Goal: Entertainment & Leisure: Consume media (video, audio)

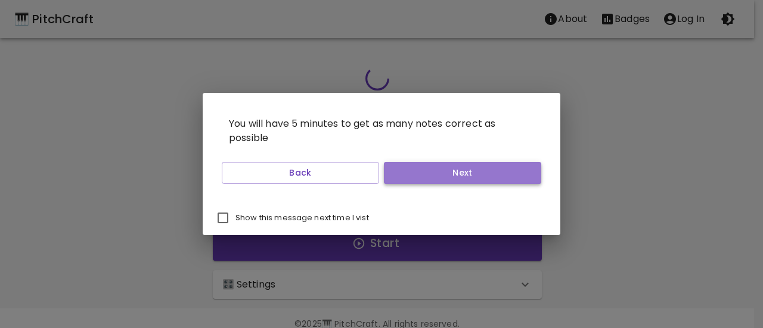
click at [412, 177] on button "Next" at bounding box center [462, 173] width 157 height 22
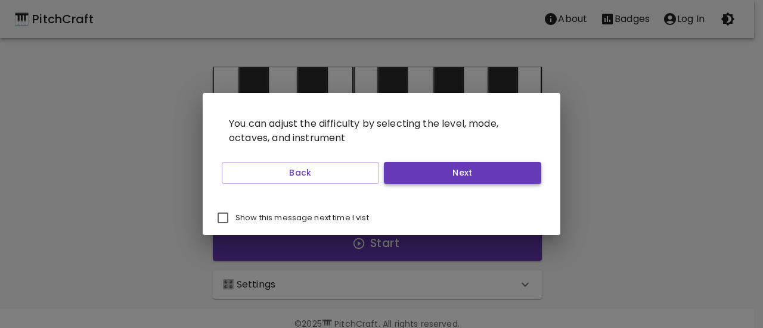
click at [412, 177] on button "Next" at bounding box center [462, 173] width 157 height 22
click at [412, 177] on button "Start Playing" at bounding box center [462, 173] width 157 height 22
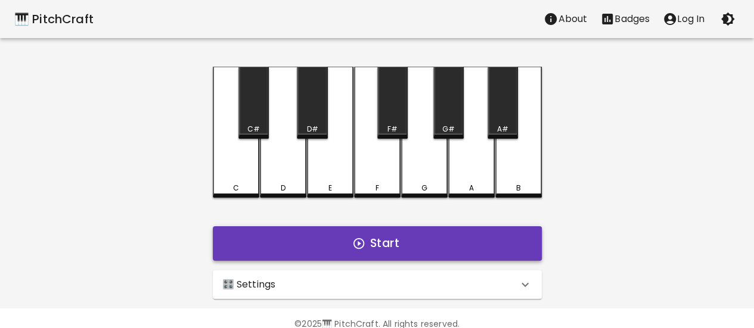
click at [402, 250] on button "Start" at bounding box center [377, 243] width 329 height 35
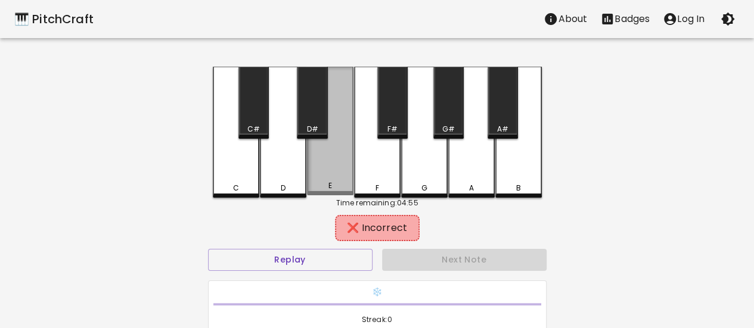
click at [319, 179] on div "E" at bounding box center [330, 131] width 46 height 129
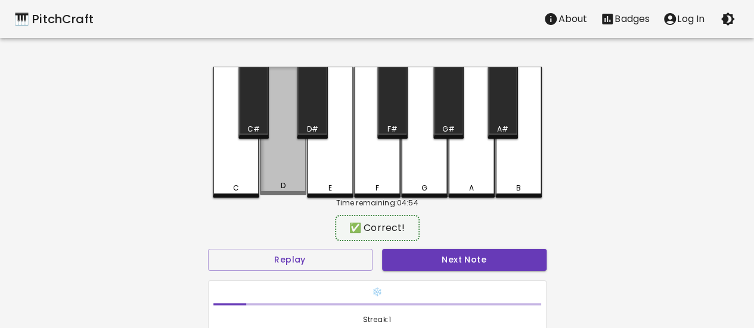
click at [301, 161] on div "D" at bounding box center [283, 131] width 46 height 129
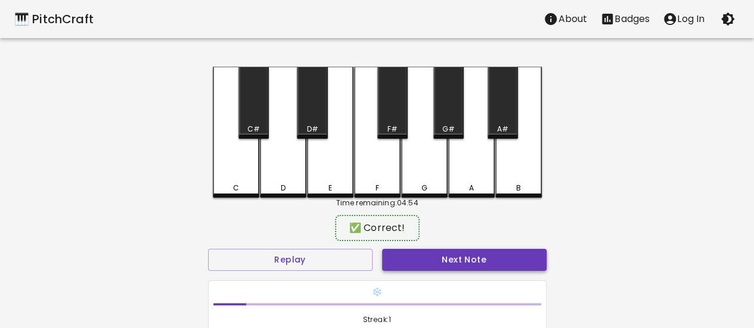
click at [428, 256] on button "Next Note" at bounding box center [464, 260] width 164 height 22
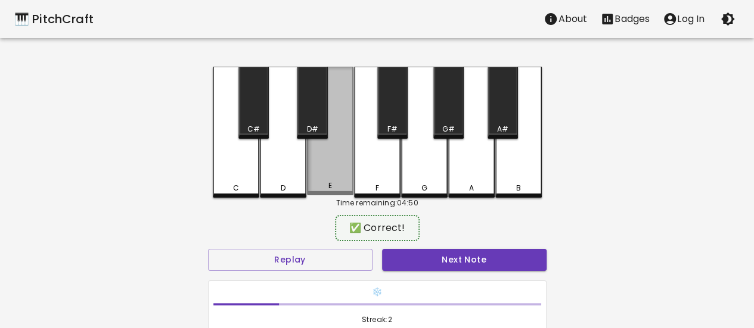
click at [325, 184] on div "E" at bounding box center [330, 186] width 44 height 11
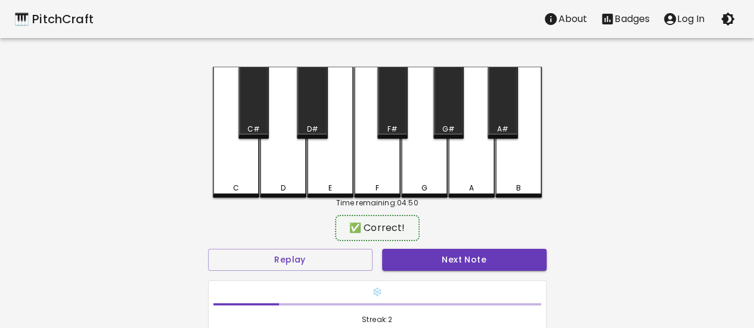
click at [422, 259] on button "Next Note" at bounding box center [464, 260] width 164 height 22
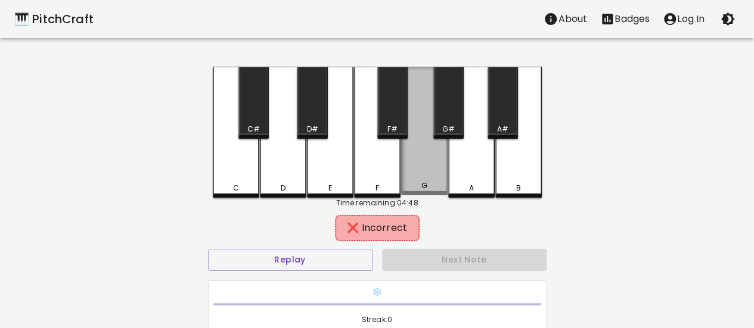
click at [434, 185] on div "G" at bounding box center [424, 186] width 44 height 11
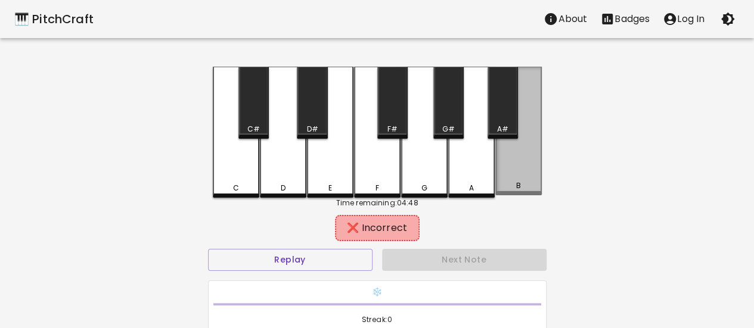
click at [501, 185] on div "B" at bounding box center [518, 186] width 44 height 11
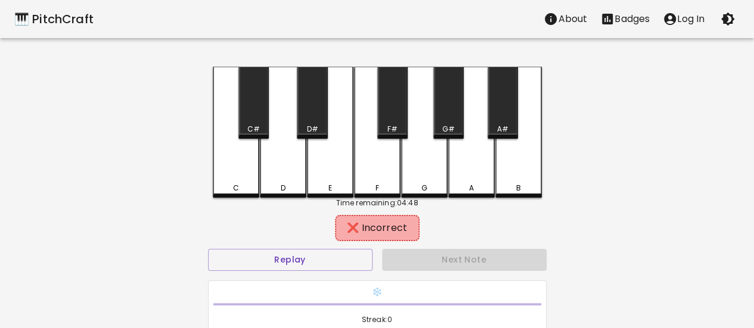
click at [464, 166] on div "A" at bounding box center [471, 132] width 46 height 131
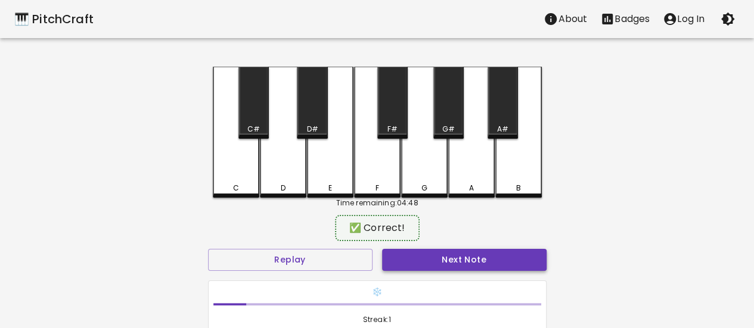
click at [471, 260] on button "Next Note" at bounding box center [464, 260] width 164 height 22
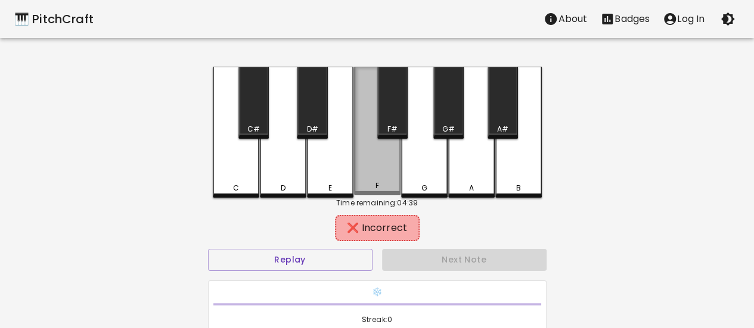
click at [379, 185] on div "F" at bounding box center [377, 186] width 44 height 11
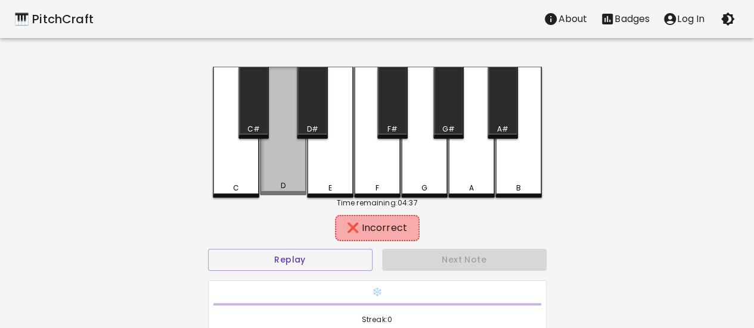
click at [294, 164] on div "D" at bounding box center [283, 131] width 46 height 129
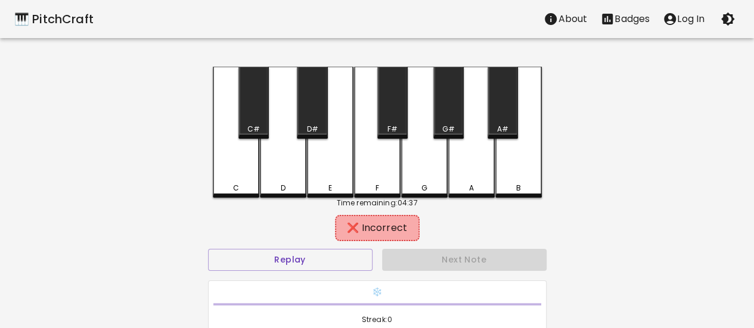
click at [259, 179] on div "C C# D D# E F F# G G# A A# B" at bounding box center [377, 132] width 329 height 131
click at [311, 168] on div "E" at bounding box center [330, 132] width 46 height 131
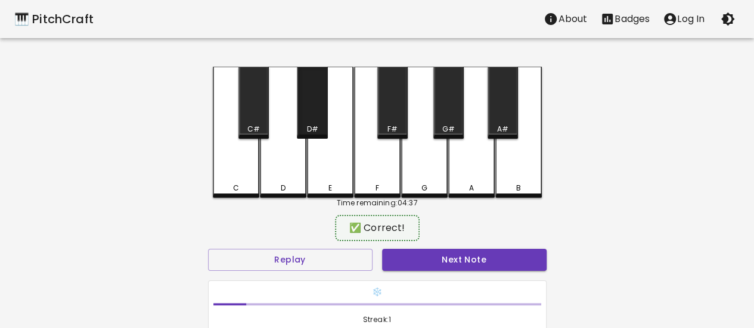
click at [301, 116] on div "D#" at bounding box center [312, 103] width 30 height 72
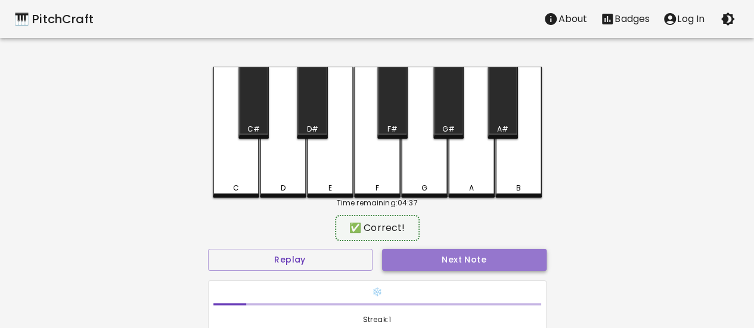
click at [427, 252] on button "Next Note" at bounding box center [464, 260] width 164 height 22
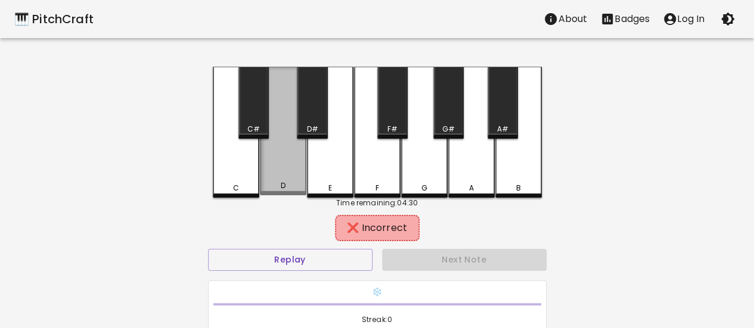
click at [276, 166] on div "D" at bounding box center [283, 131] width 46 height 129
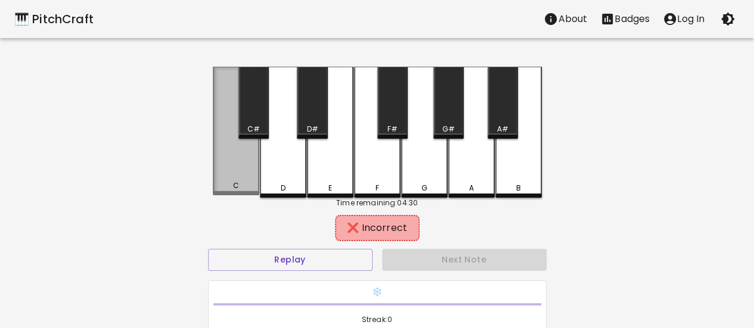
click at [256, 140] on div "C" at bounding box center [236, 131] width 46 height 129
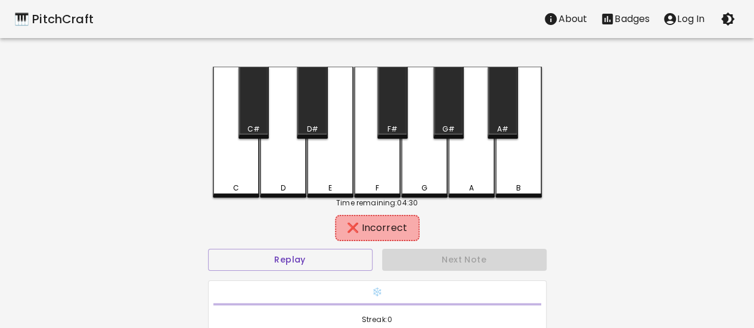
click at [251, 128] on div "C#" at bounding box center [253, 129] width 13 height 11
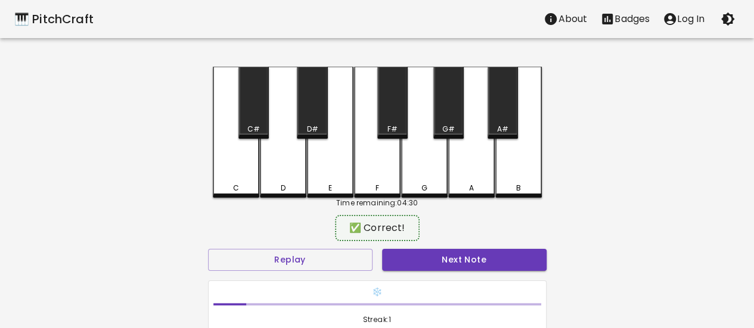
click at [425, 256] on button "Next Note" at bounding box center [464, 260] width 164 height 22
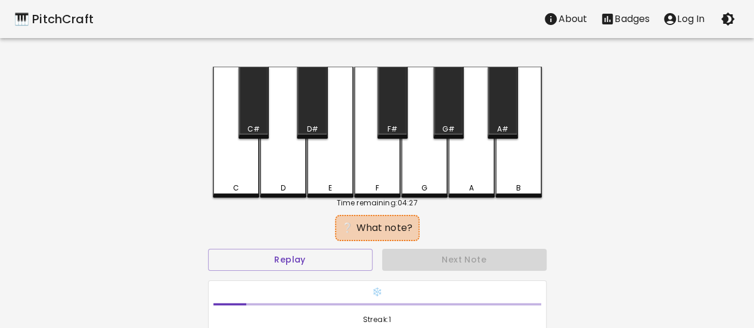
click at [419, 148] on div "G" at bounding box center [424, 132] width 46 height 131
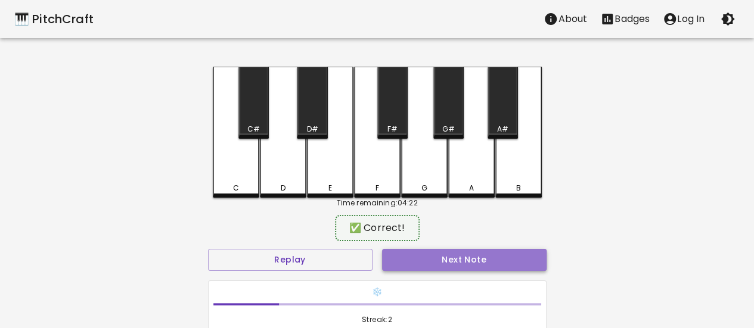
click at [467, 262] on button "Next Note" at bounding box center [464, 260] width 164 height 22
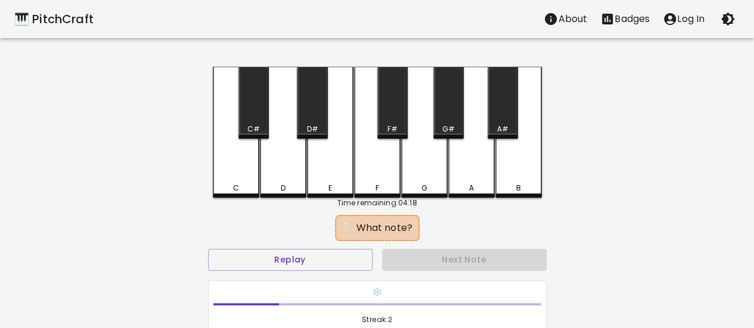
click at [255, 91] on div "C#" at bounding box center [253, 103] width 30 height 72
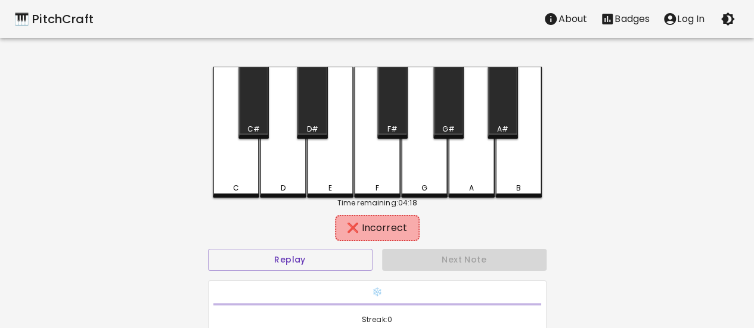
click at [284, 150] on div "D" at bounding box center [283, 132] width 46 height 131
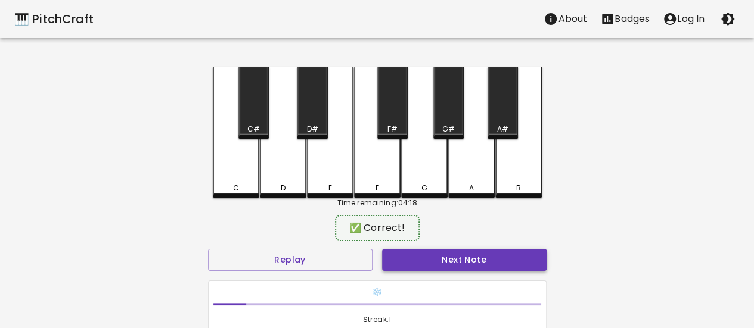
click at [423, 259] on button "Next Note" at bounding box center [464, 260] width 164 height 22
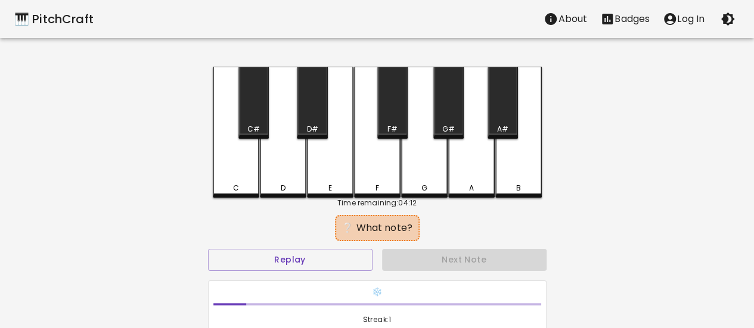
click at [408, 185] on div "G" at bounding box center [424, 188] width 44 height 11
click at [384, 185] on div "F" at bounding box center [377, 188] width 44 height 11
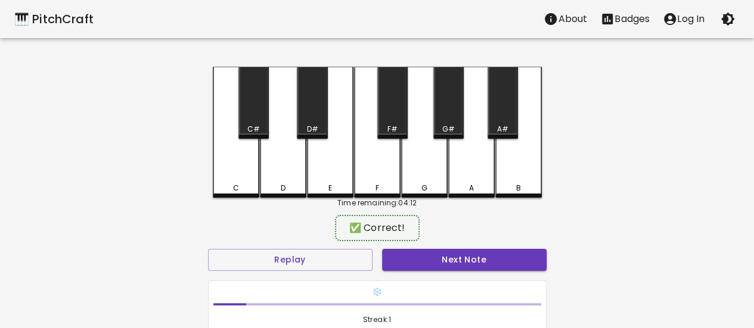
click at [412, 256] on button "Next Note" at bounding box center [464, 260] width 164 height 22
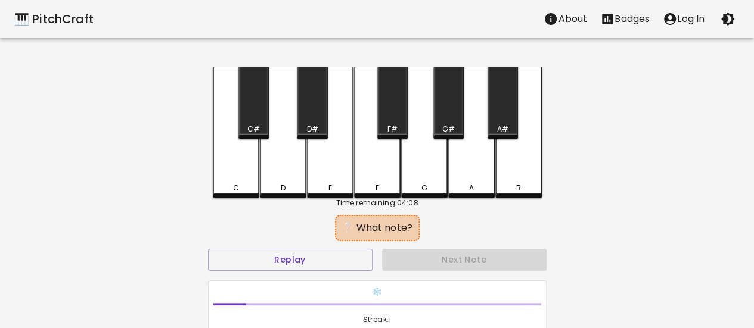
click at [464, 173] on div "A" at bounding box center [471, 132] width 46 height 131
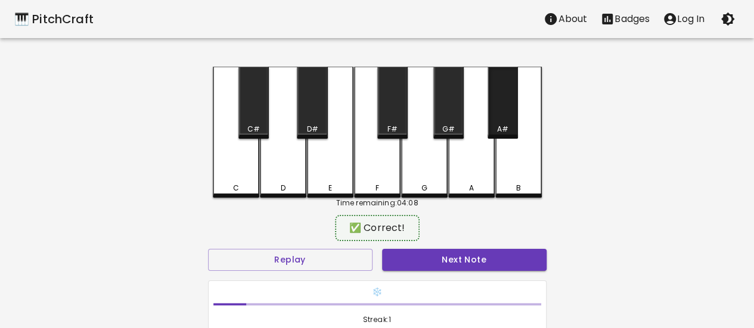
click at [496, 120] on div "A#" at bounding box center [502, 103] width 30 height 72
click at [489, 258] on button "Next Note" at bounding box center [464, 260] width 164 height 22
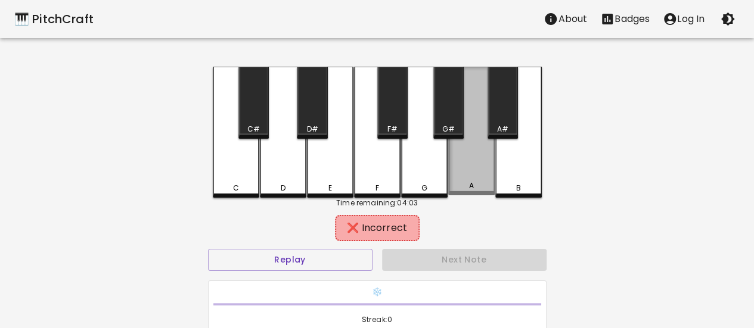
click at [466, 172] on div "A" at bounding box center [471, 131] width 46 height 129
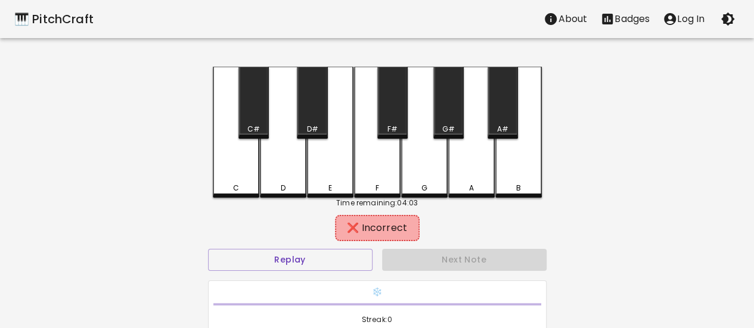
click at [452, 126] on div "G#" at bounding box center [448, 129] width 13 height 11
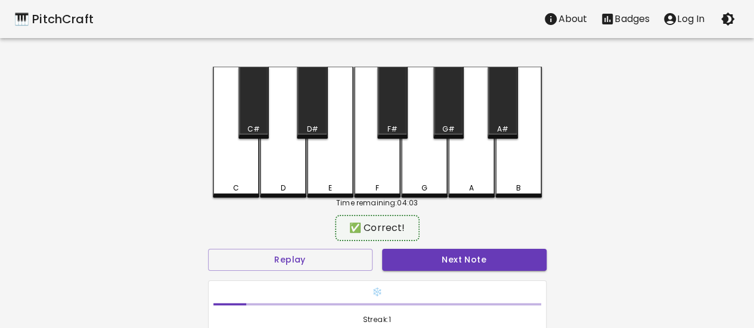
click at [449, 263] on button "Next Note" at bounding box center [464, 260] width 164 height 22
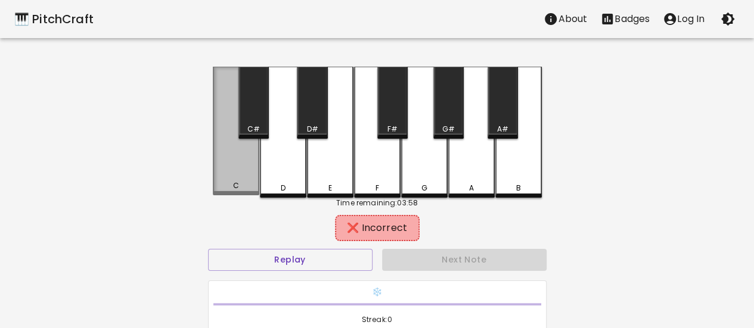
click at [243, 181] on div "C" at bounding box center [236, 131] width 46 height 129
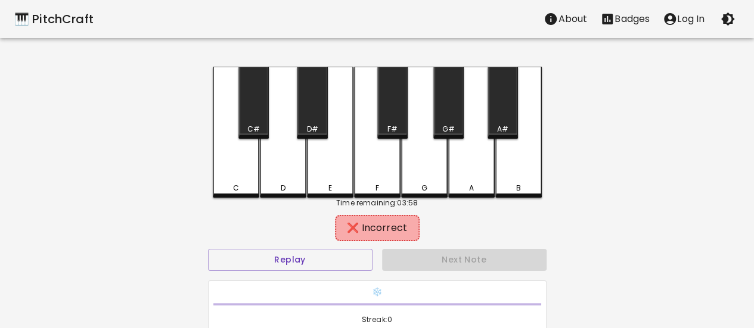
click at [289, 170] on div "D" at bounding box center [283, 132] width 46 height 131
click at [312, 126] on div "D#" at bounding box center [311, 129] width 11 height 11
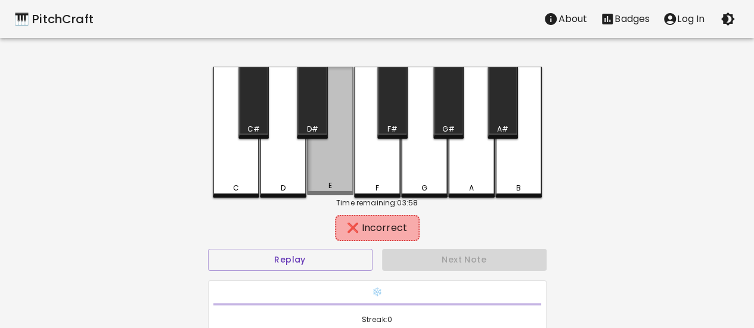
click at [327, 180] on div "E" at bounding box center [330, 131] width 46 height 129
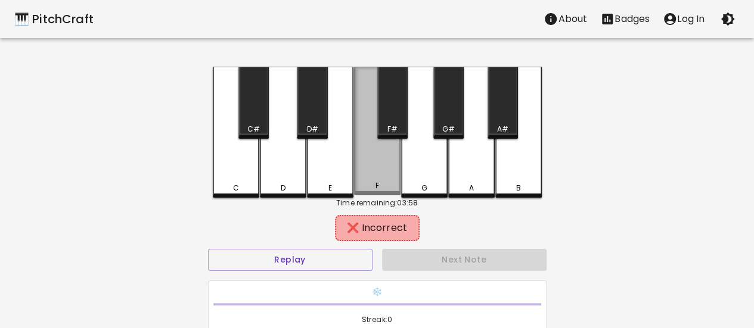
click at [374, 169] on div "F" at bounding box center [377, 131] width 46 height 129
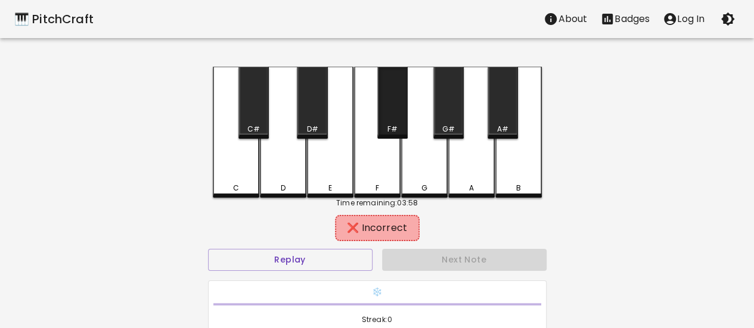
click at [381, 116] on div "F#" at bounding box center [392, 103] width 30 height 72
click at [421, 140] on div "G" at bounding box center [424, 132] width 46 height 131
click at [452, 125] on div "G#" at bounding box center [448, 129] width 13 height 11
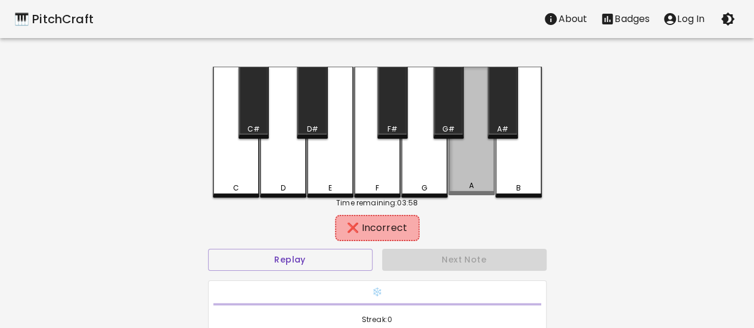
click at [456, 156] on div "A" at bounding box center [471, 131] width 46 height 129
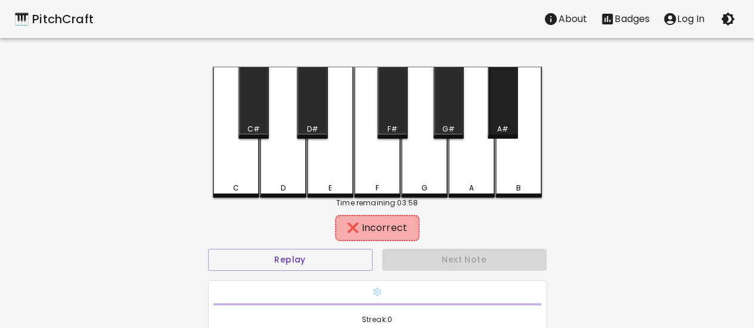
click at [501, 120] on div "A#" at bounding box center [502, 103] width 30 height 72
click at [511, 157] on div "B" at bounding box center [518, 132] width 46 height 131
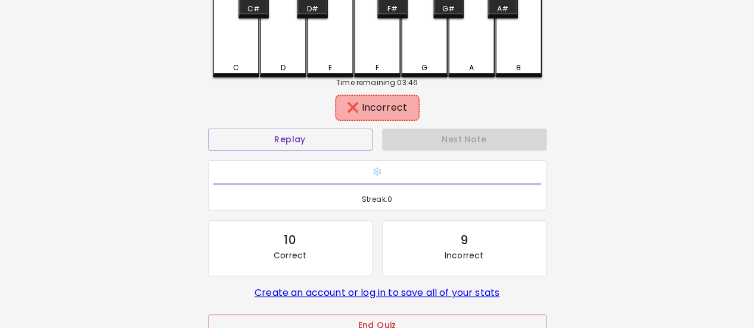
scroll to position [128, 0]
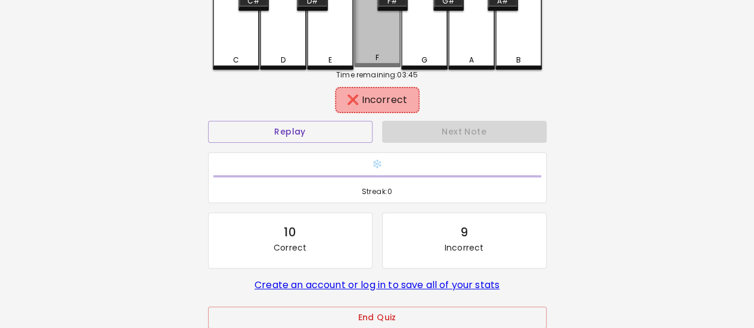
click at [362, 41] on div "F" at bounding box center [377, 3] width 46 height 129
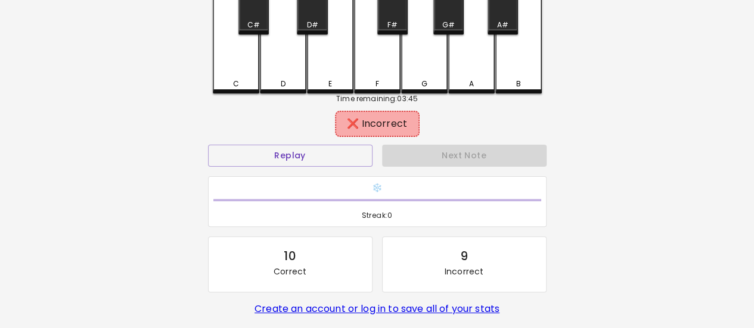
scroll to position [102, 0]
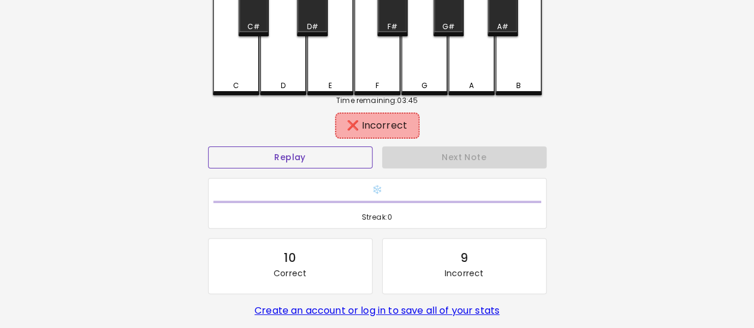
click at [338, 158] on button "Replay" at bounding box center [290, 158] width 164 height 22
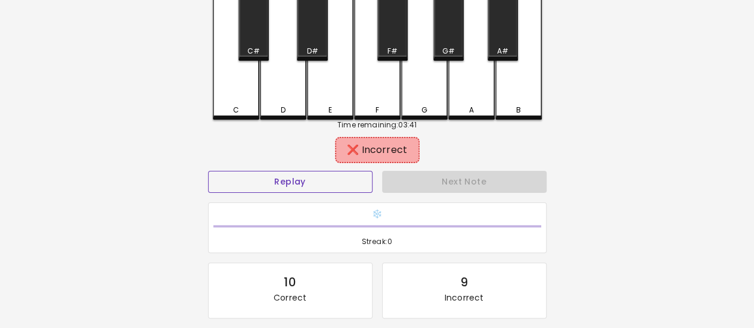
scroll to position [77, 0]
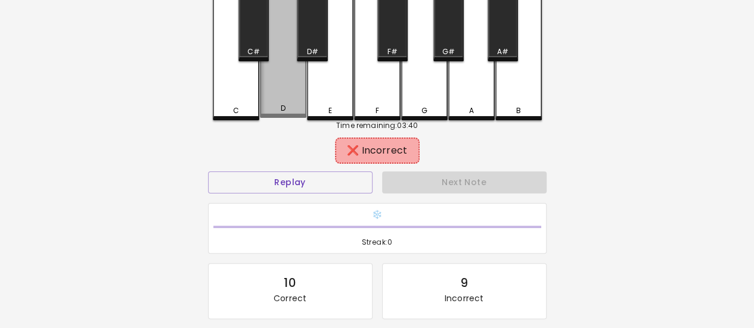
click at [288, 80] on div "D" at bounding box center [283, 53] width 46 height 129
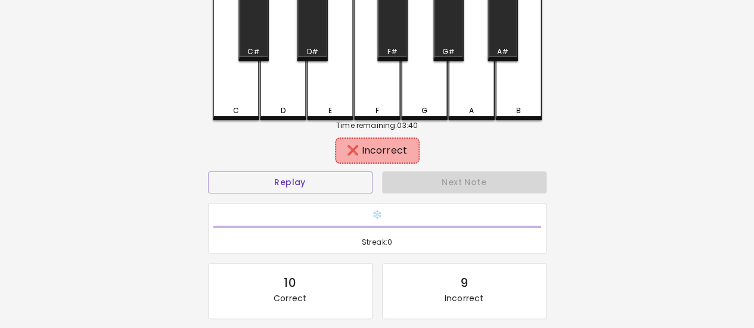
click at [256, 51] on div "C#" at bounding box center [253, 51] width 13 height 11
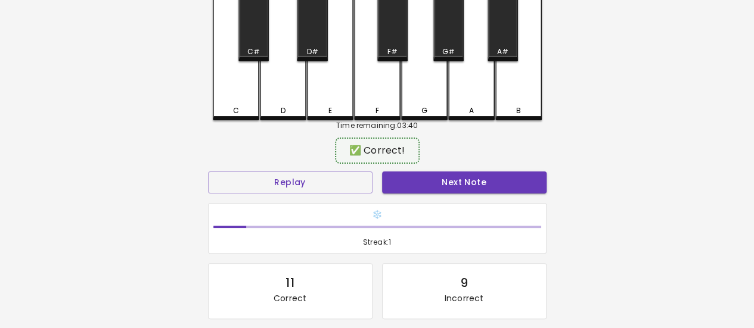
click at [434, 183] on button "Next Note" at bounding box center [464, 183] width 164 height 22
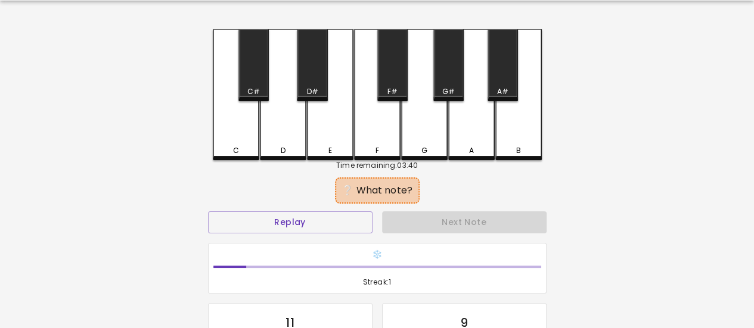
scroll to position [37, 0]
click at [254, 138] on div "C" at bounding box center [236, 95] width 46 height 131
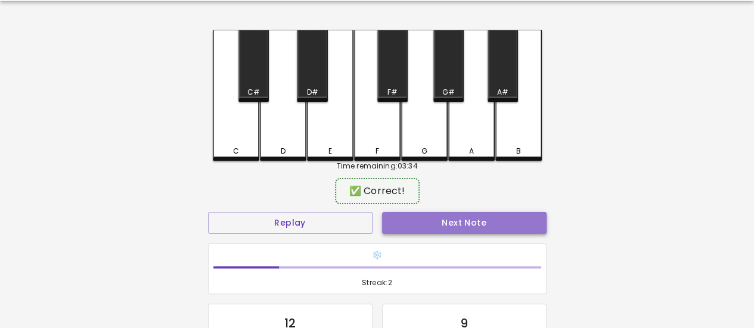
click at [447, 222] on button "Next Note" at bounding box center [464, 223] width 164 height 22
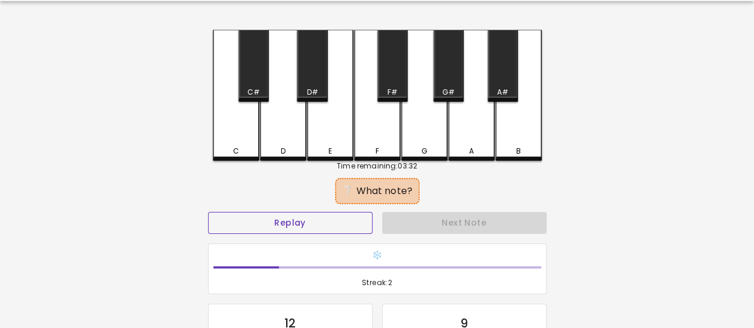
click at [346, 224] on button "Replay" at bounding box center [290, 223] width 164 height 22
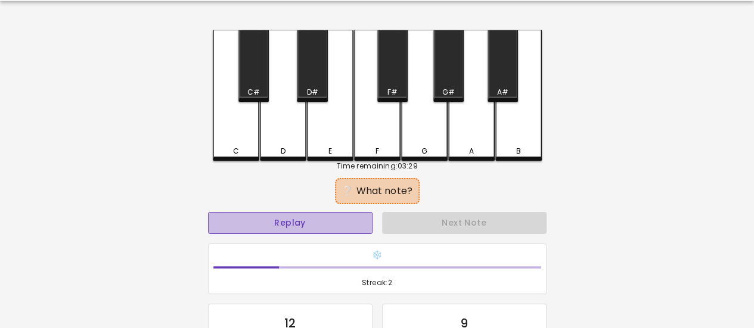
click at [331, 232] on button "Replay" at bounding box center [290, 223] width 164 height 22
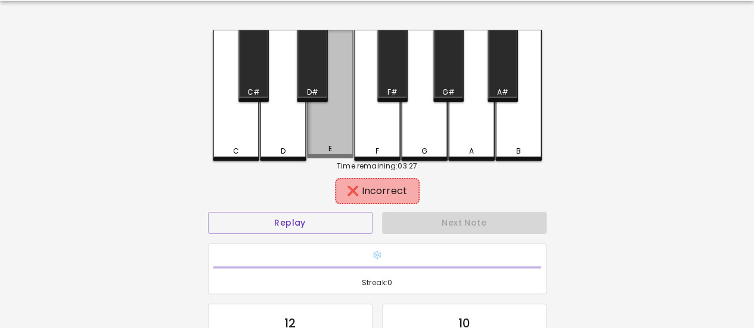
click at [323, 110] on div "E" at bounding box center [330, 94] width 46 height 129
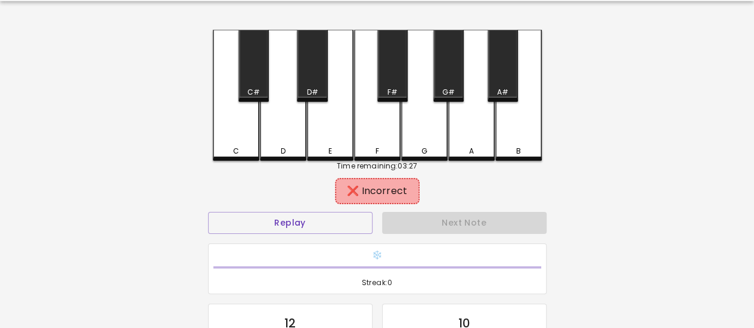
click at [366, 113] on div "F" at bounding box center [377, 95] width 46 height 131
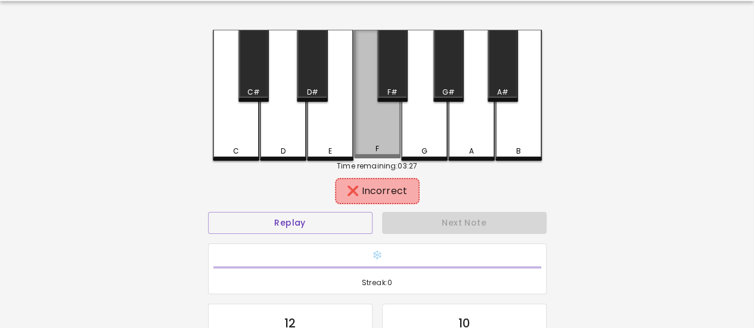
click at [374, 100] on div "F" at bounding box center [377, 94] width 46 height 129
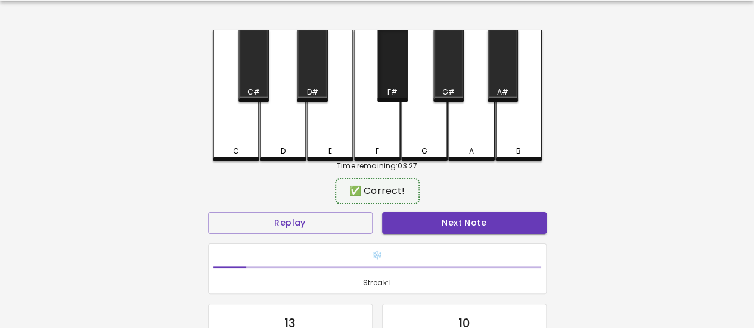
click at [383, 94] on div "F#" at bounding box center [392, 92] width 28 height 11
click at [440, 231] on button "Next Note" at bounding box center [464, 223] width 164 height 22
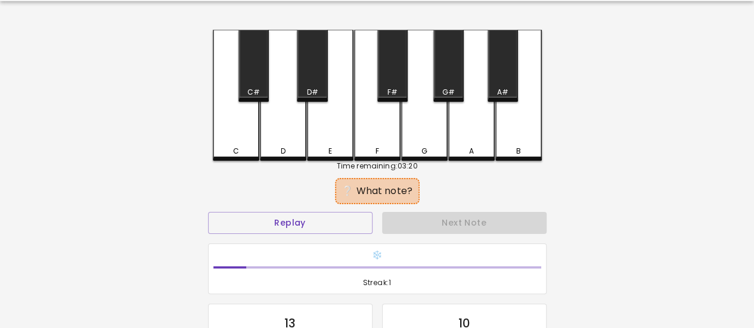
click at [248, 112] on div "C" at bounding box center [236, 95] width 46 height 131
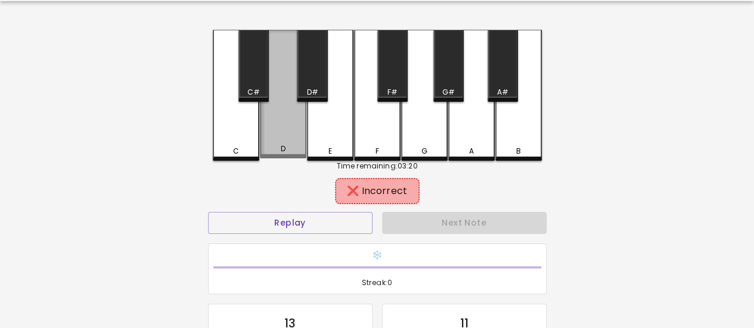
click at [275, 113] on div "D" at bounding box center [283, 94] width 46 height 129
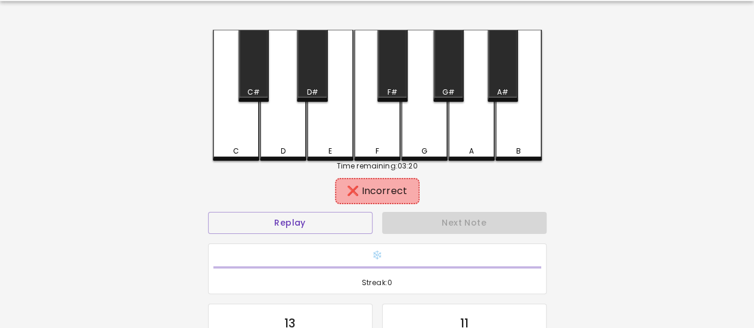
click at [267, 101] on div "C#" at bounding box center [253, 66] width 30 height 72
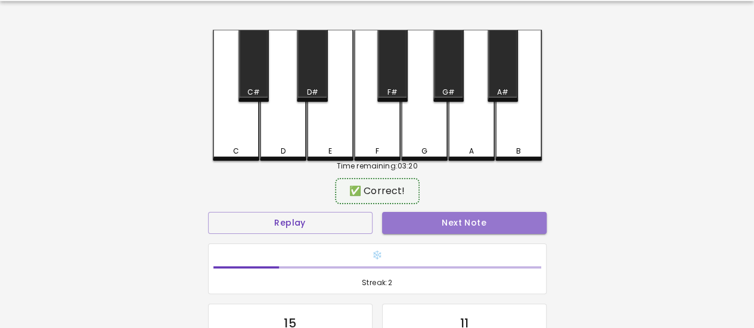
click at [425, 218] on button "Next Note" at bounding box center [464, 223] width 164 height 22
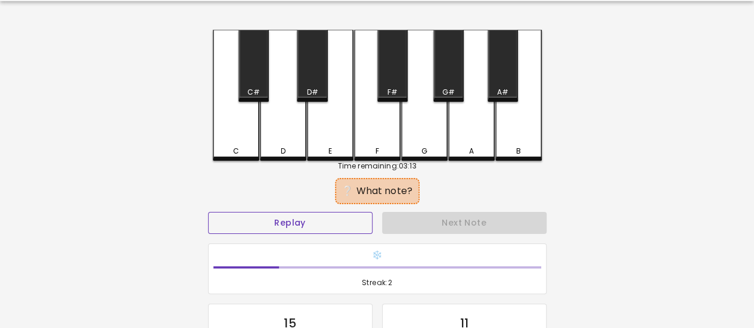
click at [337, 222] on button "Replay" at bounding box center [290, 223] width 164 height 22
click at [383, 157] on div "F" at bounding box center [377, 95] width 46 height 131
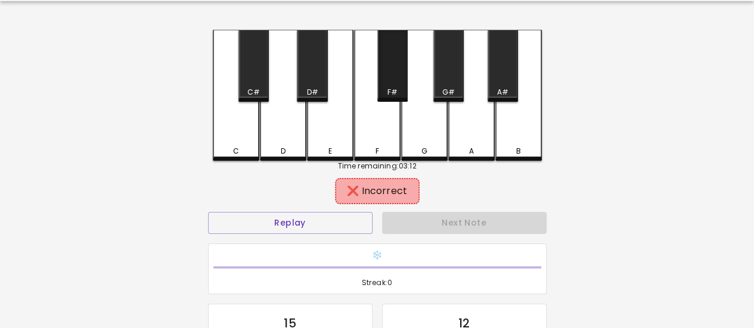
click at [384, 98] on div "F#" at bounding box center [392, 66] width 30 height 72
click at [421, 135] on div "G" at bounding box center [424, 95] width 46 height 131
click at [340, 210] on div "Replay" at bounding box center [290, 223] width 174 height 32
click at [340, 225] on button "Replay" at bounding box center [290, 223] width 164 height 22
click at [449, 129] on div "A" at bounding box center [471, 95] width 46 height 131
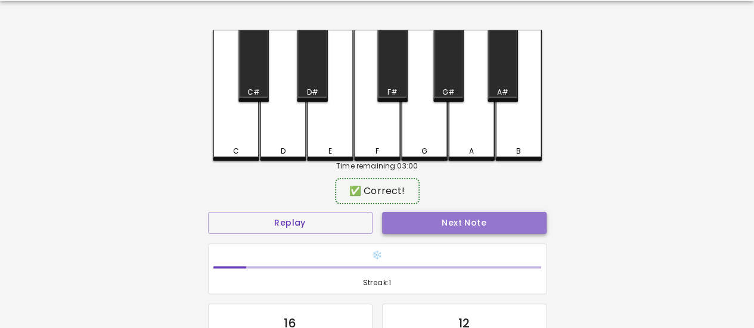
click at [455, 227] on button "Next Note" at bounding box center [464, 223] width 164 height 22
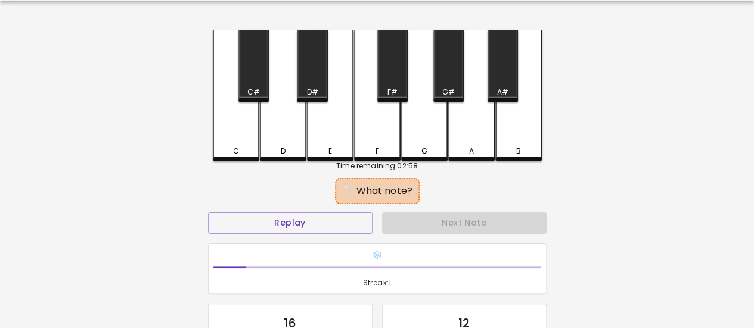
click at [235, 140] on div "C" at bounding box center [236, 95] width 46 height 131
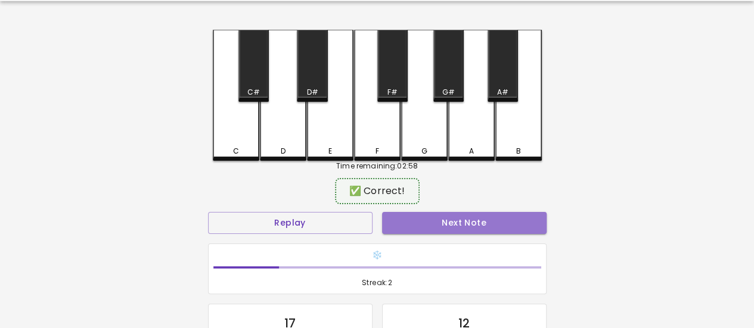
click at [447, 223] on button "Next Note" at bounding box center [464, 223] width 164 height 22
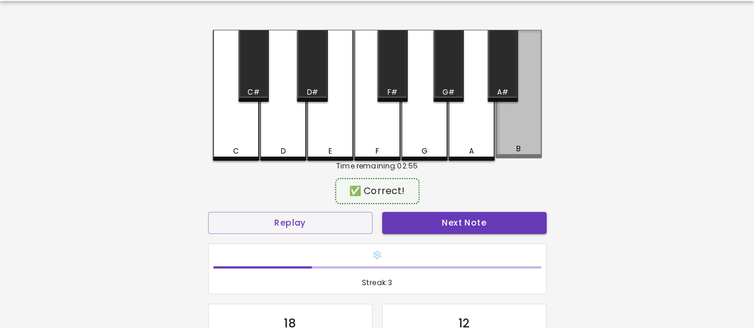
click at [532, 141] on div "B" at bounding box center [518, 94] width 46 height 129
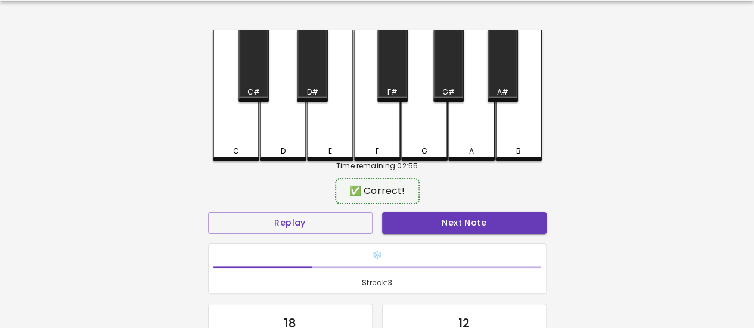
click at [501, 226] on button "Next Note" at bounding box center [464, 223] width 164 height 22
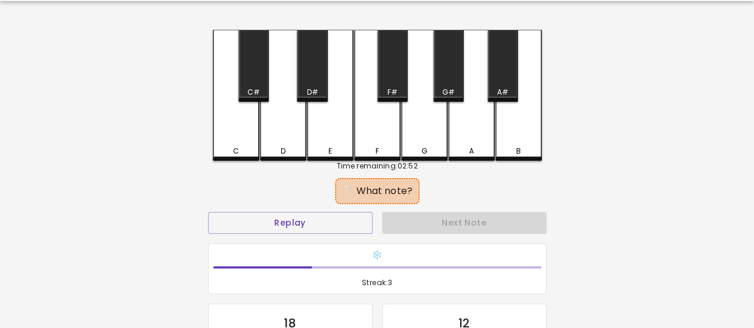
click at [512, 147] on div "B" at bounding box center [518, 151] width 44 height 11
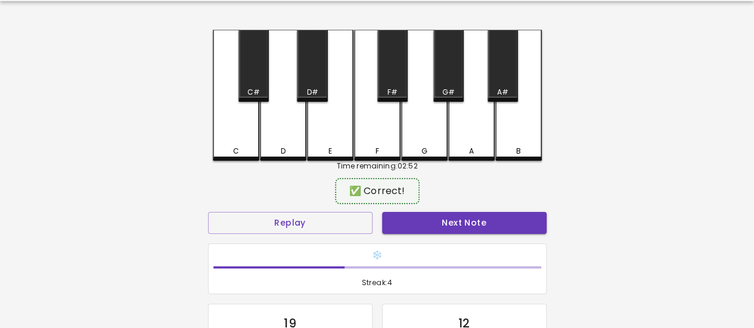
click at [493, 211] on div "Next Note" at bounding box center [464, 223] width 174 height 32
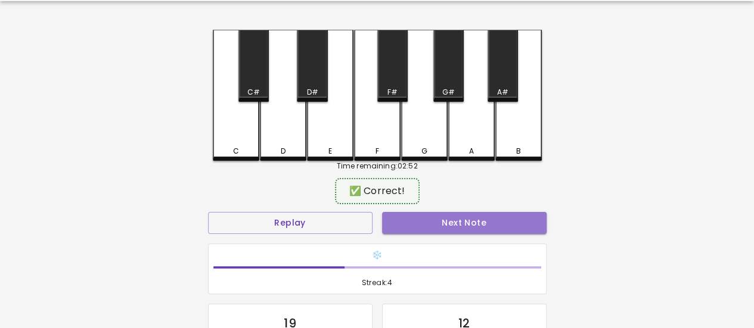
click at [487, 217] on button "Next Note" at bounding box center [464, 223] width 164 height 22
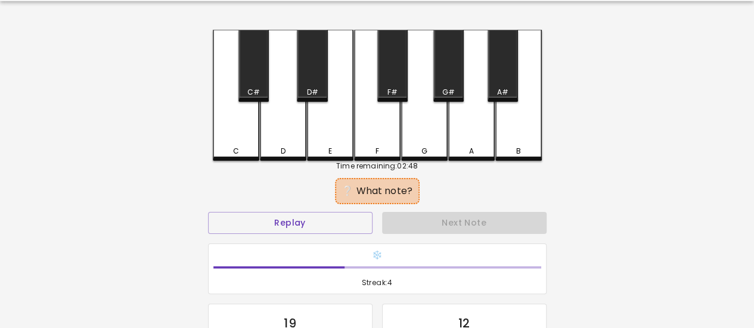
click at [251, 79] on div "C#" at bounding box center [253, 66] width 30 height 72
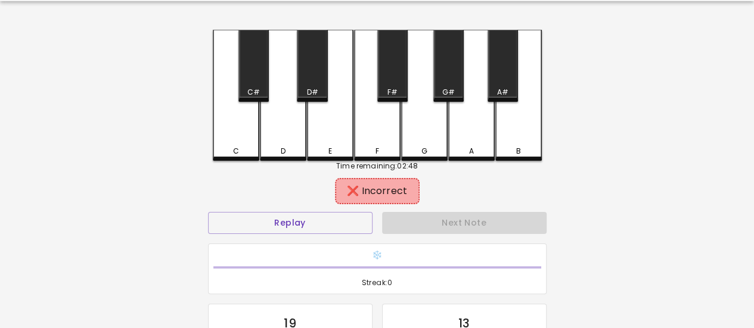
click at [278, 123] on div "D" at bounding box center [283, 95] width 46 height 131
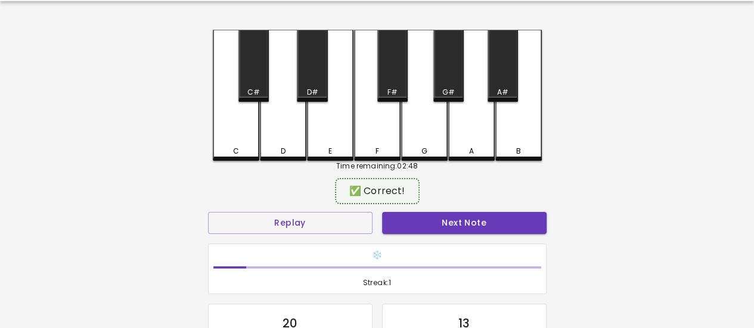
click at [425, 226] on button "Next Note" at bounding box center [464, 223] width 164 height 22
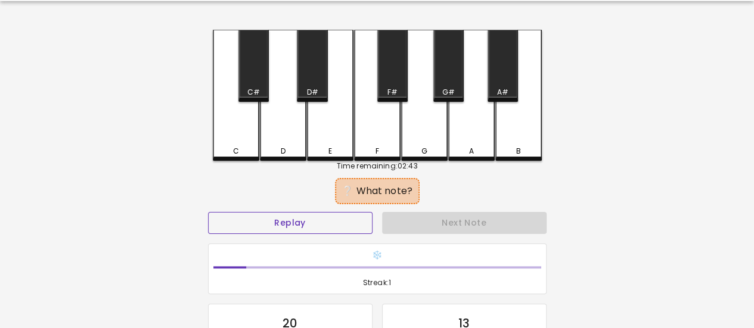
click at [318, 229] on button "Replay" at bounding box center [290, 223] width 164 height 22
click at [335, 218] on button "Replay" at bounding box center [290, 223] width 164 height 22
click at [387, 69] on div "F#" at bounding box center [392, 66] width 30 height 72
click at [444, 90] on div "G#" at bounding box center [448, 92] width 13 height 11
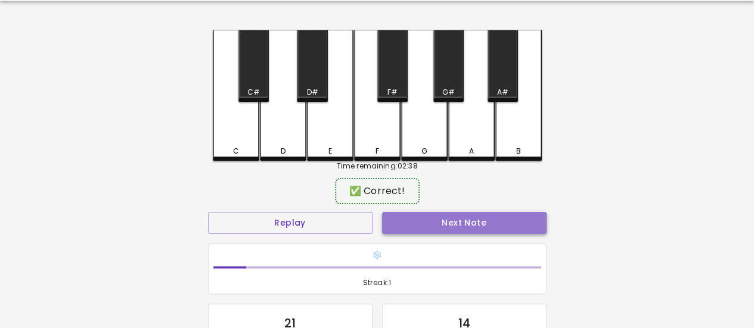
click at [462, 216] on button "Next Note" at bounding box center [464, 223] width 164 height 22
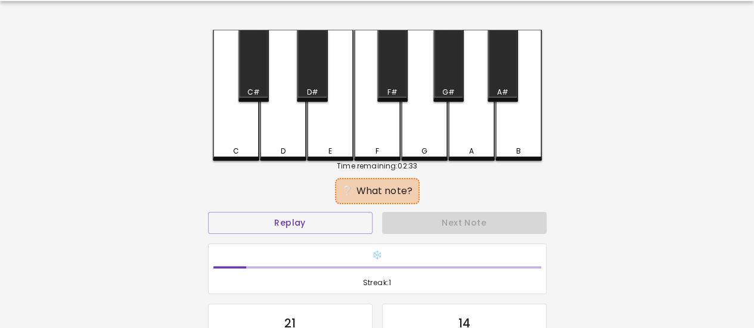
click at [384, 83] on div "F#" at bounding box center [392, 66] width 30 height 72
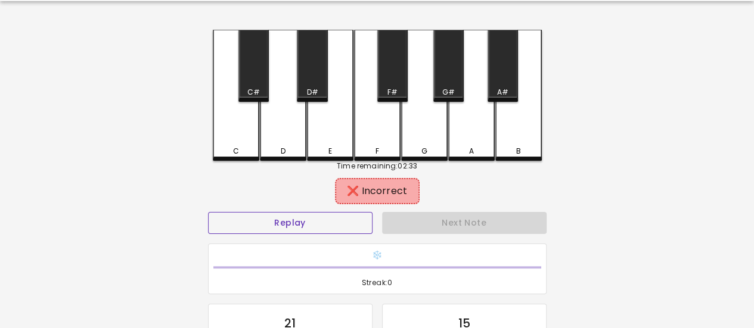
click at [334, 220] on button "Replay" at bounding box center [290, 223] width 164 height 22
click at [341, 219] on button "Replay" at bounding box center [290, 223] width 164 height 22
click at [375, 131] on div "F" at bounding box center [377, 95] width 46 height 131
click at [434, 123] on div "G" at bounding box center [424, 95] width 46 height 131
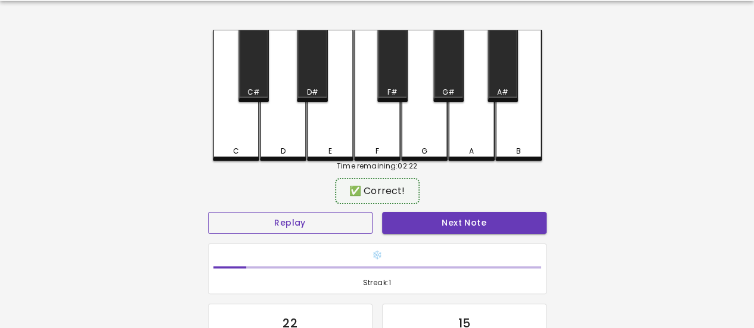
click at [325, 223] on button "Replay" at bounding box center [290, 223] width 164 height 22
click at [355, 226] on button "Replay" at bounding box center [290, 223] width 164 height 22
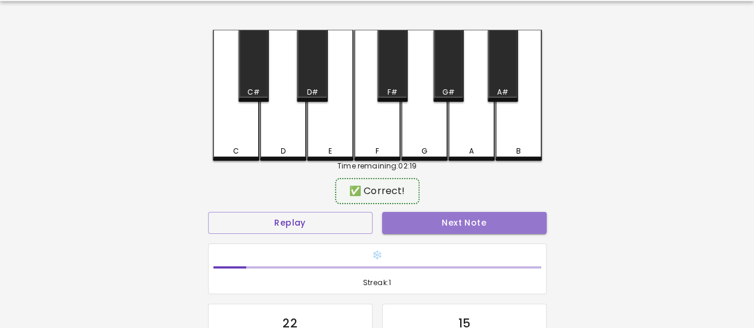
click at [404, 223] on button "Next Note" at bounding box center [464, 223] width 164 height 22
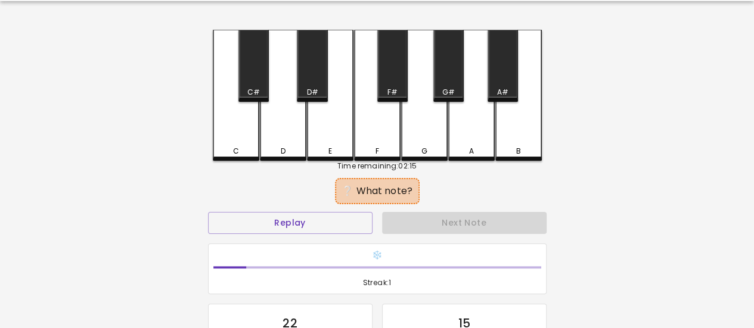
click at [521, 119] on div "B" at bounding box center [518, 95] width 46 height 131
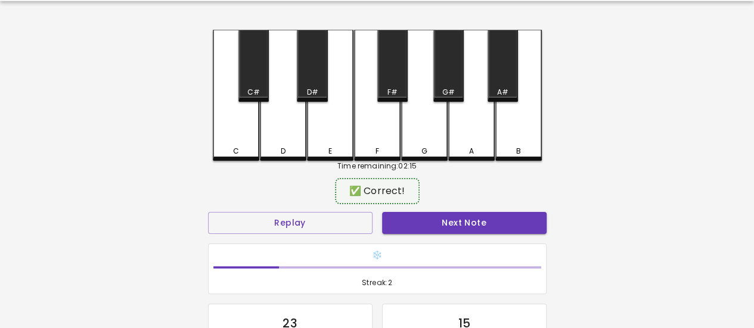
click at [496, 226] on button "Next Note" at bounding box center [464, 223] width 164 height 22
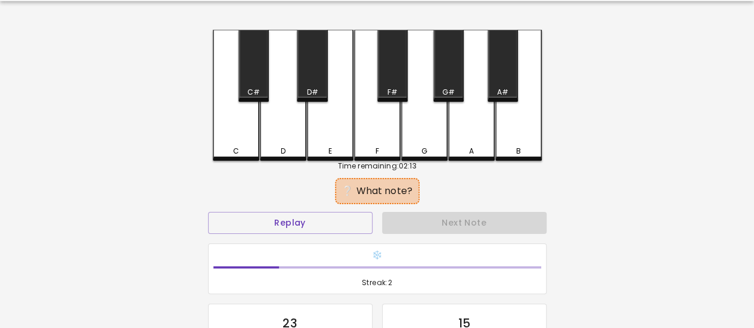
click at [499, 69] on div "A#" at bounding box center [502, 66] width 30 height 72
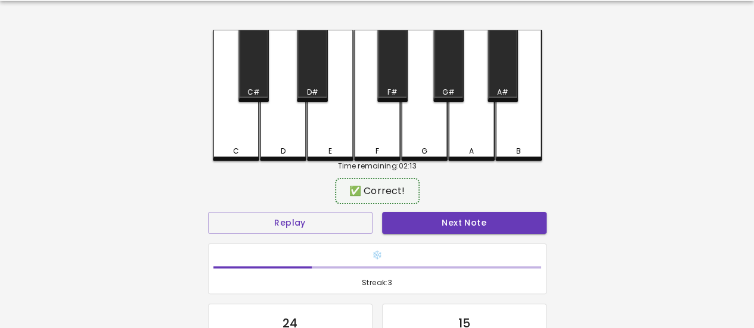
click at [490, 228] on button "Next Note" at bounding box center [464, 223] width 164 height 22
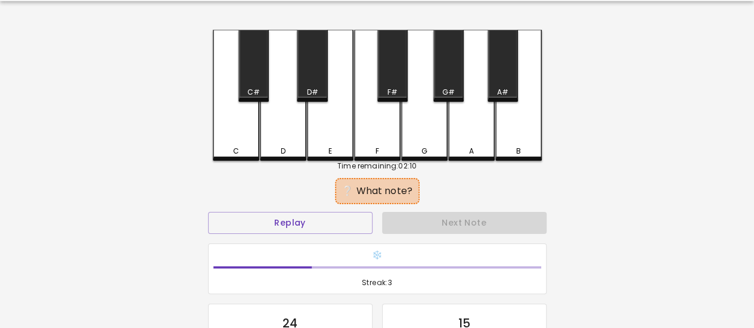
click at [478, 139] on div "A" at bounding box center [471, 95] width 46 height 131
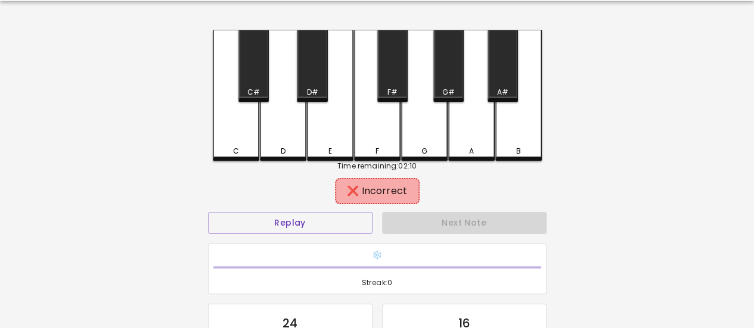
click at [439, 78] on div "G#" at bounding box center [448, 66] width 30 height 72
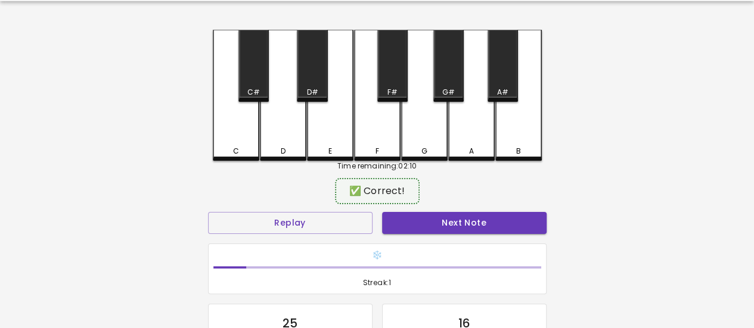
click at [458, 220] on button "Next Note" at bounding box center [464, 223] width 164 height 22
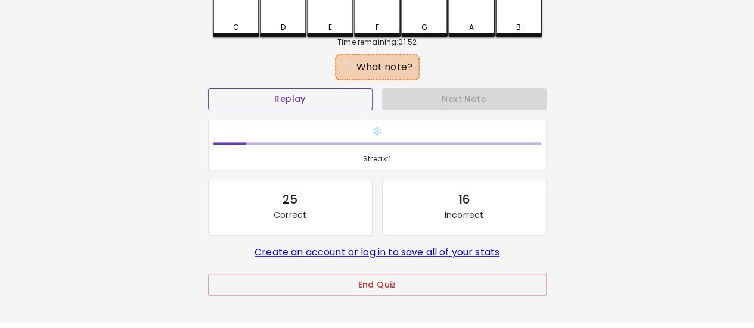
scroll to position [159, 0]
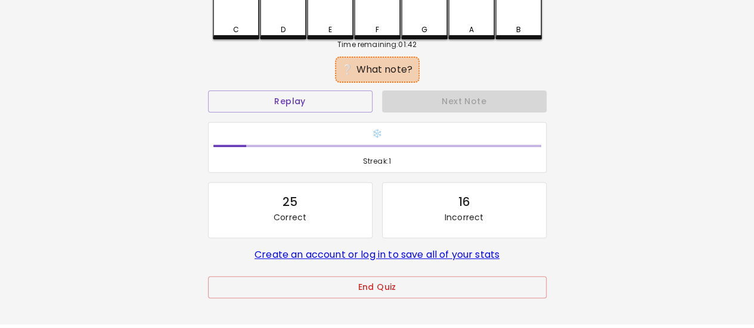
drag, startPoint x: 657, startPoint y: 0, endPoint x: 597, endPoint y: 131, distance: 144.3
click at [597, 131] on div "🎹 PitchCraft About Badges Log In C C# D D# E F F# G G# A A# B Time remaining: 0…" at bounding box center [377, 78] width 754 height 474
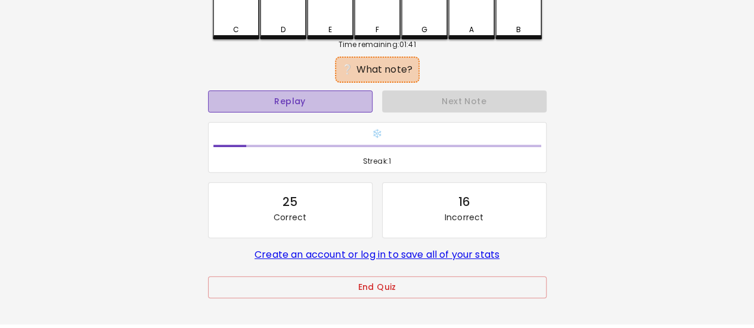
click at [313, 97] on button "Replay" at bounding box center [290, 102] width 164 height 22
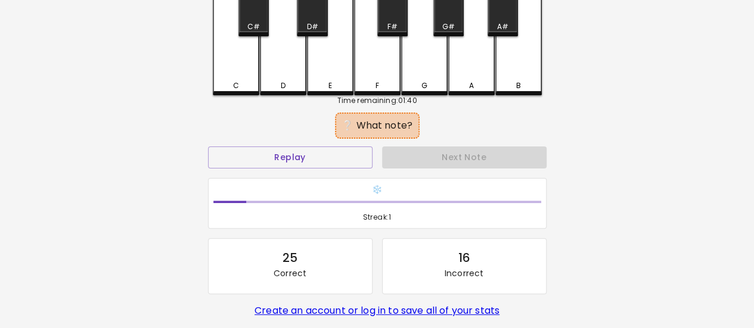
scroll to position [101, 0]
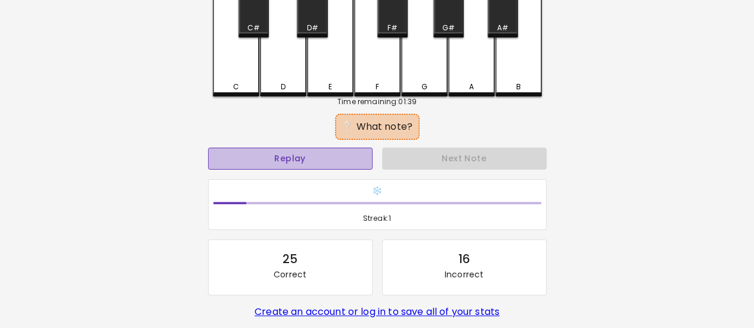
click at [276, 159] on button "Replay" at bounding box center [290, 159] width 164 height 22
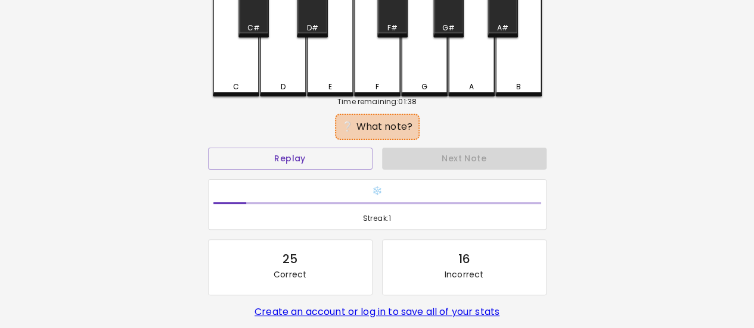
click at [272, 62] on div "D" at bounding box center [283, 30] width 46 height 131
click at [315, 29] on div "D#" at bounding box center [311, 28] width 11 height 11
click at [391, 28] on div "F#" at bounding box center [392, 28] width 10 height 11
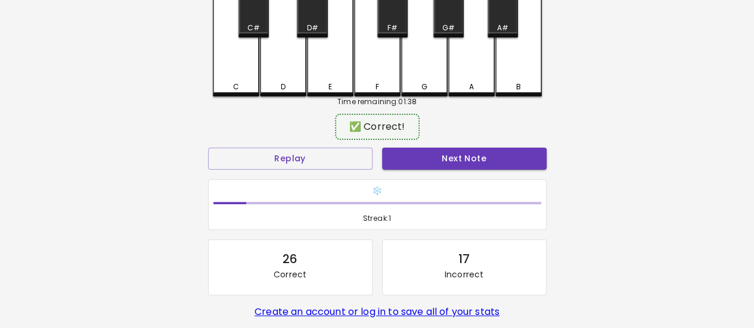
click at [426, 156] on button "Next Note" at bounding box center [464, 159] width 164 height 22
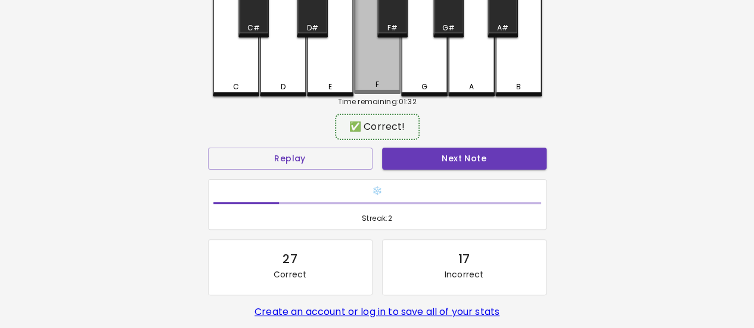
click at [374, 72] on div "F" at bounding box center [377, 29] width 46 height 129
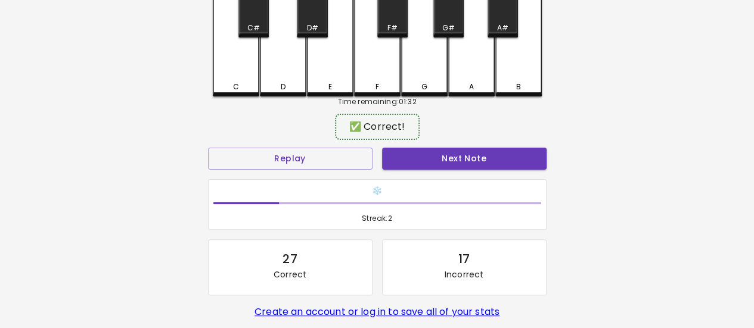
click at [426, 151] on button "Next Note" at bounding box center [464, 159] width 164 height 22
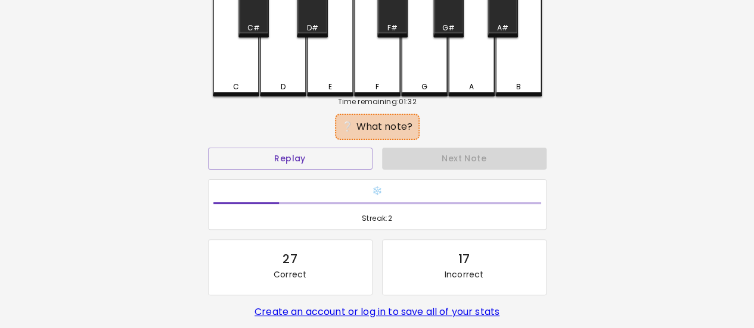
click at [337, 66] on div "E" at bounding box center [330, 30] width 46 height 131
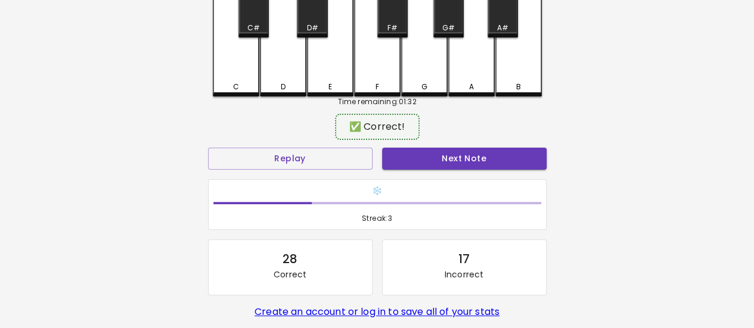
click at [428, 160] on button "Next Note" at bounding box center [464, 159] width 164 height 22
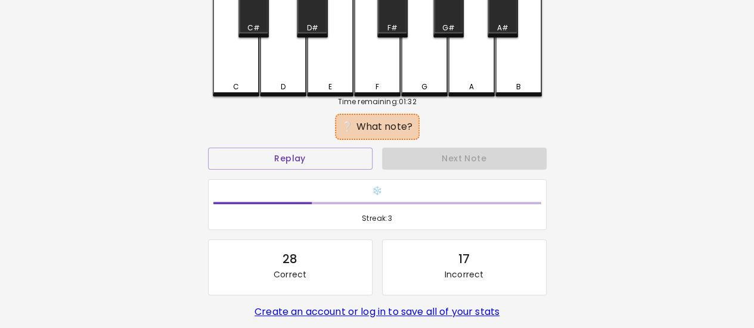
scroll to position [67, 0]
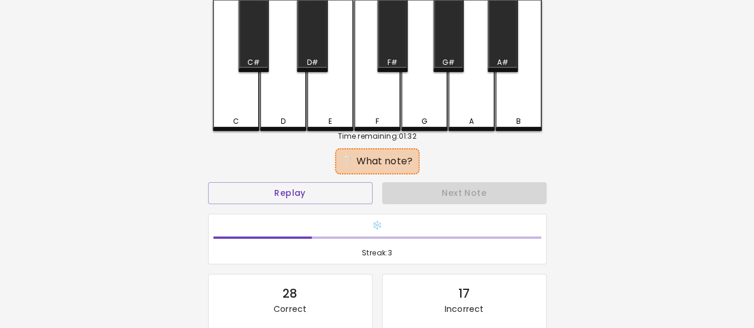
click at [375, 108] on div "F" at bounding box center [377, 65] width 46 height 131
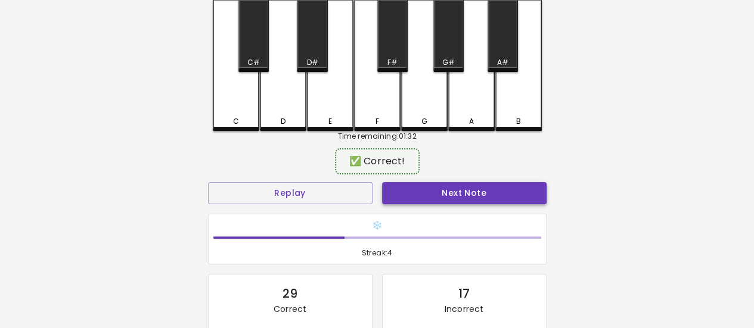
drag, startPoint x: 415, startPoint y: 181, endPoint x: 415, endPoint y: 190, distance: 9.5
click at [415, 190] on div "Next Note" at bounding box center [464, 194] width 174 height 32
click at [415, 190] on button "Next Note" at bounding box center [464, 193] width 164 height 22
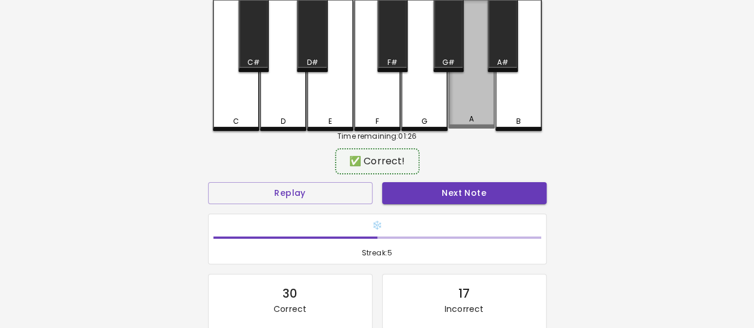
click at [476, 94] on div "A" at bounding box center [471, 64] width 46 height 129
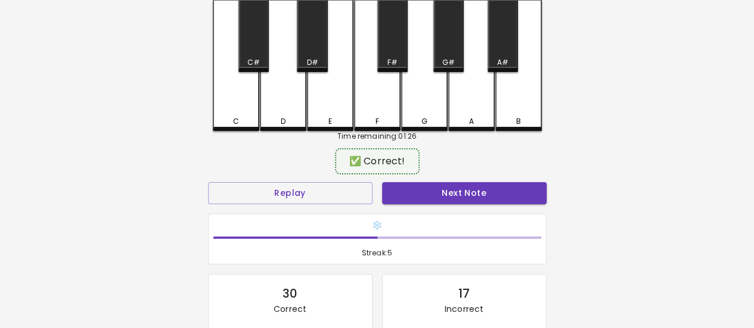
click at [470, 194] on button "Next Note" at bounding box center [464, 193] width 164 height 22
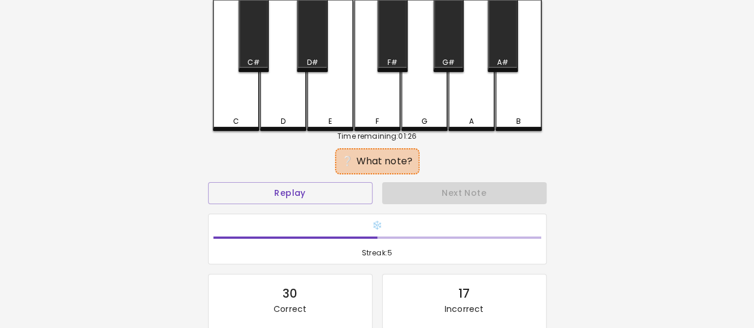
click at [383, 104] on div "F" at bounding box center [377, 65] width 46 height 131
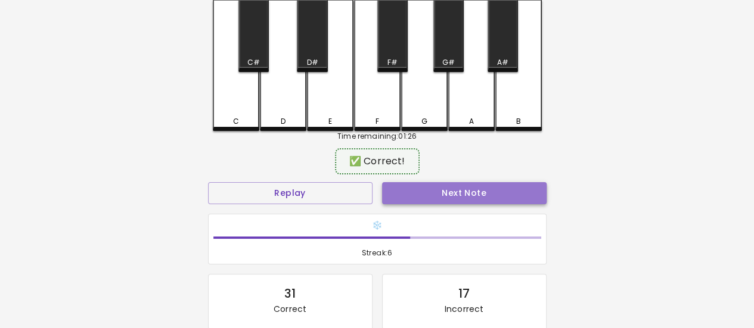
click at [432, 197] on button "Next Note" at bounding box center [464, 193] width 164 height 22
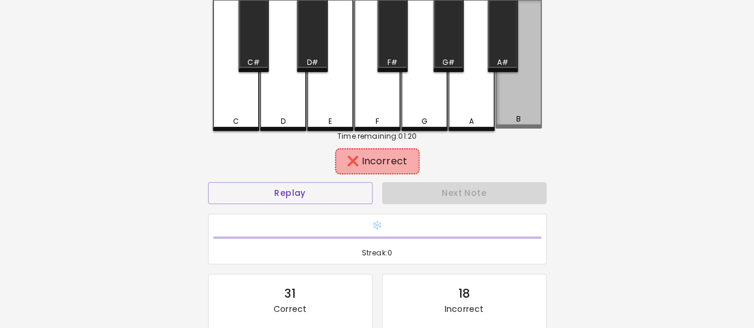
drag, startPoint x: 514, startPoint y: 108, endPoint x: 486, endPoint y: 157, distance: 55.8
click at [514, 109] on div "B" at bounding box center [518, 64] width 46 height 129
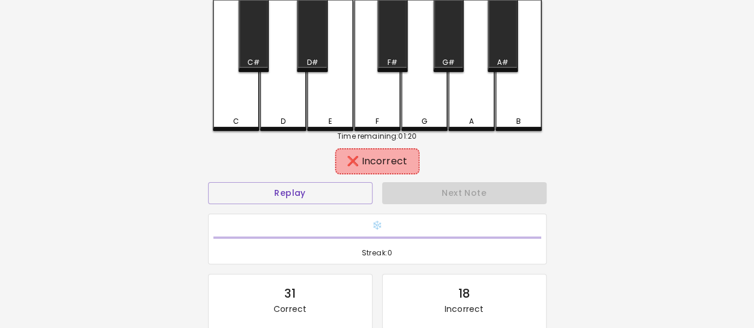
click at [502, 47] on div "A#" at bounding box center [502, 36] width 30 height 72
click at [340, 192] on button "Replay" at bounding box center [290, 193] width 164 height 22
click at [323, 183] on button "Replay" at bounding box center [290, 193] width 164 height 22
click at [322, 190] on button "Replay" at bounding box center [290, 193] width 164 height 22
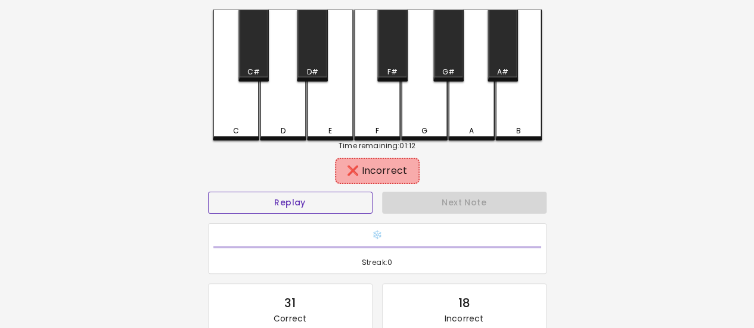
click at [315, 195] on button "Replay" at bounding box center [290, 203] width 164 height 22
click at [323, 110] on div "E" at bounding box center [330, 75] width 46 height 131
click at [473, 92] on div "A" at bounding box center [471, 75] width 46 height 131
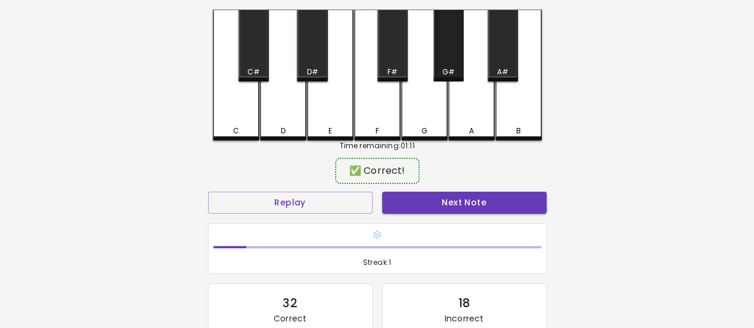
click at [453, 57] on div "G#" at bounding box center [448, 46] width 30 height 72
click at [429, 198] on button "Next Note" at bounding box center [464, 203] width 164 height 22
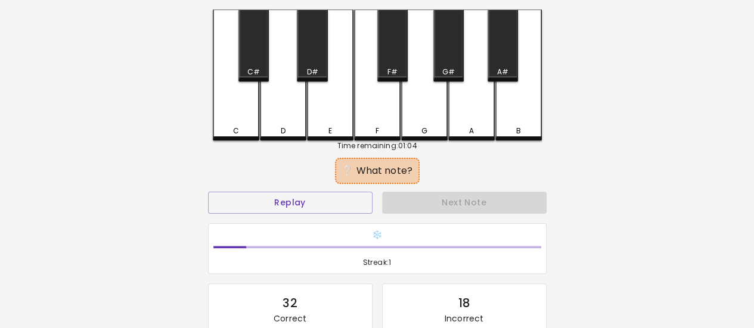
click at [514, 111] on div "B" at bounding box center [518, 75] width 46 height 131
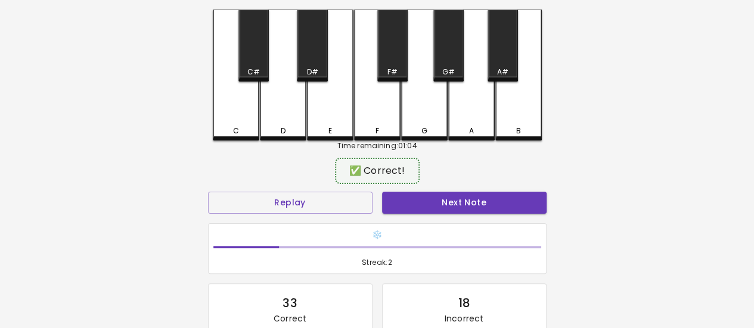
click at [474, 200] on button "Next Note" at bounding box center [464, 203] width 164 height 22
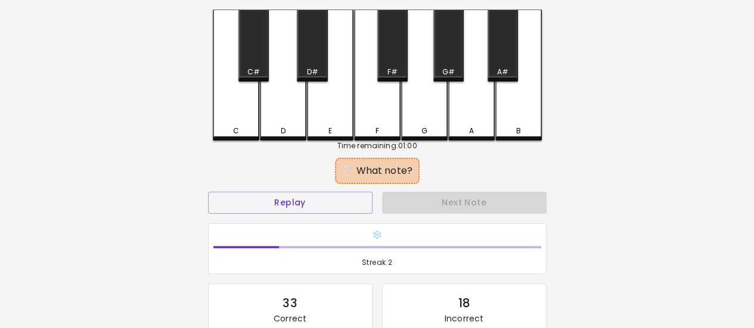
click at [281, 111] on div "D" at bounding box center [283, 75] width 46 height 131
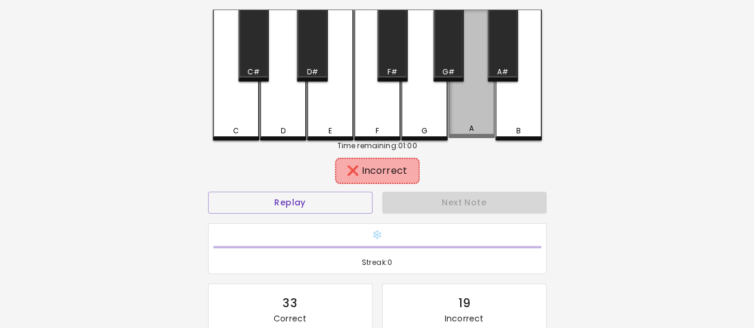
click at [478, 102] on div "A" at bounding box center [471, 74] width 46 height 129
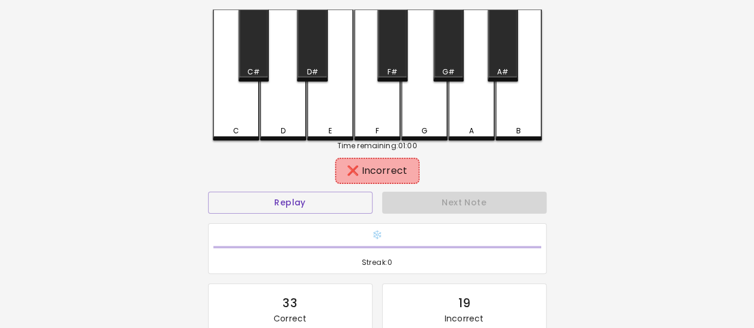
click at [498, 70] on div "A#" at bounding box center [502, 72] width 11 height 11
drag, startPoint x: 296, startPoint y: 212, endPoint x: 300, endPoint y: 207, distance: 6.3
click at [297, 211] on button "Replay" at bounding box center [290, 203] width 164 height 22
click at [342, 120] on div "E" at bounding box center [330, 75] width 46 height 131
click at [384, 64] on div "F#" at bounding box center [392, 46] width 30 height 72
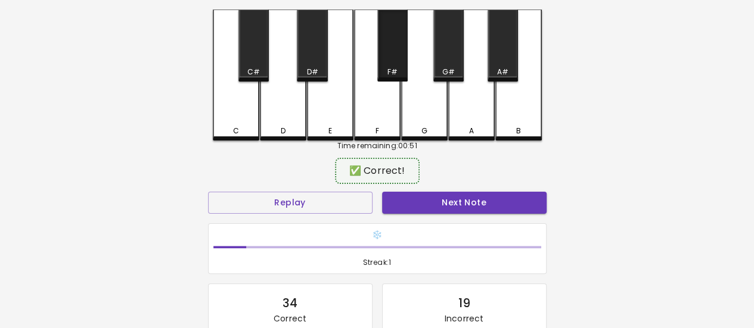
click at [391, 77] on div "F#" at bounding box center [392, 72] width 10 height 11
click at [391, 65] on div "F#" at bounding box center [392, 46] width 30 height 72
click at [390, 66] on div "F#" at bounding box center [392, 46] width 30 height 72
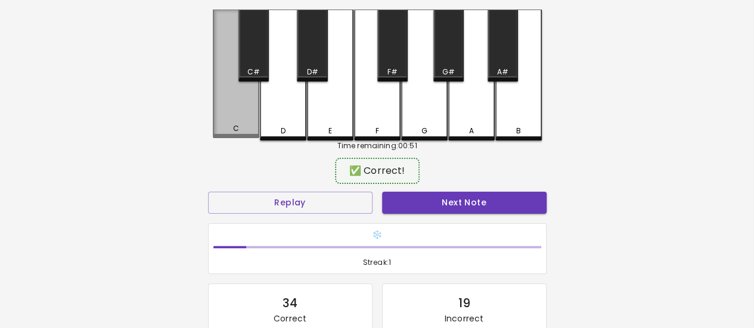
click at [241, 108] on div "C" at bounding box center [236, 74] width 46 height 129
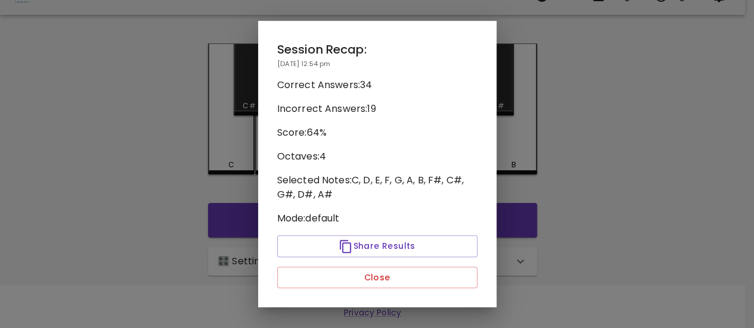
scroll to position [23, 0]
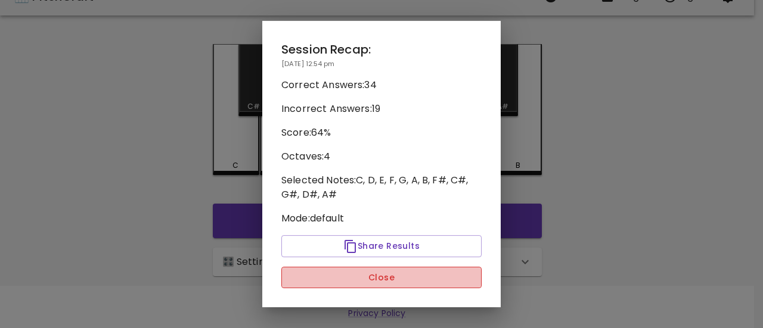
click at [368, 285] on button "Close" at bounding box center [381, 278] width 200 height 22
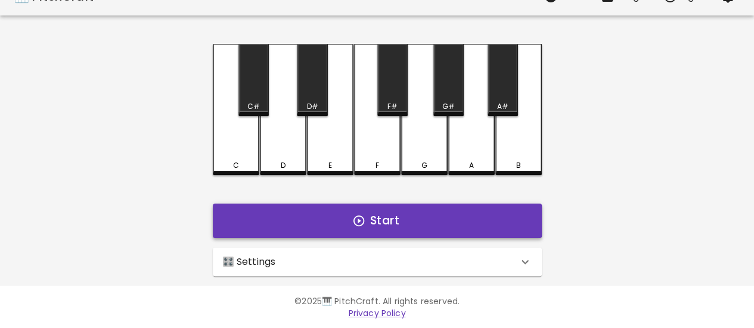
click at [302, 233] on button "Start" at bounding box center [377, 221] width 329 height 35
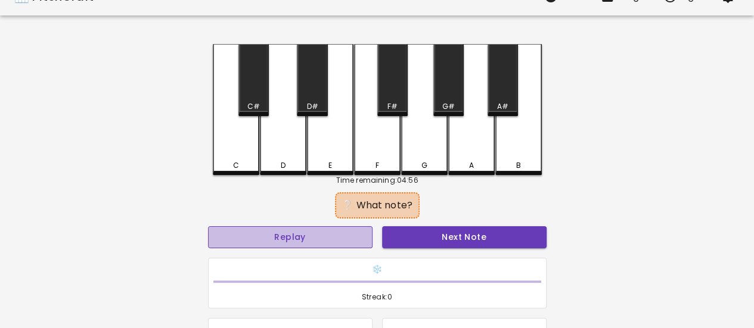
click at [274, 235] on button "Replay" at bounding box center [290, 237] width 164 height 22
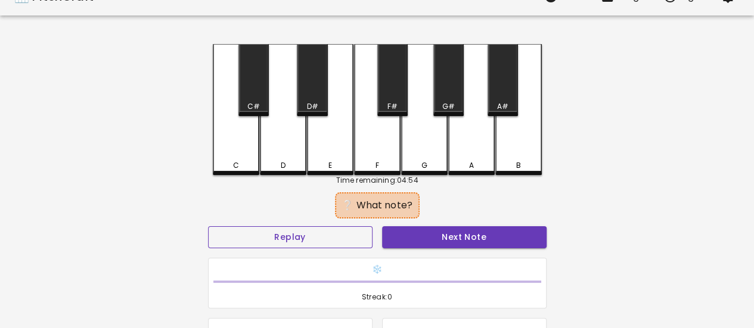
click at [312, 237] on button "Replay" at bounding box center [290, 237] width 164 height 22
click at [376, 156] on div "F" at bounding box center [377, 109] width 46 height 131
click at [370, 153] on div "F" at bounding box center [377, 109] width 46 height 131
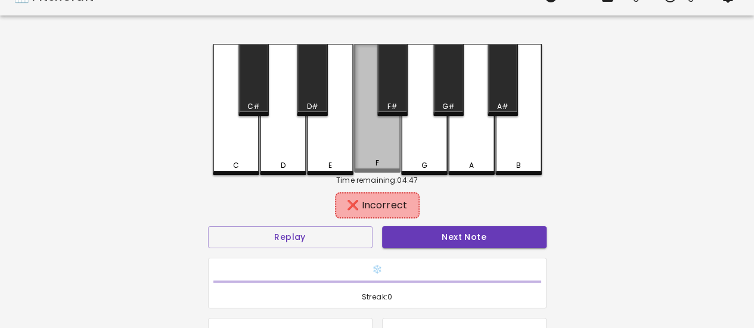
click at [369, 153] on div "F" at bounding box center [377, 108] width 46 height 129
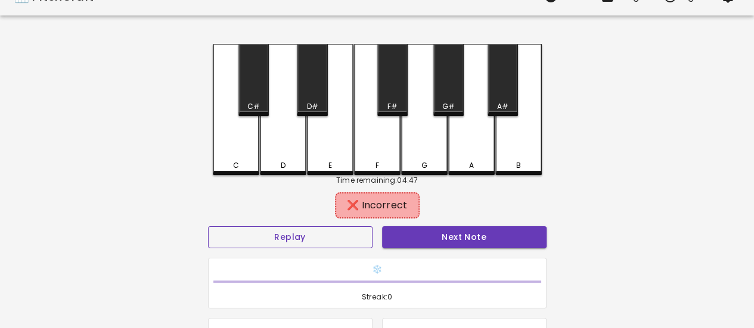
click at [292, 231] on button "Replay" at bounding box center [290, 237] width 164 height 22
click at [235, 151] on div "C" at bounding box center [236, 109] width 46 height 131
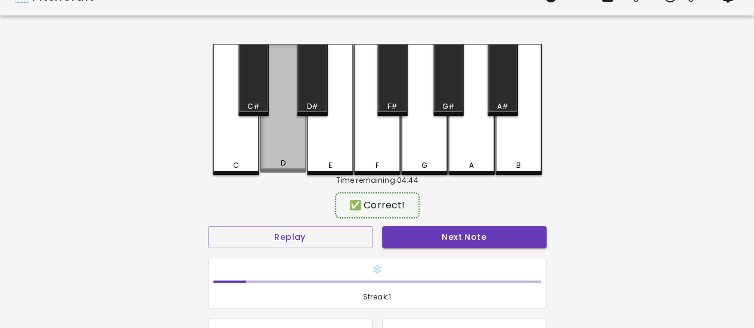
click at [303, 158] on div "D" at bounding box center [283, 108] width 46 height 129
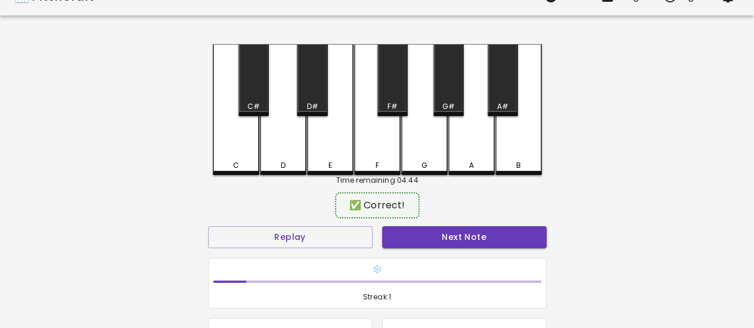
click at [279, 160] on div "D" at bounding box center [283, 165] width 44 height 11
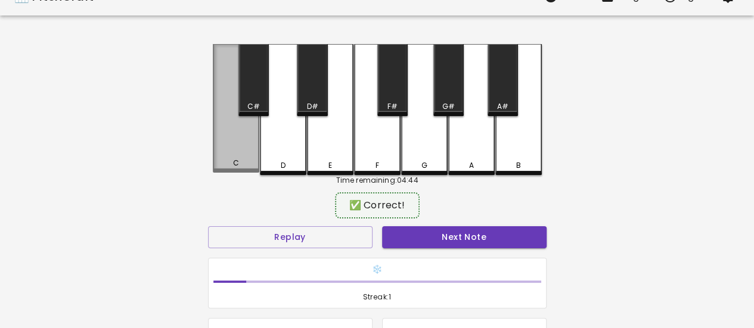
click at [243, 165] on div "C" at bounding box center [236, 163] width 44 height 11
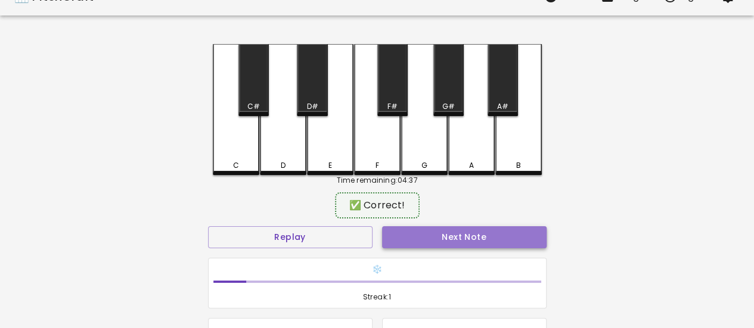
click at [408, 233] on button "Next Note" at bounding box center [464, 237] width 164 height 22
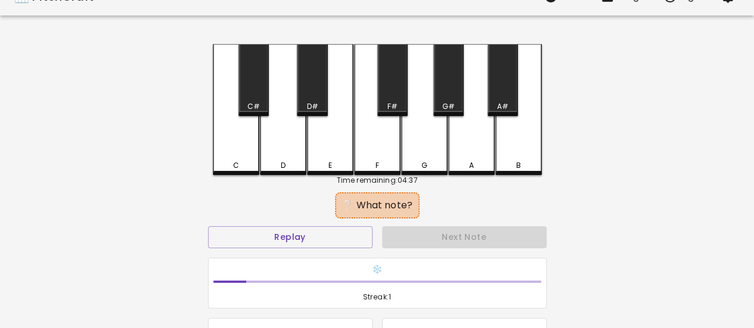
click at [268, 151] on div "D" at bounding box center [283, 109] width 46 height 131
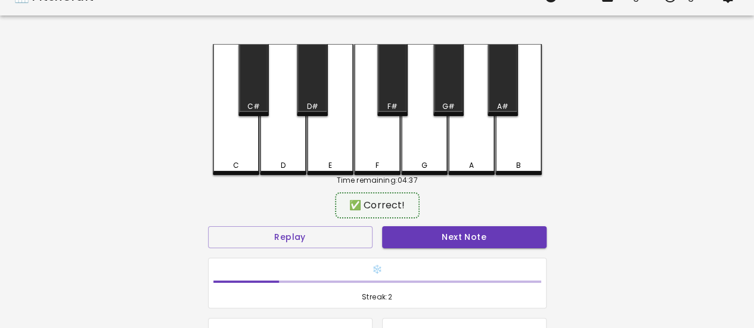
click at [428, 234] on button "Next Note" at bounding box center [464, 237] width 164 height 22
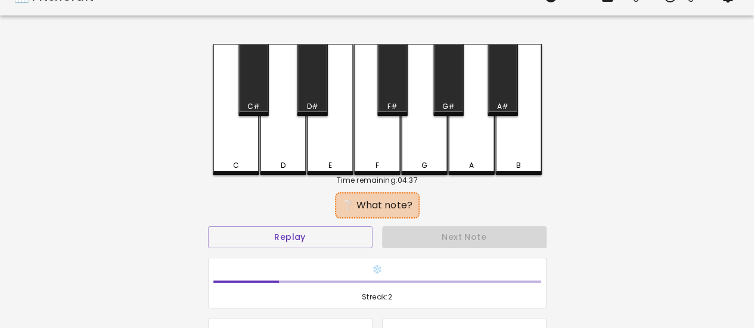
click at [375, 161] on div "F" at bounding box center [377, 165] width 4 height 11
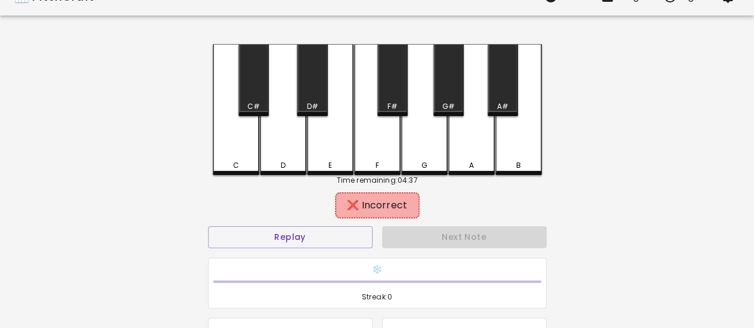
click at [335, 157] on div "E" at bounding box center [330, 109] width 46 height 131
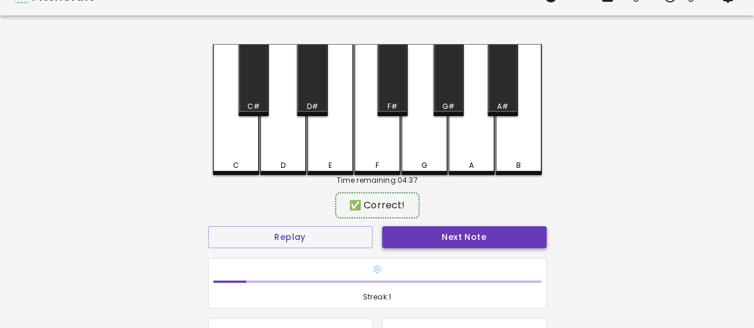
click at [435, 234] on button "Next Note" at bounding box center [464, 237] width 164 height 22
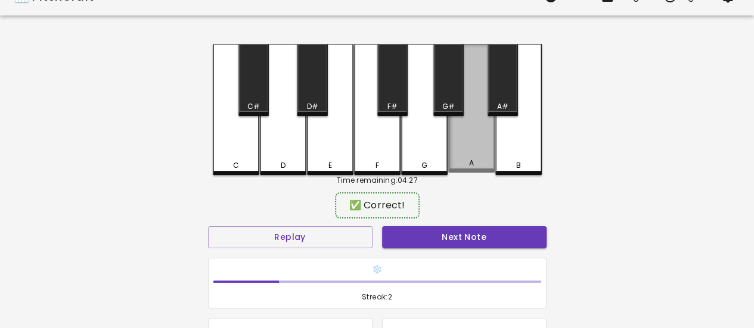
click at [465, 156] on div "A" at bounding box center [471, 108] width 46 height 129
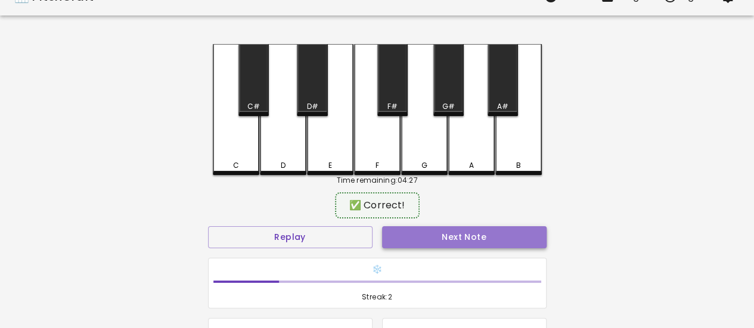
click at [477, 234] on button "Next Note" at bounding box center [464, 237] width 164 height 22
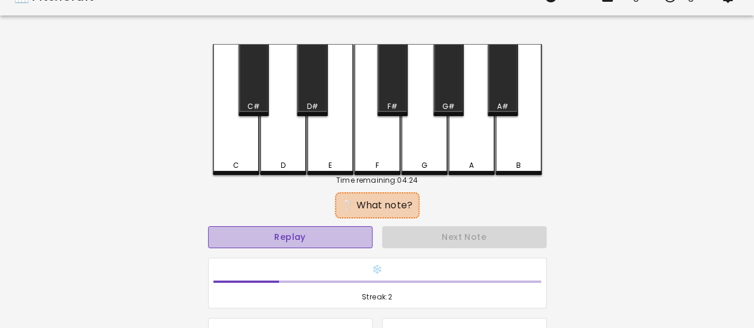
click at [349, 233] on button "Replay" at bounding box center [290, 237] width 164 height 22
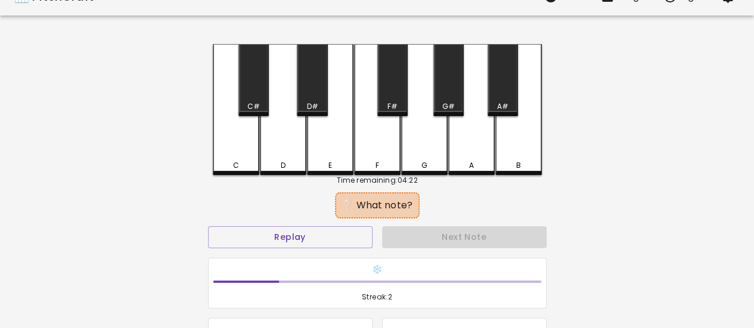
click at [340, 156] on div "E" at bounding box center [330, 109] width 46 height 131
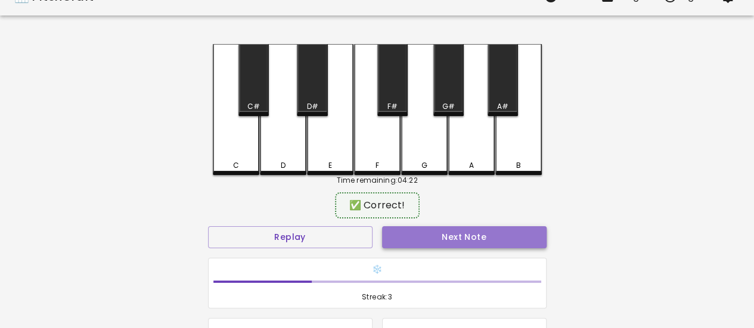
click at [428, 237] on button "Next Note" at bounding box center [464, 237] width 164 height 22
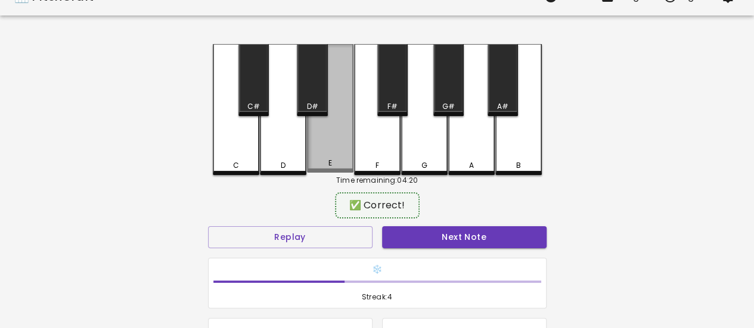
drag, startPoint x: 320, startPoint y: 145, endPoint x: 393, endPoint y: 218, distance: 103.7
click at [321, 146] on div "E" at bounding box center [330, 108] width 46 height 129
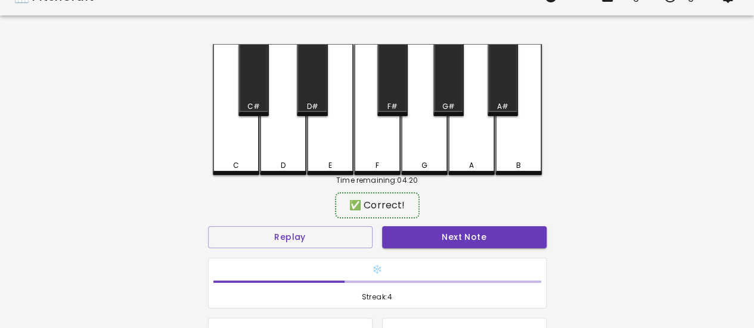
click at [417, 235] on button "Next Note" at bounding box center [464, 237] width 164 height 22
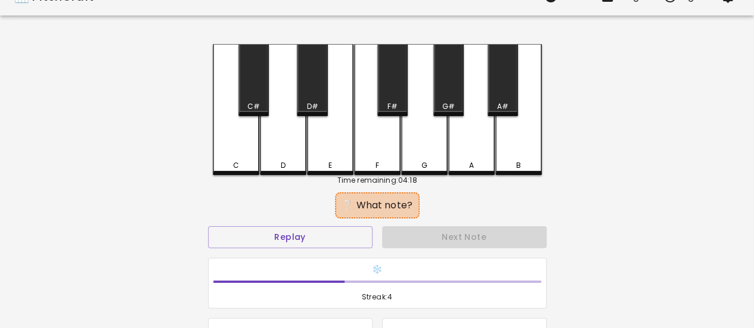
click at [284, 160] on div "D" at bounding box center [283, 165] width 44 height 11
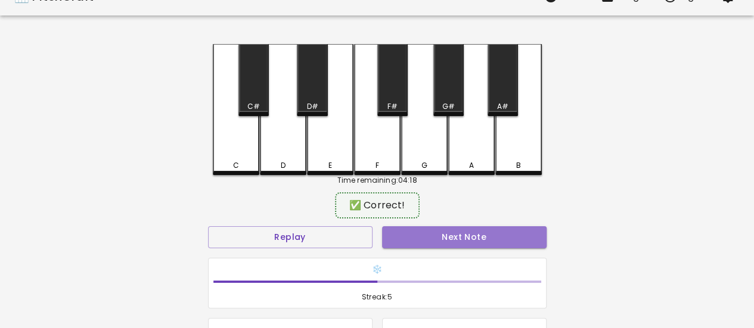
click at [418, 238] on button "Next Note" at bounding box center [464, 237] width 164 height 22
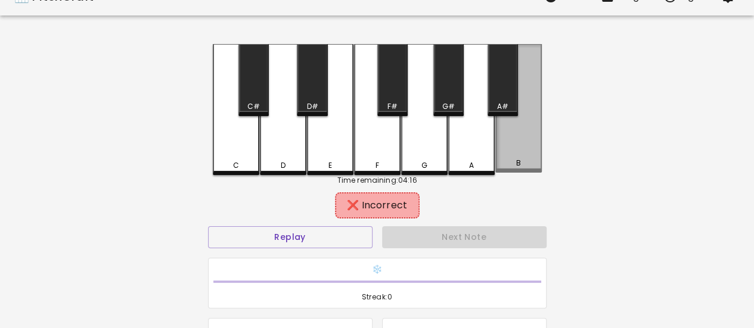
drag, startPoint x: 504, startPoint y: 155, endPoint x: 480, endPoint y: 206, distance: 56.2
click at [504, 156] on div "B" at bounding box center [518, 108] width 46 height 129
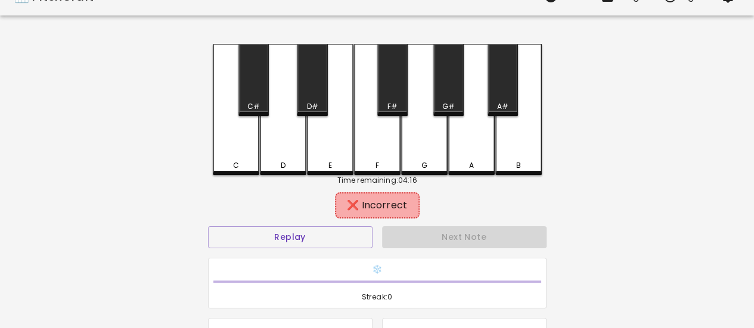
click at [465, 150] on div "A" at bounding box center [471, 109] width 46 height 131
click at [497, 98] on div "A#" at bounding box center [502, 80] width 30 height 72
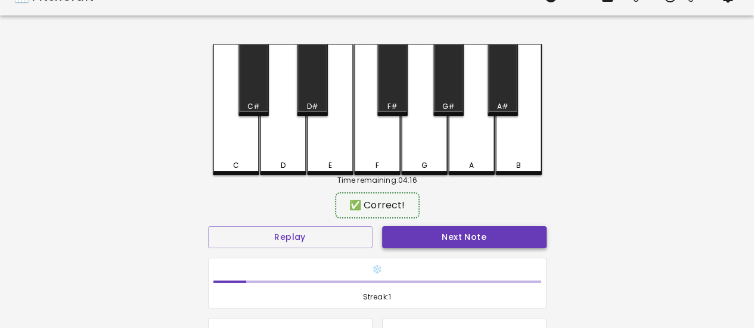
click at [480, 238] on button "Next Note" at bounding box center [464, 237] width 164 height 22
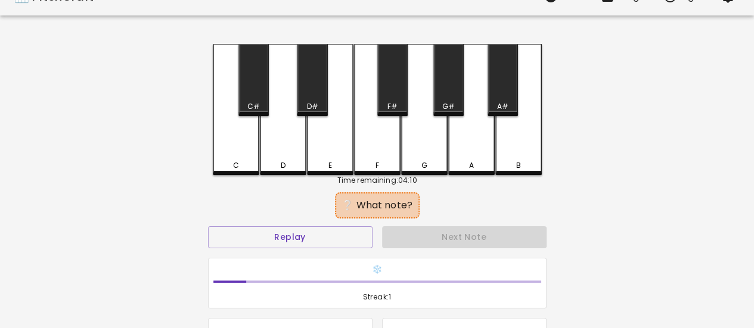
click at [434, 142] on div "G" at bounding box center [424, 109] width 46 height 131
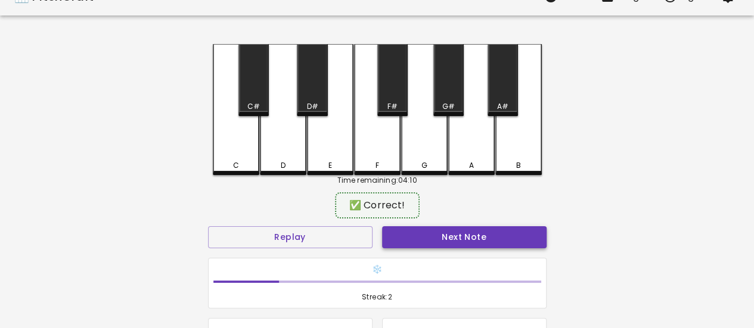
click at [467, 235] on button "Next Note" at bounding box center [464, 237] width 164 height 22
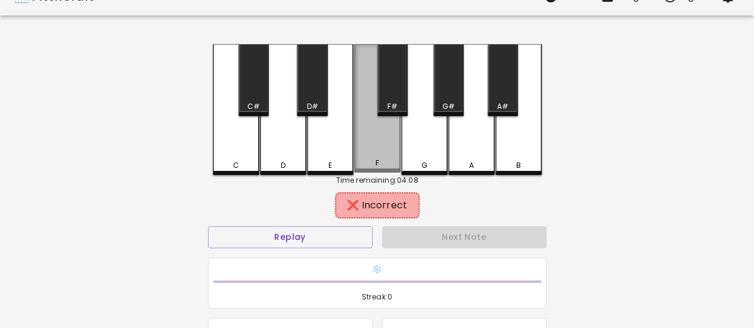
click at [384, 150] on div "F" at bounding box center [377, 108] width 46 height 129
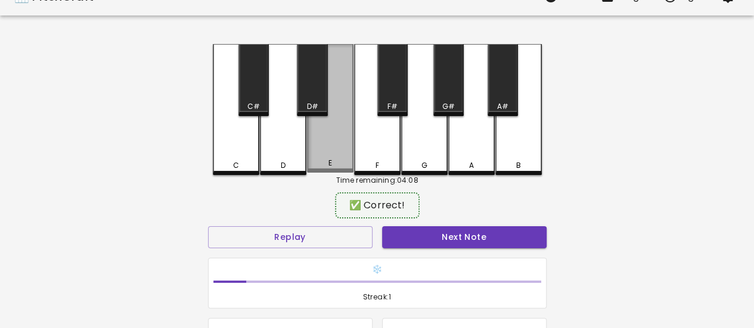
click at [337, 139] on div "E" at bounding box center [330, 108] width 46 height 129
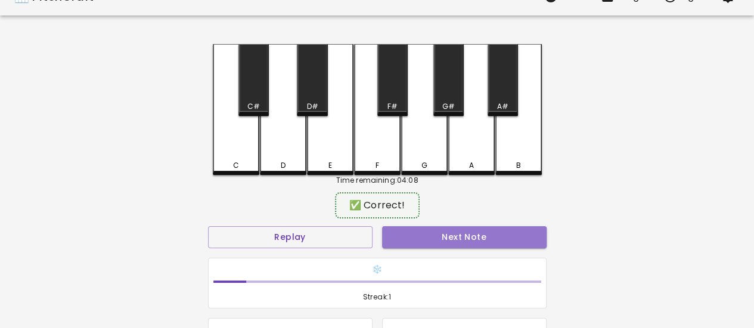
click at [420, 229] on button "Next Note" at bounding box center [464, 237] width 164 height 22
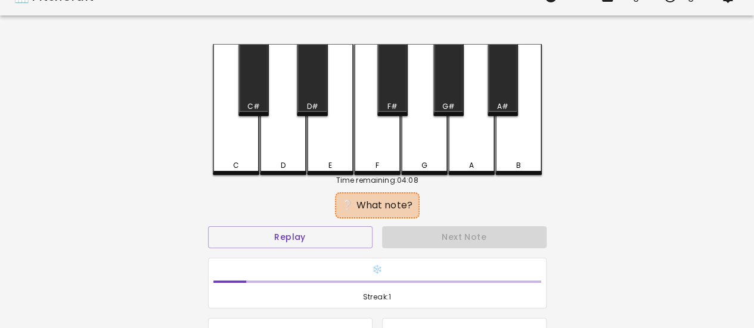
click at [509, 145] on div "B" at bounding box center [518, 109] width 46 height 131
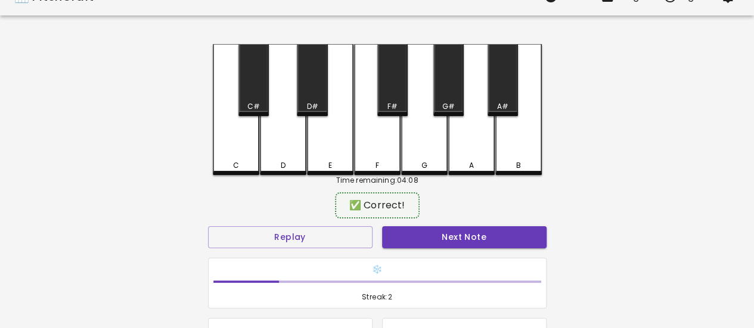
click at [454, 241] on button "Next Note" at bounding box center [464, 237] width 164 height 22
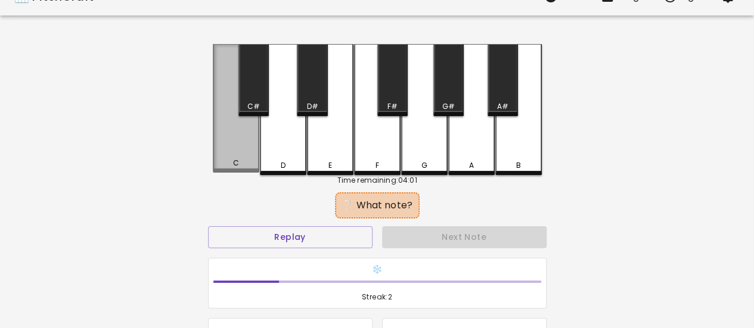
click at [239, 145] on div "C" at bounding box center [236, 108] width 46 height 129
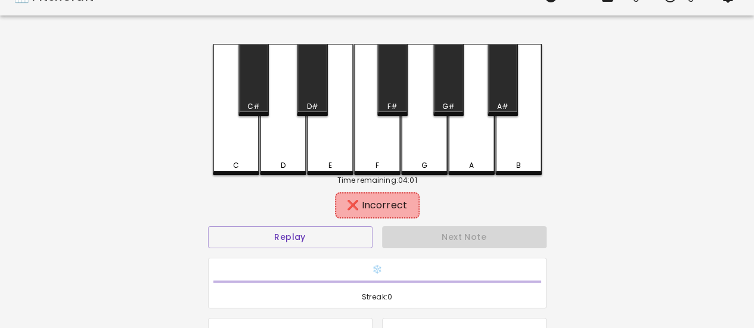
click at [288, 147] on div "D" at bounding box center [283, 109] width 46 height 131
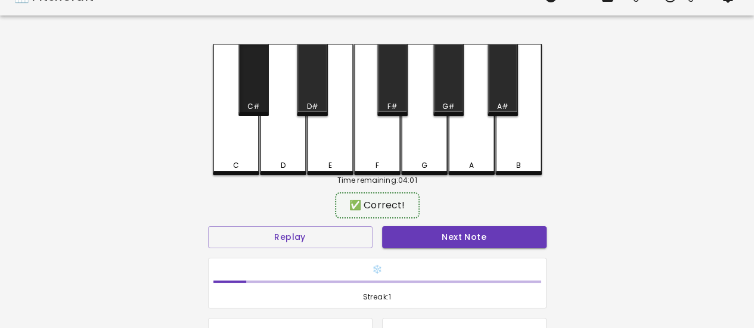
click at [257, 107] on div "C#" at bounding box center [253, 106] width 13 height 11
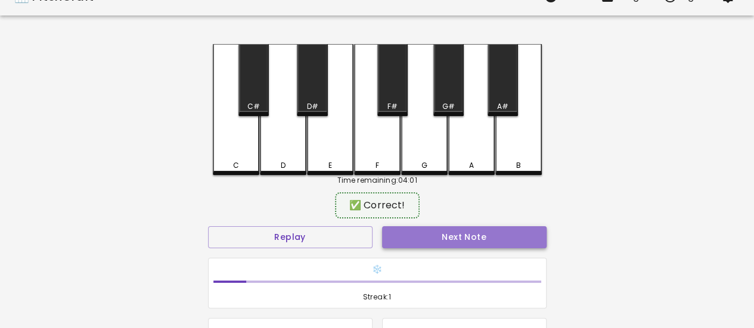
click at [419, 234] on button "Next Note" at bounding box center [464, 237] width 164 height 22
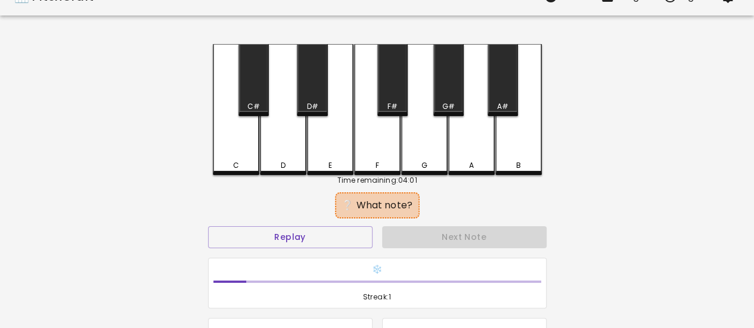
click at [343, 152] on div "E" at bounding box center [330, 109] width 46 height 131
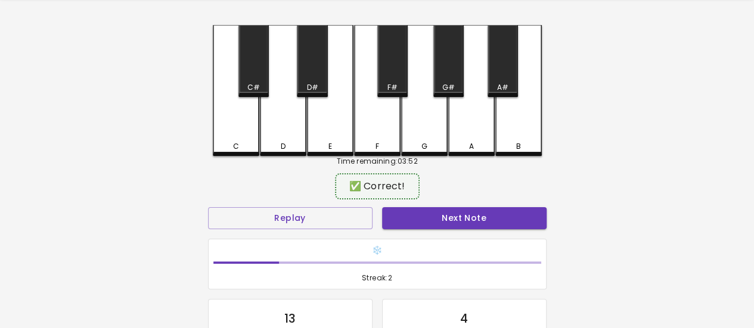
scroll to position [39, 0]
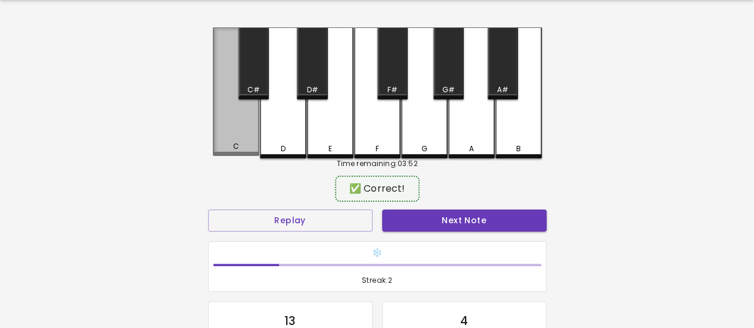
click at [235, 135] on div "C" at bounding box center [236, 91] width 46 height 129
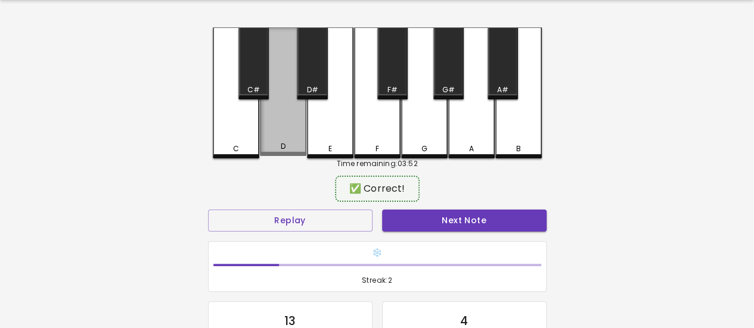
click at [299, 142] on div "D" at bounding box center [283, 146] width 44 height 11
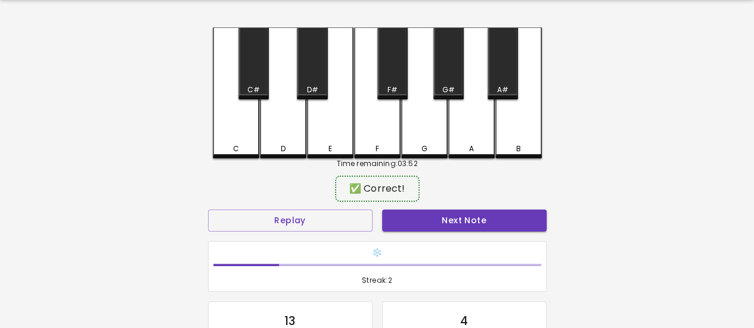
click at [330, 141] on div "E" at bounding box center [330, 92] width 46 height 131
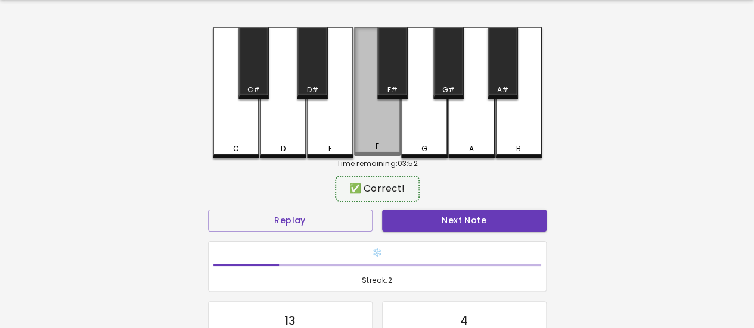
click at [371, 139] on div "F" at bounding box center [377, 91] width 46 height 129
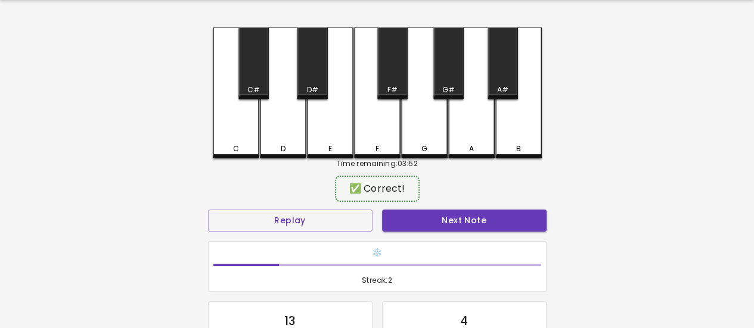
click at [411, 138] on div "G" at bounding box center [424, 92] width 46 height 131
click at [486, 148] on div "A" at bounding box center [471, 149] width 44 height 11
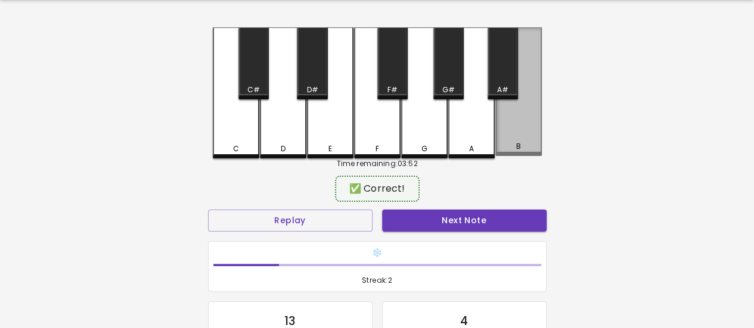
click at [504, 144] on div "B" at bounding box center [518, 146] width 44 height 11
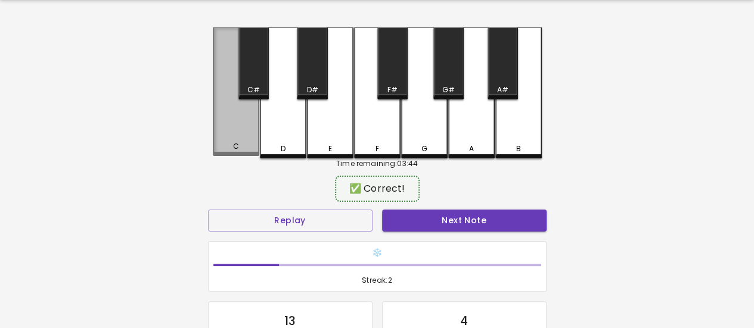
drag, startPoint x: 245, startPoint y: 136, endPoint x: 253, endPoint y: 141, distance: 9.4
click at [243, 137] on div "C" at bounding box center [236, 91] width 46 height 129
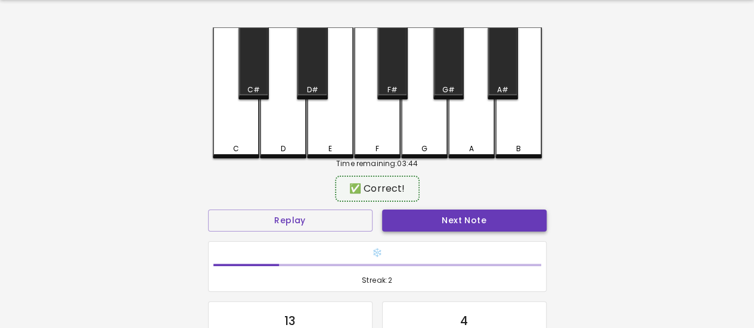
click at [419, 215] on button "Next Note" at bounding box center [464, 221] width 164 height 22
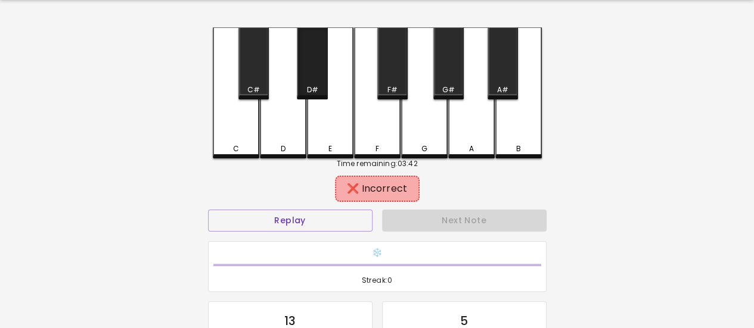
click at [310, 85] on div "D#" at bounding box center [311, 90] width 11 height 11
click at [446, 77] on div "G#" at bounding box center [448, 63] width 30 height 72
click at [391, 78] on div "F#" at bounding box center [392, 63] width 30 height 72
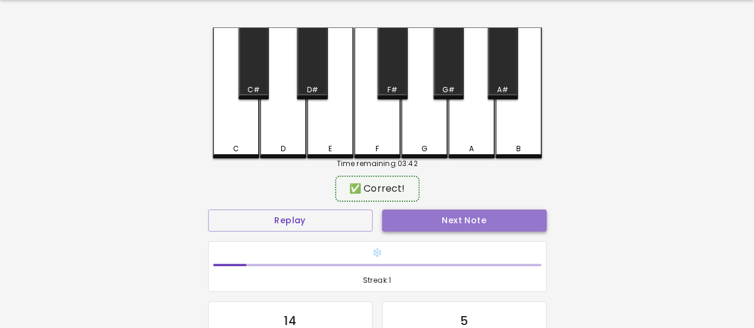
click at [461, 218] on button "Next Note" at bounding box center [464, 221] width 164 height 22
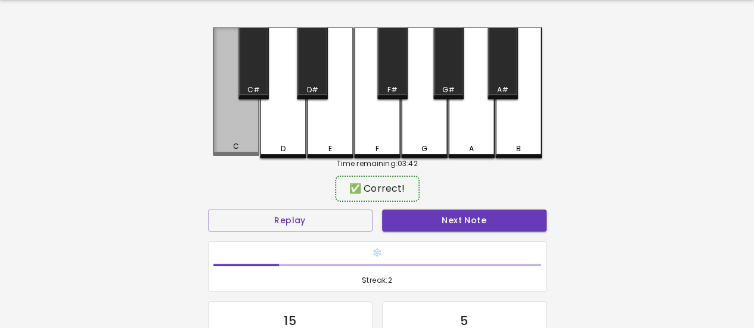
click at [224, 111] on div "C" at bounding box center [236, 91] width 46 height 129
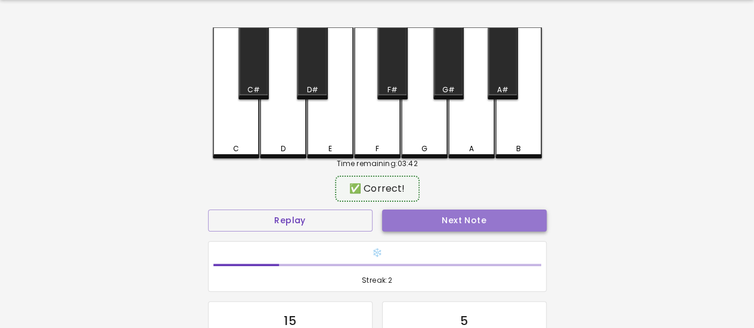
click at [422, 217] on button "Next Note" at bounding box center [464, 221] width 164 height 22
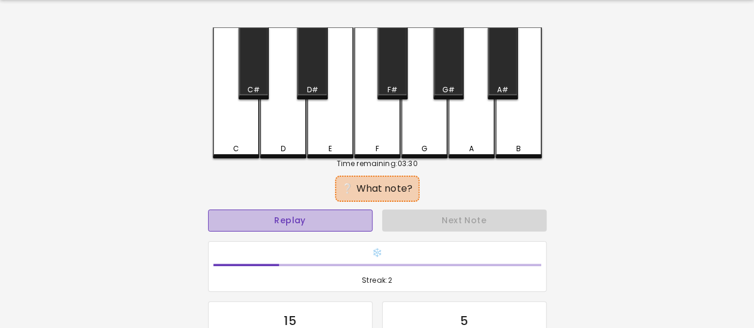
click at [353, 220] on button "Replay" at bounding box center [290, 221] width 164 height 22
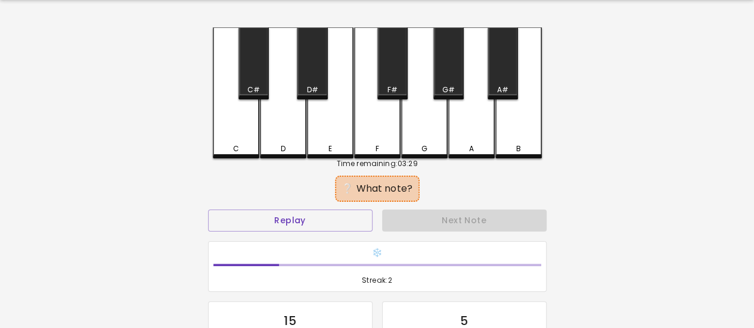
click at [325, 140] on div "E" at bounding box center [330, 92] width 46 height 131
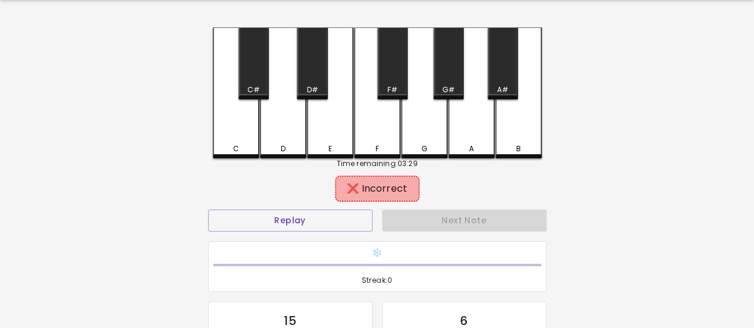
click at [372, 111] on div "F" at bounding box center [377, 92] width 46 height 131
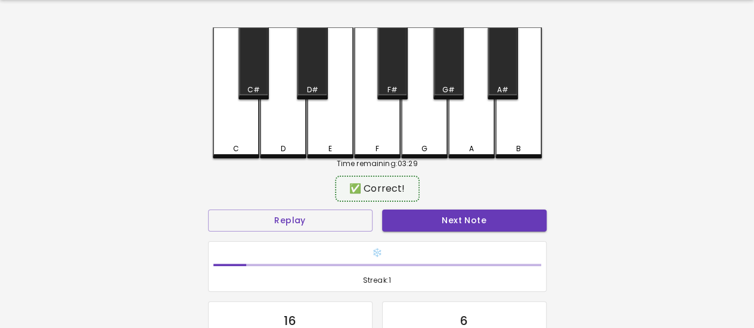
click at [424, 210] on button "Next Note" at bounding box center [464, 221] width 164 height 22
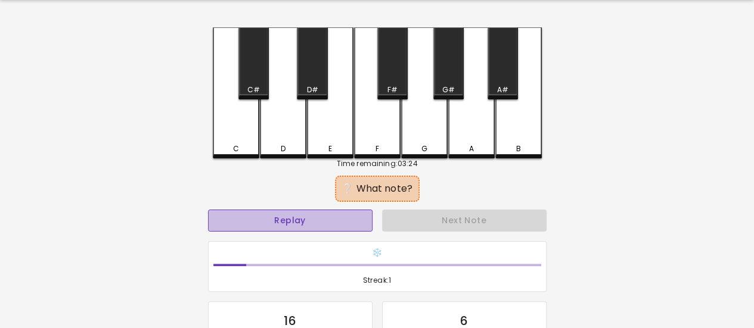
click at [355, 217] on button "Replay" at bounding box center [290, 221] width 164 height 22
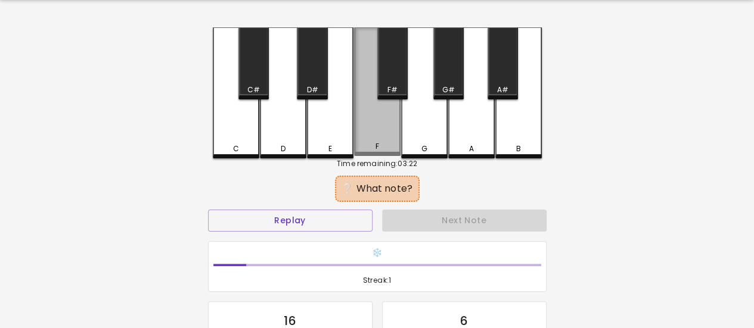
click at [372, 149] on div "F" at bounding box center [377, 146] width 44 height 11
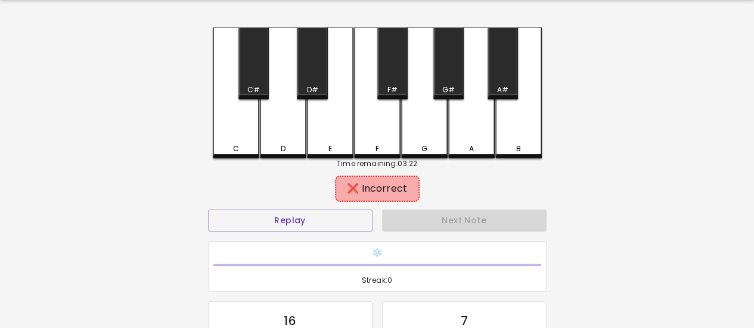
click at [449, 159] on div "Time remaining: 03:22" at bounding box center [377, 164] width 329 height 11
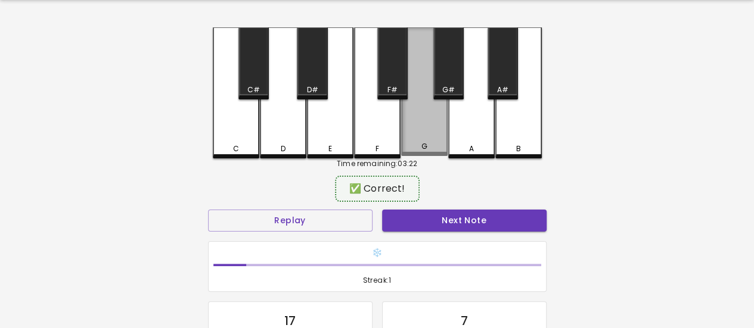
drag, startPoint x: 443, startPoint y: 155, endPoint x: 429, endPoint y: 152, distance: 14.0
click at [441, 155] on div "G" at bounding box center [424, 91] width 46 height 129
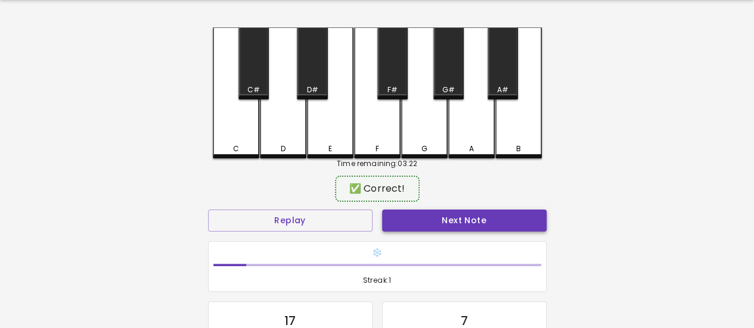
click at [440, 212] on button "Next Note" at bounding box center [464, 221] width 164 height 22
click at [389, 83] on div "F#" at bounding box center [392, 63] width 30 height 72
click at [423, 222] on button "Next Note" at bounding box center [464, 221] width 164 height 22
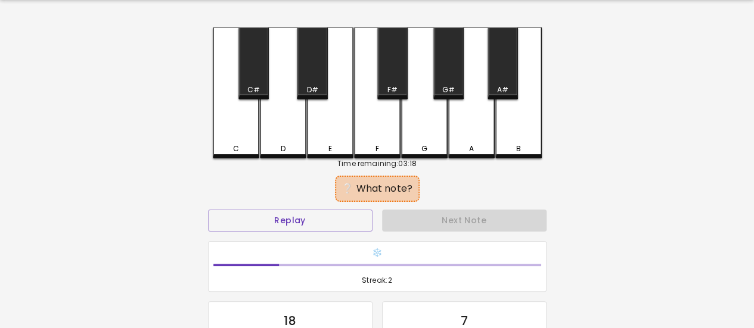
click at [229, 126] on div "C" at bounding box center [236, 92] width 46 height 131
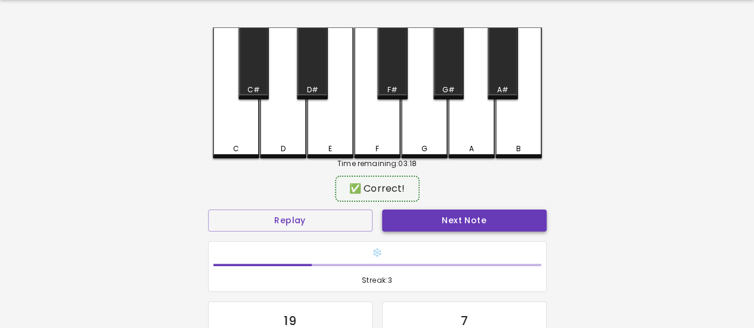
click at [408, 219] on button "Next Note" at bounding box center [464, 221] width 164 height 22
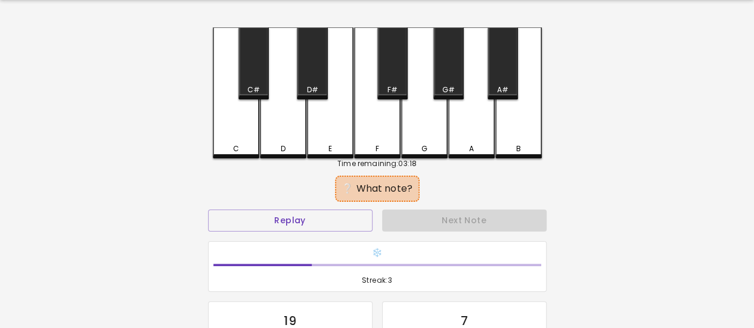
drag, startPoint x: 271, startPoint y: 126, endPoint x: 285, endPoint y: 139, distance: 19.0
click at [271, 126] on div "D" at bounding box center [283, 92] width 46 height 131
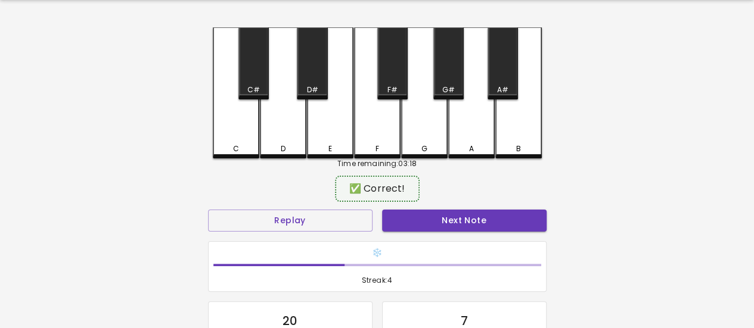
click at [411, 218] on button "Next Note" at bounding box center [464, 221] width 164 height 22
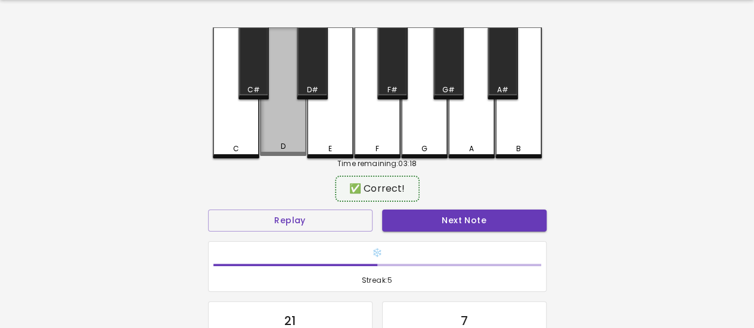
click at [284, 137] on div "D" at bounding box center [283, 91] width 46 height 129
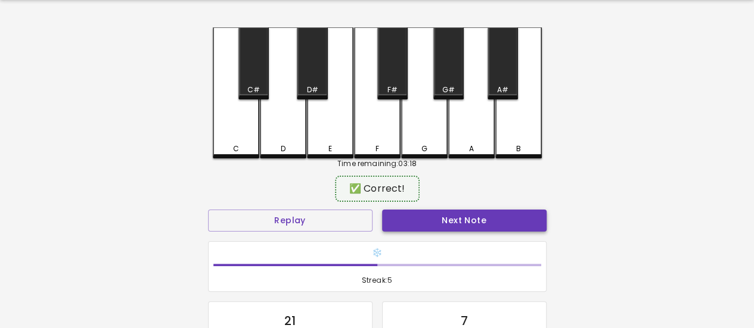
click at [425, 216] on button "Next Note" at bounding box center [464, 221] width 164 height 22
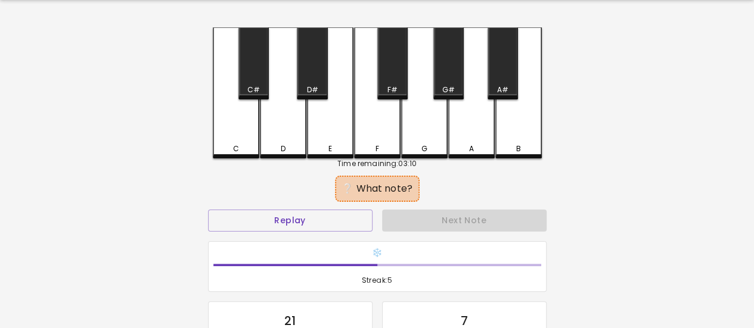
click at [309, 86] on div "D#" at bounding box center [311, 90] width 11 height 11
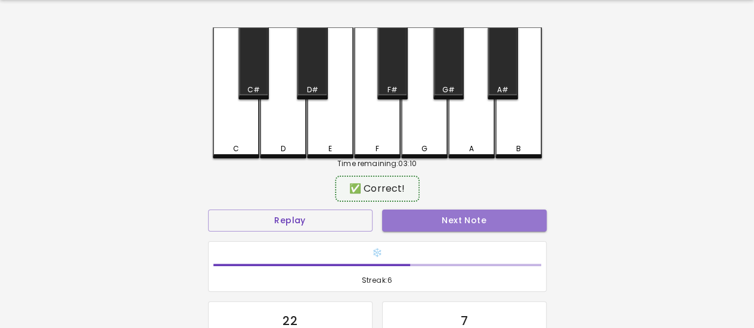
click at [445, 228] on button "Next Note" at bounding box center [464, 221] width 164 height 22
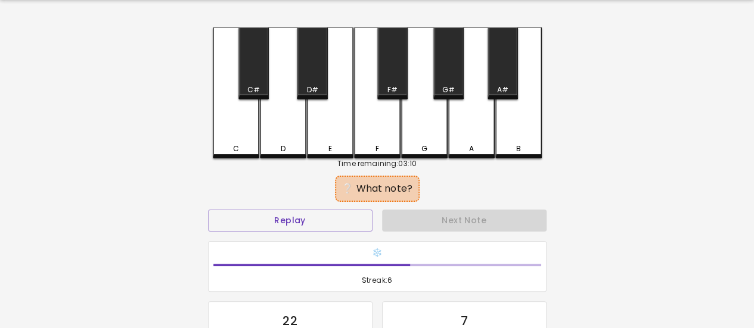
click at [444, 223] on div "Next Note" at bounding box center [464, 221] width 174 height 32
click at [247, 82] on div "C#" at bounding box center [253, 63] width 30 height 72
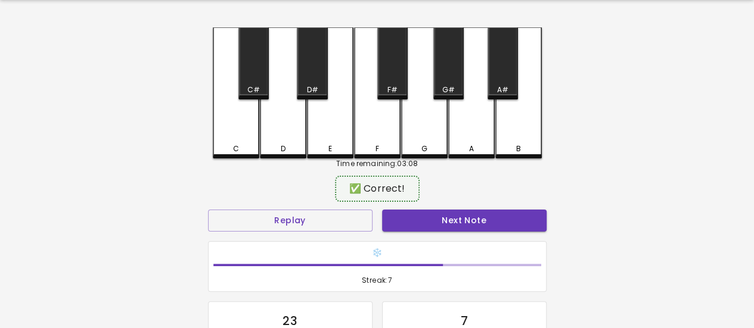
click at [418, 215] on button "Next Note" at bounding box center [464, 221] width 164 height 22
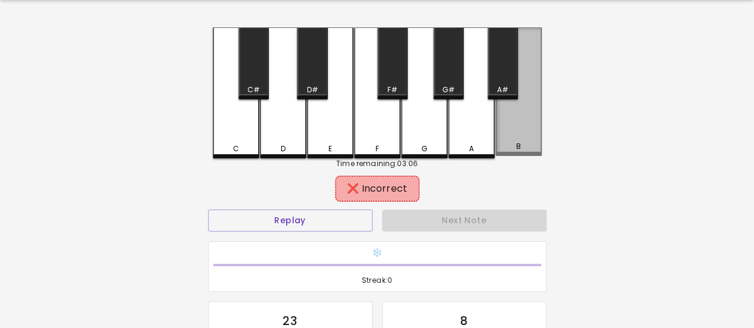
click at [517, 114] on div "B" at bounding box center [518, 91] width 46 height 129
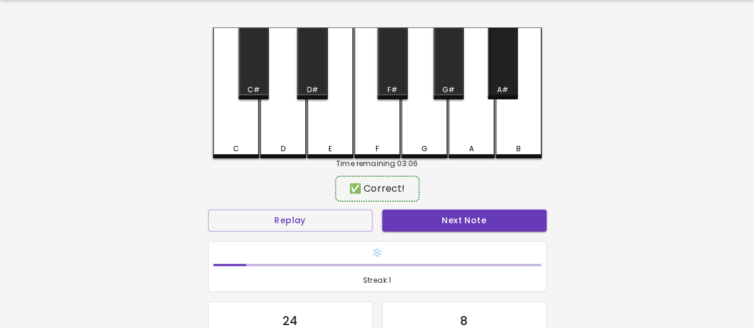
drag, startPoint x: 513, startPoint y: 60, endPoint x: 508, endPoint y: 76, distance: 16.4
click at [512, 63] on div "A#" at bounding box center [502, 63] width 30 height 72
click at [496, 215] on button "Next Note" at bounding box center [464, 221] width 164 height 22
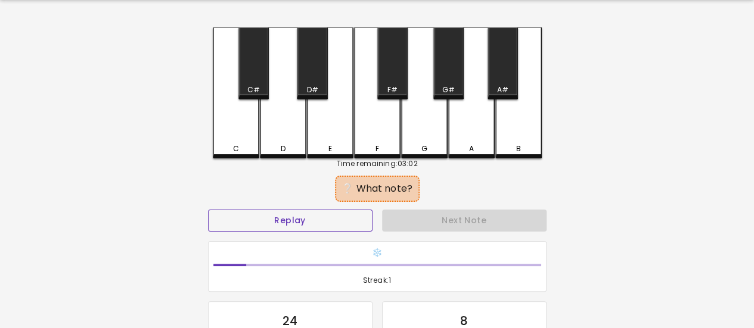
click at [312, 215] on button "Replay" at bounding box center [290, 221] width 164 height 22
click at [302, 218] on button "Replay" at bounding box center [290, 221] width 164 height 22
drag, startPoint x: 284, startPoint y: 145, endPoint x: 318, endPoint y: 167, distance: 40.5
click at [284, 145] on div "D" at bounding box center [282, 149] width 5 height 11
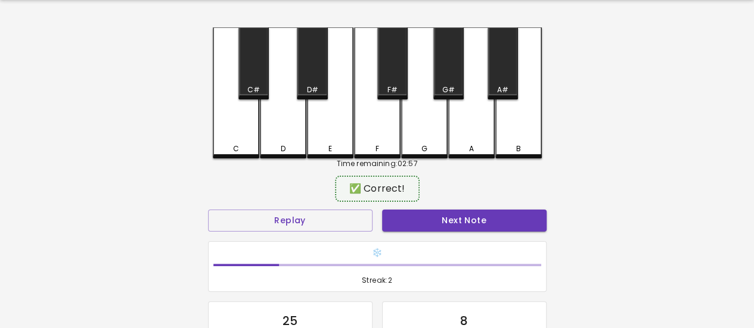
click at [405, 210] on button "Next Note" at bounding box center [464, 221] width 164 height 22
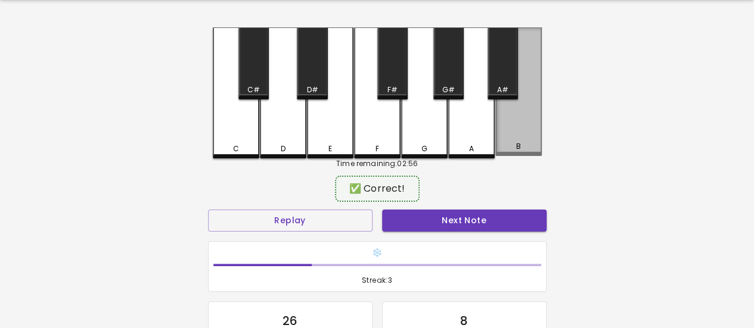
click at [511, 149] on div "B" at bounding box center [518, 146] width 44 height 11
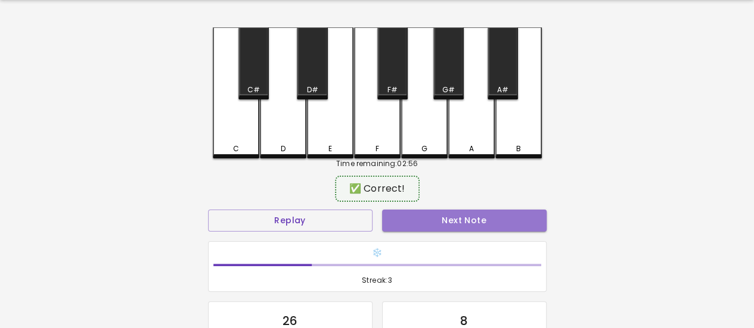
click at [459, 216] on button "Next Note" at bounding box center [464, 221] width 164 height 22
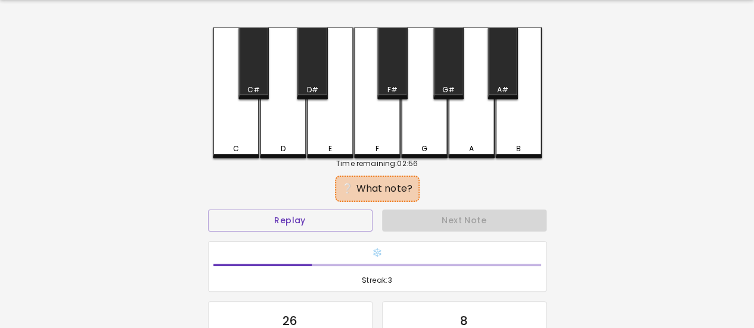
click at [280, 144] on div "D" at bounding box center [283, 149] width 44 height 11
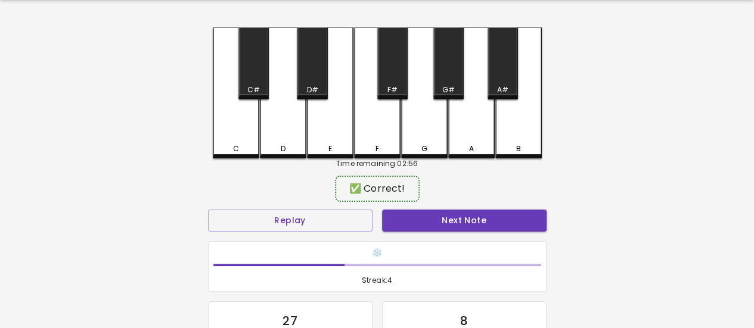
click at [410, 218] on button "Next Note" at bounding box center [464, 221] width 164 height 22
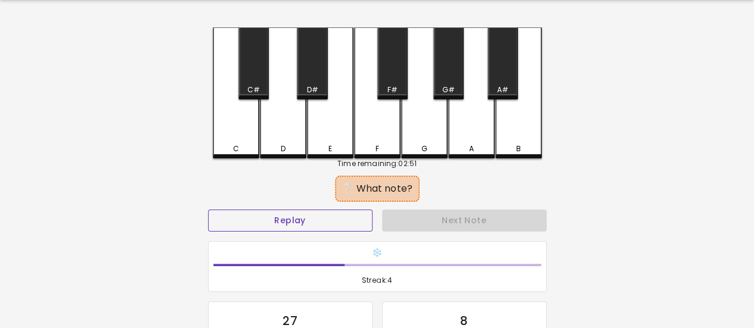
click at [294, 212] on button "Replay" at bounding box center [290, 221] width 164 height 22
click at [355, 222] on button "Replay" at bounding box center [290, 221] width 164 height 22
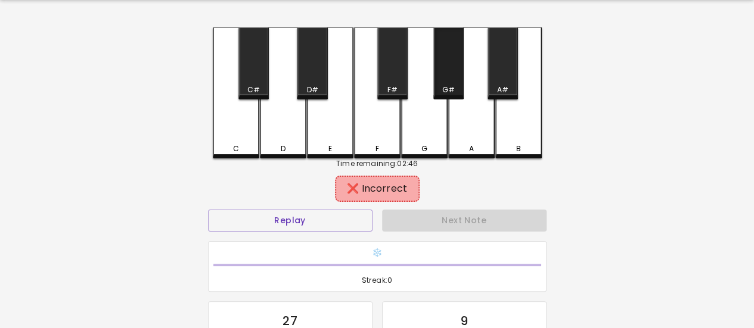
click at [453, 79] on div "G#" at bounding box center [448, 63] width 30 height 72
click at [495, 77] on div "A#" at bounding box center [502, 63] width 30 height 72
click at [468, 127] on div "A" at bounding box center [471, 92] width 46 height 131
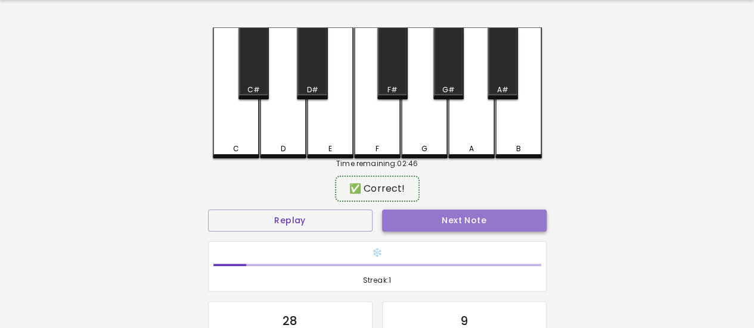
click at [459, 220] on button "Next Note" at bounding box center [464, 221] width 164 height 22
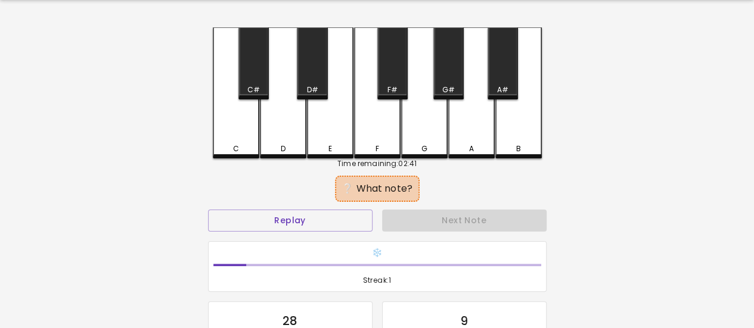
click at [285, 134] on div "D" at bounding box center [283, 92] width 46 height 131
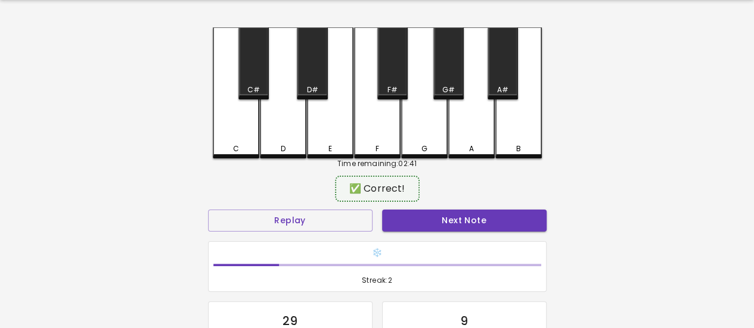
click at [416, 220] on button "Next Note" at bounding box center [464, 221] width 164 height 22
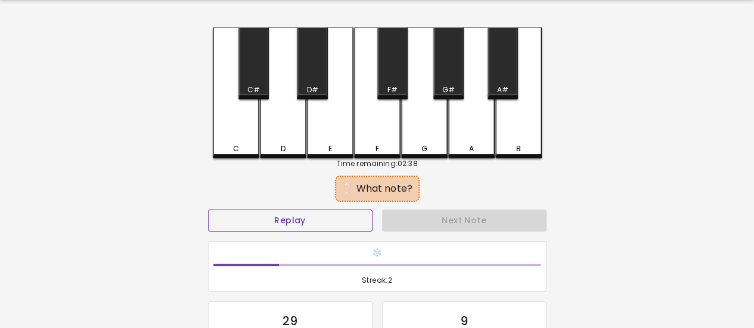
click at [349, 216] on button "Replay" at bounding box center [290, 221] width 164 height 22
click at [360, 214] on button "Replay" at bounding box center [290, 221] width 164 height 22
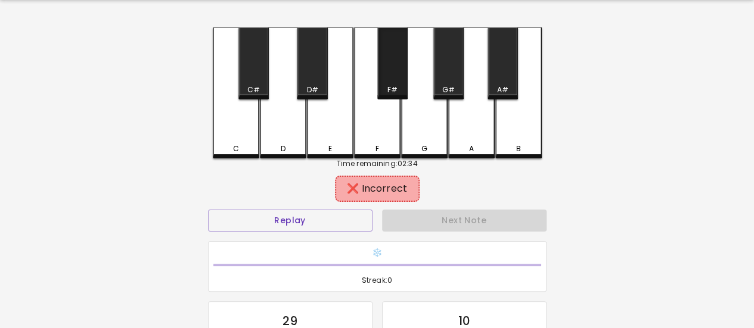
click at [396, 76] on div "F#" at bounding box center [392, 63] width 30 height 72
click at [437, 107] on div "G" at bounding box center [424, 92] width 46 height 131
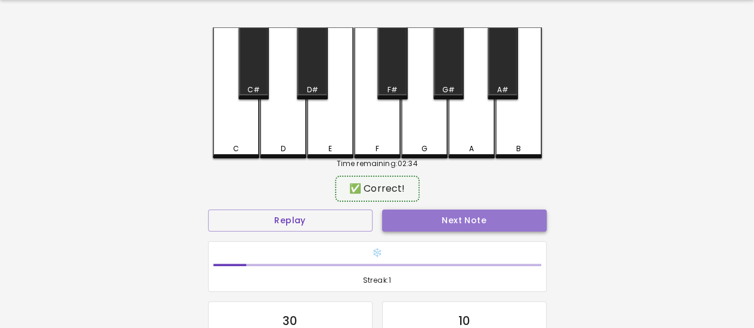
click at [445, 220] on button "Next Note" at bounding box center [464, 221] width 164 height 22
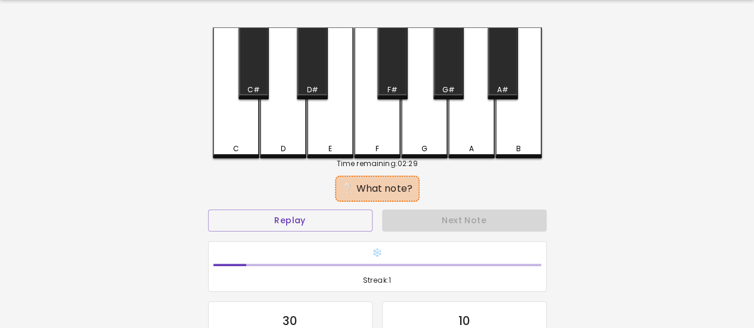
click at [479, 139] on div "A" at bounding box center [471, 92] width 46 height 131
click at [507, 72] on div "A#" at bounding box center [502, 63] width 30 height 72
click at [511, 144] on div "B" at bounding box center [518, 149] width 44 height 11
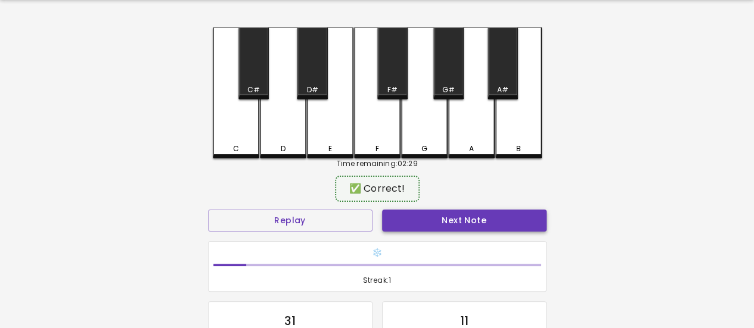
click at [469, 221] on button "Next Note" at bounding box center [464, 221] width 164 height 22
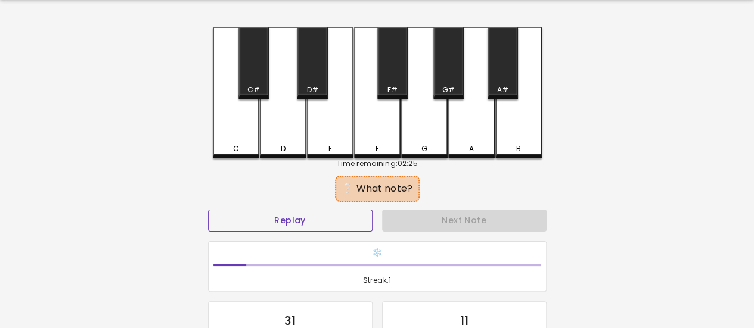
click at [353, 228] on button "Replay" at bounding box center [290, 221] width 164 height 22
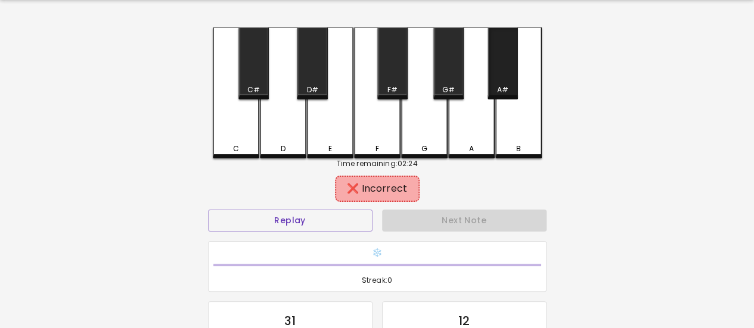
drag, startPoint x: 503, startPoint y: 74, endPoint x: 492, endPoint y: 123, distance: 50.0
click at [502, 76] on div "A#" at bounding box center [502, 63] width 30 height 72
click at [478, 129] on div "A" at bounding box center [471, 92] width 46 height 131
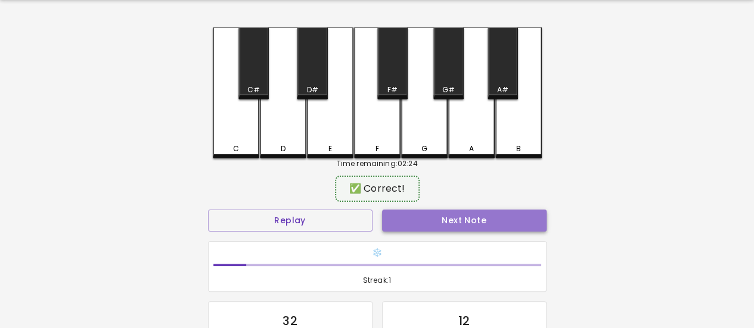
click at [467, 220] on button "Next Note" at bounding box center [464, 221] width 164 height 22
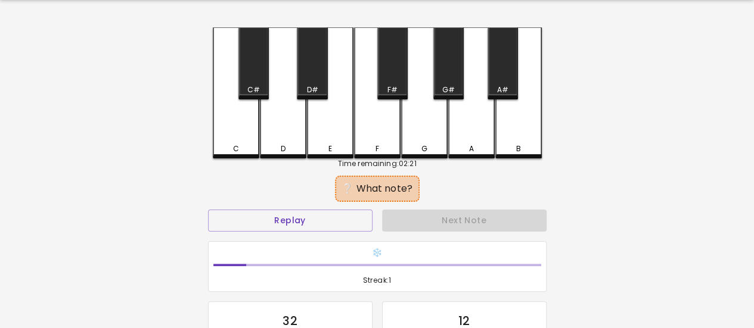
click at [446, 79] on div "G#" at bounding box center [448, 63] width 30 height 72
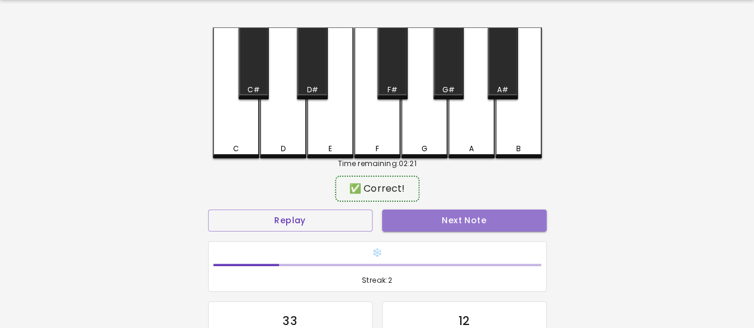
click at [464, 222] on button "Next Note" at bounding box center [464, 221] width 164 height 22
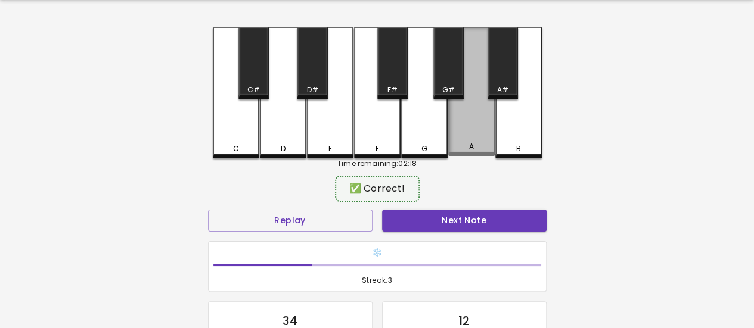
click at [467, 123] on div "A" at bounding box center [471, 91] width 46 height 129
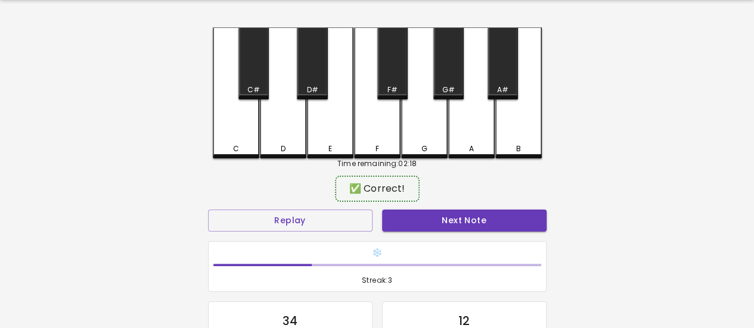
click at [475, 219] on button "Next Note" at bounding box center [464, 221] width 164 height 22
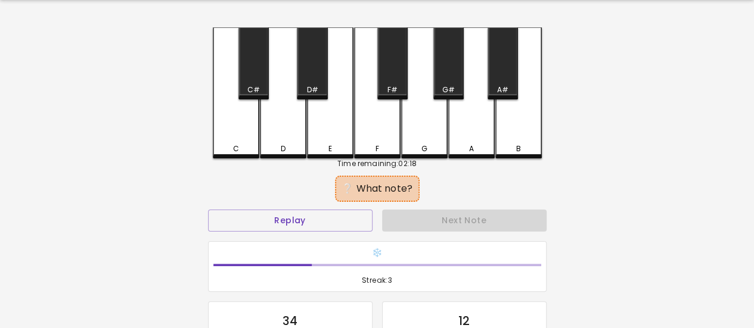
click at [448, 64] on div "G#" at bounding box center [448, 63] width 30 height 72
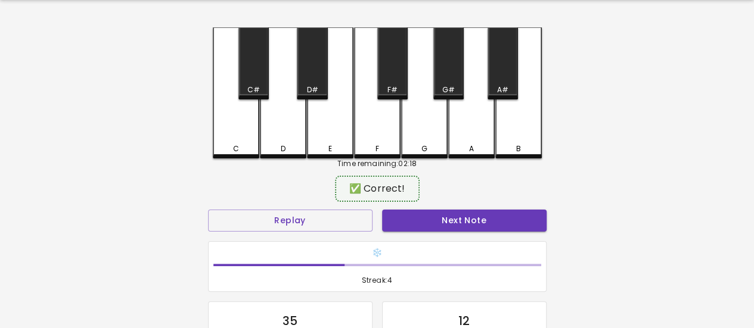
click at [464, 220] on button "Next Note" at bounding box center [464, 221] width 164 height 22
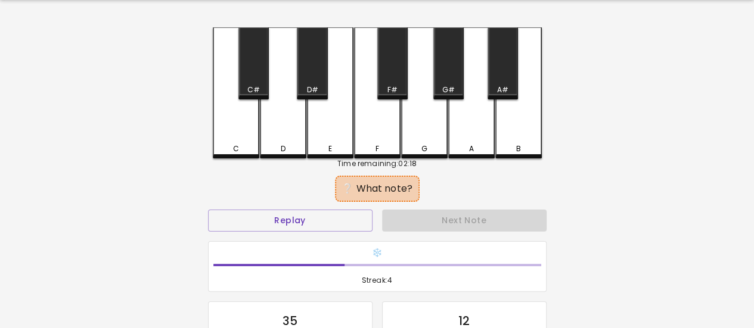
click at [451, 71] on div "G#" at bounding box center [448, 63] width 30 height 72
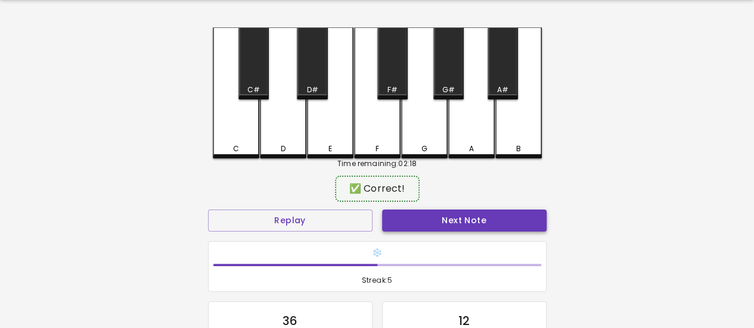
click at [480, 218] on button "Next Note" at bounding box center [464, 221] width 164 height 22
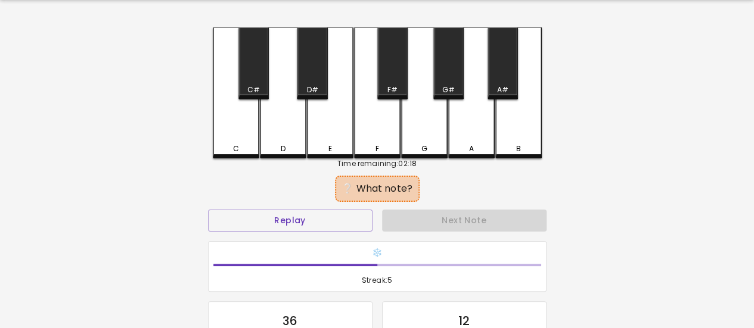
click at [504, 78] on div "A#" at bounding box center [502, 63] width 30 height 72
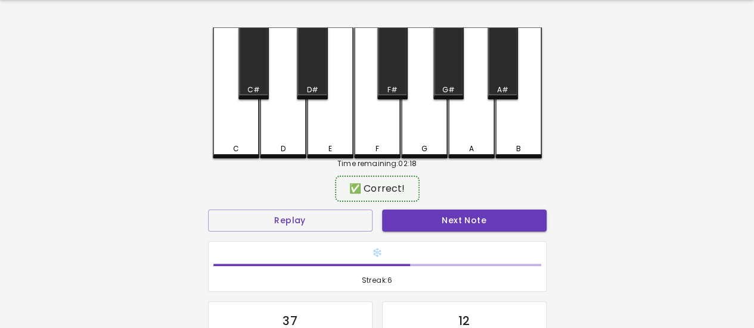
click at [495, 217] on button "Next Note" at bounding box center [464, 221] width 164 height 22
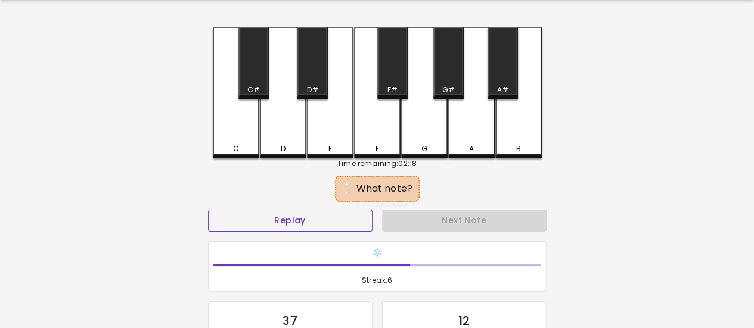
click at [331, 213] on button "Replay" at bounding box center [290, 221] width 164 height 22
click at [311, 210] on button "Replay" at bounding box center [290, 221] width 164 height 22
click at [392, 84] on div "F#" at bounding box center [392, 63] width 30 height 72
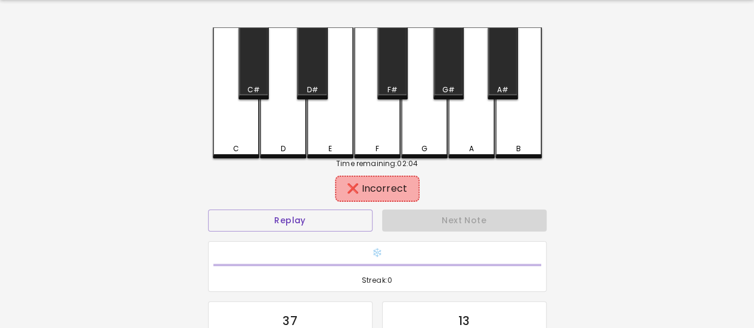
click at [453, 84] on div "G#" at bounding box center [448, 63] width 30 height 72
click at [440, 116] on div "G" at bounding box center [424, 92] width 46 height 131
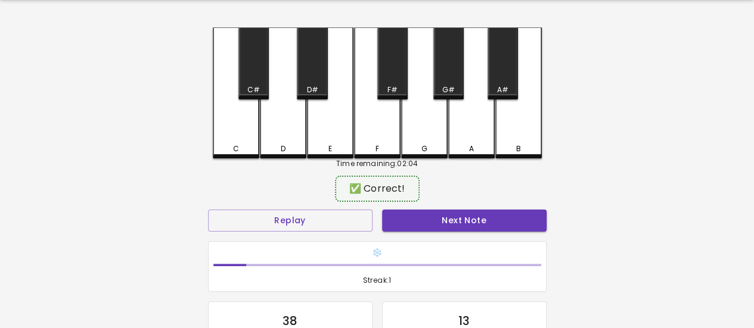
click at [247, 156] on div "C" at bounding box center [236, 92] width 46 height 131
click at [249, 142] on div "C" at bounding box center [236, 92] width 46 height 131
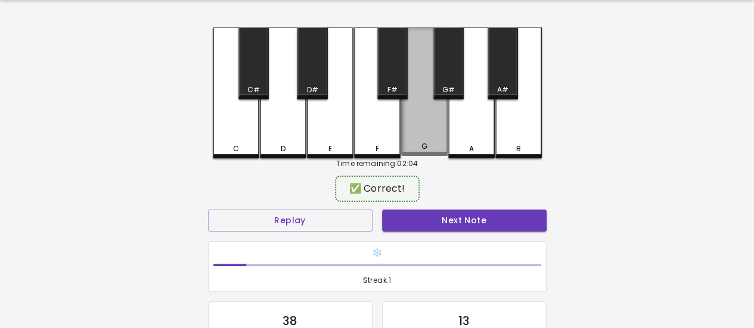
click at [435, 127] on div "G" at bounding box center [424, 91] width 46 height 129
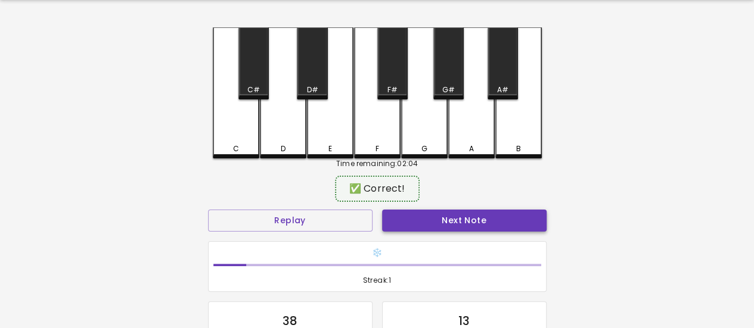
click at [439, 226] on button "Next Note" at bounding box center [464, 221] width 164 height 22
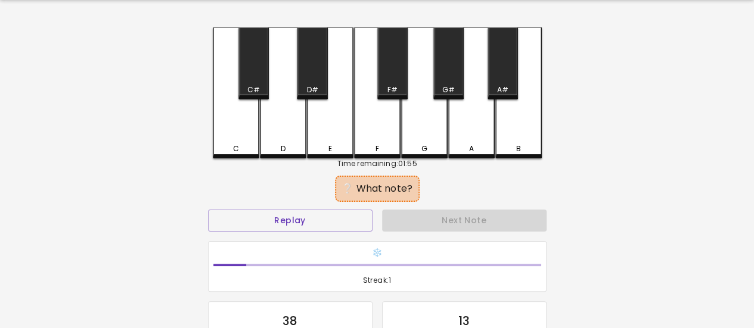
click at [442, 92] on div "G#" at bounding box center [448, 90] width 28 height 11
click at [467, 136] on div "A" at bounding box center [471, 92] width 46 height 131
click at [515, 75] on div "A#" at bounding box center [502, 63] width 30 height 72
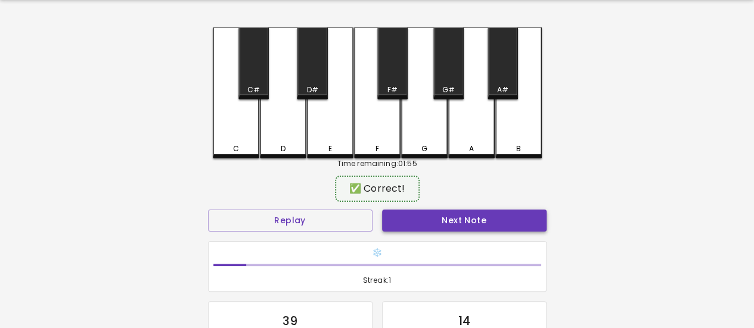
click at [480, 219] on button "Next Note" at bounding box center [464, 221] width 164 height 22
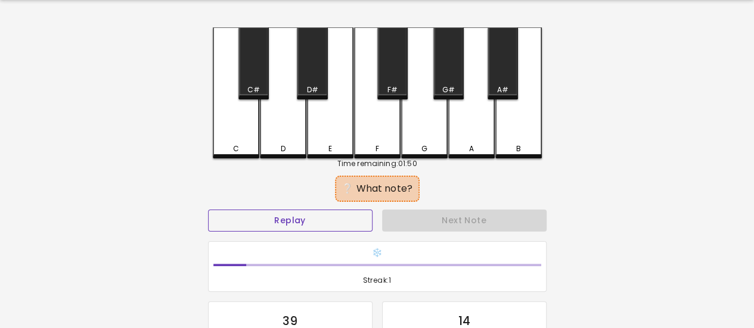
click at [302, 225] on button "Replay" at bounding box center [290, 221] width 164 height 22
click at [313, 71] on div "D#" at bounding box center [312, 63] width 30 height 72
click at [402, 73] on div "F#" at bounding box center [392, 63] width 30 height 72
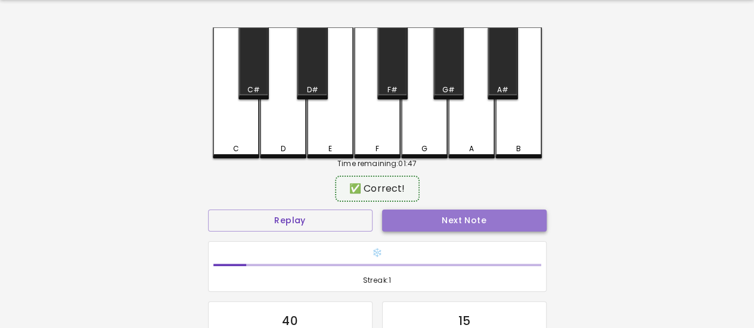
click at [462, 215] on button "Next Note" at bounding box center [464, 221] width 164 height 22
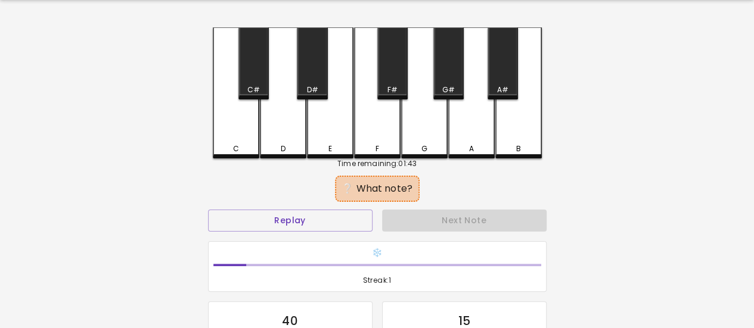
drag, startPoint x: 293, startPoint y: 198, endPoint x: 293, endPoint y: 207, distance: 9.5
click at [293, 201] on div "❔ What note?" at bounding box center [377, 189] width 338 height 30
click at [294, 211] on button "Replay" at bounding box center [290, 221] width 164 height 22
click at [254, 77] on div "C#" at bounding box center [253, 63] width 30 height 72
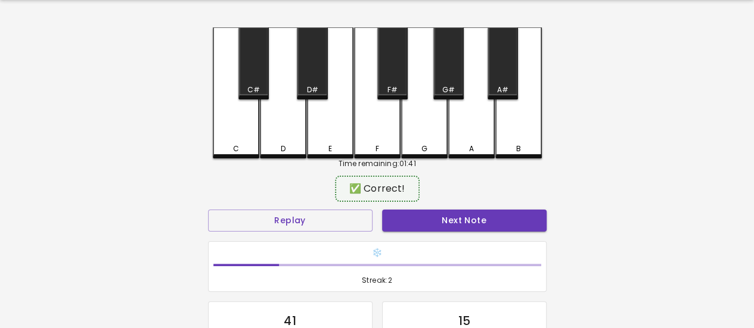
click at [443, 213] on button "Next Note" at bounding box center [464, 221] width 164 height 22
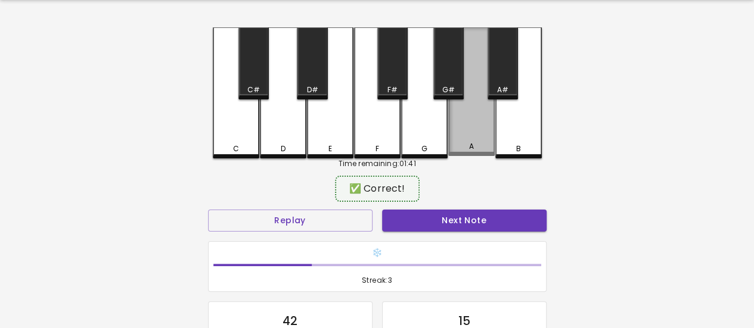
click at [473, 147] on div "A" at bounding box center [471, 146] width 44 height 11
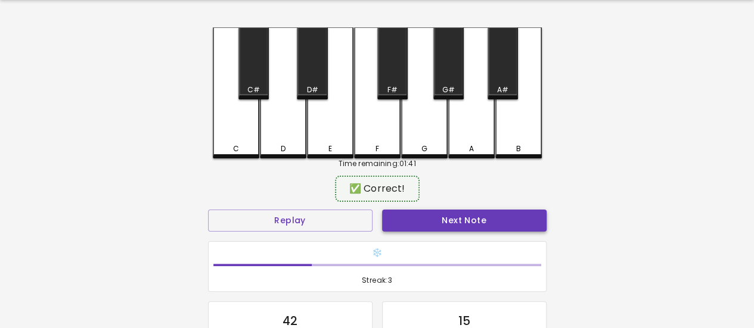
click at [499, 232] on div "Next Note" at bounding box center [464, 221] width 174 height 32
click at [498, 228] on button "Next Note" at bounding box center [464, 221] width 164 height 22
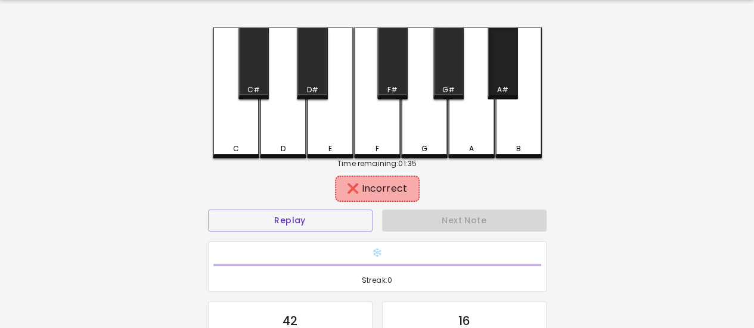
drag, startPoint x: 501, startPoint y: 85, endPoint x: 498, endPoint y: 162, distance: 76.9
click at [501, 86] on div "A#" at bounding box center [502, 90] width 11 height 11
click at [508, 141] on div "B" at bounding box center [518, 92] width 46 height 131
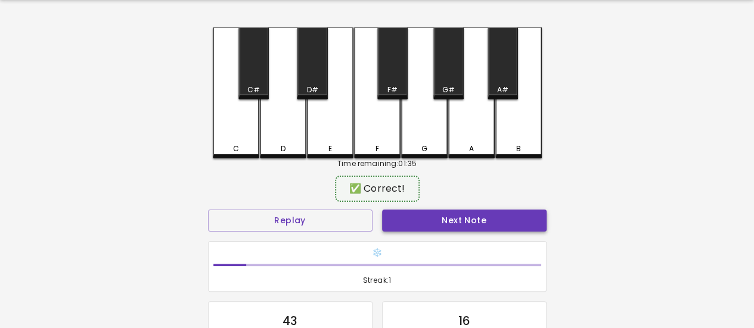
click at [480, 221] on button "Next Note" at bounding box center [464, 221] width 164 height 22
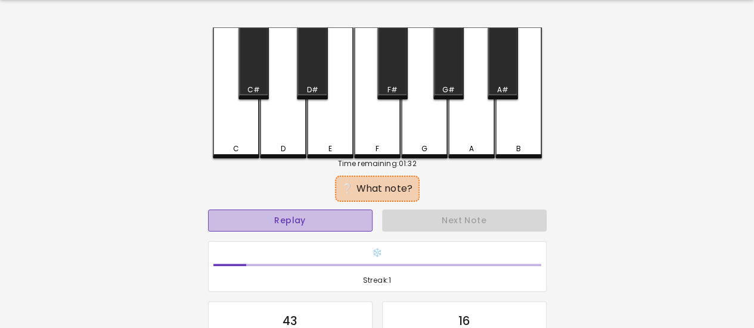
click at [340, 230] on button "Replay" at bounding box center [290, 221] width 164 height 22
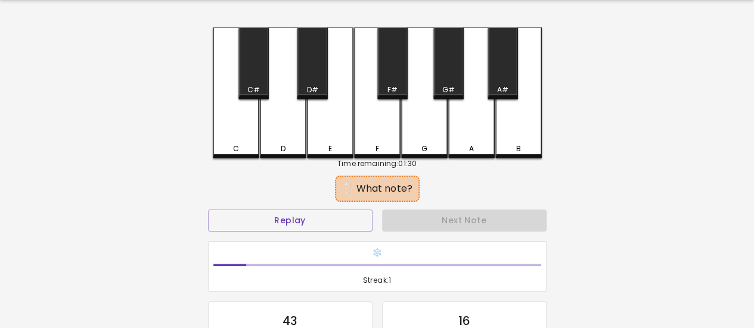
click at [508, 108] on div "B" at bounding box center [518, 92] width 46 height 131
drag, startPoint x: 504, startPoint y: 58, endPoint x: 504, endPoint y: 67, distance: 9.6
click at [504, 60] on div "A#" at bounding box center [502, 63] width 30 height 72
click at [465, 147] on div "A" at bounding box center [471, 149] width 44 height 11
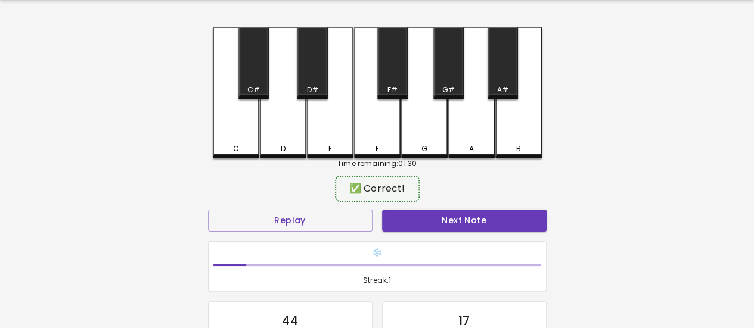
click at [474, 218] on button "Next Note" at bounding box center [464, 221] width 164 height 22
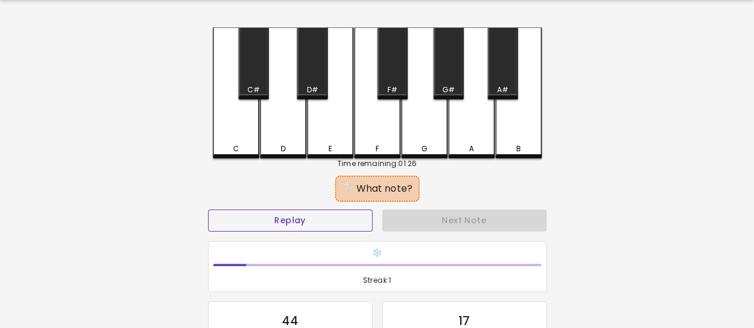
click at [353, 211] on button "Replay" at bounding box center [290, 221] width 164 height 22
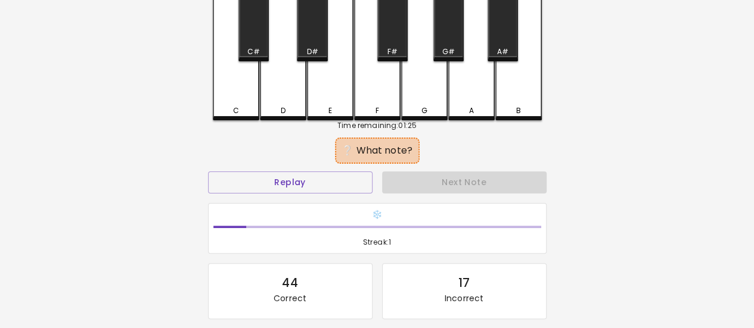
scroll to position [75, 0]
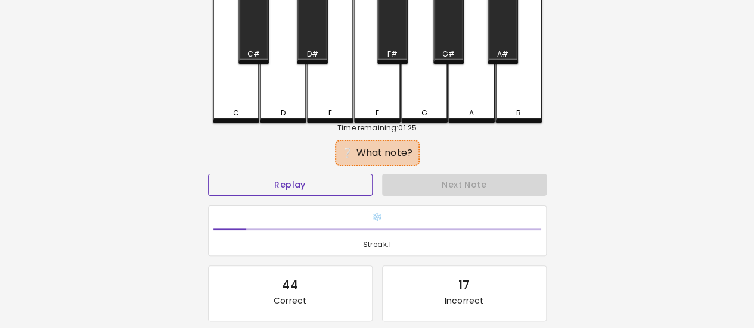
click at [341, 188] on button "Replay" at bounding box center [290, 185] width 164 height 22
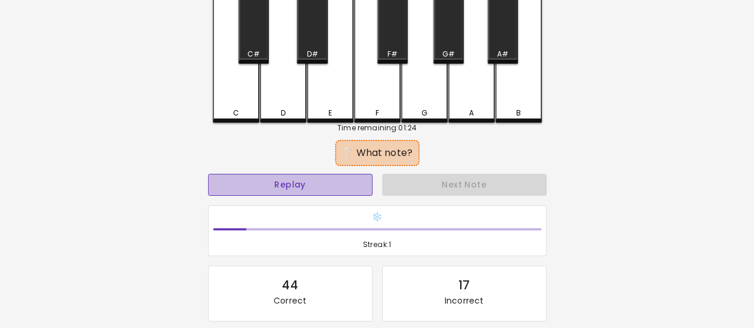
click at [309, 188] on button "Replay" at bounding box center [290, 185] width 164 height 22
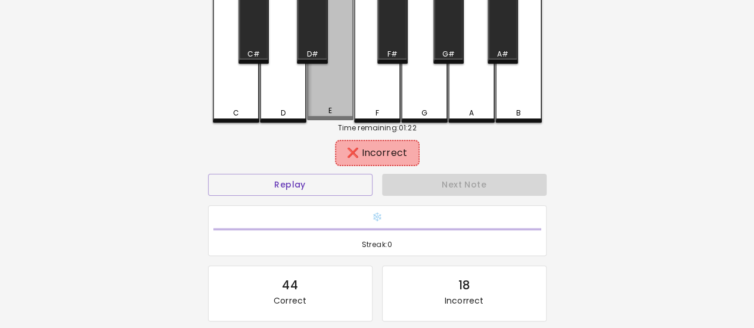
click at [334, 111] on div "E" at bounding box center [330, 110] width 44 height 11
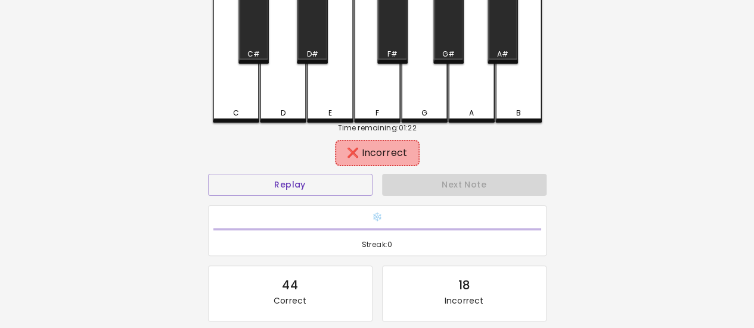
click at [383, 102] on div "F" at bounding box center [377, 57] width 46 height 131
click at [410, 80] on div "G" at bounding box center [424, 57] width 46 height 131
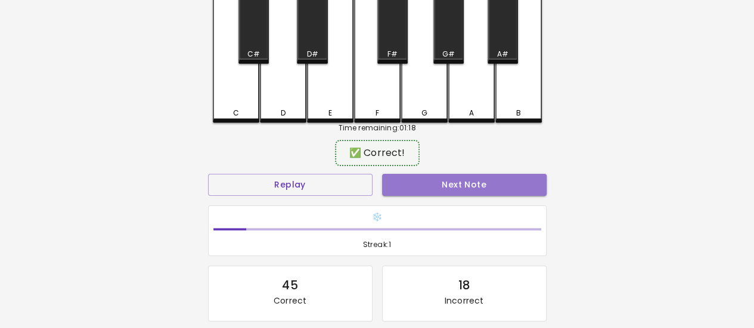
click at [448, 184] on button "Next Note" at bounding box center [464, 185] width 164 height 22
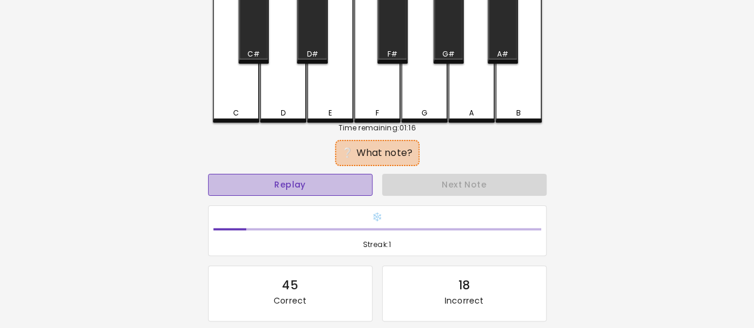
click at [358, 185] on button "Replay" at bounding box center [290, 185] width 164 height 22
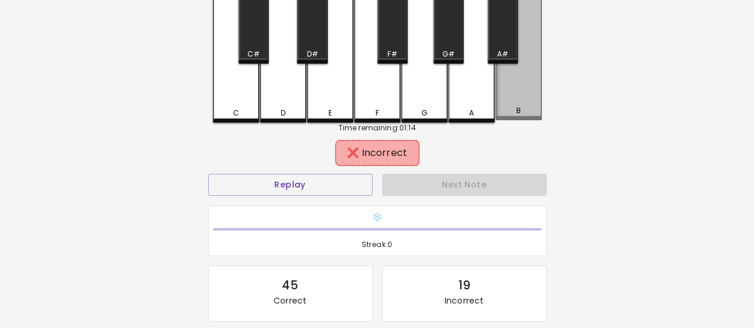
click at [521, 112] on div "B" at bounding box center [518, 110] width 44 height 11
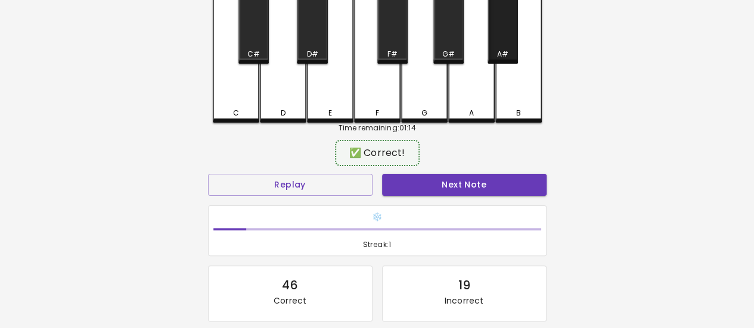
click at [497, 45] on div "A#" at bounding box center [502, 28] width 30 height 72
click at [517, 185] on button "Next Note" at bounding box center [464, 185] width 164 height 22
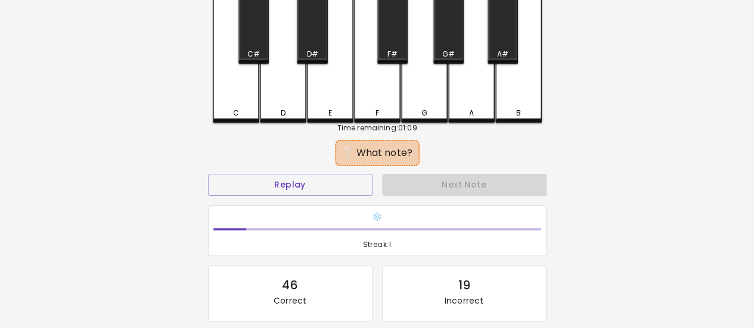
click at [273, 105] on div "D" at bounding box center [283, 57] width 46 height 131
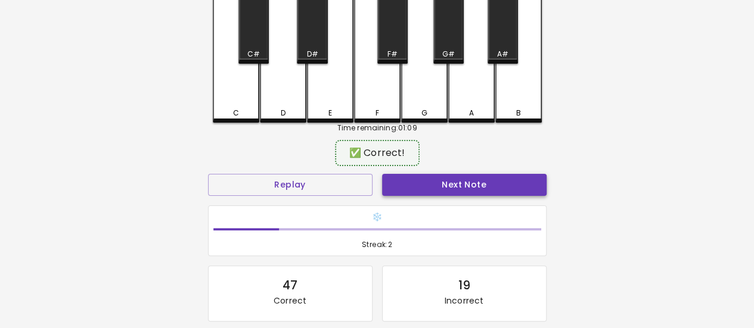
click at [429, 181] on button "Next Note" at bounding box center [464, 185] width 164 height 22
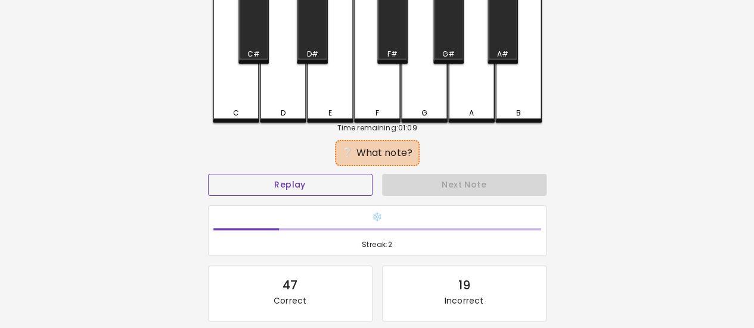
click at [347, 186] on button "Replay" at bounding box center [290, 185] width 164 height 22
click at [327, 184] on button "Replay" at bounding box center [290, 185] width 164 height 22
click at [392, 33] on div "F#" at bounding box center [392, 28] width 30 height 72
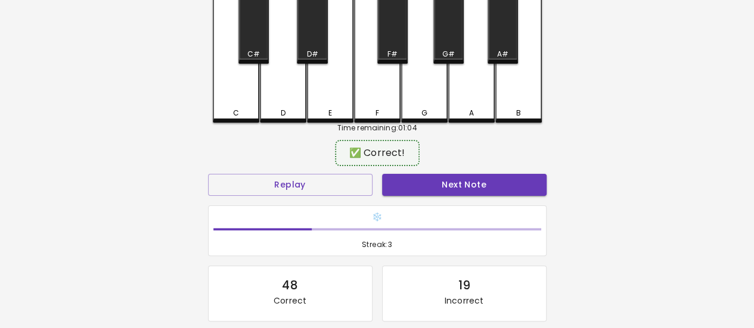
click at [447, 187] on button "Next Note" at bounding box center [464, 185] width 164 height 22
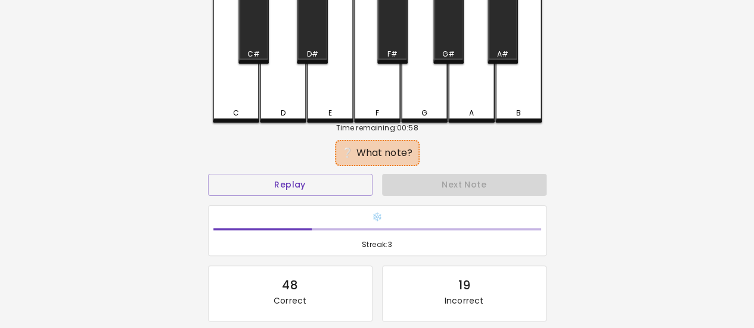
click at [338, 108] on div "E" at bounding box center [330, 113] width 44 height 11
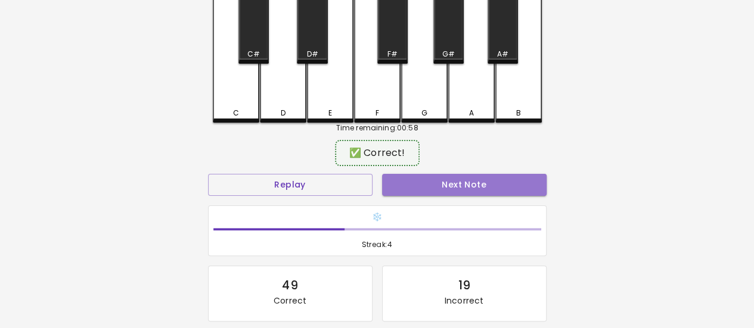
click at [434, 188] on button "Next Note" at bounding box center [464, 185] width 164 height 22
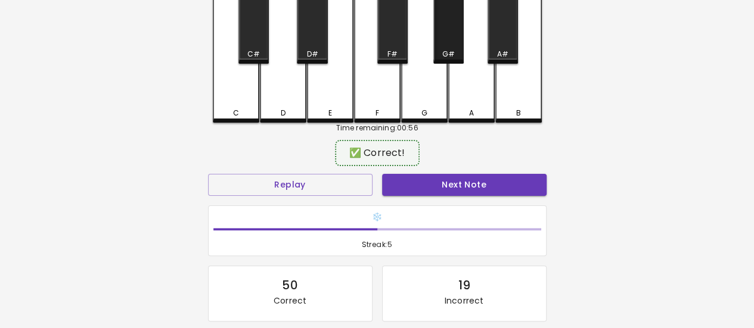
click at [443, 51] on div "G#" at bounding box center [448, 54] width 13 height 11
click at [460, 181] on button "Next Note" at bounding box center [464, 185] width 164 height 22
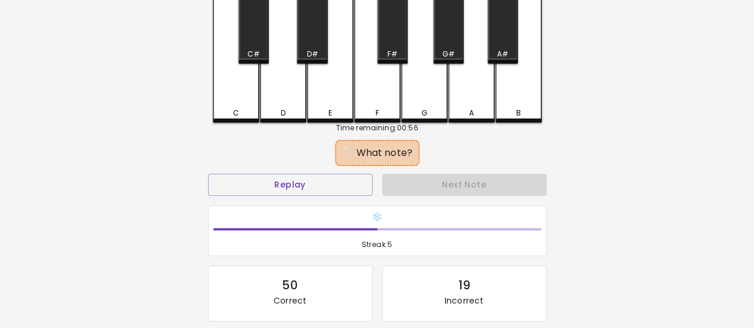
drag, startPoint x: 421, startPoint y: 87, endPoint x: 422, endPoint y: 94, distance: 6.7
click at [421, 88] on div "G" at bounding box center [424, 57] width 46 height 131
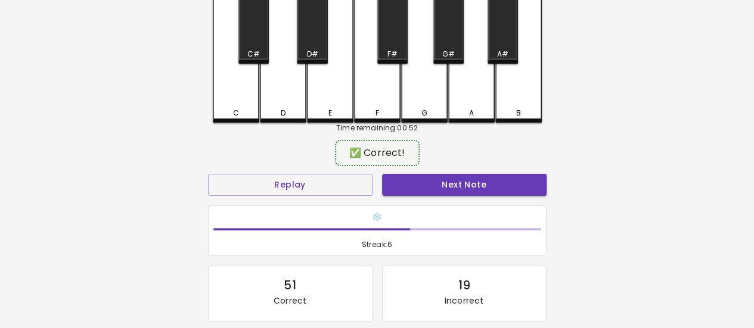
click at [446, 194] on button "Next Note" at bounding box center [464, 185] width 164 height 22
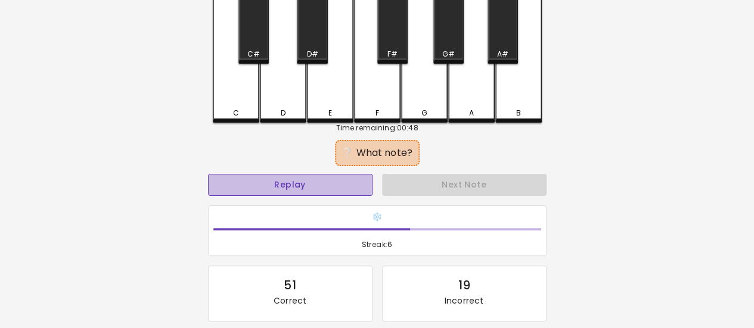
click at [328, 183] on button "Replay" at bounding box center [290, 185] width 164 height 22
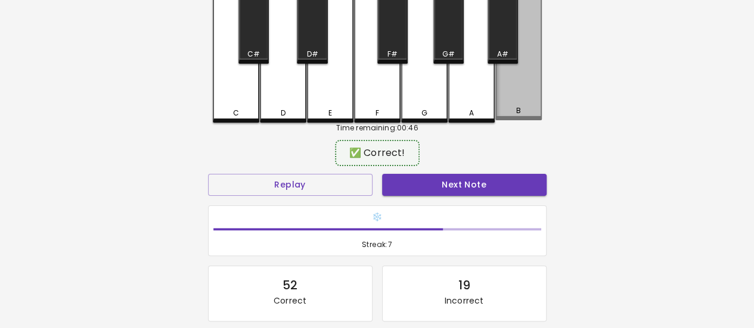
click at [514, 83] on div "B" at bounding box center [518, 56] width 46 height 129
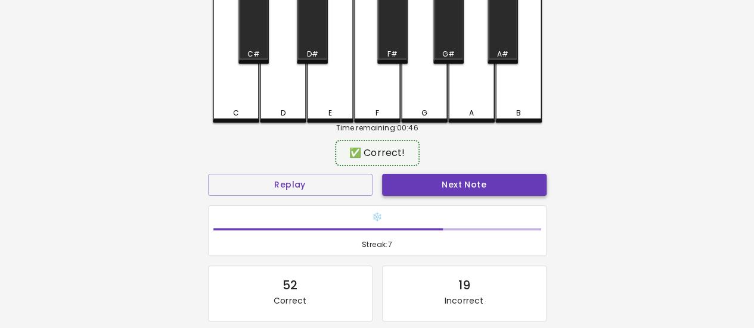
click at [498, 183] on button "Next Note" at bounding box center [464, 185] width 164 height 22
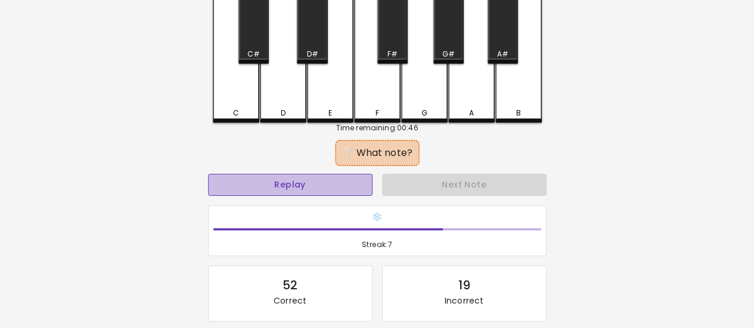
click at [287, 177] on button "Replay" at bounding box center [290, 185] width 164 height 22
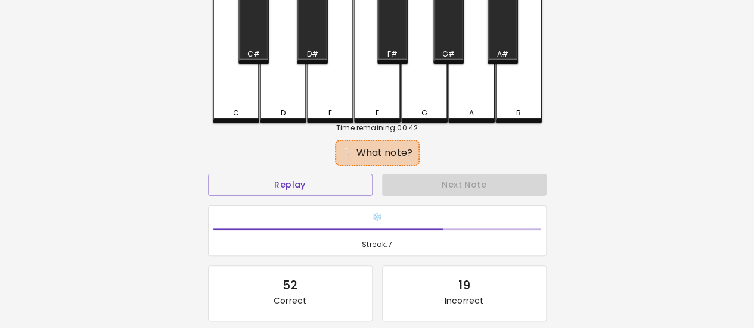
click at [307, 48] on div "D#" at bounding box center [312, 28] width 30 height 72
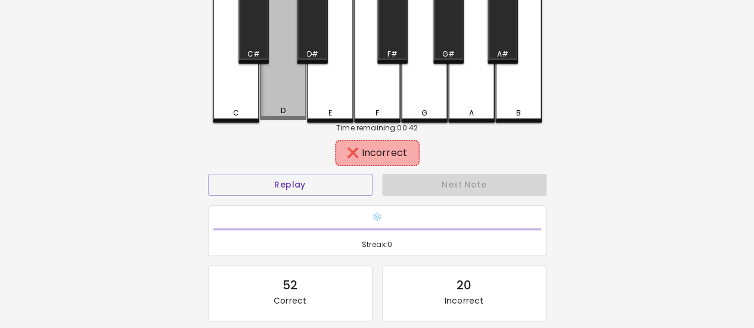
click at [279, 98] on div "D" at bounding box center [283, 56] width 46 height 129
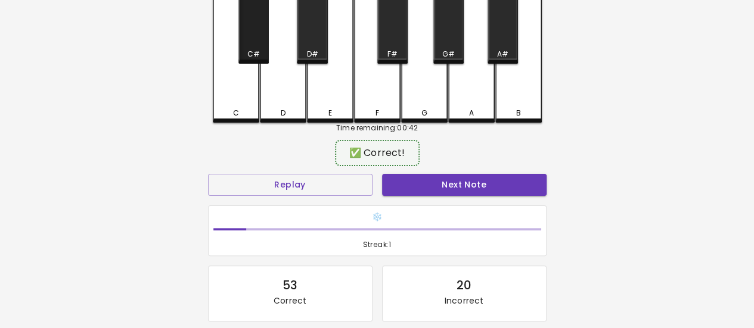
click at [248, 55] on div "C#" at bounding box center [253, 54] width 13 height 11
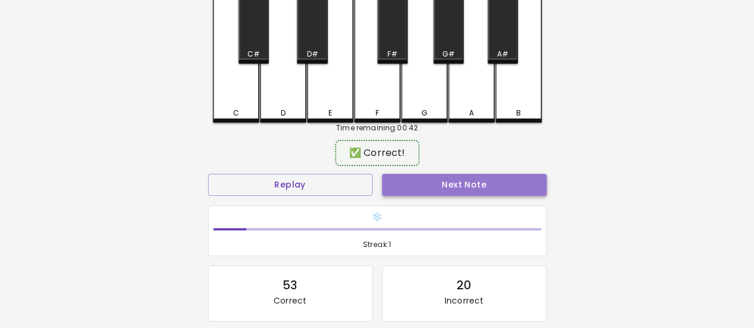
click at [433, 181] on button "Next Note" at bounding box center [464, 185] width 164 height 22
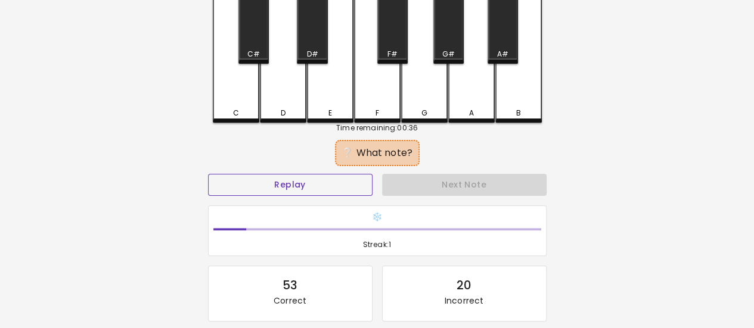
click at [308, 184] on button "Replay" at bounding box center [290, 185] width 164 height 22
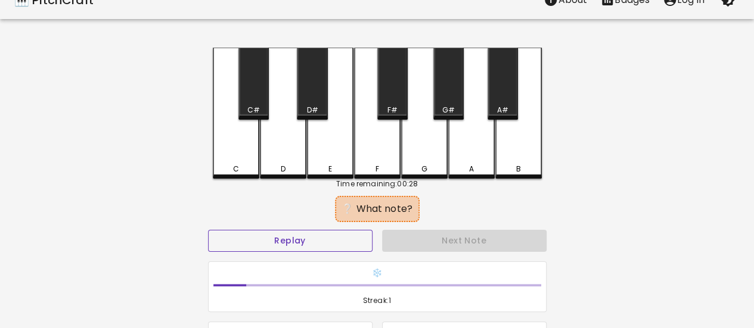
click at [251, 232] on button "Replay" at bounding box center [290, 241] width 164 height 22
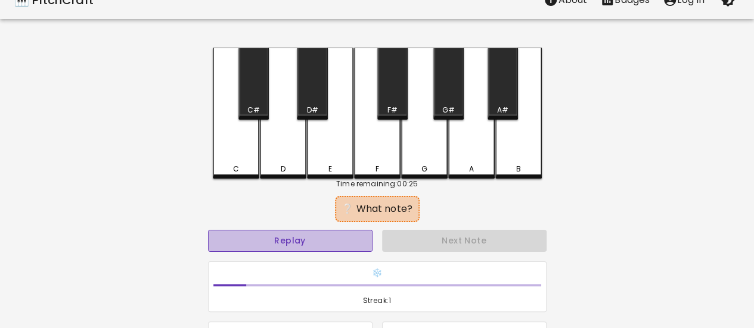
click at [338, 234] on button "Replay" at bounding box center [290, 241] width 164 height 22
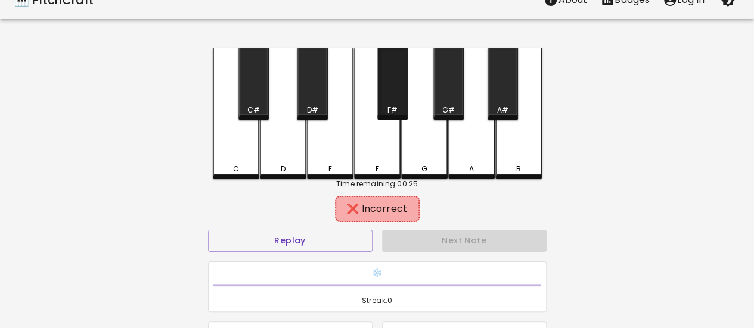
click at [393, 98] on div "F#" at bounding box center [392, 84] width 30 height 72
click at [425, 145] on div "G" at bounding box center [424, 113] width 46 height 131
click at [456, 101] on div "G#" at bounding box center [448, 84] width 30 height 72
click at [315, 122] on div "E" at bounding box center [330, 113] width 46 height 131
click at [315, 109] on div "D#" at bounding box center [311, 110] width 11 height 11
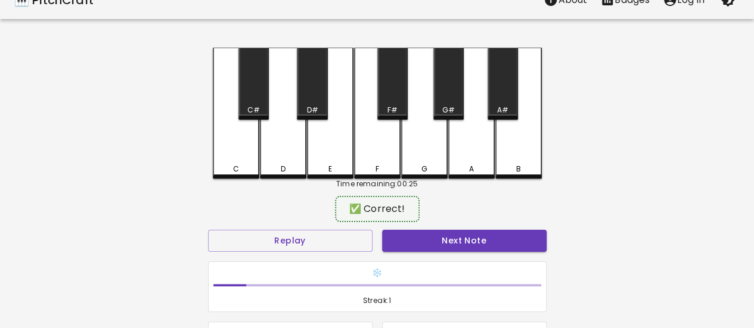
click at [425, 232] on button "Next Note" at bounding box center [464, 241] width 164 height 22
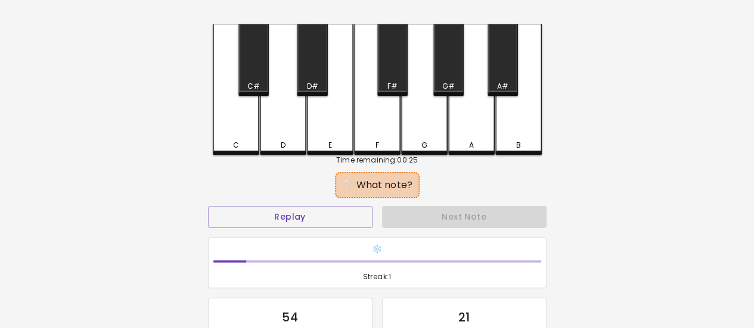
scroll to position [44, 0]
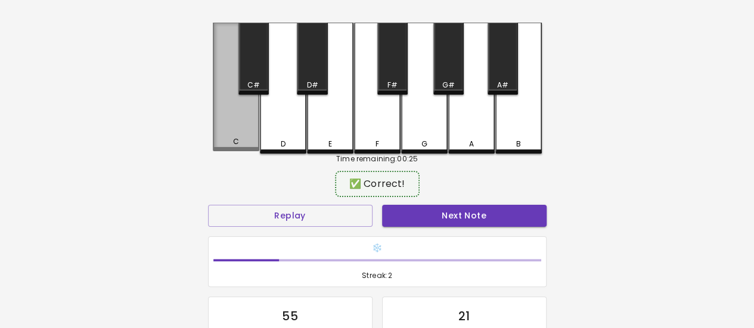
click at [240, 123] on div "C" at bounding box center [236, 87] width 46 height 129
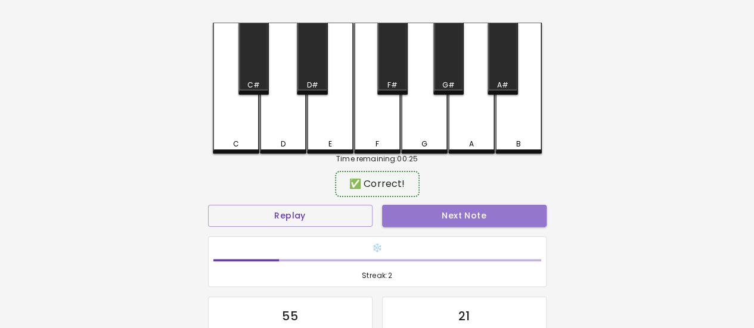
click at [435, 213] on button "Next Note" at bounding box center [464, 216] width 164 height 22
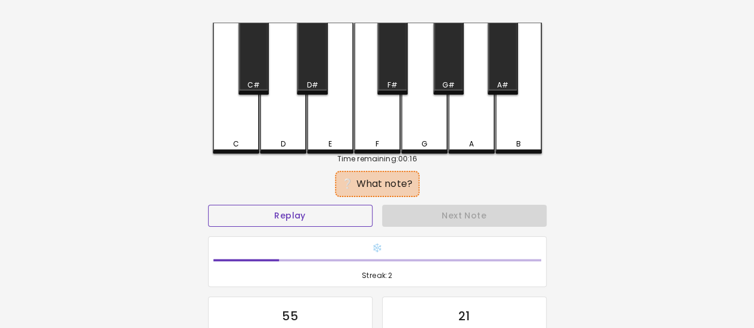
click at [340, 216] on button "Replay" at bounding box center [290, 216] width 164 height 22
click at [349, 205] on button "Replay" at bounding box center [290, 216] width 164 height 22
click at [333, 146] on div "E" at bounding box center [330, 144] width 44 height 11
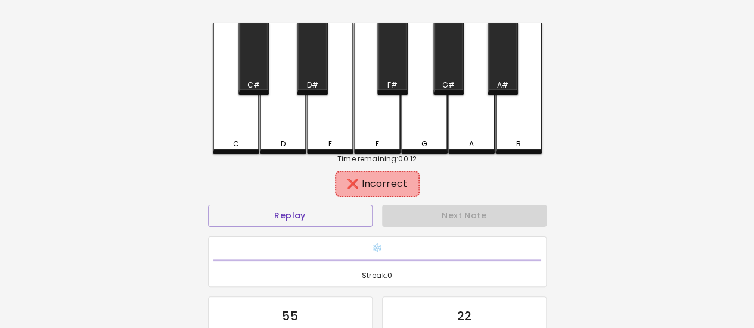
click at [384, 142] on div "F" at bounding box center [377, 144] width 44 height 11
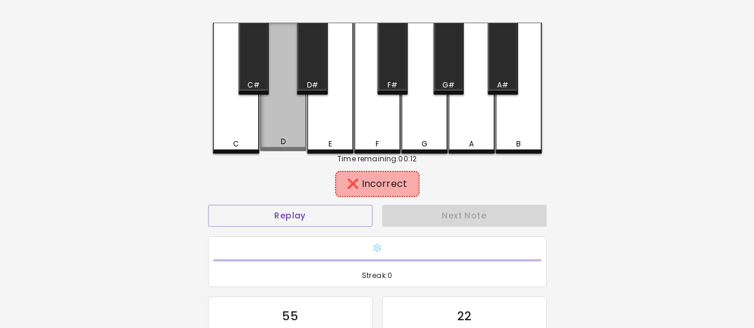
click at [297, 117] on div "D" at bounding box center [283, 87] width 46 height 129
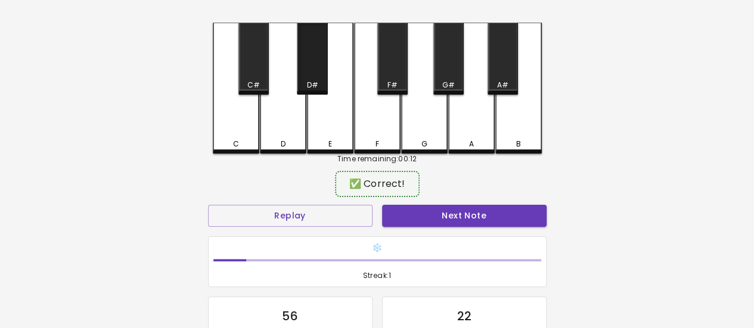
click at [313, 74] on div "D#" at bounding box center [312, 59] width 30 height 72
click at [420, 207] on button "Next Note" at bounding box center [464, 216] width 164 height 22
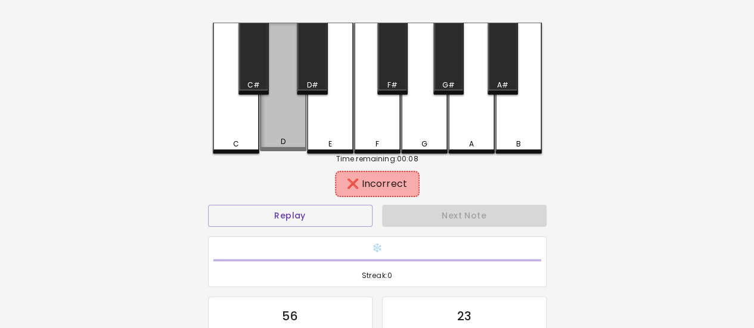
click at [291, 125] on div "D" at bounding box center [283, 87] width 46 height 129
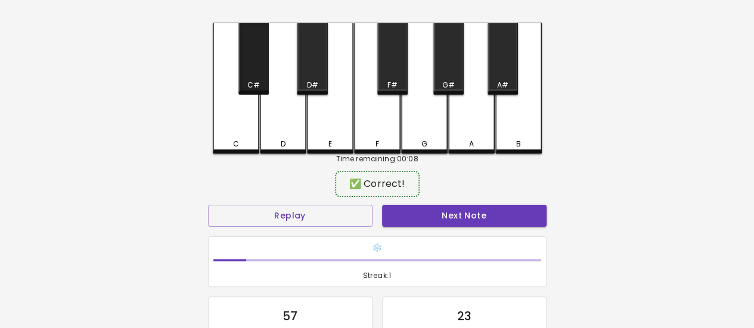
click at [253, 82] on div "C#" at bounding box center [253, 85] width 13 height 11
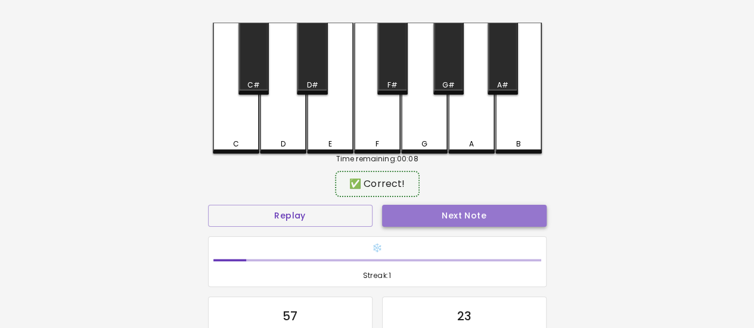
click at [435, 211] on button "Next Note" at bounding box center [464, 216] width 164 height 22
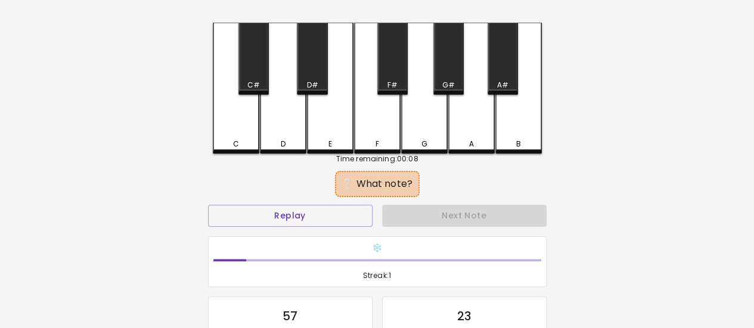
click at [331, 142] on div "E" at bounding box center [330, 144] width 4 height 11
click at [316, 77] on div "D#" at bounding box center [312, 59] width 30 height 72
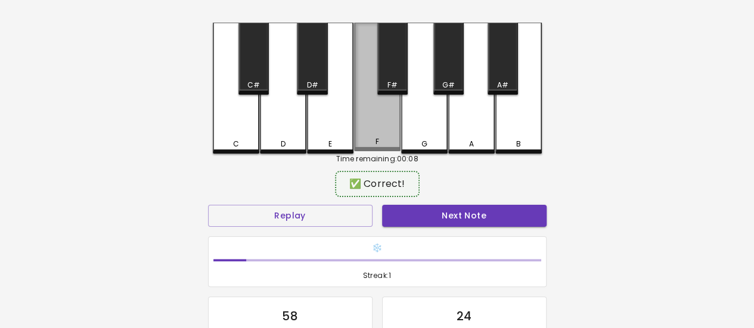
click at [373, 108] on div "F" at bounding box center [377, 87] width 46 height 129
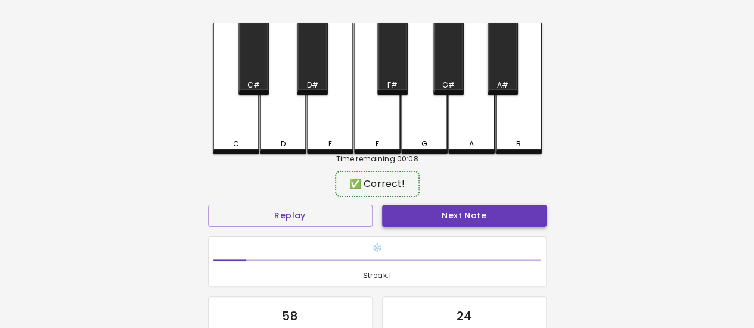
scroll to position [23, 0]
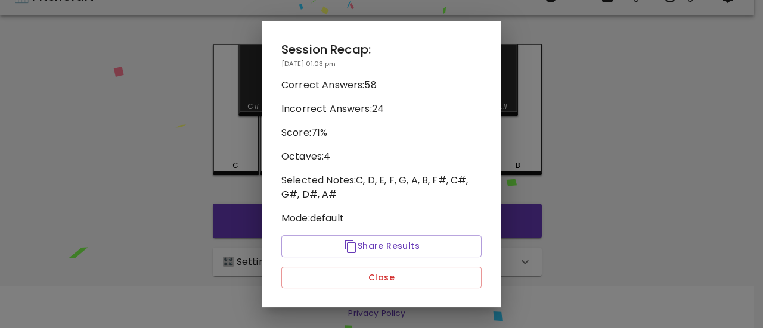
click at [437, 217] on p "Mode: default" at bounding box center [381, 219] width 200 height 14
click at [423, 279] on button "Close" at bounding box center [381, 278] width 200 height 22
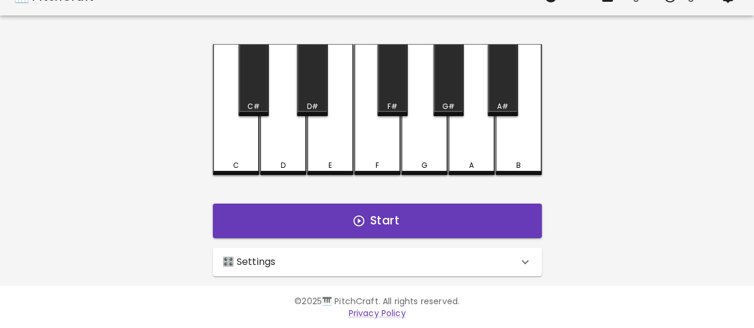
click at [254, 173] on div "C C# D D# E F F# G G# A A# B Start 🎛️ Settings Level 11 | C, D, E, F, G, A, B, …" at bounding box center [377, 160] width 358 height 232
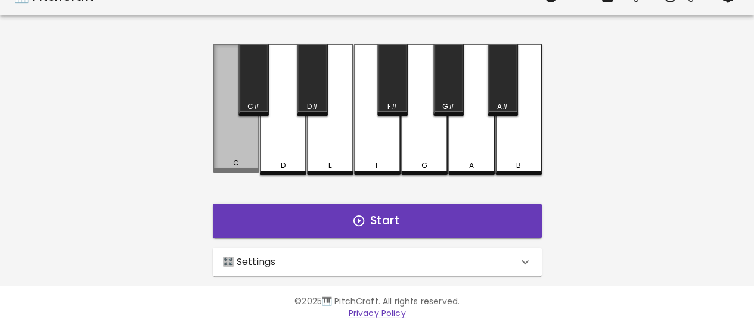
click at [249, 168] on div "C" at bounding box center [236, 163] width 44 height 11
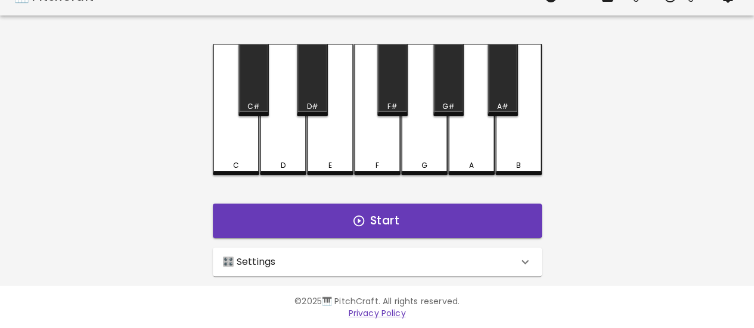
click at [248, 167] on div "C" at bounding box center [236, 165] width 44 height 11
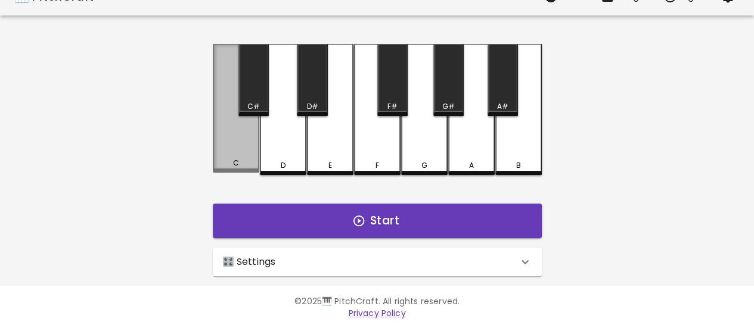
click at [249, 170] on div "C" at bounding box center [236, 108] width 46 height 129
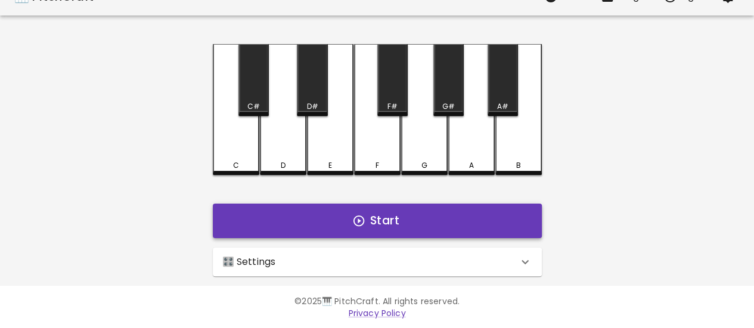
click at [284, 218] on button "Start" at bounding box center [377, 221] width 329 height 35
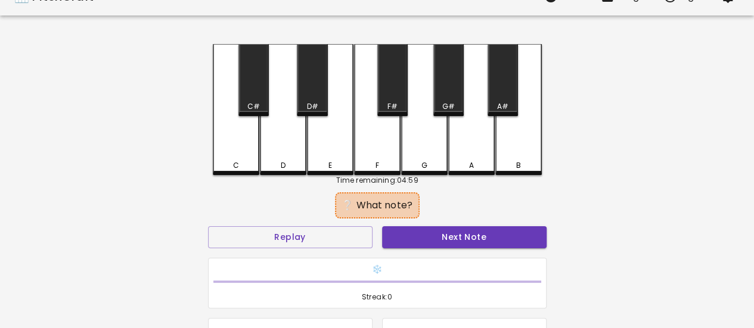
click at [506, 97] on div "A#" at bounding box center [502, 80] width 30 height 72
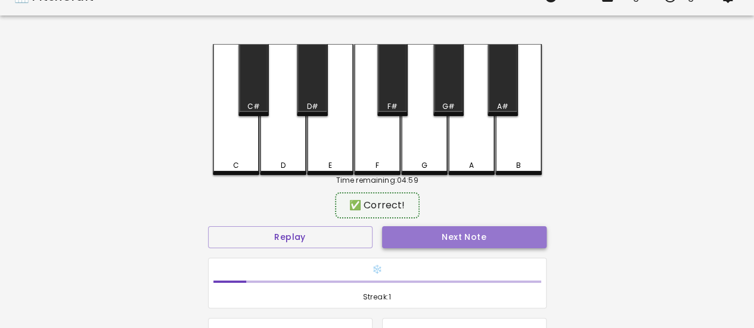
click at [483, 232] on button "Next Note" at bounding box center [464, 237] width 164 height 22
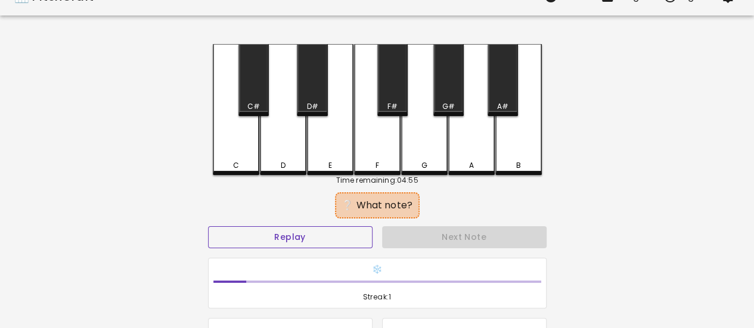
click at [311, 229] on button "Replay" at bounding box center [290, 237] width 164 height 22
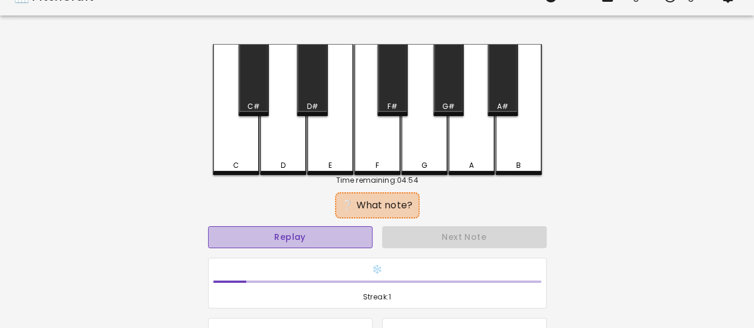
click at [297, 227] on button "Replay" at bounding box center [290, 237] width 164 height 22
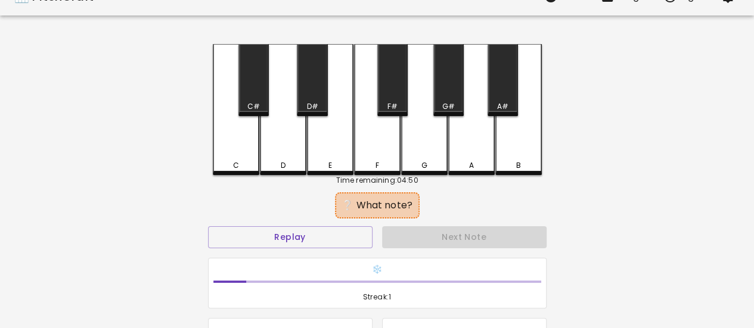
click at [316, 96] on div "D#" at bounding box center [312, 80] width 30 height 72
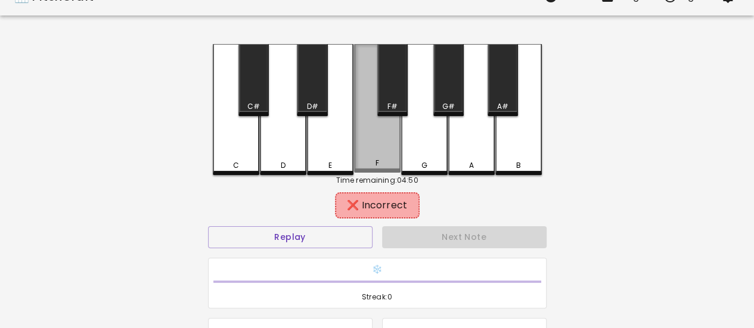
click at [375, 158] on div "F" at bounding box center [377, 108] width 46 height 129
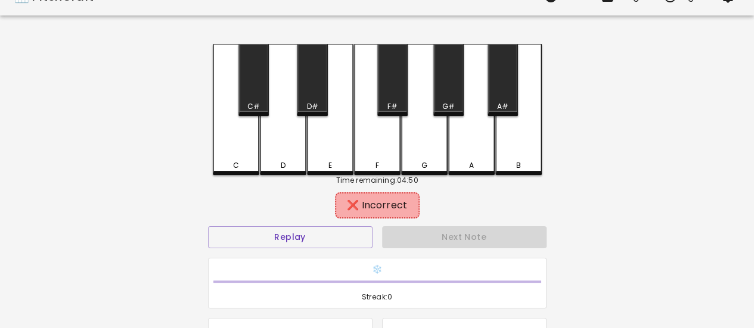
click at [390, 107] on div "F#" at bounding box center [392, 106] width 10 height 11
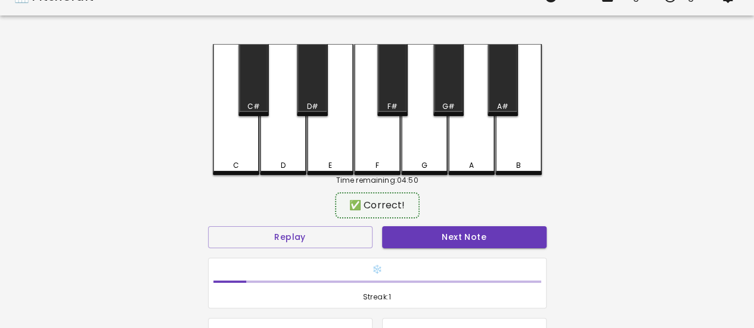
click at [420, 239] on button "Next Note" at bounding box center [464, 237] width 164 height 22
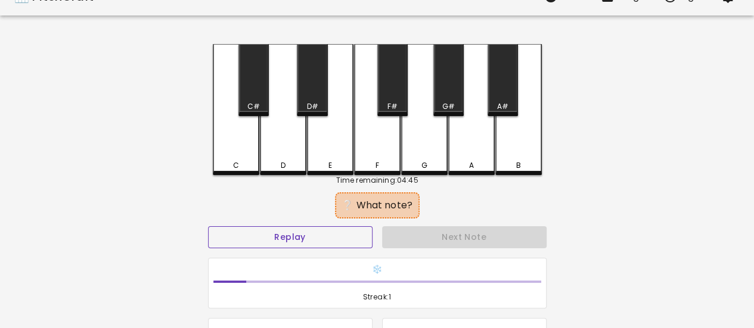
click at [297, 240] on button "Replay" at bounding box center [290, 237] width 164 height 22
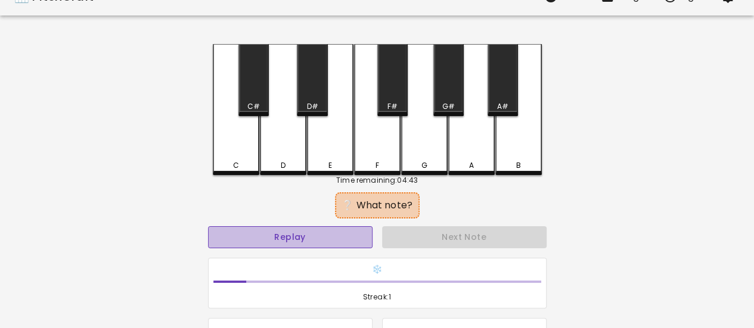
click at [296, 240] on button "Replay" at bounding box center [290, 237] width 164 height 22
click at [307, 235] on button "Replay" at bounding box center [290, 237] width 164 height 22
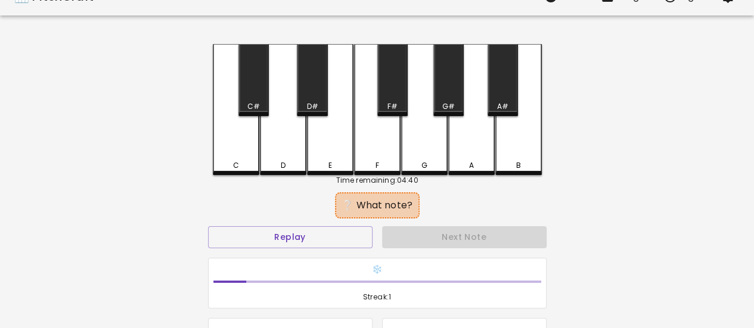
click at [339, 222] on div "❔ What note? Replay Next Note ❄️ Streak: 1 2 Correct 1 Incorrect Create an acco…" at bounding box center [377, 325] width 338 height 260
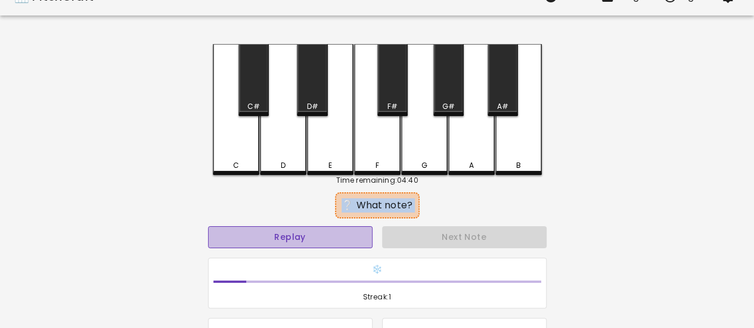
click at [338, 228] on button "Replay" at bounding box center [290, 237] width 164 height 22
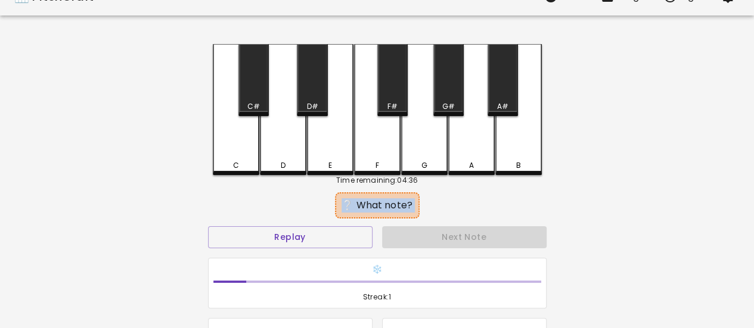
click at [273, 200] on div "❔ What note?" at bounding box center [377, 206] width 338 height 30
click at [287, 236] on button "Replay" at bounding box center [290, 237] width 164 height 22
click at [261, 104] on div "C#" at bounding box center [254, 106] width 28 height 11
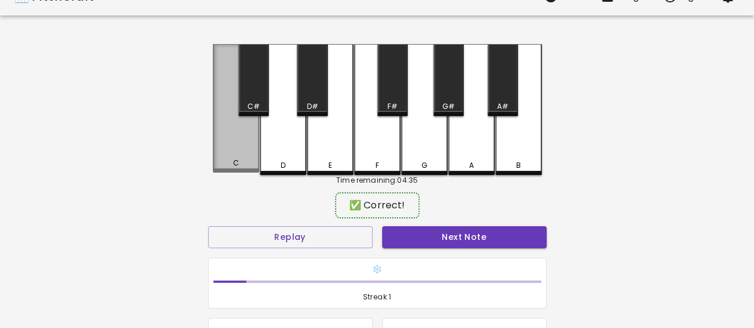
click at [245, 141] on div "C" at bounding box center [236, 108] width 46 height 129
click at [243, 153] on div "C" at bounding box center [236, 108] width 46 height 129
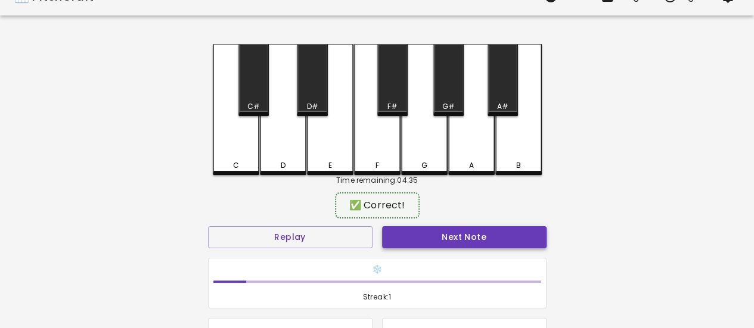
click at [403, 240] on button "Next Note" at bounding box center [464, 237] width 164 height 22
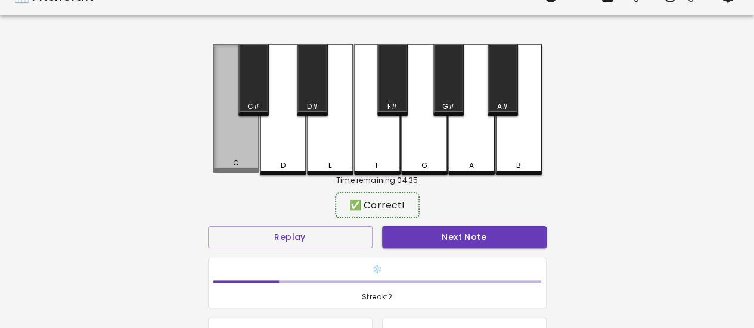
drag, startPoint x: 241, startPoint y: 147, endPoint x: 247, endPoint y: 151, distance: 7.8
click at [242, 146] on div "C" at bounding box center [236, 108] width 46 height 129
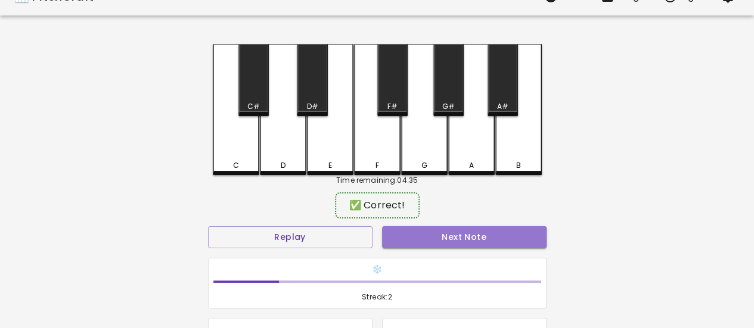
drag, startPoint x: 439, startPoint y: 243, endPoint x: 435, endPoint y: 235, distance: 8.5
click at [438, 240] on button "Next Note" at bounding box center [464, 237] width 164 height 22
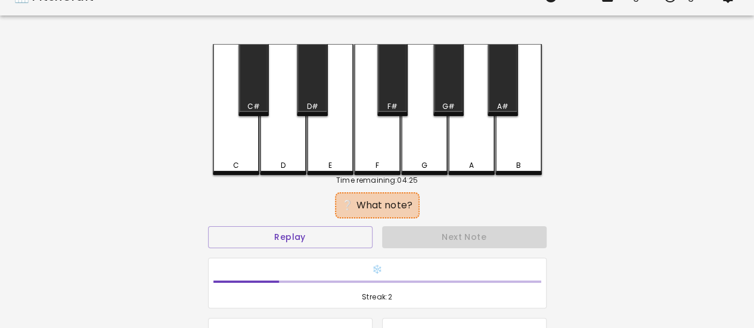
click at [449, 167] on div "C C# D D# E F F# G G# A A# B" at bounding box center [377, 109] width 329 height 131
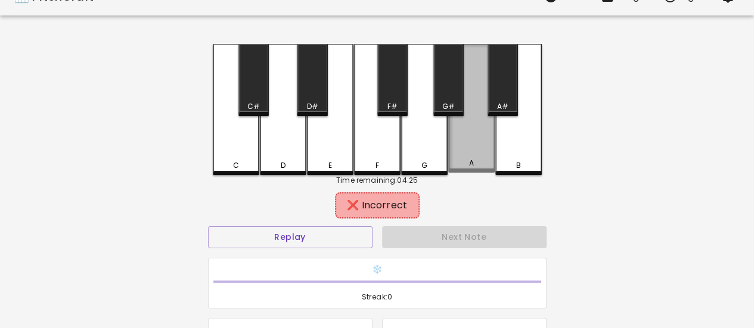
click at [465, 165] on div "A" at bounding box center [471, 163] width 44 height 11
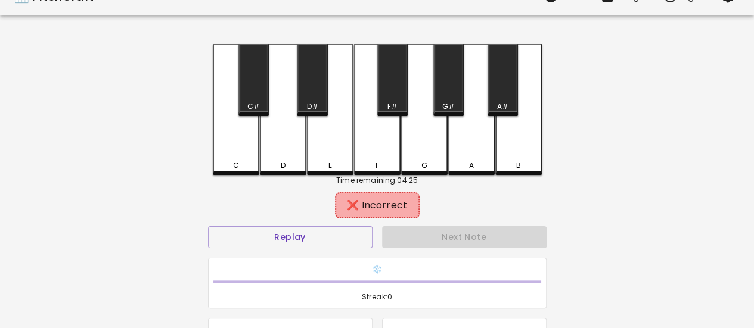
click at [380, 151] on div "F" at bounding box center [377, 109] width 46 height 131
click at [349, 156] on div "E" at bounding box center [330, 109] width 46 height 131
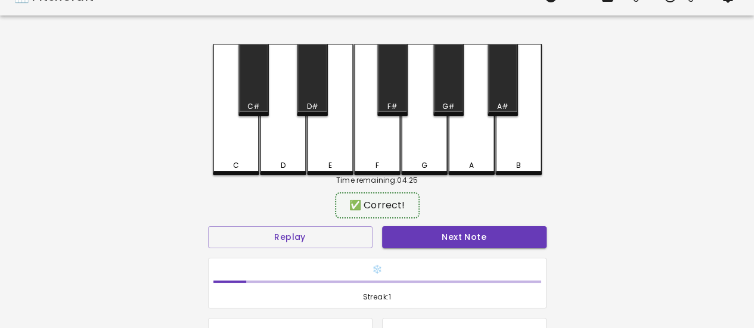
click at [431, 245] on button "Next Note" at bounding box center [464, 237] width 164 height 22
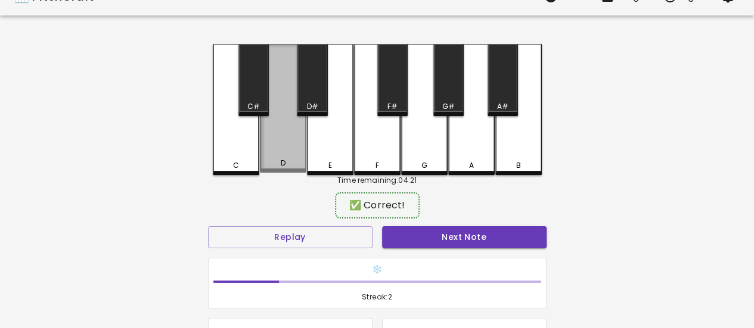
click at [277, 162] on div "D" at bounding box center [283, 163] width 44 height 11
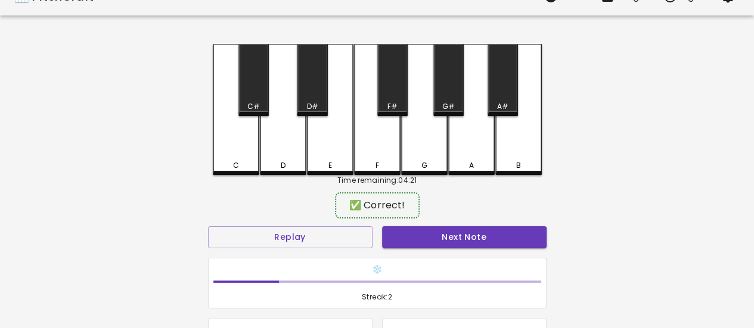
click at [417, 234] on button "Next Note" at bounding box center [464, 237] width 164 height 22
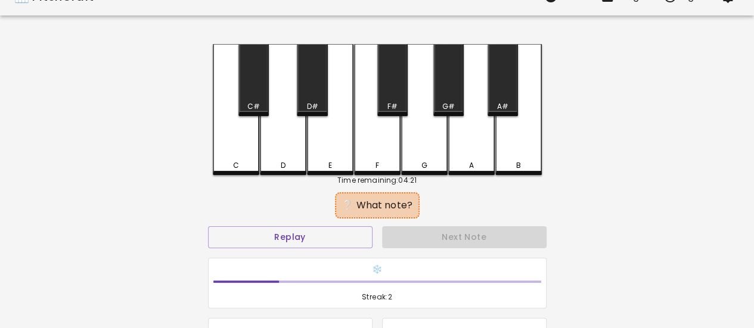
click at [219, 139] on div "C" at bounding box center [236, 109] width 46 height 131
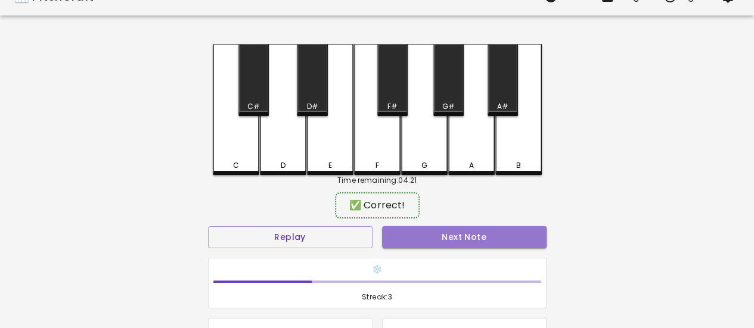
drag, startPoint x: 421, startPoint y: 228, endPoint x: 412, endPoint y: 225, distance: 9.1
click at [420, 228] on button "Next Note" at bounding box center [464, 237] width 164 height 22
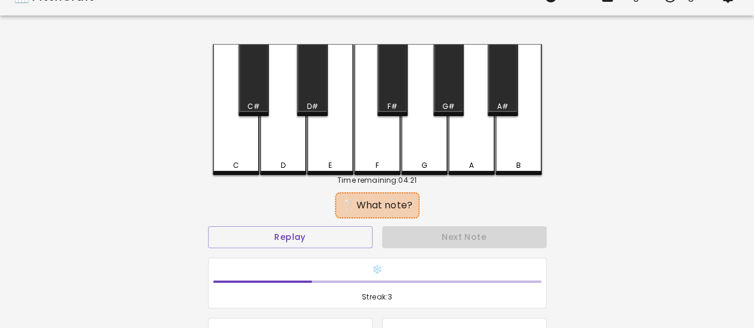
click at [480, 147] on div "A" at bounding box center [471, 109] width 46 height 131
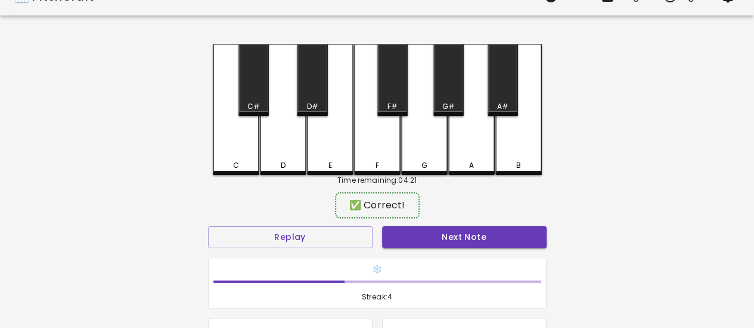
click at [472, 231] on button "Next Note" at bounding box center [464, 237] width 164 height 22
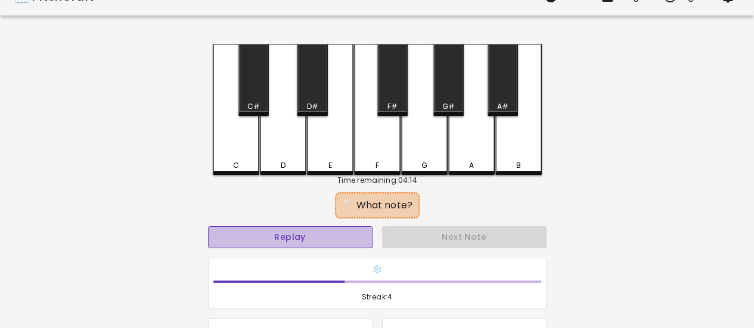
click at [359, 238] on button "Replay" at bounding box center [290, 237] width 164 height 22
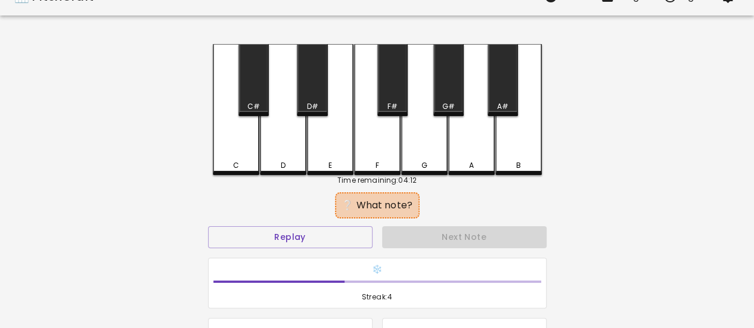
click at [399, 90] on div "F#" at bounding box center [392, 80] width 30 height 72
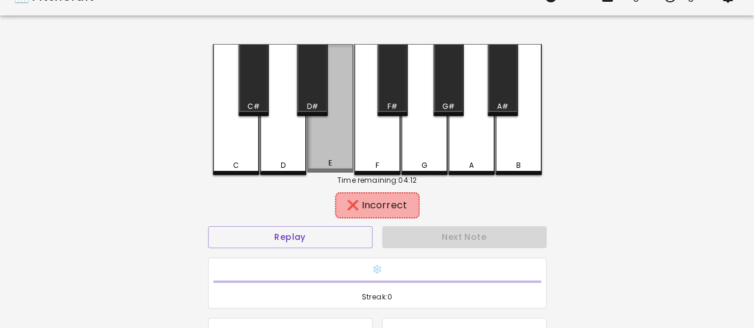
click at [330, 136] on div "E" at bounding box center [330, 108] width 46 height 129
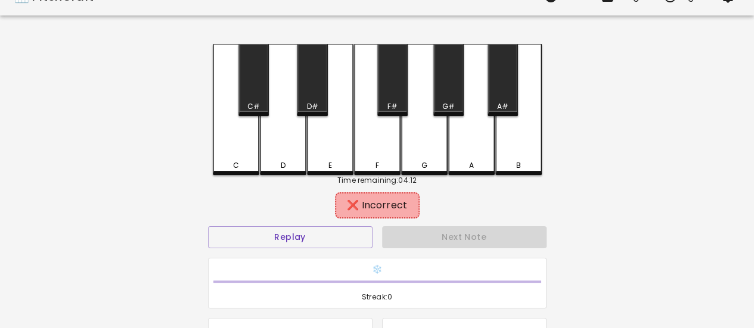
click at [309, 90] on div "D#" at bounding box center [312, 80] width 30 height 72
click at [290, 129] on div "D" at bounding box center [283, 109] width 46 height 131
click at [257, 100] on div "C#" at bounding box center [253, 80] width 30 height 72
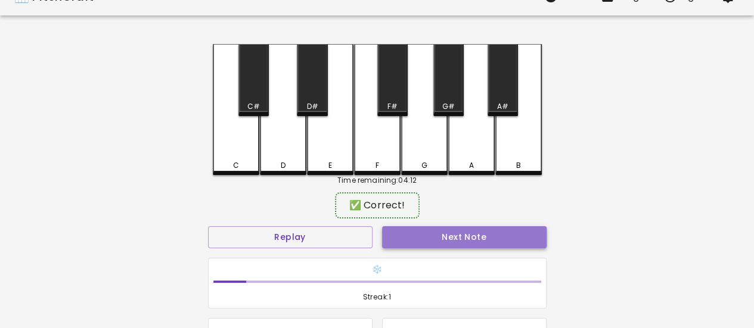
click at [432, 241] on button "Next Note" at bounding box center [464, 237] width 164 height 22
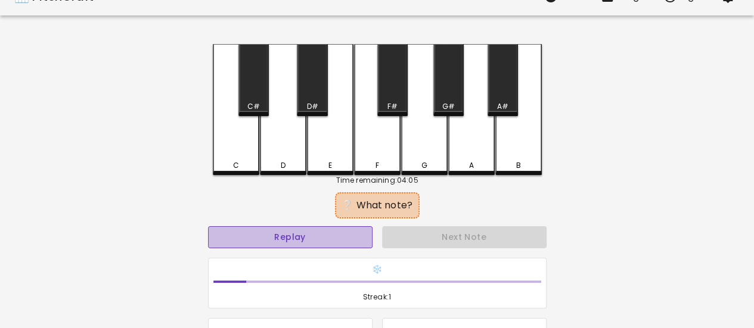
click at [350, 237] on button "Replay" at bounding box center [290, 237] width 164 height 22
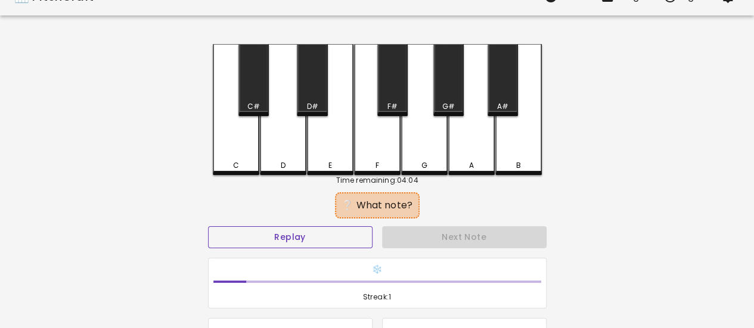
click at [292, 232] on button "Replay" at bounding box center [290, 237] width 164 height 22
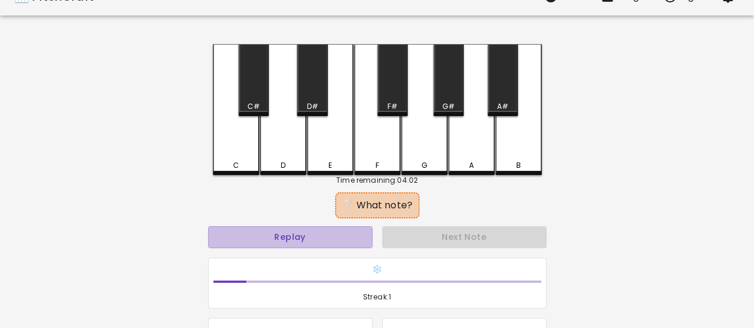
drag, startPoint x: 319, startPoint y: 237, endPoint x: 313, endPoint y: 209, distance: 29.3
click at [319, 236] on button "Replay" at bounding box center [290, 237] width 164 height 22
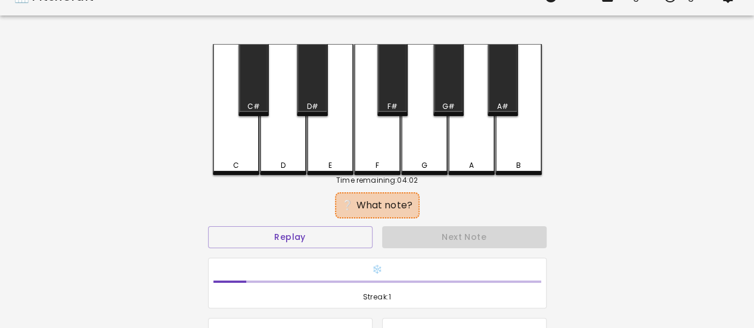
click at [314, 97] on div "D#" at bounding box center [312, 80] width 30 height 72
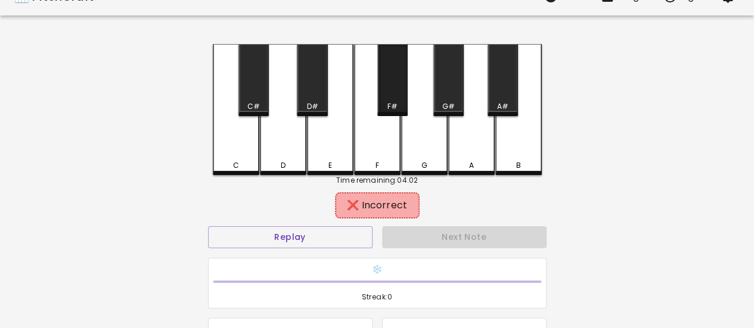
click at [393, 103] on div "F#" at bounding box center [392, 106] width 10 height 11
click at [361, 130] on div "F" at bounding box center [377, 109] width 46 height 131
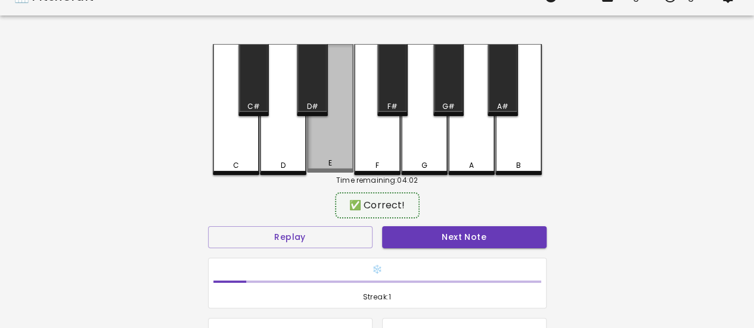
click at [340, 135] on div "E" at bounding box center [330, 108] width 46 height 129
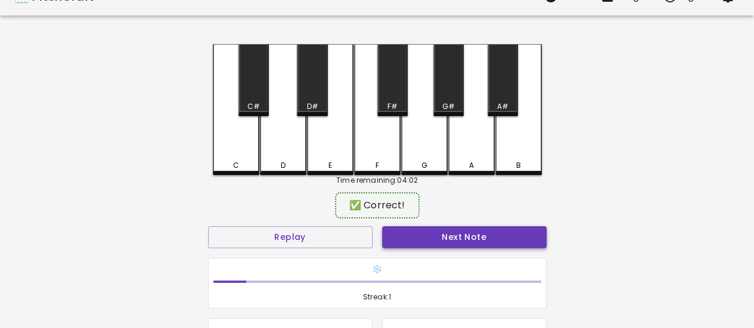
click at [436, 231] on button "Next Note" at bounding box center [464, 237] width 164 height 22
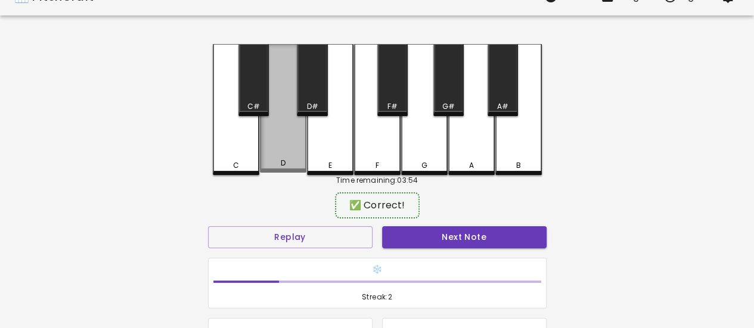
click at [278, 162] on div "D" at bounding box center [283, 163] width 44 height 11
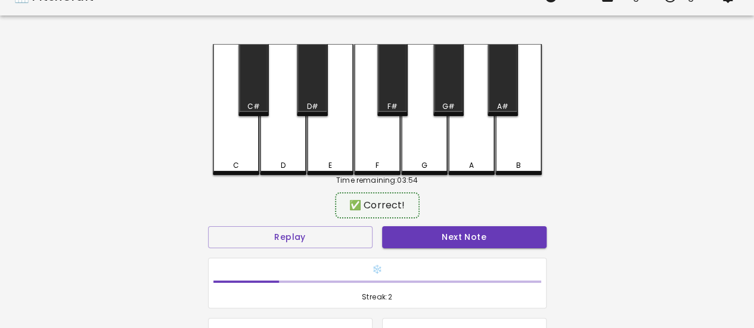
click at [422, 237] on button "Next Note" at bounding box center [464, 237] width 164 height 22
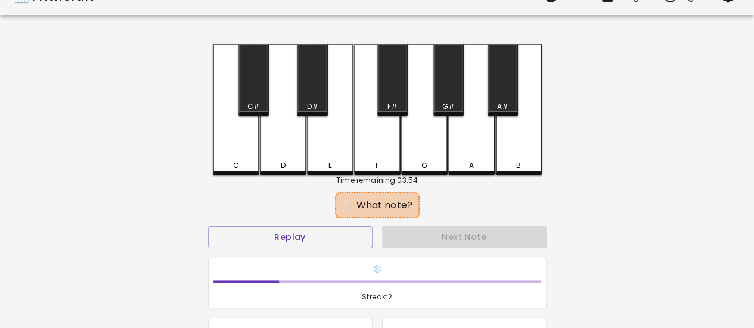
click at [320, 144] on div "E" at bounding box center [330, 109] width 46 height 131
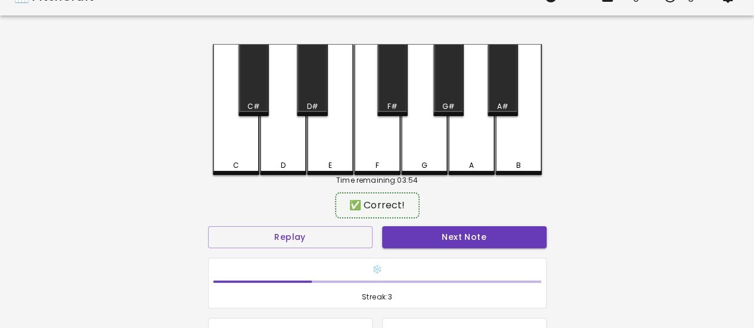
click at [429, 245] on button "Next Note" at bounding box center [464, 237] width 164 height 22
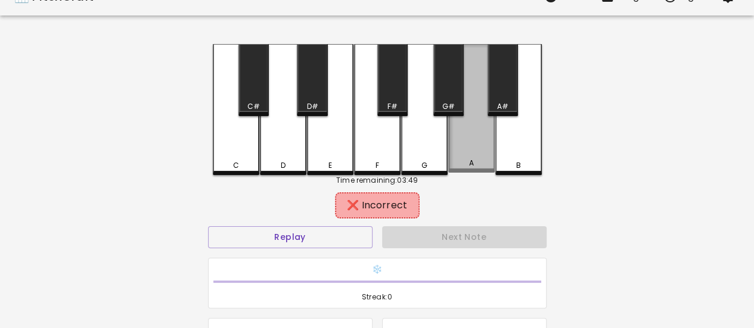
click at [458, 151] on div "A" at bounding box center [471, 108] width 46 height 129
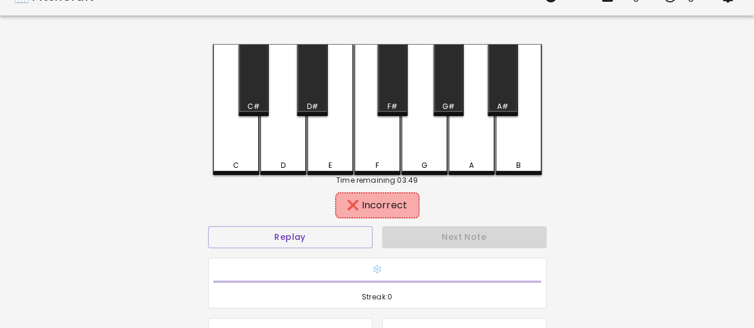
drag, startPoint x: 501, startPoint y: 141, endPoint x: 492, endPoint y: 134, distance: 10.6
click at [501, 140] on div "B" at bounding box center [518, 109] width 46 height 131
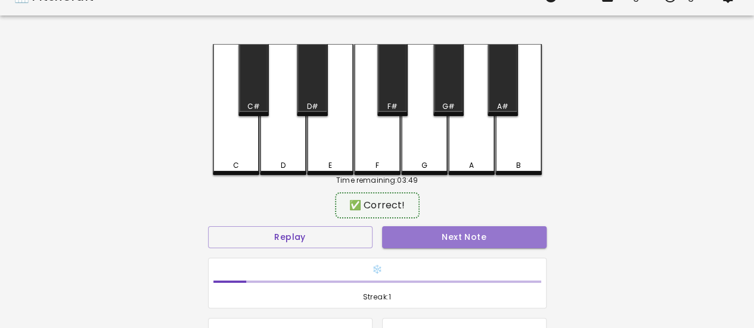
click at [462, 238] on button "Next Note" at bounding box center [464, 237] width 164 height 22
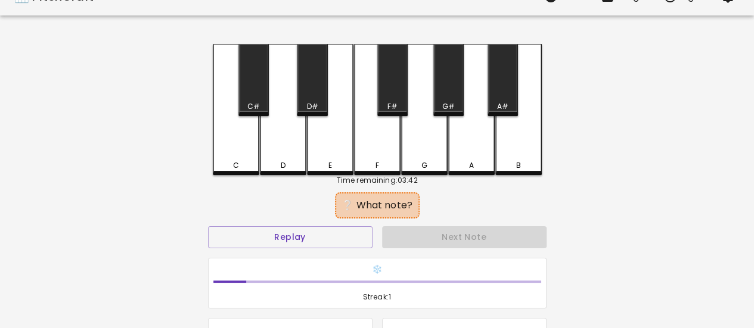
click at [415, 154] on div "G" at bounding box center [424, 109] width 46 height 131
click at [380, 148] on div "F" at bounding box center [377, 109] width 46 height 131
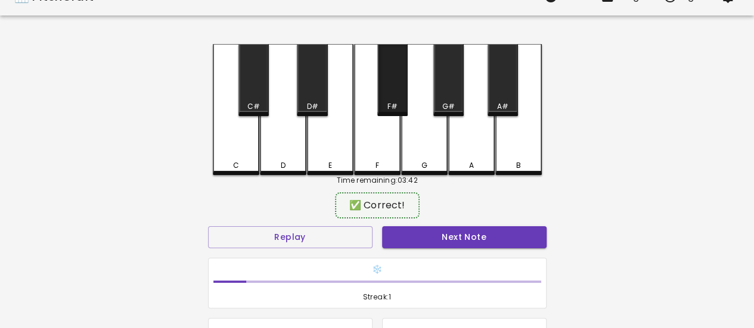
click at [394, 105] on div "F#" at bounding box center [392, 106] width 10 height 11
click at [247, 133] on div "C" at bounding box center [236, 109] width 46 height 131
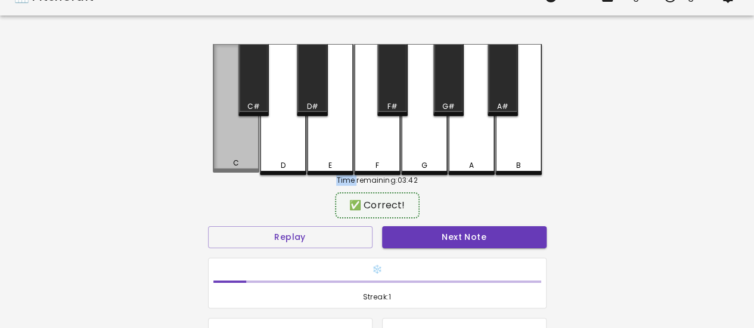
click at [247, 133] on div "C" at bounding box center [236, 108] width 46 height 129
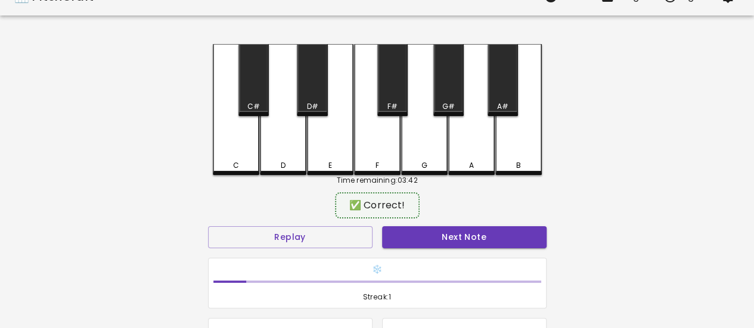
click at [247, 133] on div "C" at bounding box center [236, 109] width 46 height 131
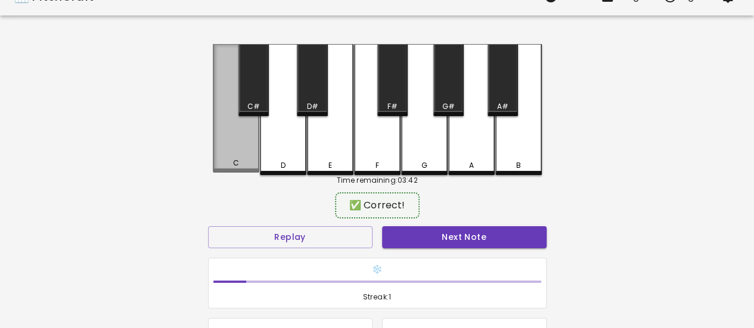
click at [247, 133] on div "C" at bounding box center [236, 108] width 46 height 129
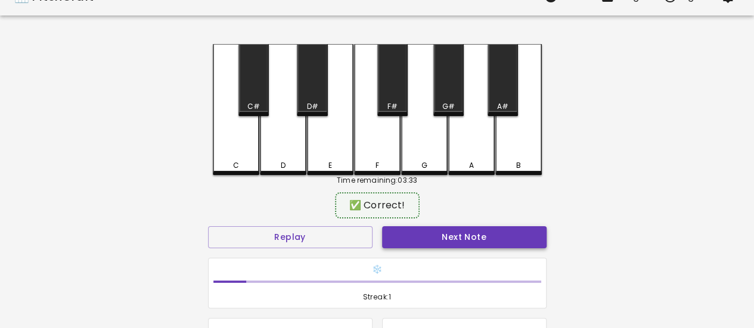
click at [415, 236] on button "Next Note" at bounding box center [464, 237] width 164 height 22
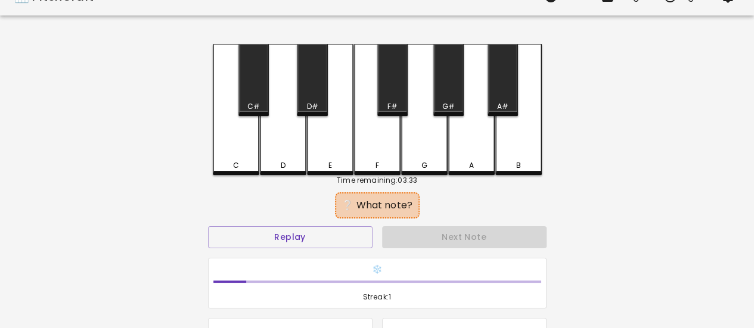
drag, startPoint x: 238, startPoint y: 147, endPoint x: 245, endPoint y: 154, distance: 10.1
click at [238, 148] on div "C" at bounding box center [236, 109] width 46 height 131
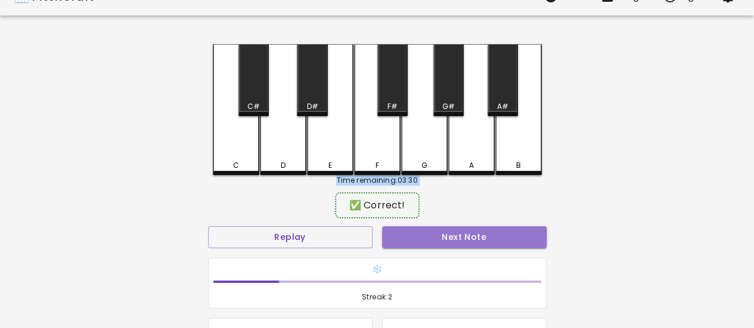
click at [409, 235] on button "Next Note" at bounding box center [464, 237] width 164 height 22
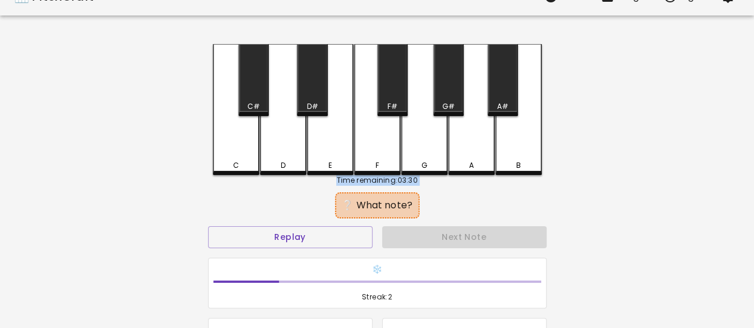
click at [474, 181] on div "Time remaining: 03:30" at bounding box center [377, 180] width 329 height 11
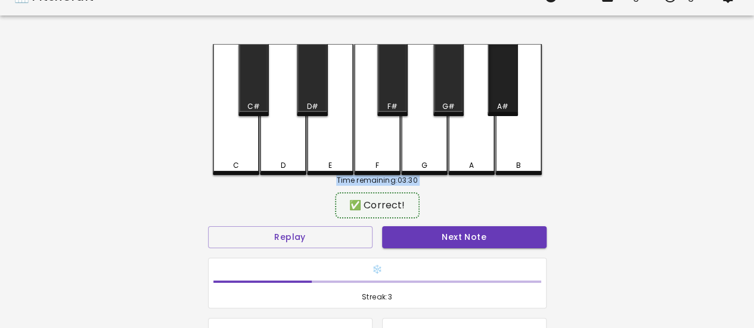
drag, startPoint x: 505, startPoint y: 89, endPoint x: 504, endPoint y: 103, distance: 14.3
click at [505, 89] on div "A#" at bounding box center [502, 80] width 30 height 72
click at [493, 238] on button "Next Note" at bounding box center [464, 237] width 164 height 22
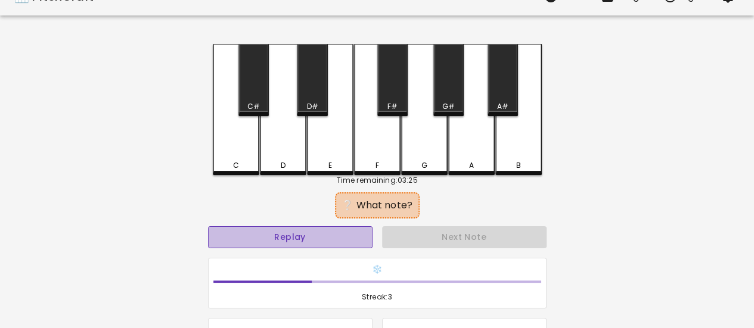
click at [330, 239] on button "Replay" at bounding box center [290, 237] width 164 height 22
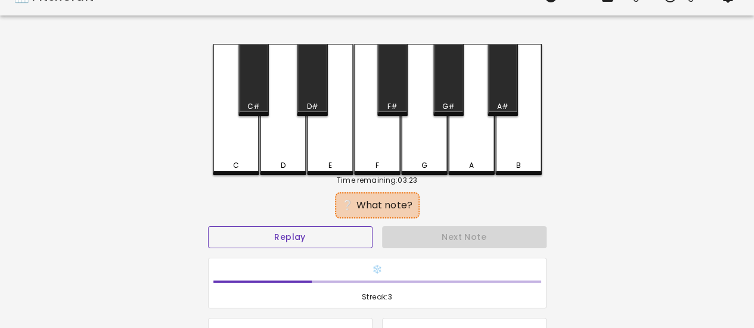
click at [330, 239] on button "Replay" at bounding box center [290, 237] width 164 height 22
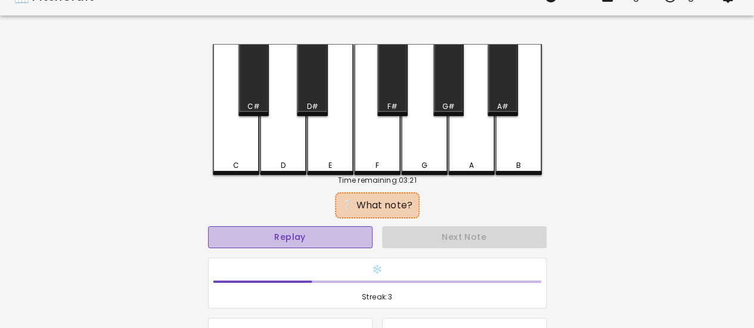
click at [330, 239] on button "Replay" at bounding box center [290, 237] width 164 height 22
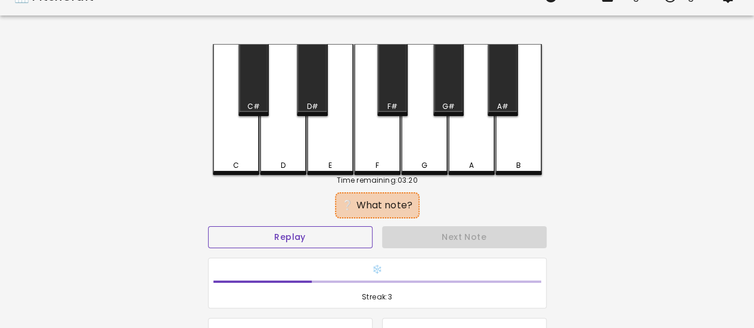
click at [277, 232] on button "Replay" at bounding box center [290, 237] width 164 height 22
click at [283, 226] on div "Replay" at bounding box center [290, 238] width 174 height 32
click at [282, 228] on button "Replay" at bounding box center [290, 237] width 164 height 22
click at [385, 153] on div "F" at bounding box center [377, 109] width 46 height 131
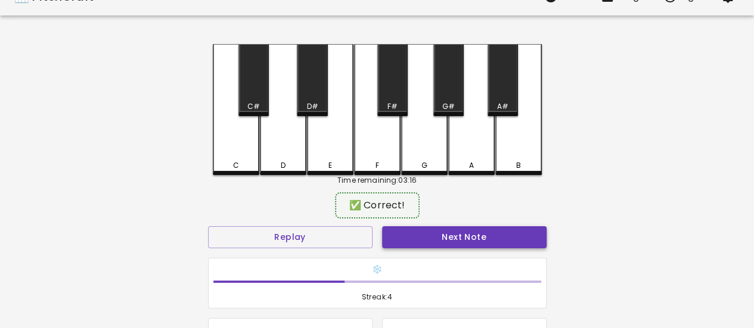
click at [433, 238] on button "Next Note" at bounding box center [464, 237] width 164 height 22
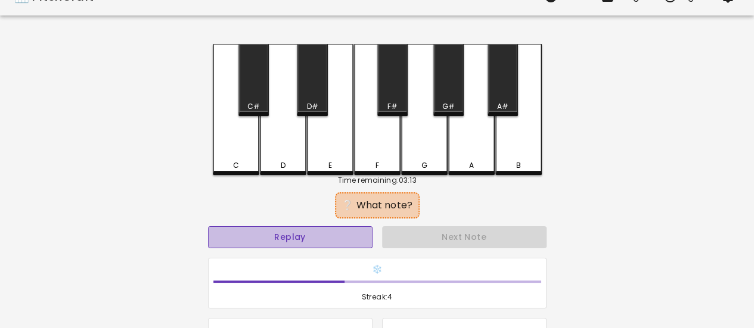
click at [310, 238] on button "Replay" at bounding box center [290, 237] width 164 height 22
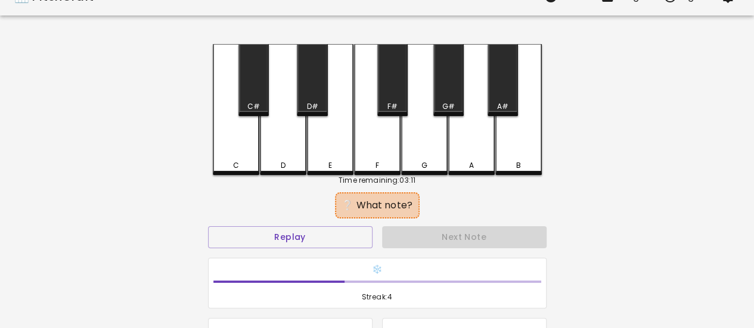
click at [482, 153] on div "A" at bounding box center [471, 109] width 46 height 131
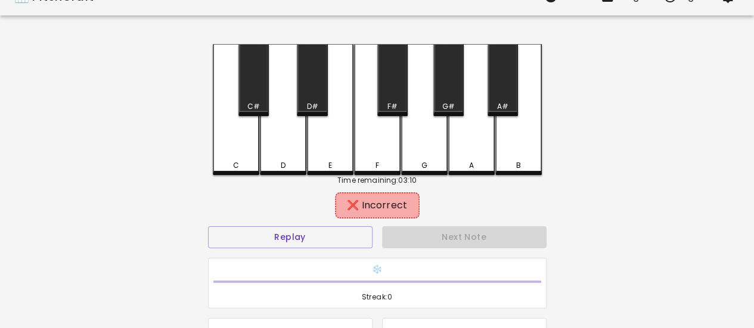
click at [503, 108] on div "A#" at bounding box center [502, 106] width 11 height 11
click at [438, 107] on div "G#" at bounding box center [448, 106] width 28 height 11
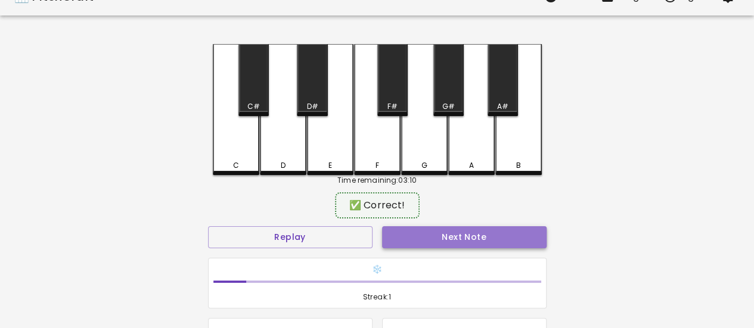
click at [470, 240] on button "Next Note" at bounding box center [464, 237] width 164 height 22
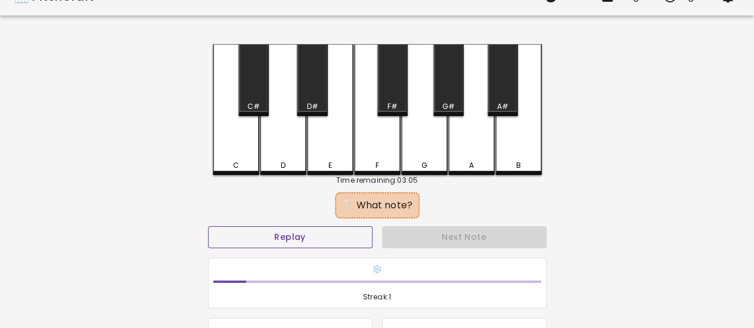
click at [331, 237] on button "Replay" at bounding box center [290, 237] width 164 height 22
click at [322, 240] on button "Replay" at bounding box center [290, 237] width 164 height 22
click at [346, 240] on button "Replay" at bounding box center [290, 237] width 164 height 22
click at [358, 228] on button "Replay" at bounding box center [290, 237] width 164 height 22
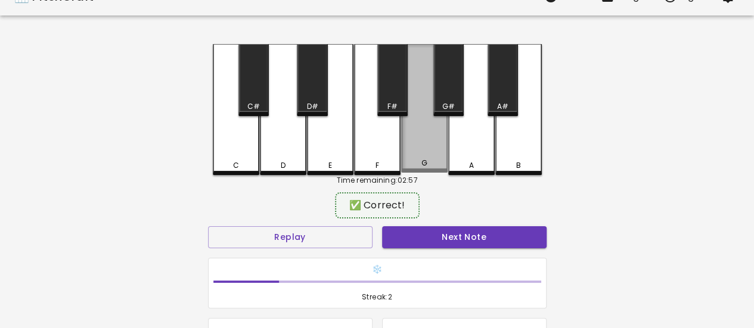
click at [420, 154] on div "G" at bounding box center [424, 108] width 46 height 129
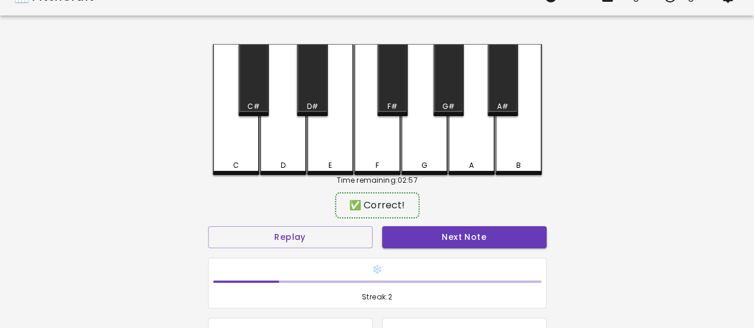
click at [431, 236] on button "Next Note" at bounding box center [464, 237] width 164 height 22
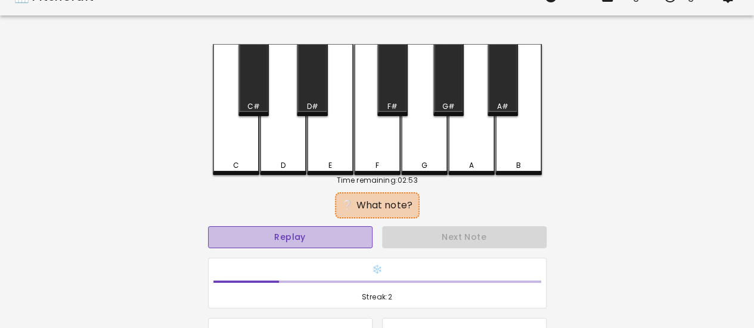
click at [352, 237] on button "Replay" at bounding box center [290, 237] width 164 height 22
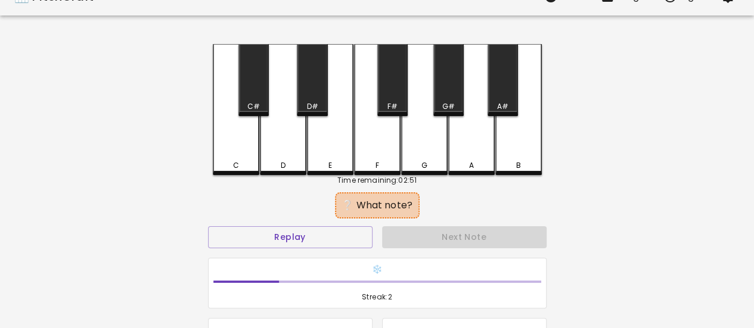
click at [460, 150] on div "A" at bounding box center [471, 109] width 46 height 131
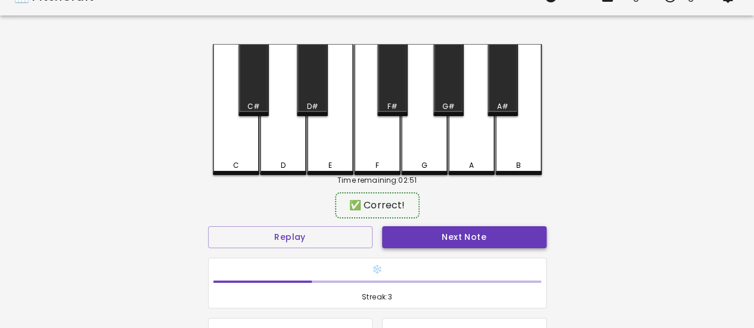
click at [477, 236] on button "Next Note" at bounding box center [464, 237] width 164 height 22
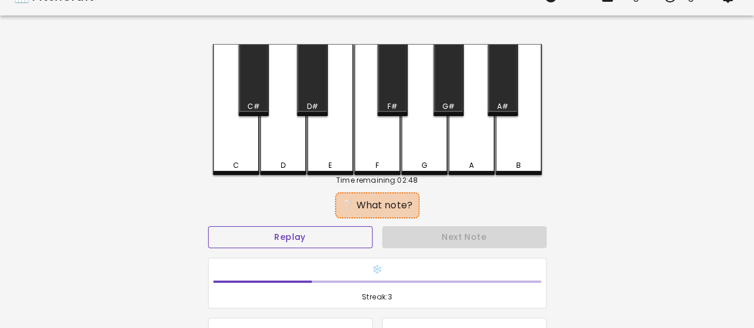
click at [328, 238] on button "Replay" at bounding box center [290, 237] width 164 height 22
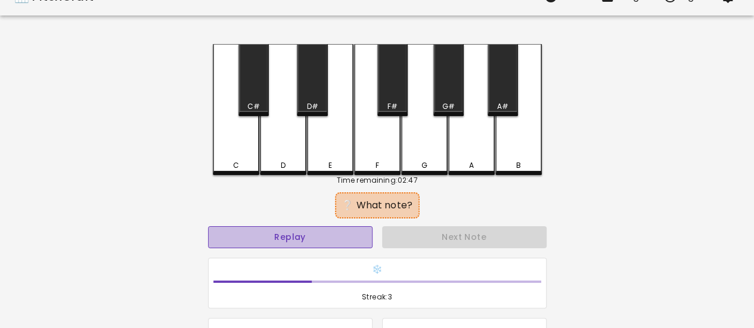
click at [307, 235] on button "Replay" at bounding box center [290, 237] width 164 height 22
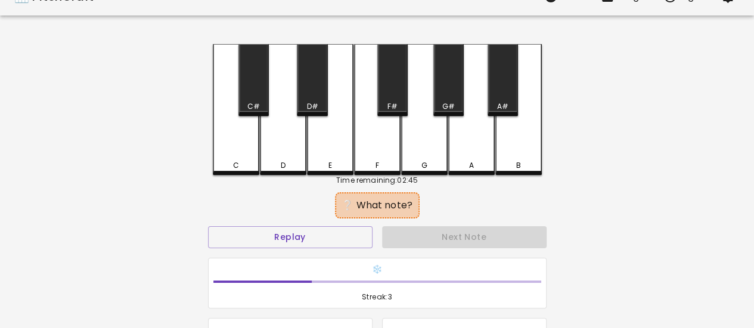
click at [312, 99] on div "D#" at bounding box center [312, 80] width 30 height 72
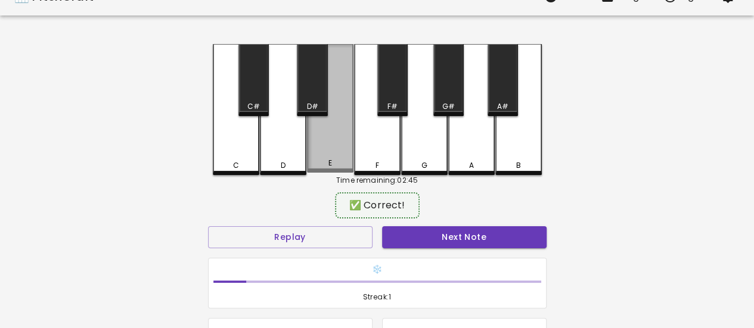
click at [337, 131] on div "E" at bounding box center [330, 108] width 46 height 129
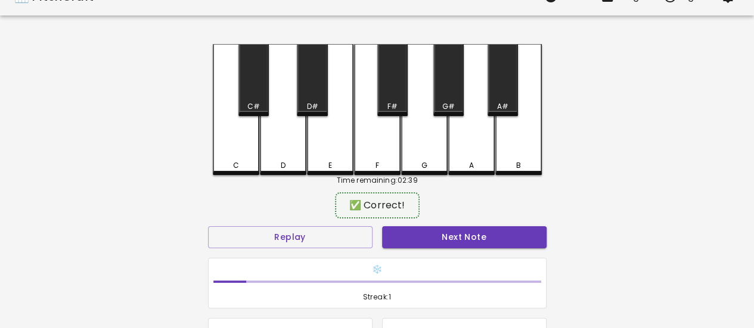
click at [420, 230] on button "Next Note" at bounding box center [464, 237] width 164 height 22
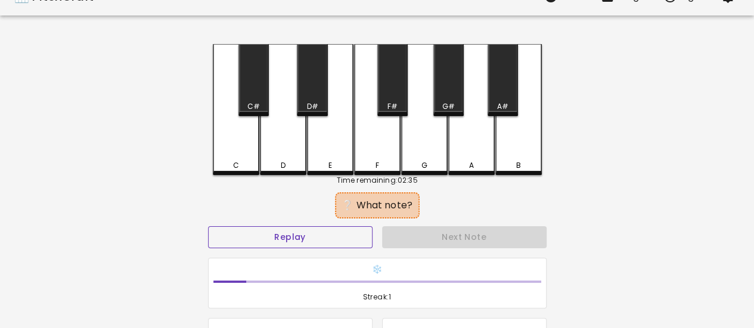
click at [352, 240] on button "Replay" at bounding box center [290, 237] width 164 height 22
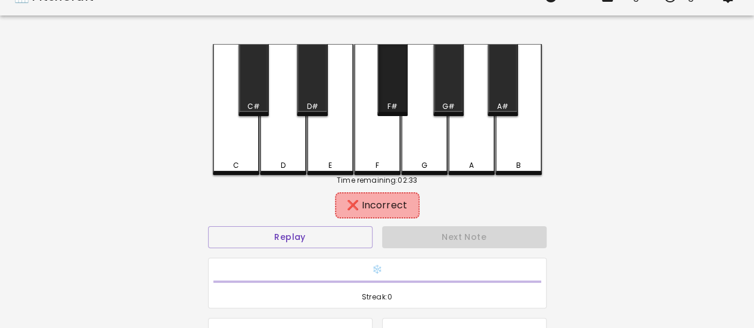
click at [390, 72] on div "F#" at bounding box center [392, 80] width 30 height 72
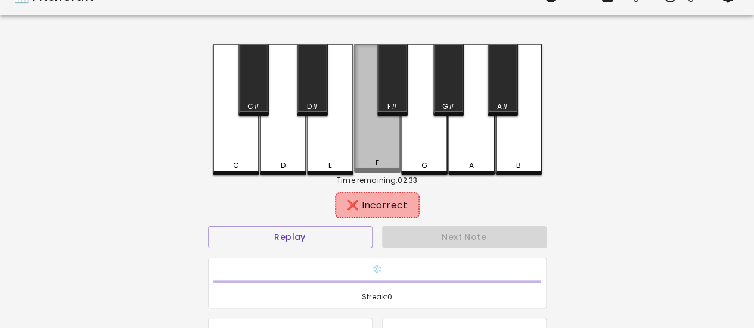
click at [387, 139] on div "F" at bounding box center [377, 108] width 46 height 129
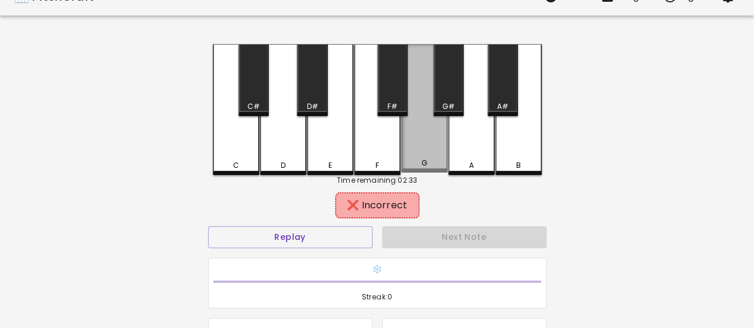
click at [417, 133] on div "G" at bounding box center [424, 108] width 46 height 129
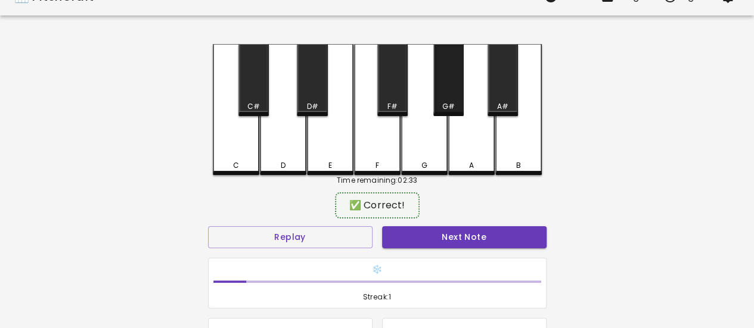
click at [450, 95] on div "G#" at bounding box center [448, 80] width 30 height 72
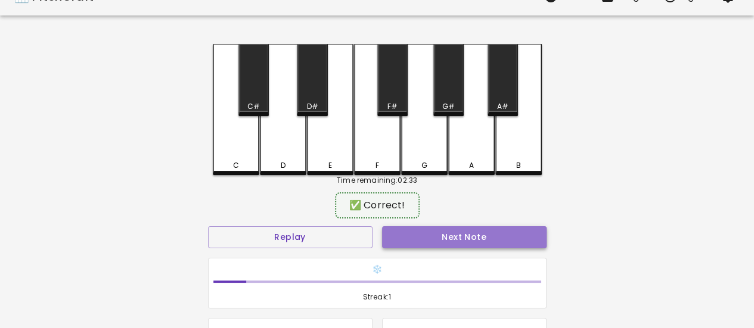
click at [464, 236] on button "Next Note" at bounding box center [464, 237] width 164 height 22
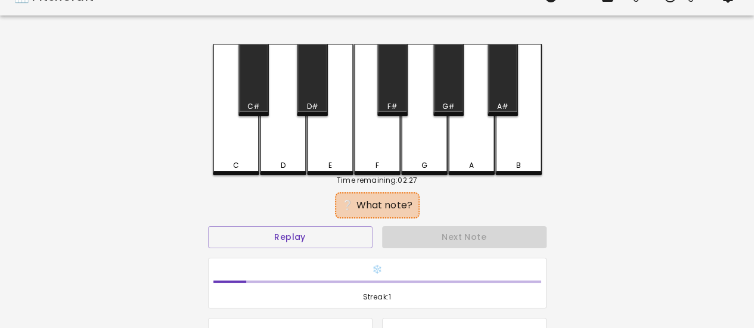
click at [477, 144] on div "A" at bounding box center [471, 109] width 46 height 131
click at [504, 95] on div "A#" at bounding box center [502, 80] width 30 height 72
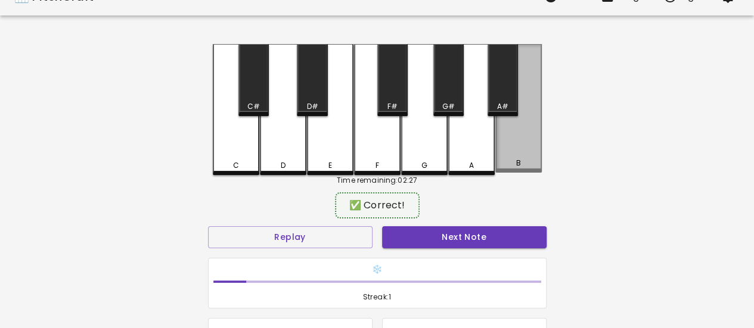
click at [507, 152] on div "B" at bounding box center [518, 108] width 46 height 129
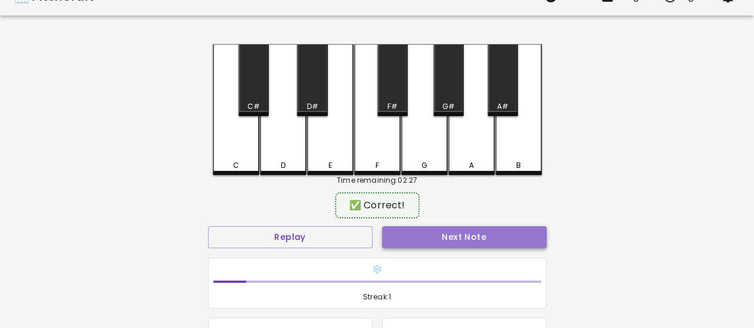
click at [427, 234] on button "Next Note" at bounding box center [464, 237] width 164 height 22
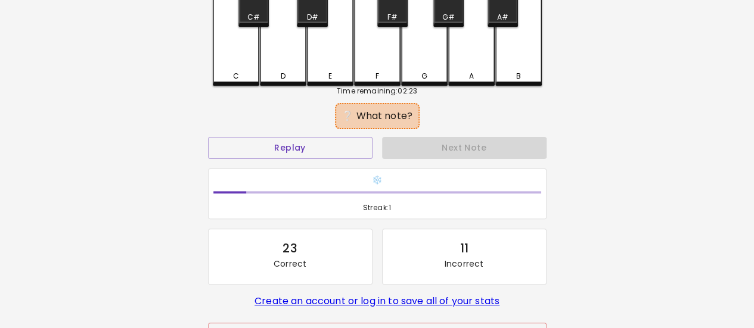
scroll to position [44, 0]
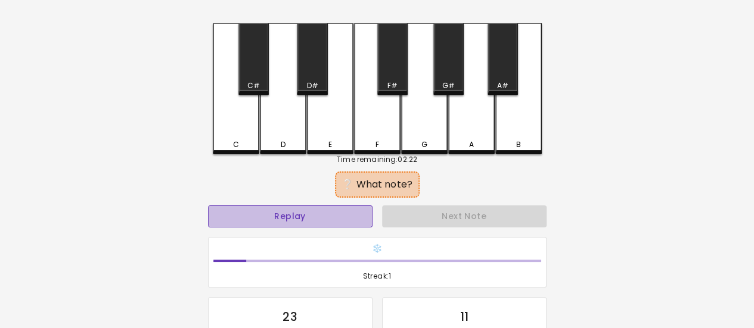
click at [355, 214] on button "Replay" at bounding box center [290, 217] width 164 height 22
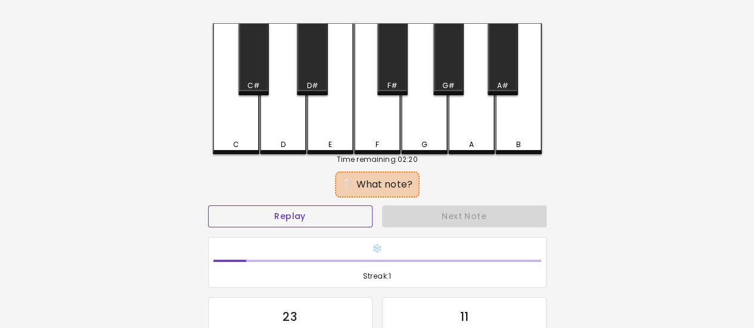
click at [318, 215] on button "Replay" at bounding box center [290, 217] width 164 height 22
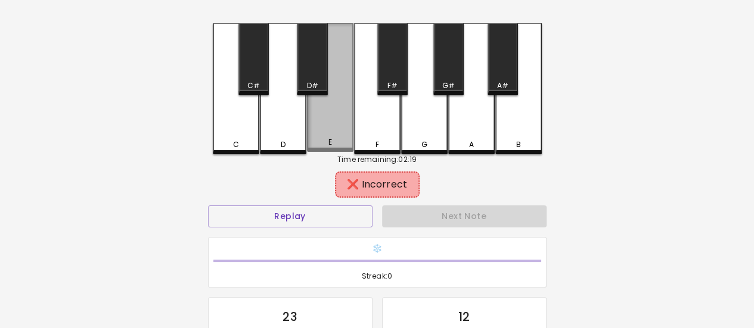
click at [326, 133] on div "E" at bounding box center [330, 87] width 46 height 129
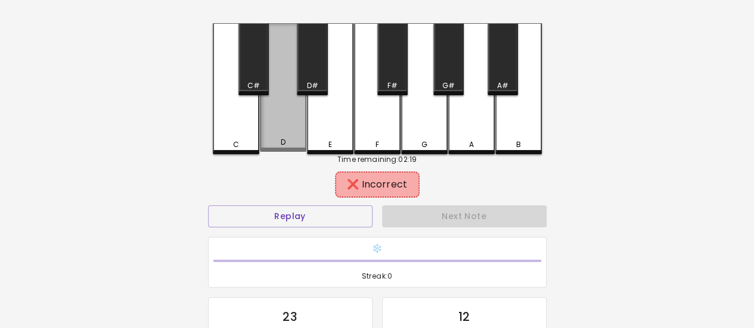
click at [297, 131] on div "D" at bounding box center [283, 87] width 46 height 129
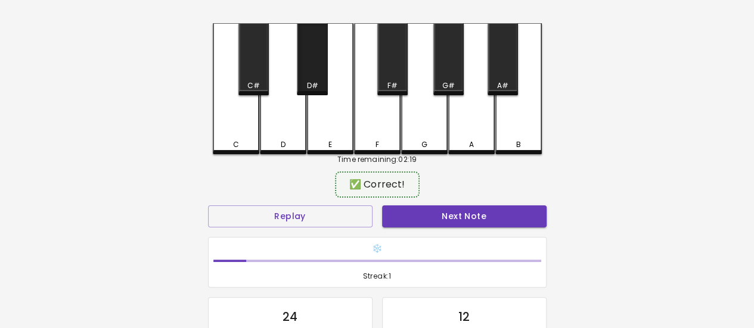
click at [318, 82] on div "D#" at bounding box center [312, 85] width 28 height 11
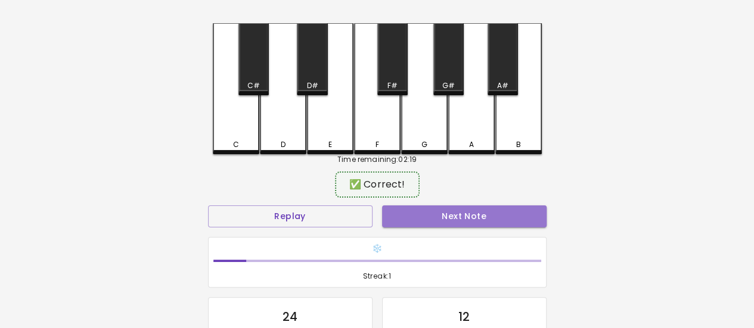
drag, startPoint x: 412, startPoint y: 219, endPoint x: 409, endPoint y: 214, distance: 6.1
click at [411, 218] on button "Next Note" at bounding box center [464, 217] width 164 height 22
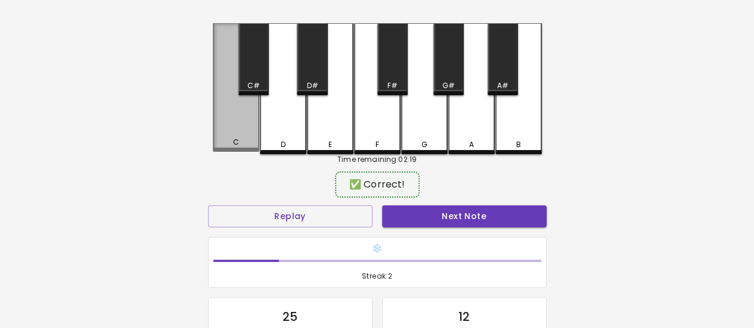
click at [241, 113] on div "C" at bounding box center [236, 87] width 46 height 129
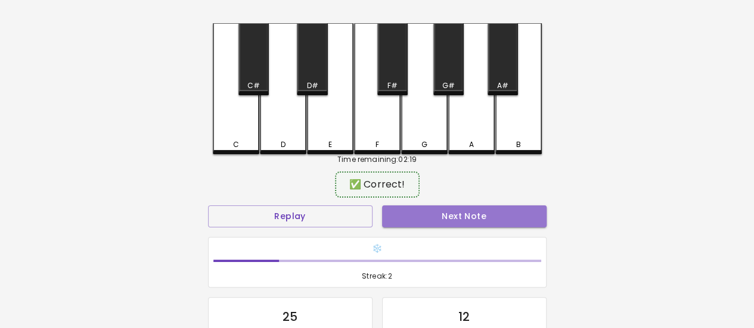
click at [436, 218] on button "Next Note" at bounding box center [464, 217] width 164 height 22
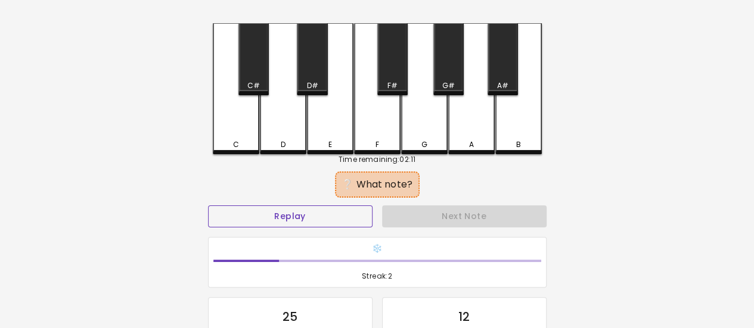
click at [347, 218] on button "Replay" at bounding box center [290, 217] width 164 height 22
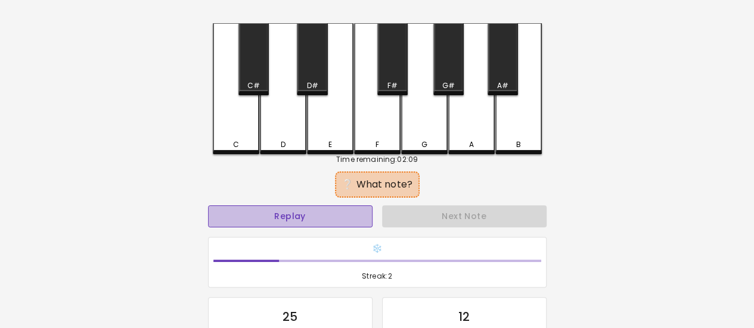
click at [311, 210] on button "Replay" at bounding box center [290, 217] width 164 height 22
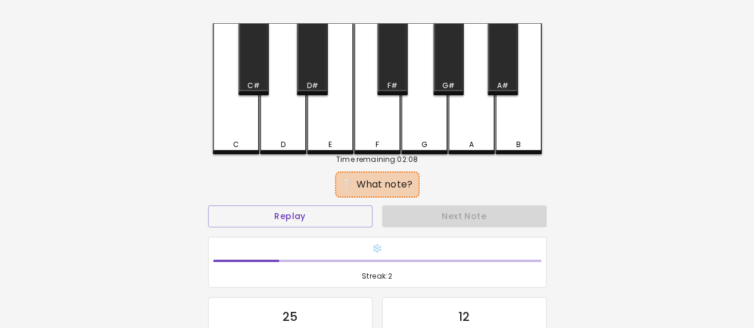
click at [326, 132] on div "E" at bounding box center [330, 88] width 46 height 131
click at [377, 125] on div "F" at bounding box center [377, 88] width 46 height 131
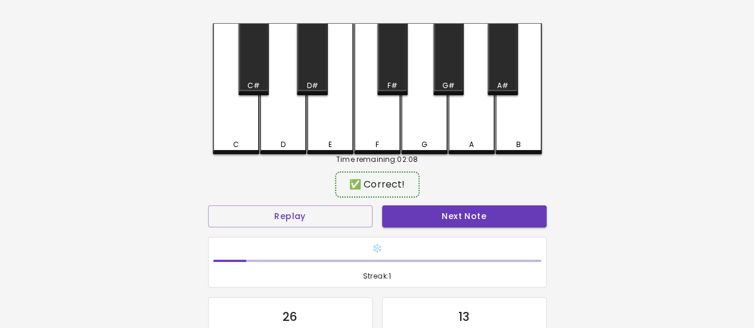
click at [381, 121] on div "F" at bounding box center [377, 88] width 46 height 131
click at [405, 209] on button "Next Note" at bounding box center [464, 217] width 164 height 22
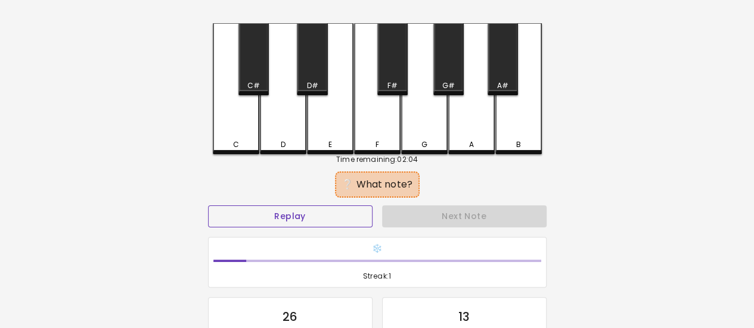
click at [308, 207] on div "Replay" at bounding box center [290, 217] width 174 height 32
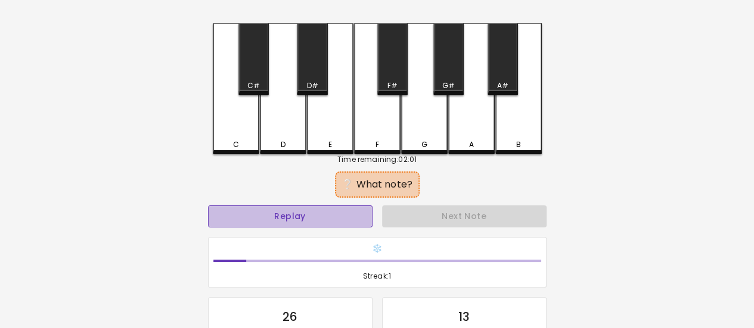
click at [309, 213] on button "Replay" at bounding box center [290, 217] width 164 height 22
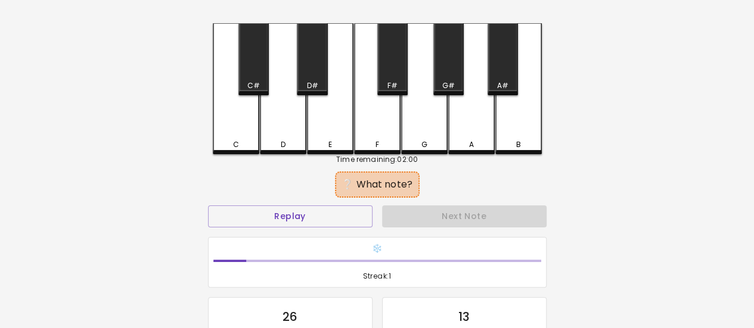
click at [447, 80] on div "G#" at bounding box center [448, 85] width 13 height 11
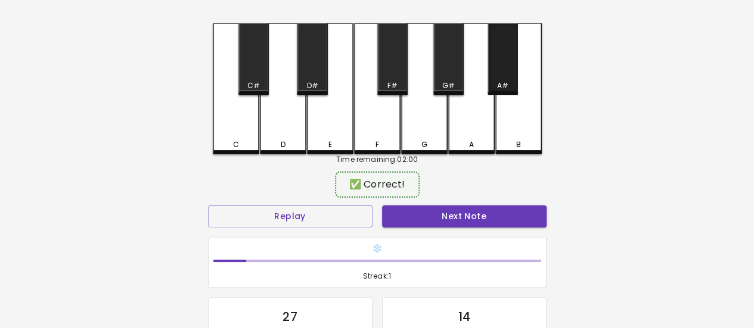
click at [507, 78] on div "A#" at bounding box center [502, 59] width 30 height 72
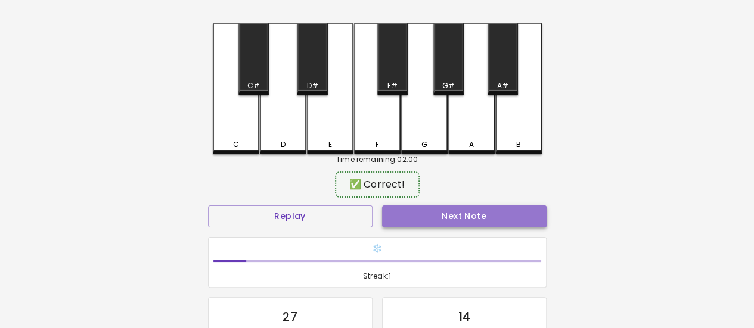
click at [467, 212] on button "Next Note" at bounding box center [464, 217] width 164 height 22
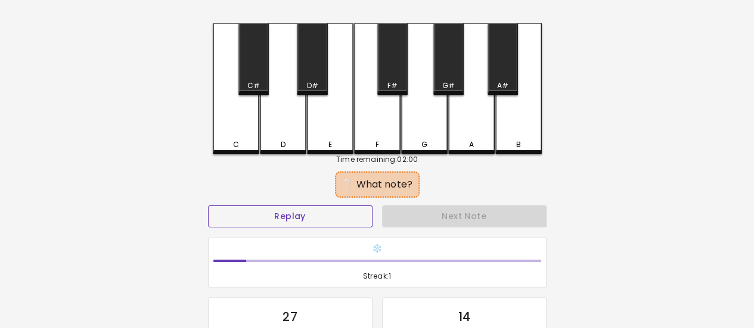
click at [281, 214] on button "Replay" at bounding box center [290, 217] width 164 height 22
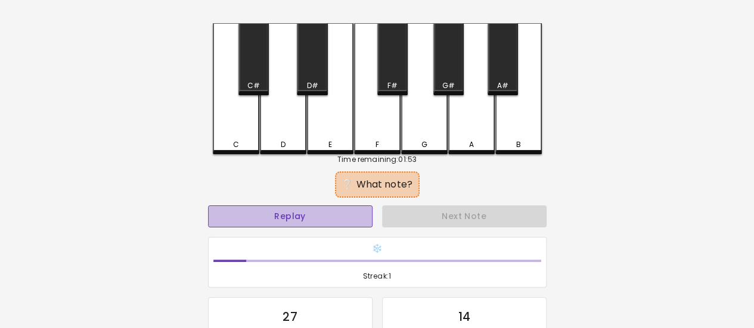
click at [294, 218] on button "Replay" at bounding box center [290, 217] width 164 height 22
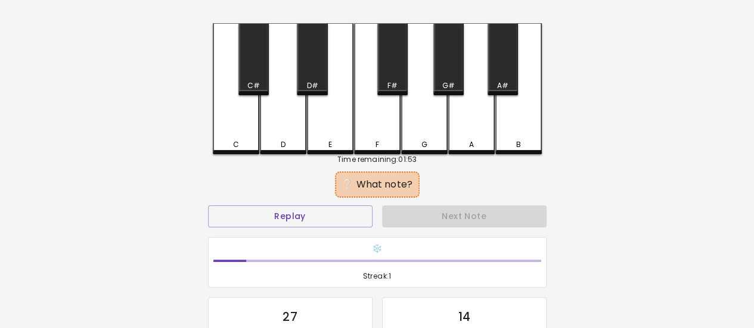
click at [250, 68] on div "C#" at bounding box center [253, 59] width 30 height 72
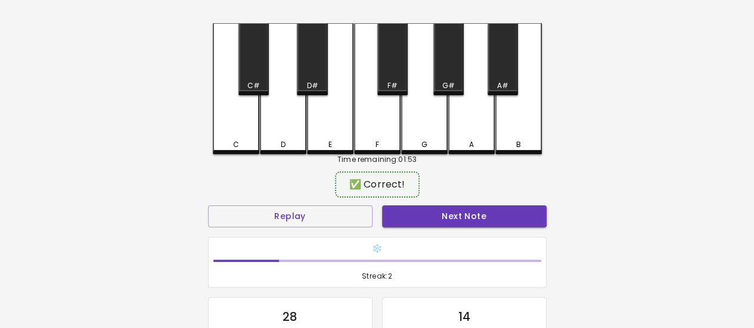
click at [439, 215] on button "Next Note" at bounding box center [464, 217] width 164 height 22
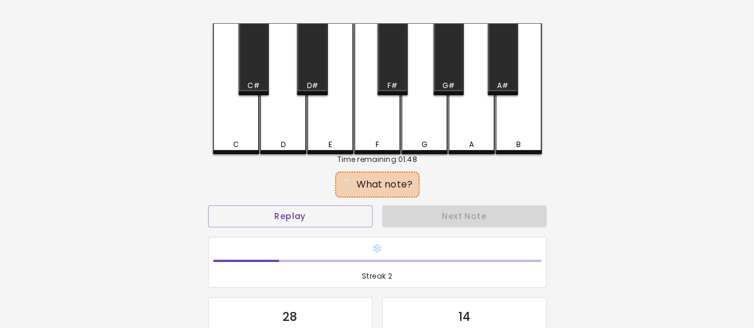
click at [374, 215] on div "Replay" at bounding box center [290, 217] width 174 height 32
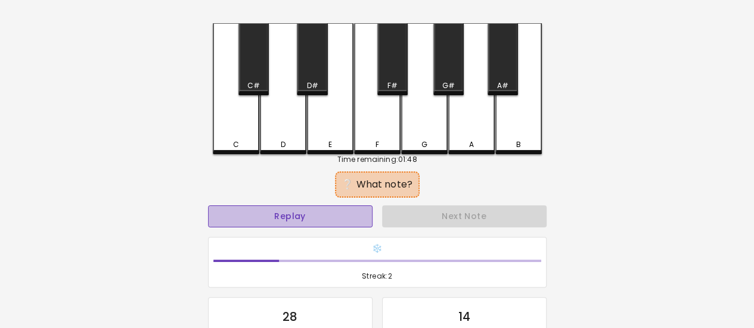
click at [365, 216] on button "Replay" at bounding box center [290, 217] width 164 height 22
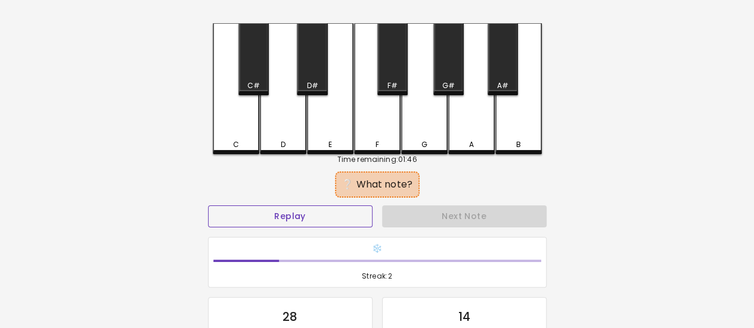
click at [365, 216] on button "Replay" at bounding box center [290, 217] width 164 height 22
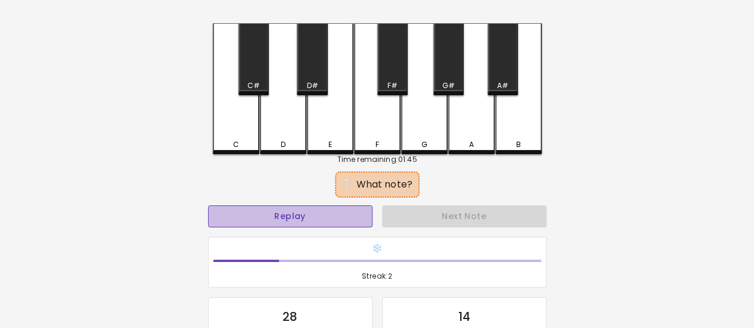
click at [318, 215] on button "Replay" at bounding box center [290, 217] width 164 height 22
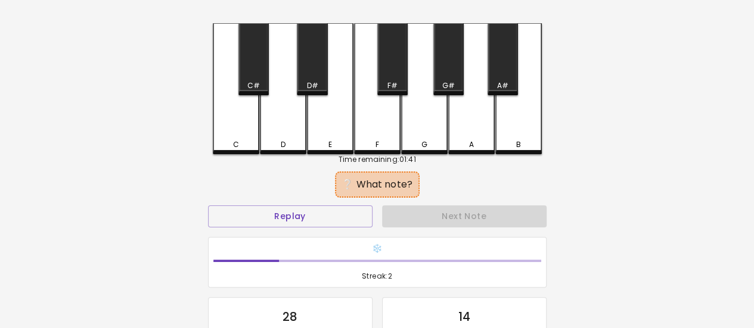
click at [388, 83] on div "F#" at bounding box center [392, 85] width 10 height 11
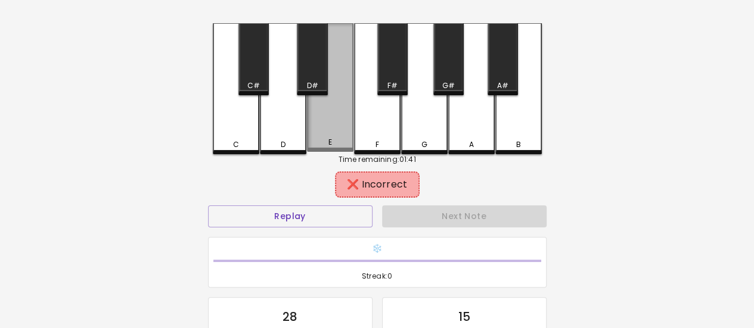
click at [329, 76] on div "E" at bounding box center [330, 87] width 46 height 129
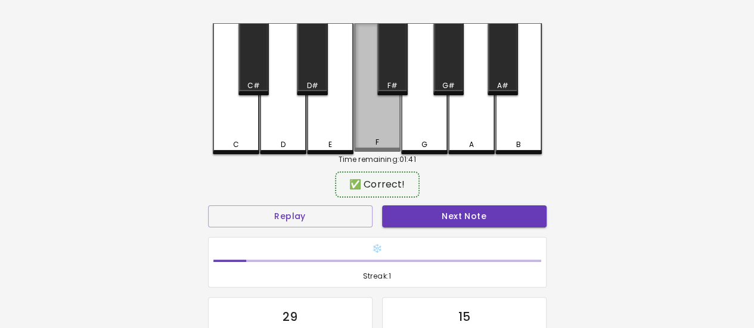
click at [384, 107] on div "F" at bounding box center [377, 87] width 46 height 129
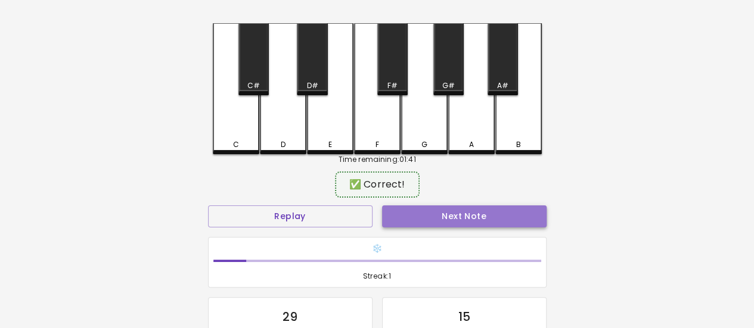
click at [420, 210] on button "Next Note" at bounding box center [464, 217] width 164 height 22
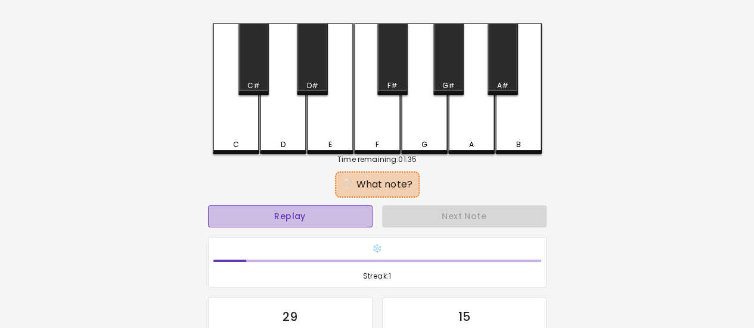
click at [362, 218] on button "Replay" at bounding box center [290, 217] width 164 height 22
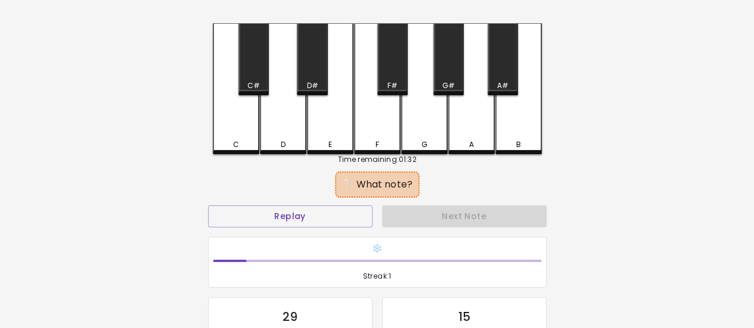
click at [466, 134] on div "A" at bounding box center [471, 88] width 46 height 131
drag, startPoint x: 510, startPoint y: 60, endPoint x: 509, endPoint y: 83, distance: 23.2
click at [510, 64] on div "A#" at bounding box center [502, 59] width 30 height 72
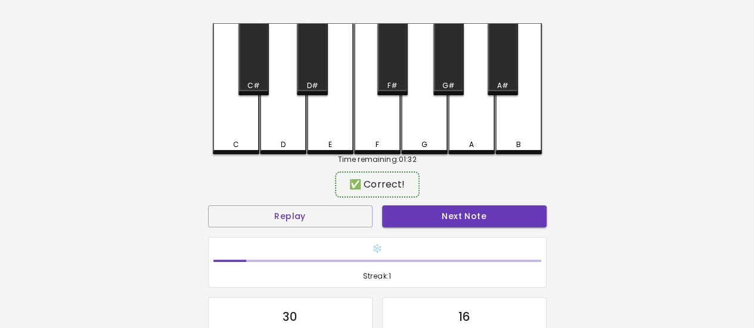
click at [509, 108] on div "B" at bounding box center [518, 88] width 46 height 131
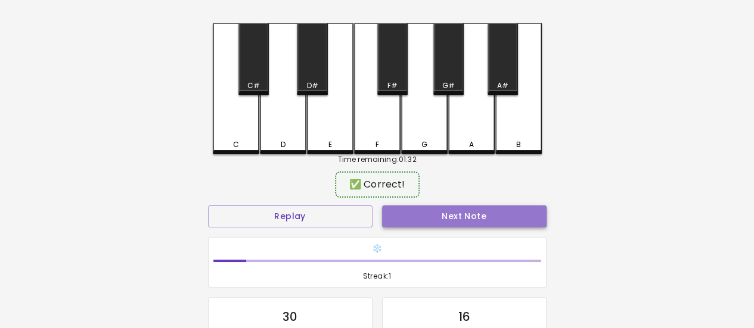
click at [467, 215] on button "Next Note" at bounding box center [464, 217] width 164 height 22
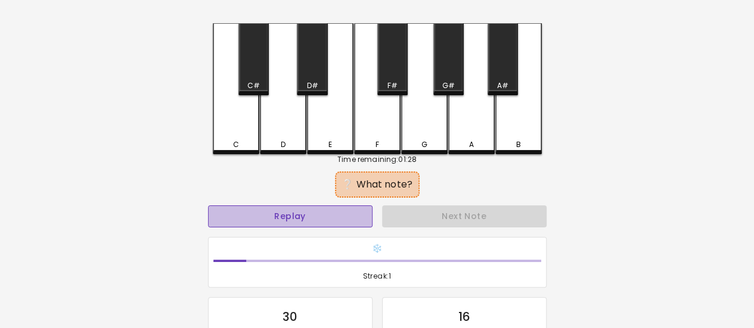
click at [297, 212] on button "Replay" at bounding box center [290, 217] width 164 height 22
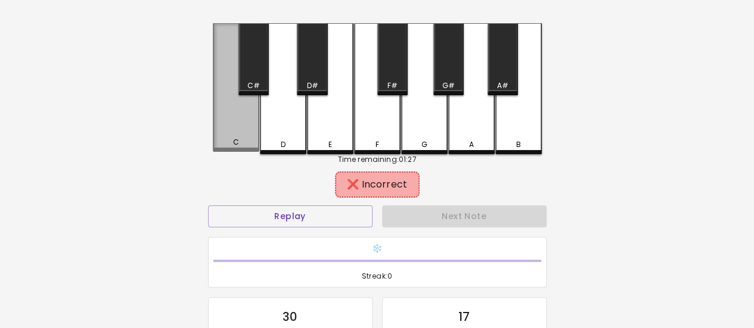
click at [245, 135] on div "C" at bounding box center [236, 87] width 46 height 129
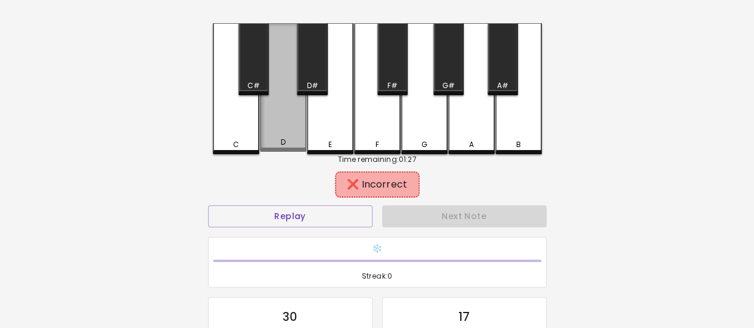
click at [296, 139] on div "D" at bounding box center [283, 87] width 46 height 129
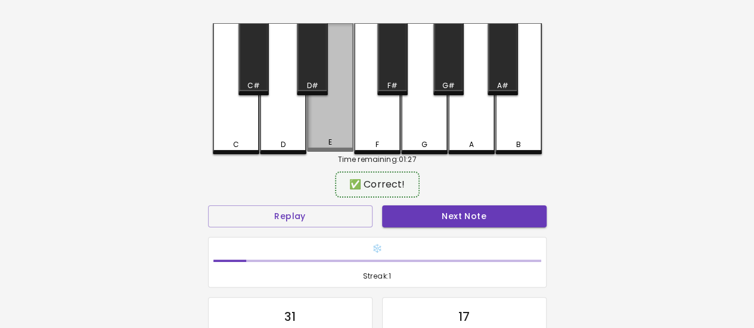
click at [312, 139] on div "E" at bounding box center [330, 87] width 46 height 129
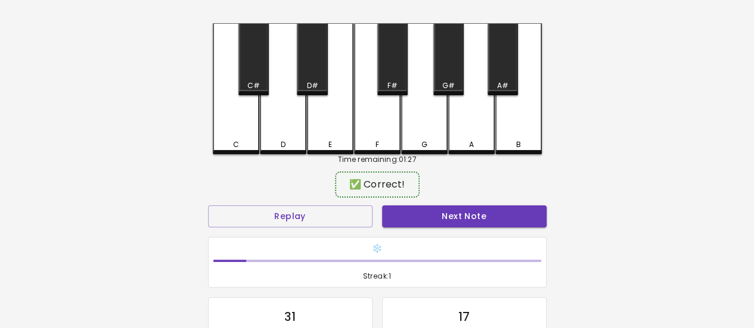
click at [418, 218] on button "Next Note" at bounding box center [464, 217] width 164 height 22
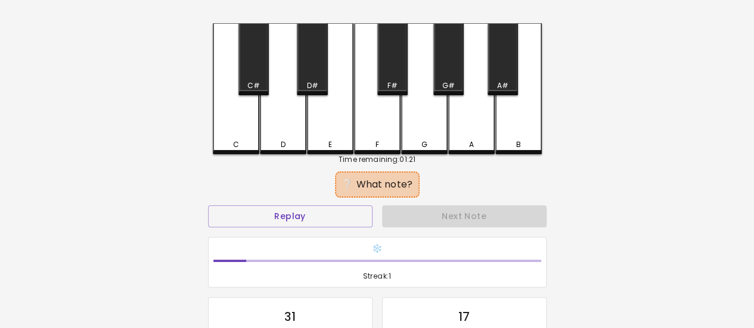
click at [287, 138] on div "D" at bounding box center [283, 88] width 46 height 131
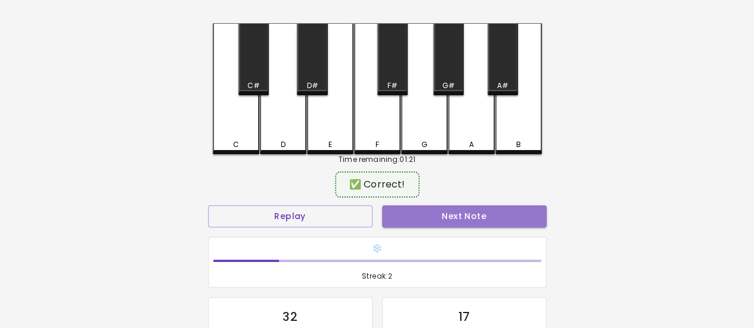
click at [430, 216] on button "Next Note" at bounding box center [464, 217] width 164 height 22
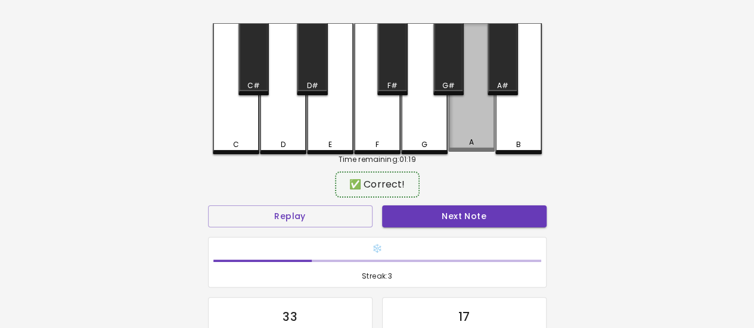
click at [465, 144] on div "A" at bounding box center [471, 142] width 44 height 11
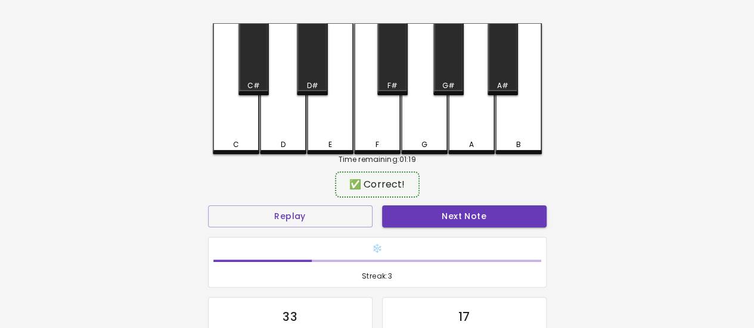
click at [448, 232] on div "❄️ Streak: 3" at bounding box center [377, 262] width 348 height 61
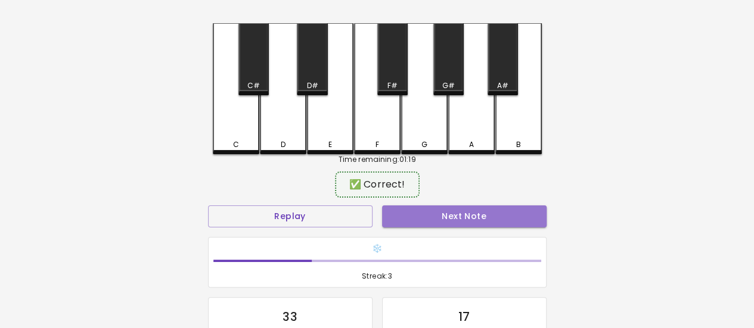
click at [448, 219] on button "Next Note" at bounding box center [464, 217] width 164 height 22
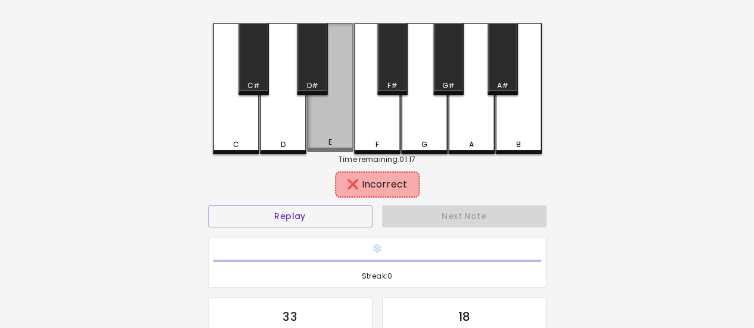
click at [323, 132] on div "E" at bounding box center [330, 87] width 46 height 129
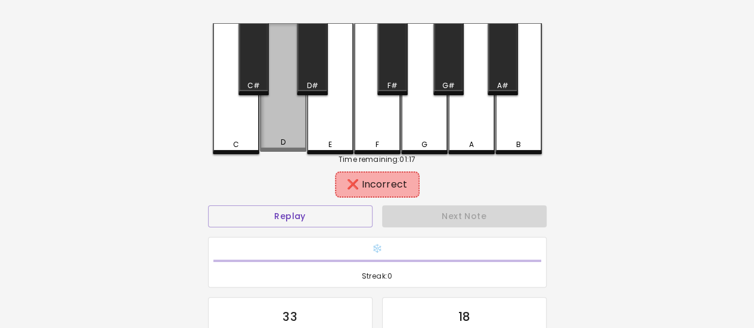
click at [281, 132] on div "D" at bounding box center [283, 87] width 46 height 129
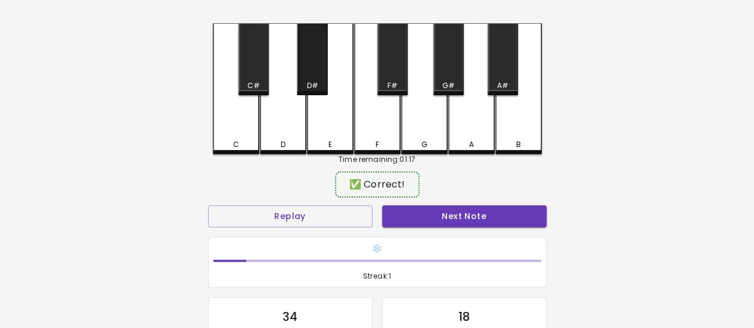
click at [307, 89] on div "D#" at bounding box center [311, 85] width 11 height 11
click at [429, 207] on button "Next Note" at bounding box center [464, 217] width 164 height 22
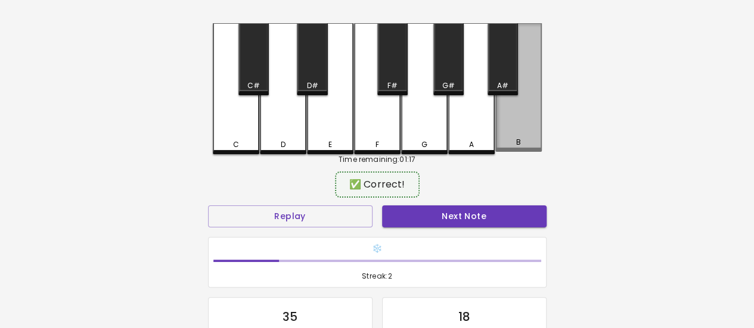
click at [516, 114] on div "B" at bounding box center [518, 87] width 46 height 129
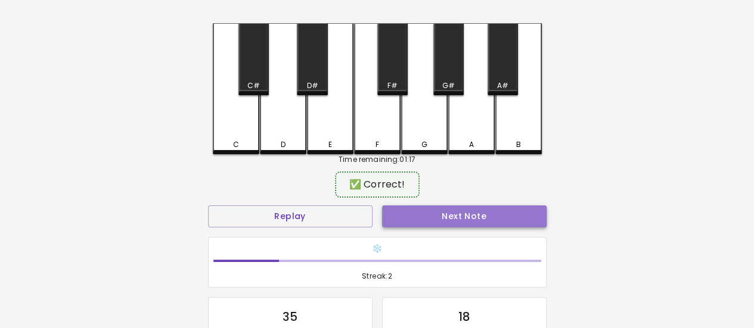
click at [485, 213] on button "Next Note" at bounding box center [464, 217] width 164 height 22
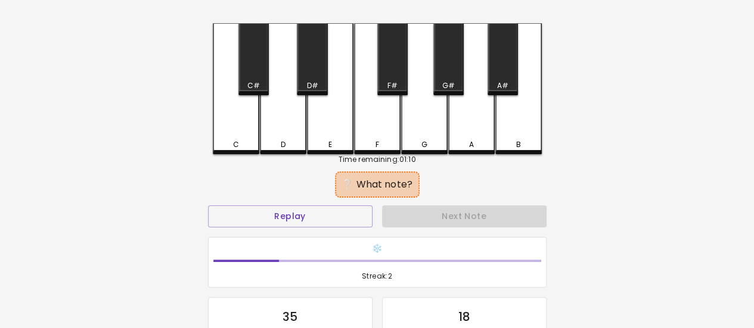
click at [336, 125] on div "E" at bounding box center [330, 88] width 46 height 131
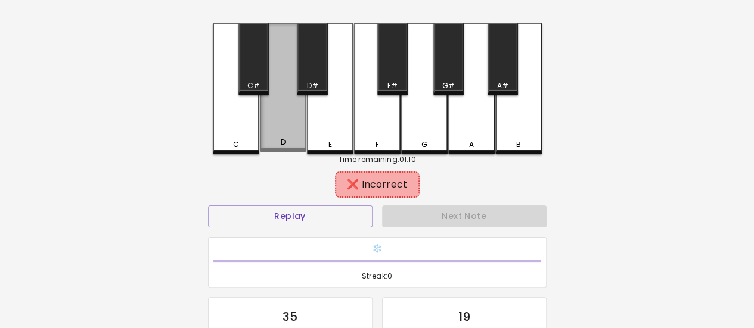
click at [282, 126] on div "D" at bounding box center [283, 87] width 46 height 129
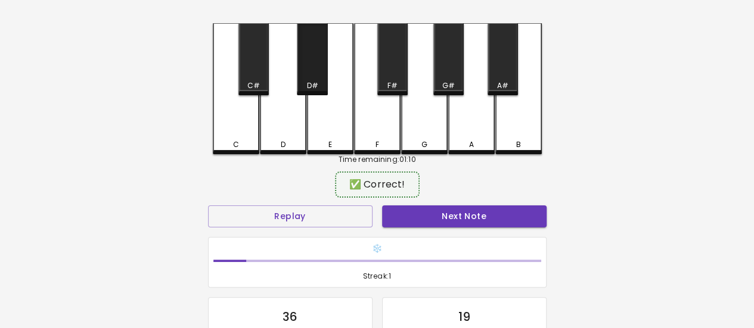
click at [312, 91] on div "D#" at bounding box center [311, 85] width 11 height 11
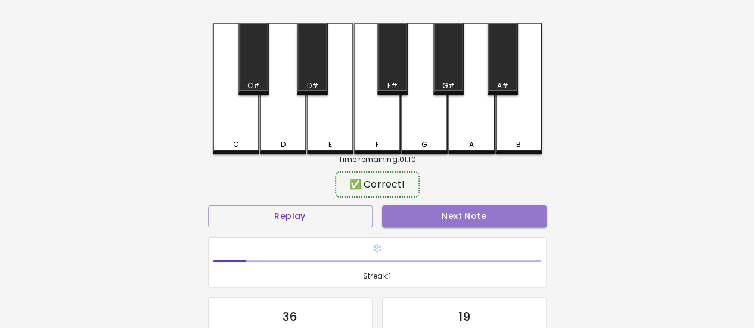
click at [436, 207] on button "Next Note" at bounding box center [464, 217] width 164 height 22
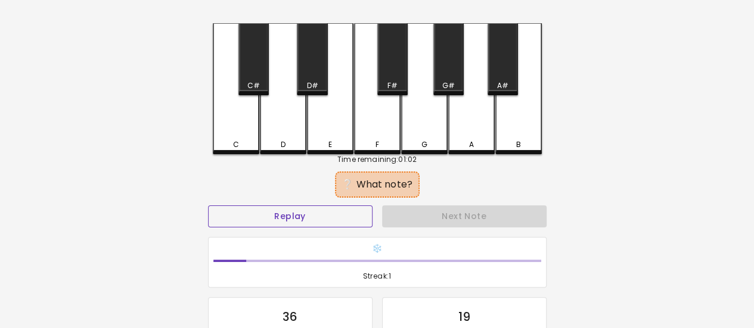
click at [352, 220] on button "Replay" at bounding box center [290, 217] width 164 height 22
click at [453, 79] on div "G#" at bounding box center [448, 59] width 30 height 72
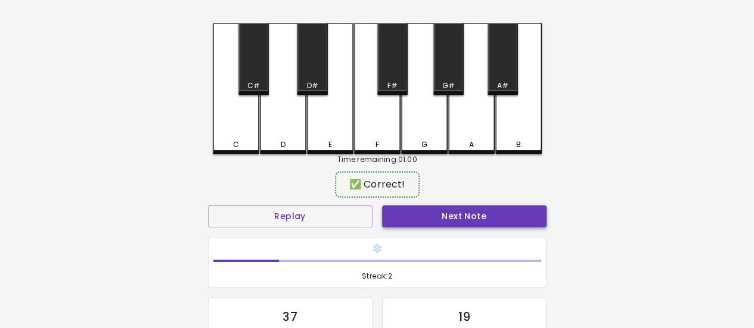
click at [446, 220] on button "Next Note" at bounding box center [464, 217] width 164 height 22
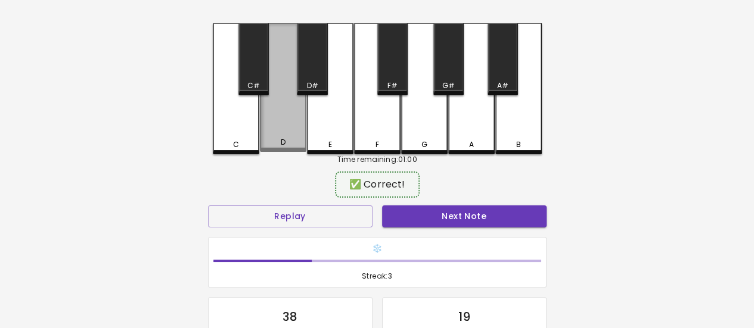
click at [297, 123] on div "D" at bounding box center [283, 87] width 46 height 129
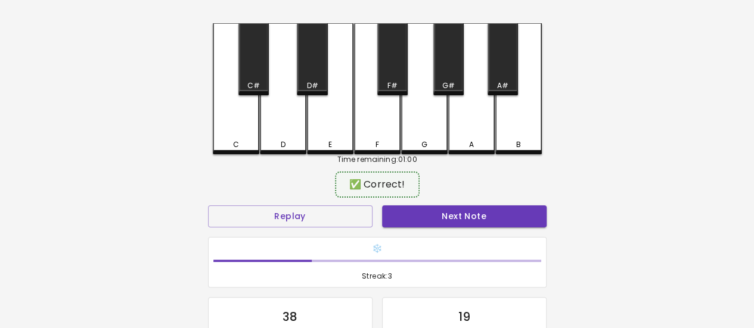
click at [434, 218] on button "Next Note" at bounding box center [464, 217] width 164 height 22
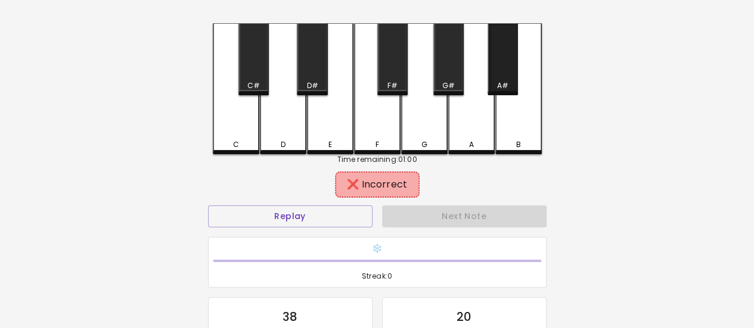
click at [503, 86] on div "A#" at bounding box center [502, 85] width 11 height 11
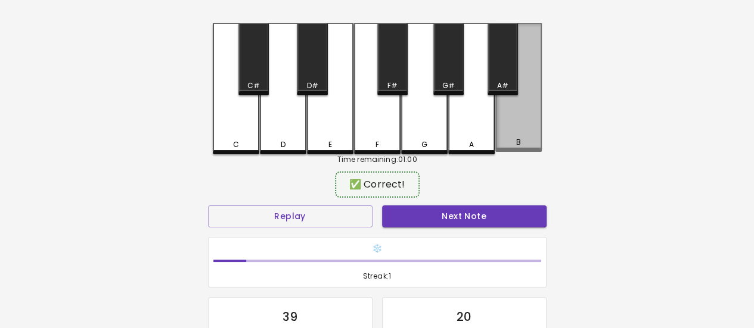
click at [507, 114] on div "B" at bounding box center [518, 87] width 46 height 129
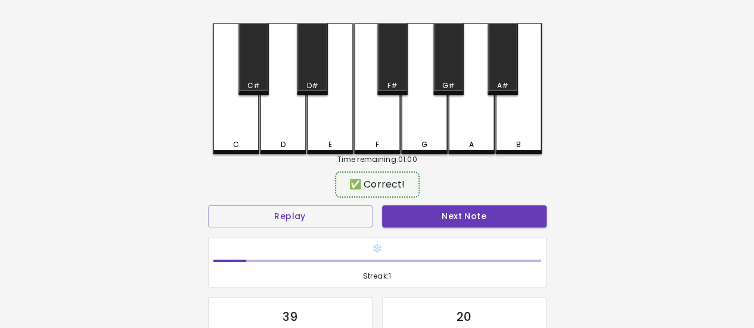
click at [465, 221] on button "Next Note" at bounding box center [464, 217] width 164 height 22
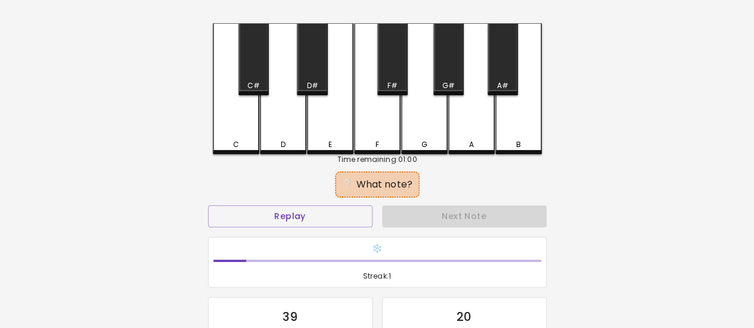
click at [300, 120] on div "D" at bounding box center [283, 88] width 46 height 131
click at [316, 85] on div "D#" at bounding box center [311, 85] width 11 height 11
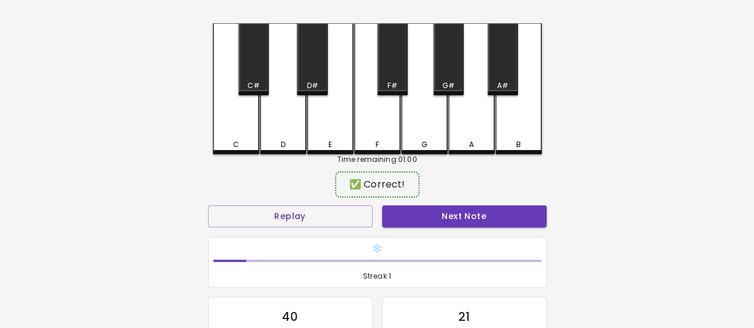
click at [427, 213] on button "Next Note" at bounding box center [464, 217] width 164 height 22
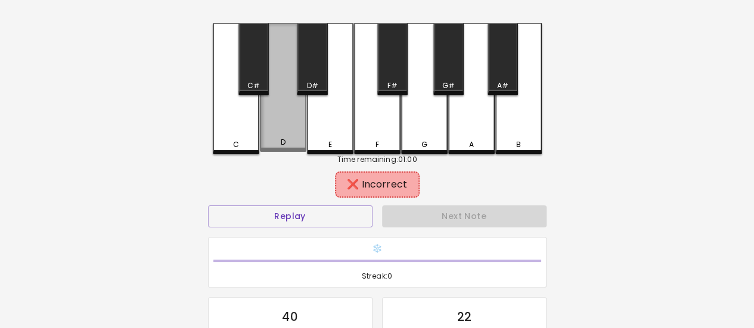
click at [291, 118] on div "D" at bounding box center [283, 87] width 46 height 129
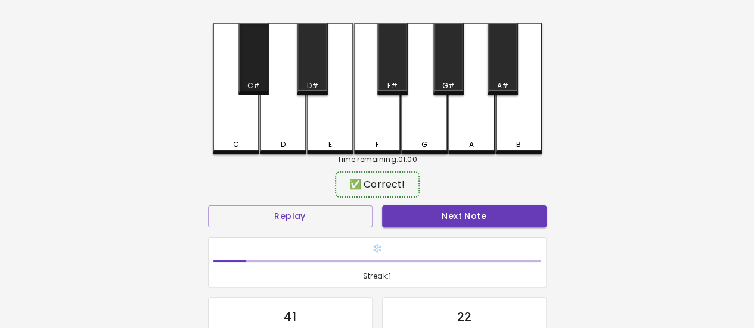
click at [249, 77] on div "C#" at bounding box center [253, 59] width 30 height 72
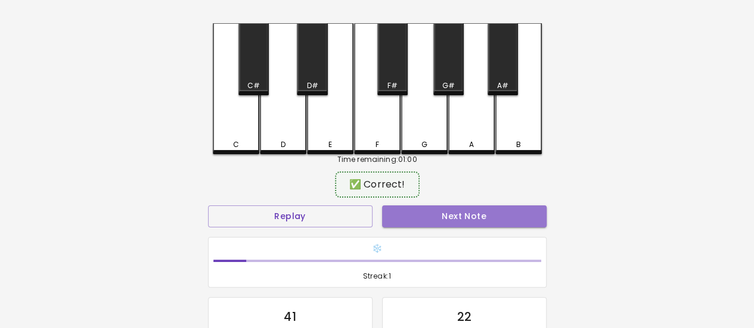
click at [425, 208] on button "Next Note" at bounding box center [464, 217] width 164 height 22
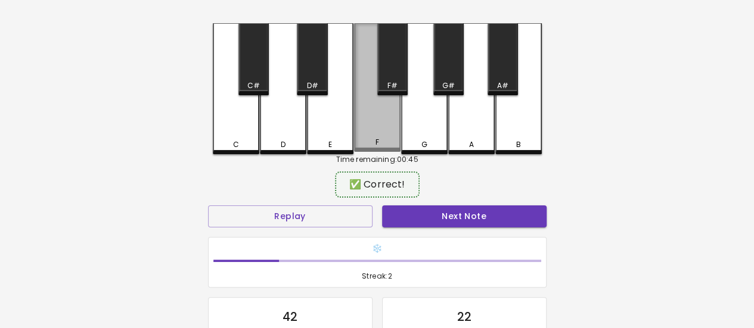
click at [378, 105] on div "F" at bounding box center [377, 87] width 46 height 129
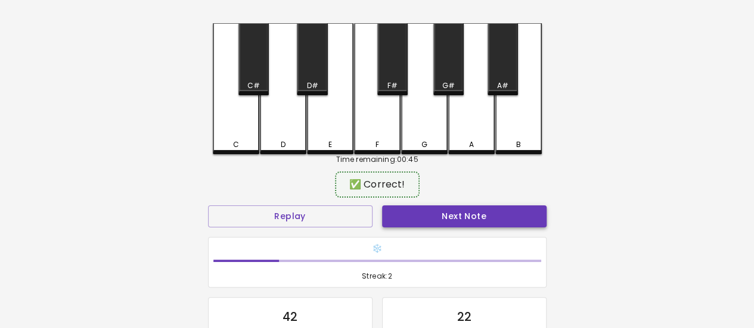
click at [449, 211] on button "Next Note" at bounding box center [464, 217] width 164 height 22
drag, startPoint x: 398, startPoint y: 83, endPoint x: 452, endPoint y: 181, distance: 111.5
click at [398, 83] on div "F#" at bounding box center [392, 85] width 28 height 11
click at [473, 220] on button "Next Note" at bounding box center [464, 217] width 164 height 22
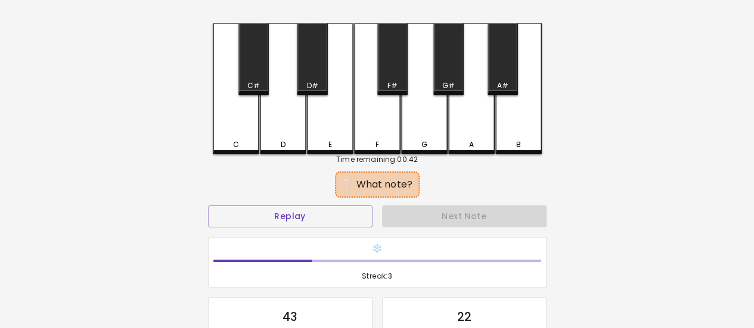
drag, startPoint x: 373, startPoint y: 132, endPoint x: 379, endPoint y: 138, distance: 8.9
click at [375, 133] on div "F" at bounding box center [377, 88] width 46 height 131
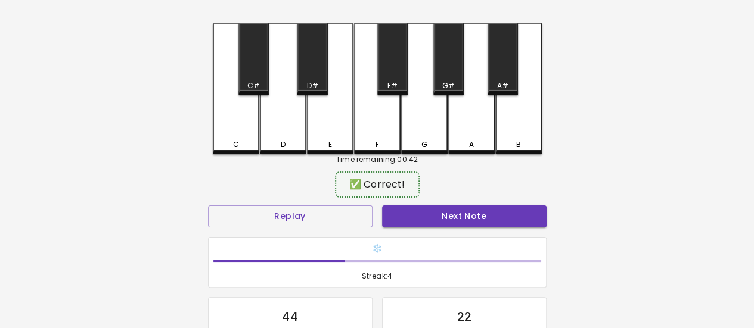
click at [428, 222] on button "Next Note" at bounding box center [464, 217] width 164 height 22
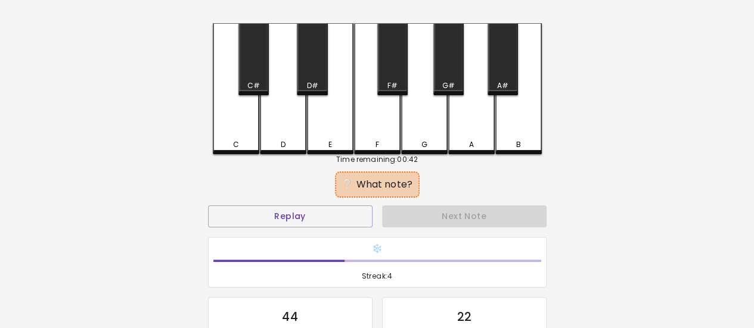
click at [254, 69] on div "C#" at bounding box center [253, 59] width 30 height 72
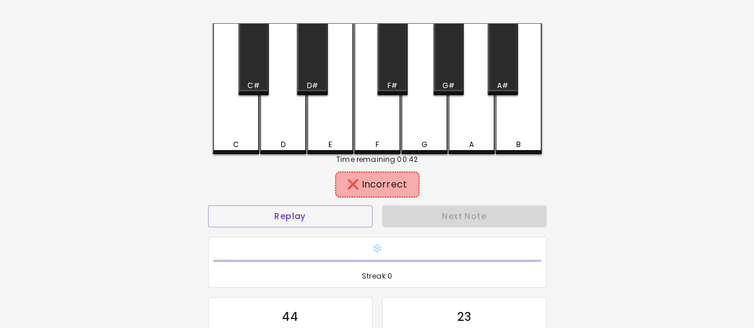
click at [306, 77] on div "D#" at bounding box center [312, 59] width 30 height 72
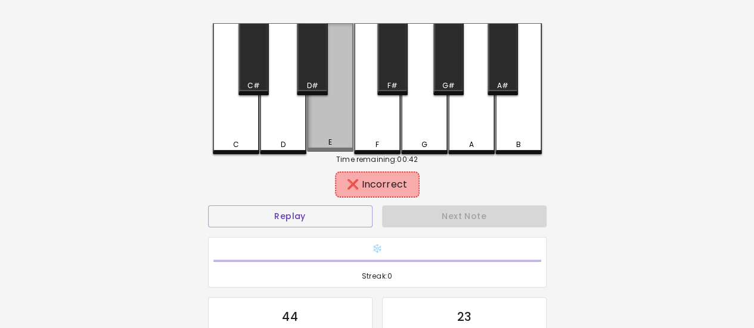
click at [347, 146] on div "E" at bounding box center [330, 142] width 44 height 11
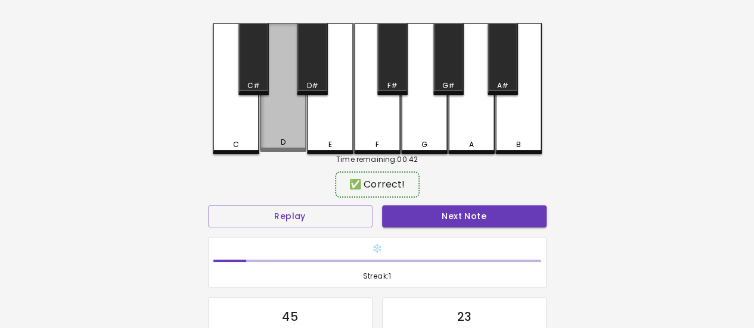
click at [293, 104] on div "D" at bounding box center [283, 87] width 46 height 129
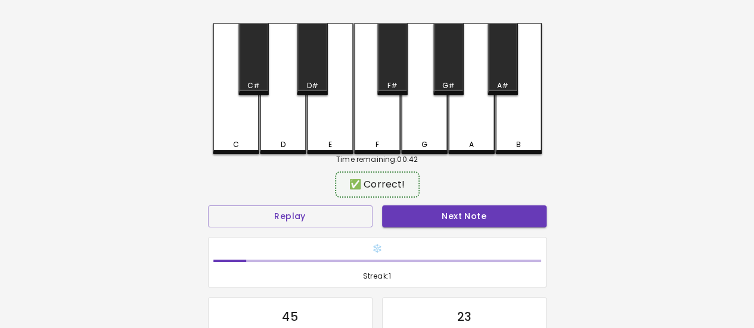
click at [409, 212] on button "Next Note" at bounding box center [464, 217] width 164 height 22
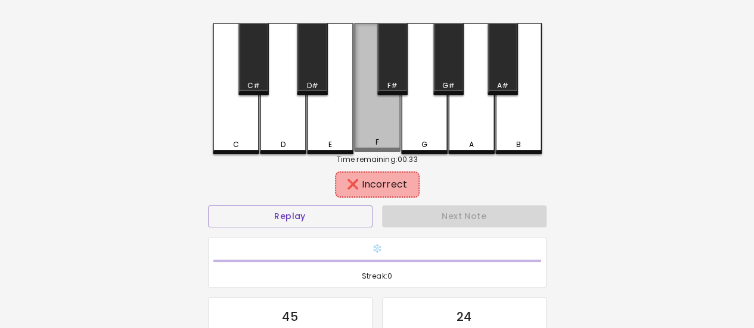
click at [375, 125] on div "F" at bounding box center [377, 87] width 46 height 129
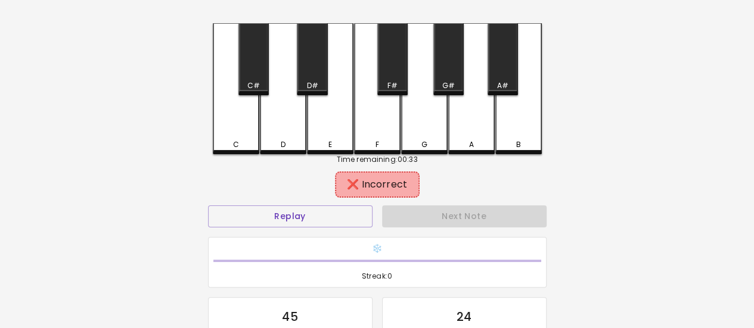
drag, startPoint x: 394, startPoint y: 80, endPoint x: 394, endPoint y: 86, distance: 6.6
click at [394, 84] on div "F#" at bounding box center [392, 59] width 30 height 72
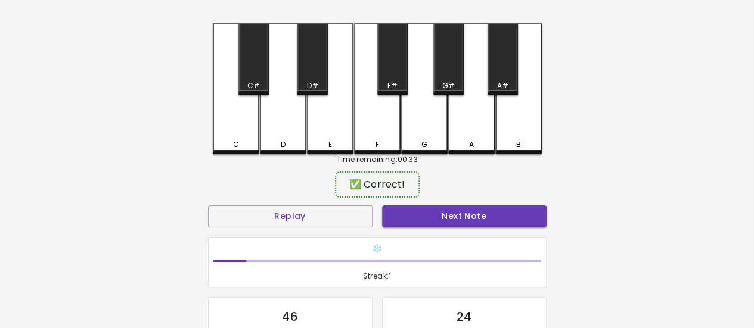
click at [443, 219] on button "Next Note" at bounding box center [464, 217] width 164 height 22
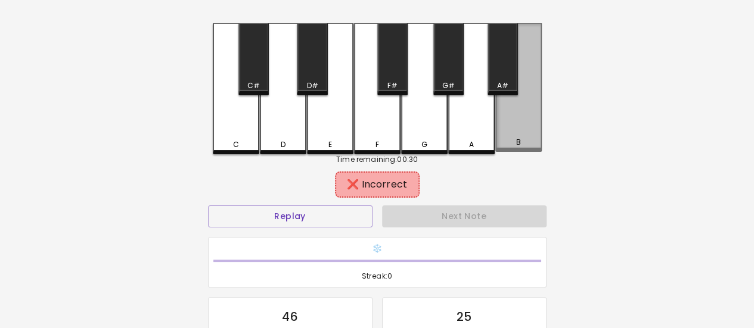
click at [507, 128] on div "B" at bounding box center [518, 87] width 46 height 129
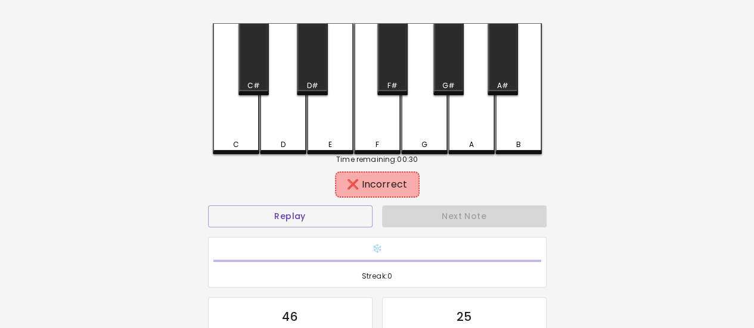
click at [498, 77] on div "A#" at bounding box center [502, 59] width 30 height 72
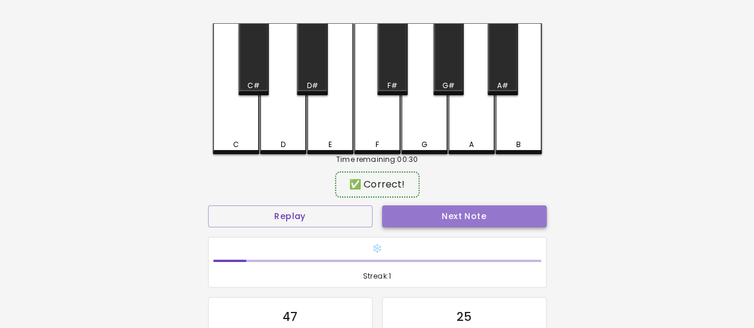
click at [498, 213] on button "Next Note" at bounding box center [464, 217] width 164 height 22
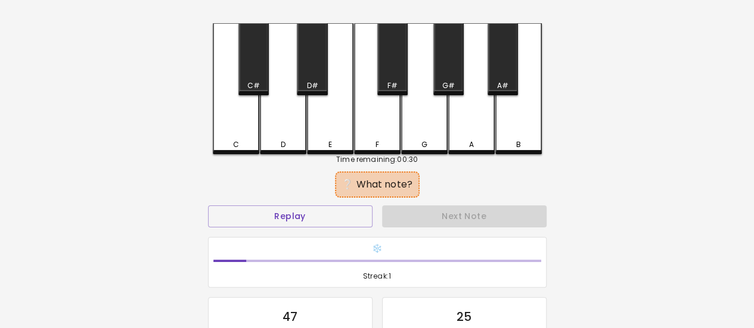
drag, startPoint x: 499, startPoint y: 80, endPoint x: 498, endPoint y: 123, distance: 42.3
click at [499, 83] on div "A#" at bounding box center [502, 59] width 30 height 72
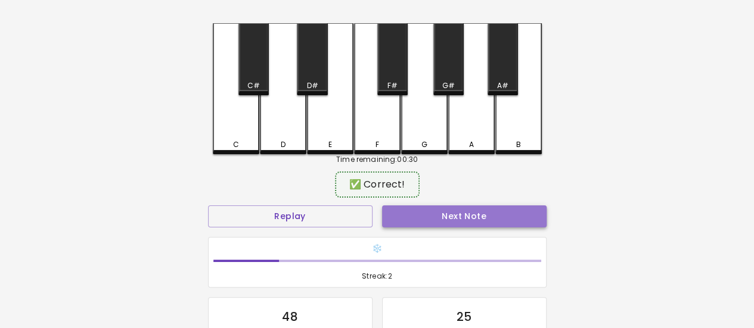
click at [505, 216] on button "Next Note" at bounding box center [464, 217] width 164 height 22
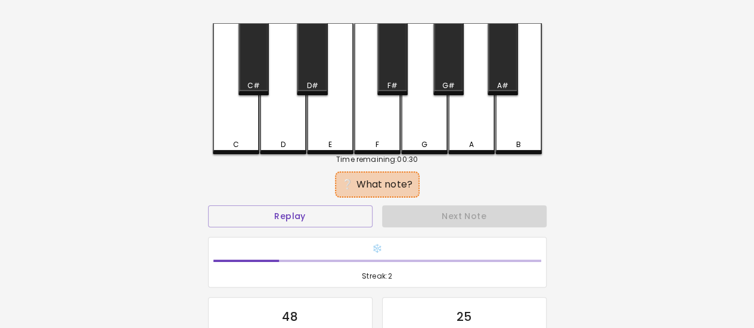
click at [498, 89] on div "A#" at bounding box center [502, 85] width 11 height 11
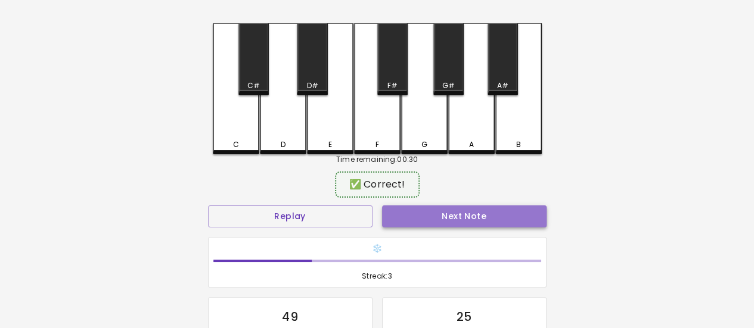
click at [493, 213] on button "Next Note" at bounding box center [464, 217] width 164 height 22
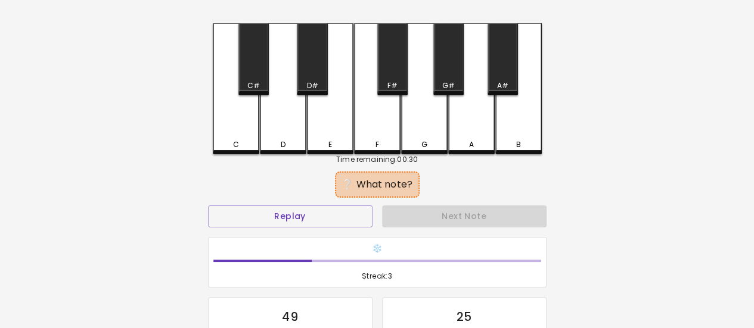
drag, startPoint x: 499, startPoint y: 83, endPoint x: 493, endPoint y: 181, distance: 98.5
click at [499, 84] on div "A#" at bounding box center [502, 85] width 11 height 11
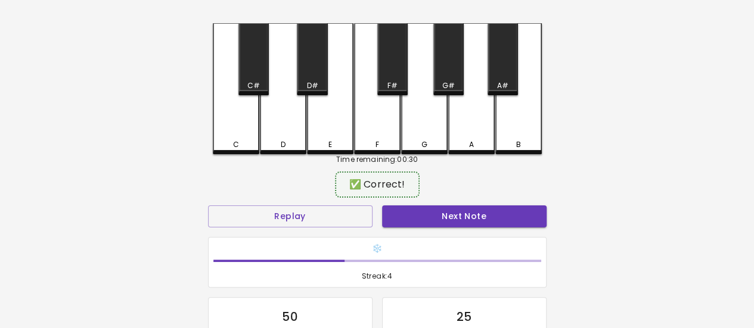
click at [499, 219] on button "Next Note" at bounding box center [464, 217] width 164 height 22
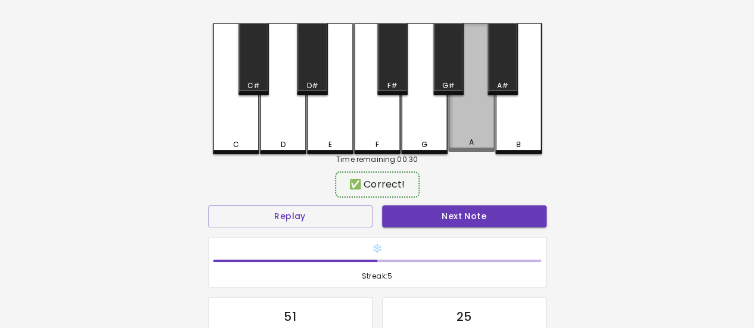
click at [474, 131] on div "A" at bounding box center [471, 87] width 46 height 129
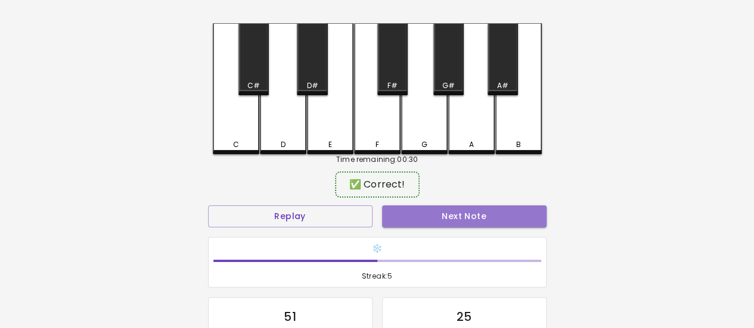
click at [481, 213] on button "Next Note" at bounding box center [464, 217] width 164 height 22
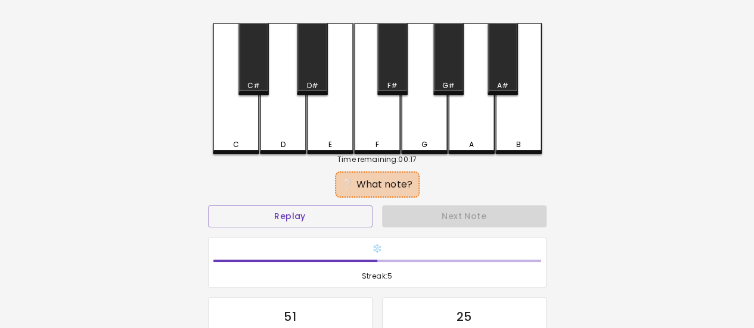
click at [294, 121] on div "D" at bounding box center [283, 88] width 46 height 131
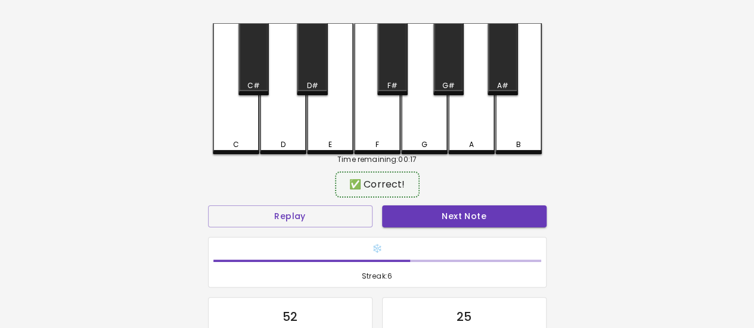
click at [435, 217] on button "Next Note" at bounding box center [464, 217] width 164 height 22
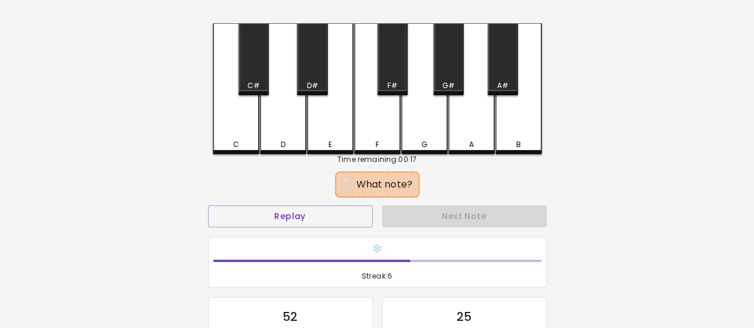
click at [247, 111] on div "C" at bounding box center [236, 88] width 46 height 131
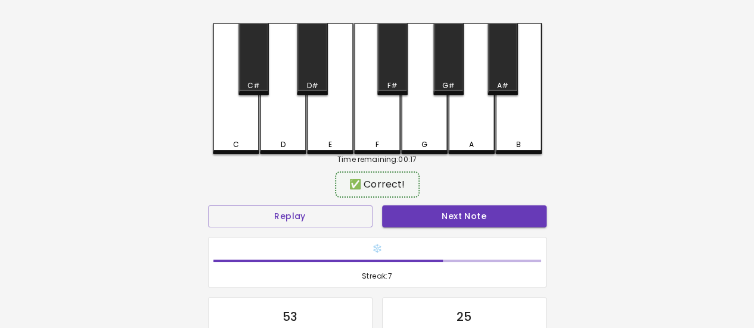
click at [439, 208] on button "Next Note" at bounding box center [464, 217] width 164 height 22
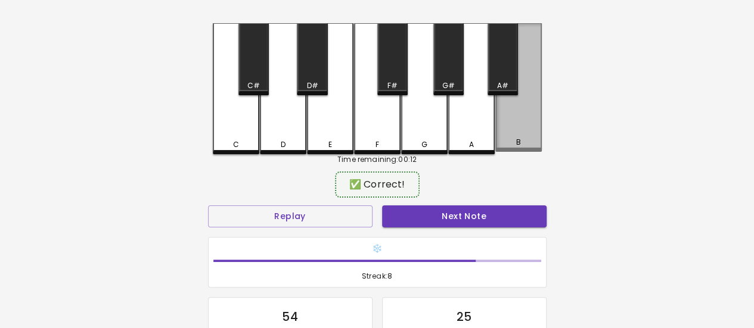
click at [508, 132] on div "B" at bounding box center [518, 87] width 46 height 129
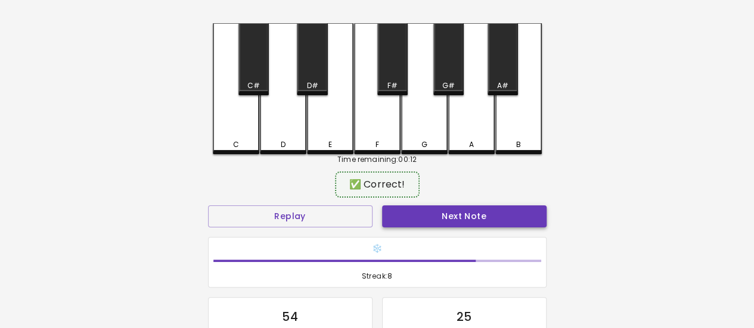
click at [484, 205] on div "Next Note" at bounding box center [464, 217] width 174 height 32
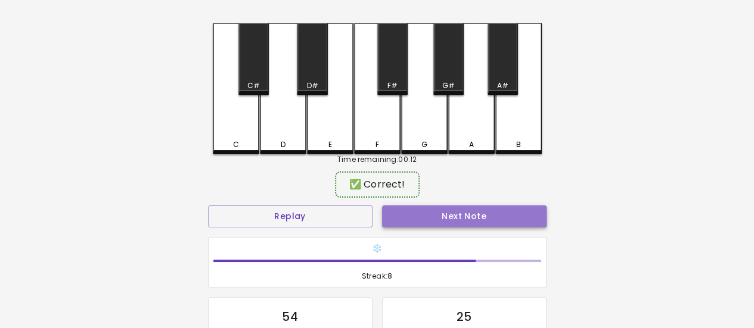
click at [484, 207] on button "Next Note" at bounding box center [464, 217] width 164 height 22
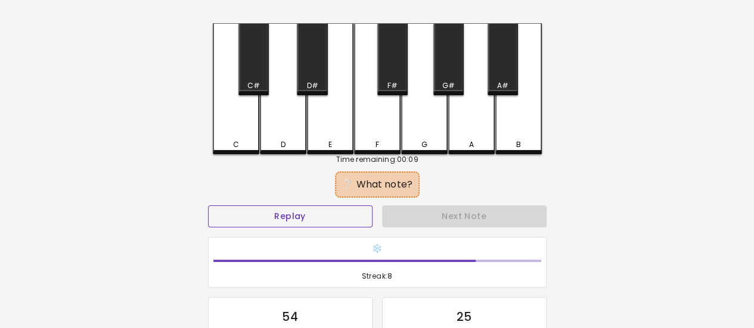
click at [347, 220] on button "Replay" at bounding box center [290, 217] width 164 height 22
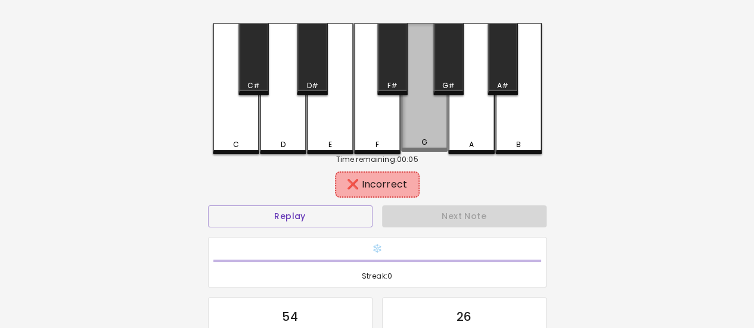
click at [414, 132] on div "G" at bounding box center [424, 87] width 46 height 129
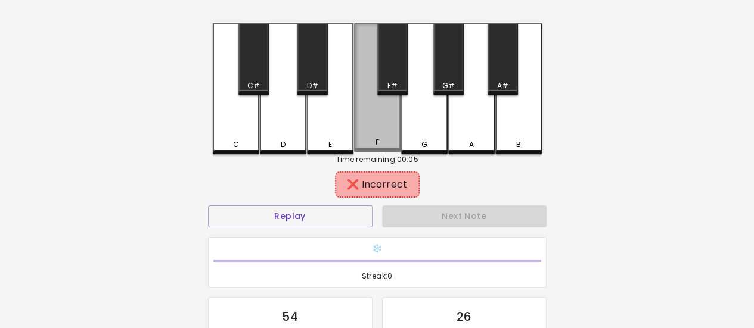
click at [388, 131] on div "F" at bounding box center [377, 87] width 46 height 129
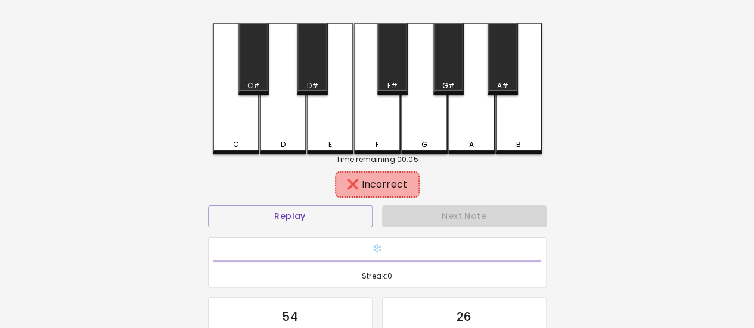
click at [400, 65] on div "F#" at bounding box center [392, 59] width 30 height 72
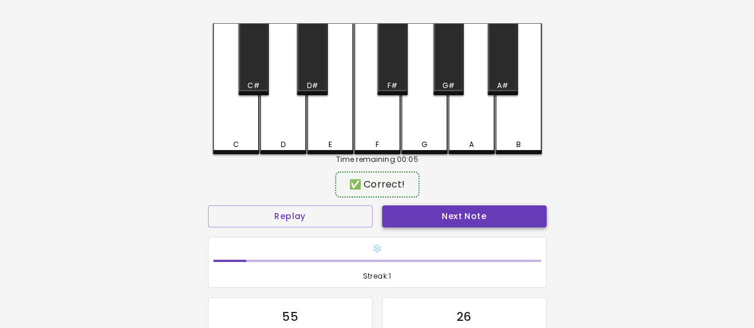
click at [437, 210] on button "Next Note" at bounding box center [464, 217] width 164 height 22
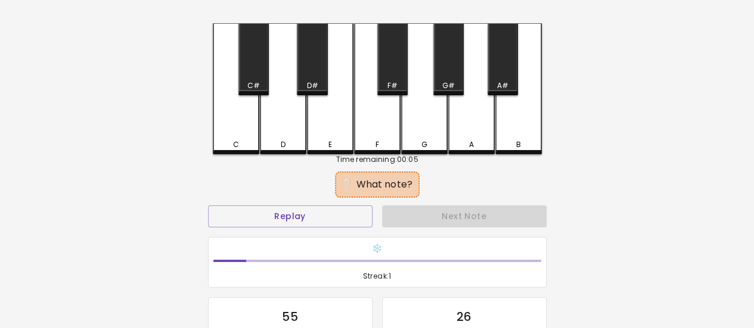
click at [391, 55] on div "F#" at bounding box center [392, 59] width 30 height 72
click at [386, 128] on div "F" at bounding box center [377, 88] width 46 height 131
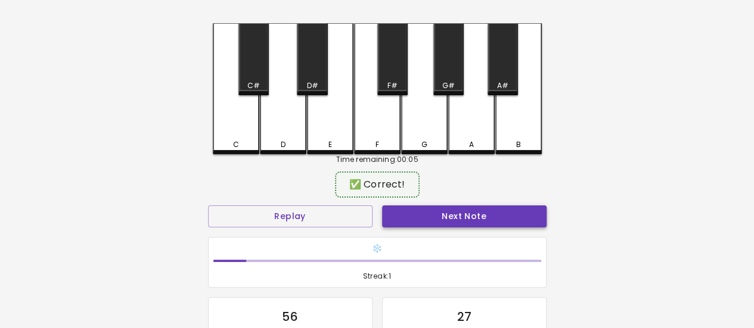
click at [430, 213] on button "Next Note" at bounding box center [464, 217] width 164 height 22
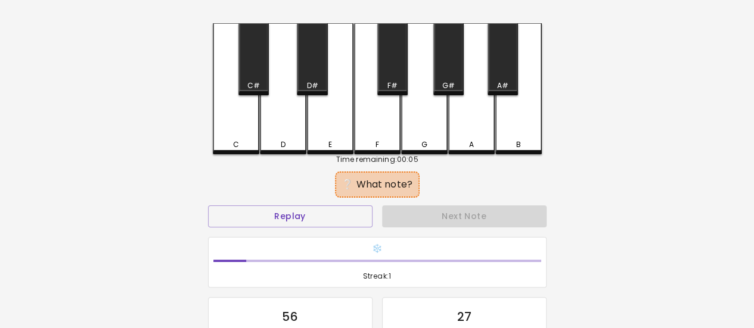
scroll to position [23, 0]
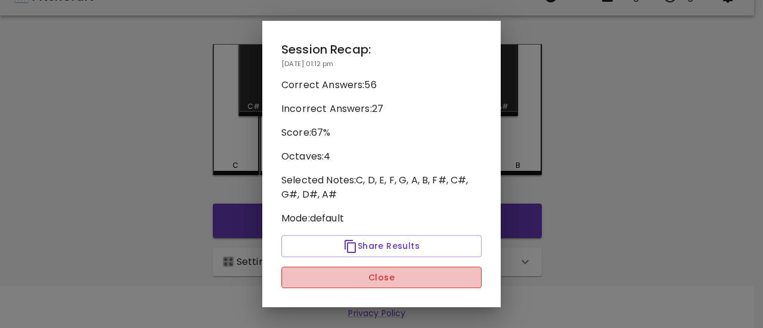
click at [337, 271] on button "Close" at bounding box center [381, 278] width 200 height 22
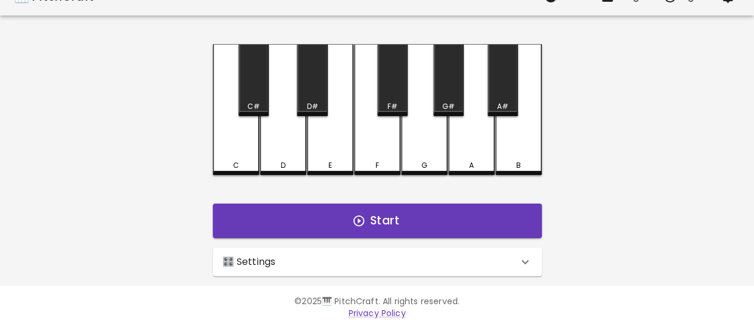
scroll to position [0, 0]
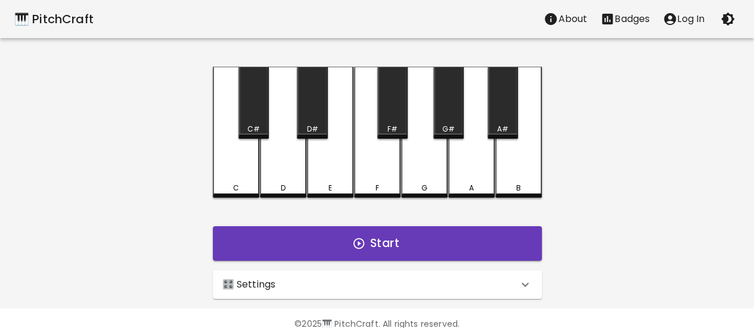
click at [571, 8] on button "About" at bounding box center [565, 19] width 57 height 24
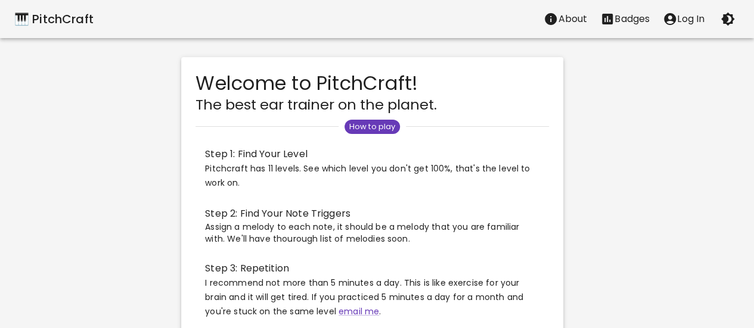
click at [682, 20] on p "Log In" at bounding box center [690, 19] width 27 height 14
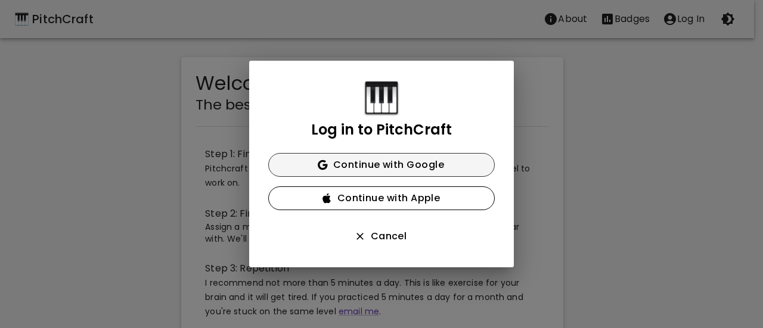
click at [386, 164] on button "Continue with Google" at bounding box center [381, 165] width 226 height 24
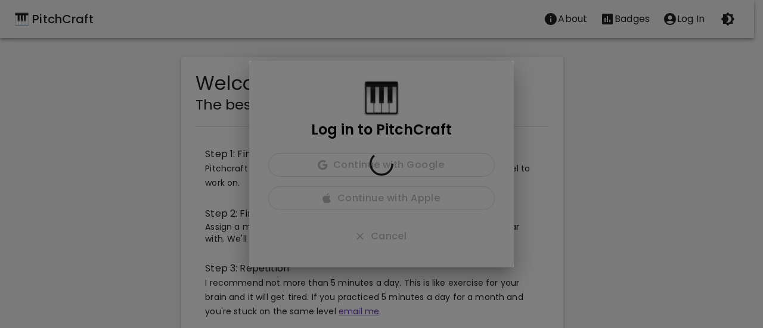
click at [502, 228] on div at bounding box center [381, 164] width 265 height 207
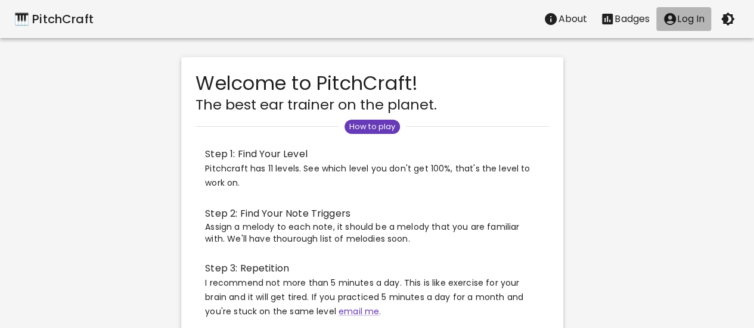
click at [689, 24] on p "Log In" at bounding box center [690, 19] width 27 height 14
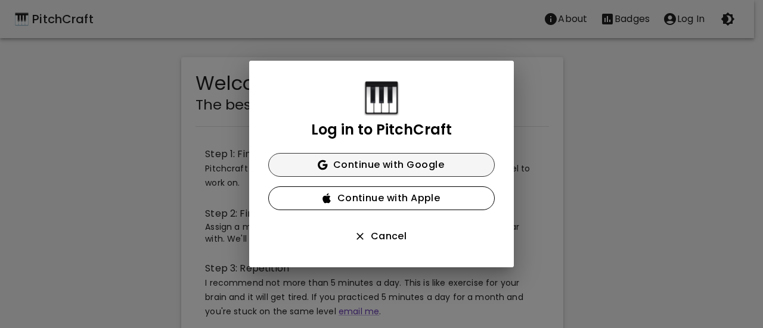
click at [468, 157] on button "Continue with Google" at bounding box center [381, 165] width 226 height 24
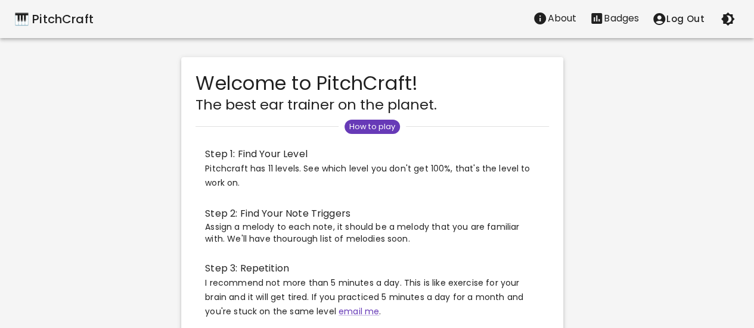
click at [60, 14] on div "🎹 PitchCraft" at bounding box center [53, 19] width 79 height 19
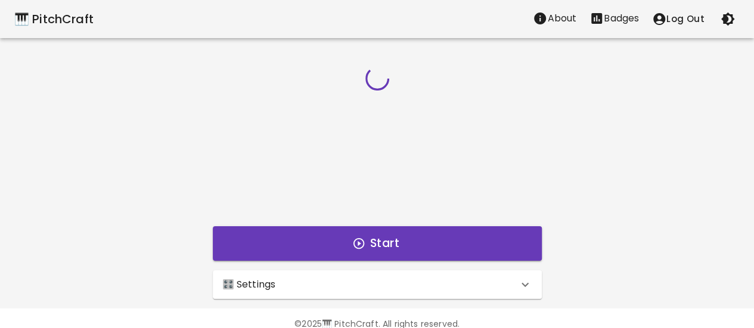
scroll to position [23, 0]
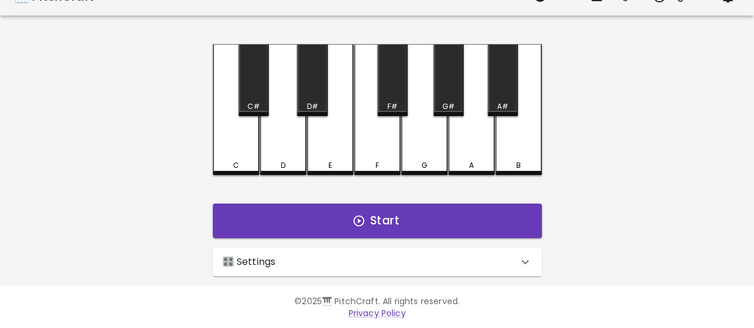
click at [352, 259] on div "🎛️ Settings" at bounding box center [370, 262] width 296 height 14
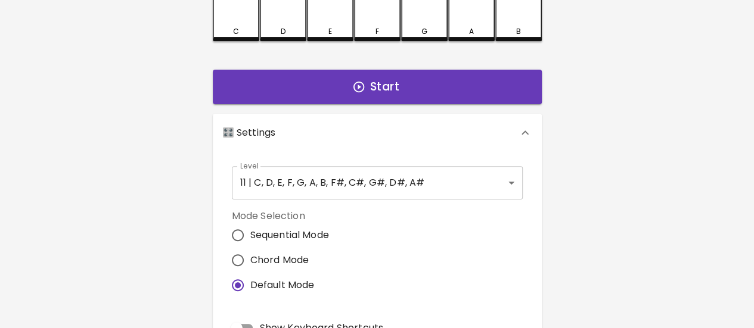
scroll to position [161, 0]
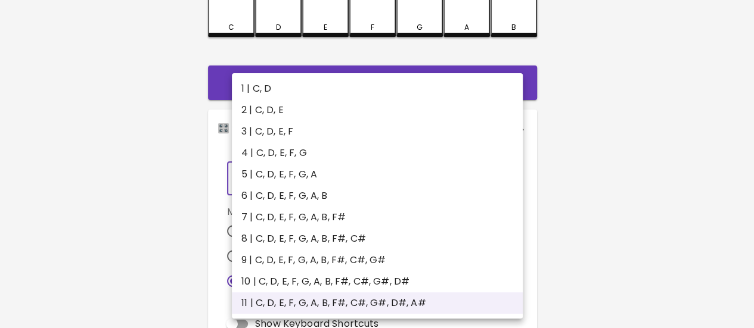
click at [302, 180] on body "🎹 PitchCraft About Badges Log Out C C# D D# E F F# G G# A A# B Start 🎛️ Setting…" at bounding box center [377, 200] width 754 height 722
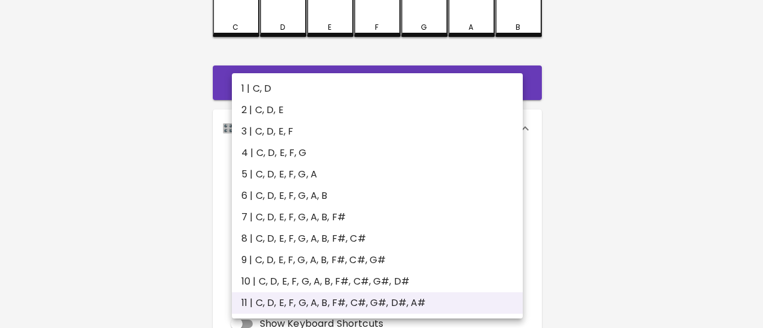
click at [174, 168] on div at bounding box center [381, 164] width 763 height 328
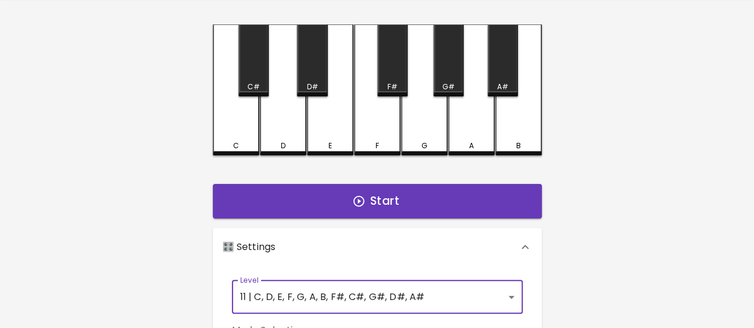
scroll to position [0, 0]
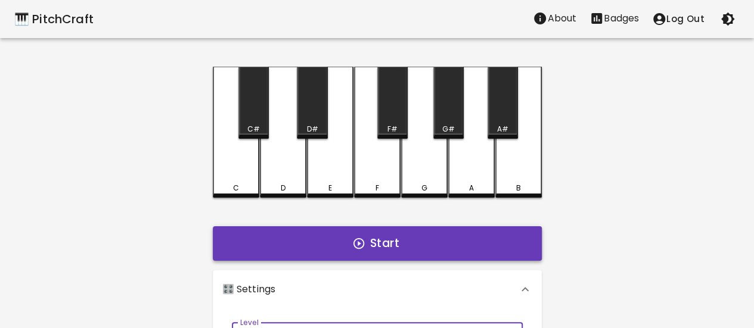
click at [445, 227] on button "Start" at bounding box center [377, 243] width 329 height 35
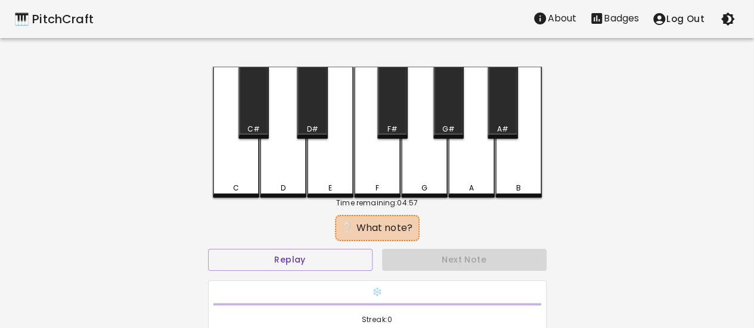
click at [457, 178] on div "A" at bounding box center [471, 132] width 46 height 131
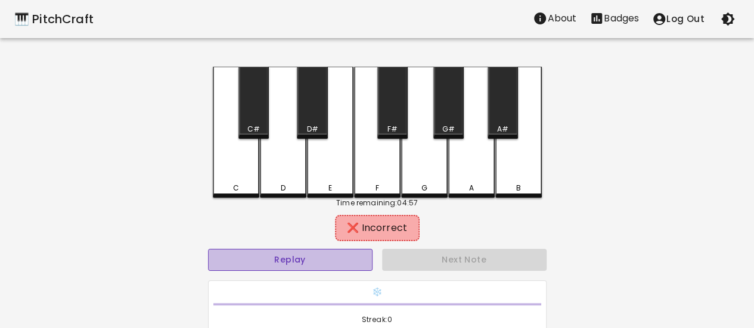
click at [354, 254] on button "Replay" at bounding box center [290, 260] width 164 height 22
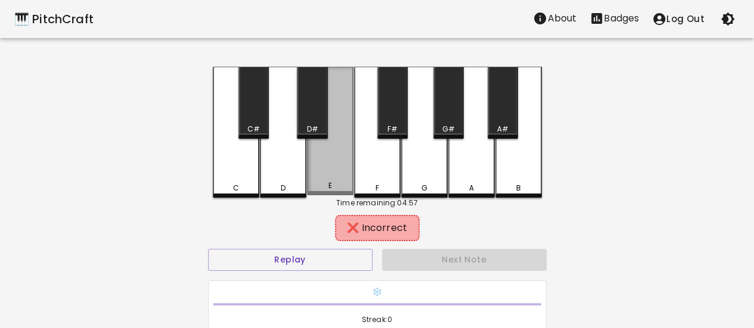
click at [338, 181] on div "E" at bounding box center [330, 131] width 46 height 129
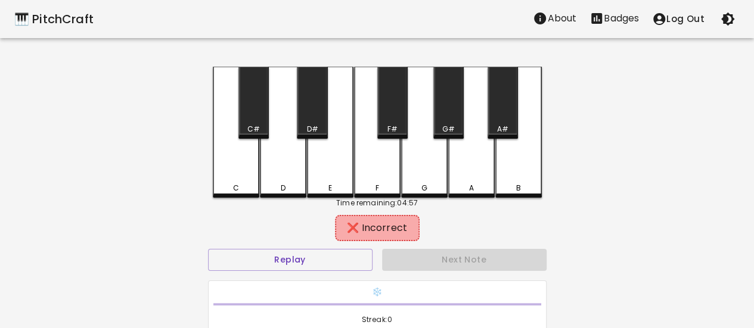
click at [364, 173] on div "F" at bounding box center [377, 132] width 46 height 131
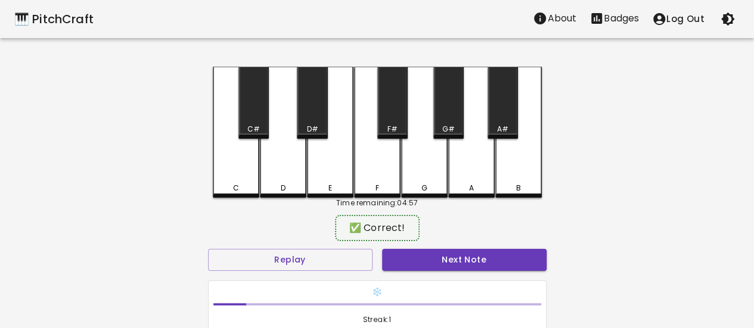
click at [428, 258] on button "Next Note" at bounding box center [464, 260] width 164 height 22
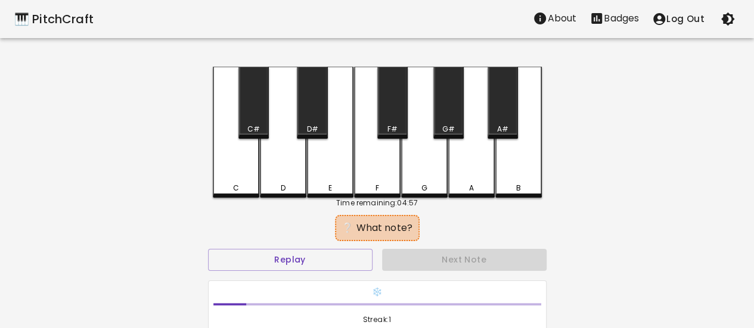
click at [376, 171] on div "F" at bounding box center [377, 132] width 46 height 131
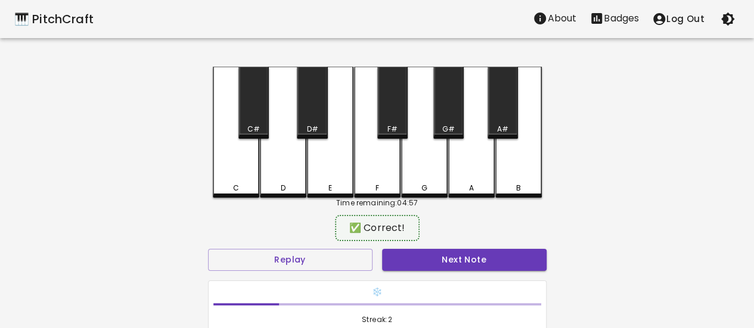
click at [433, 265] on button "Next Note" at bounding box center [464, 260] width 164 height 22
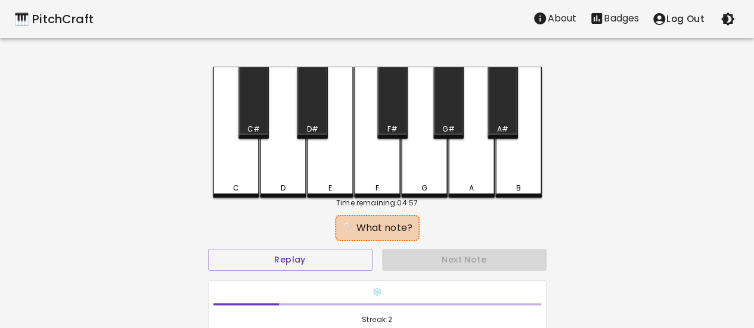
click at [240, 187] on div "C" at bounding box center [236, 188] width 44 height 11
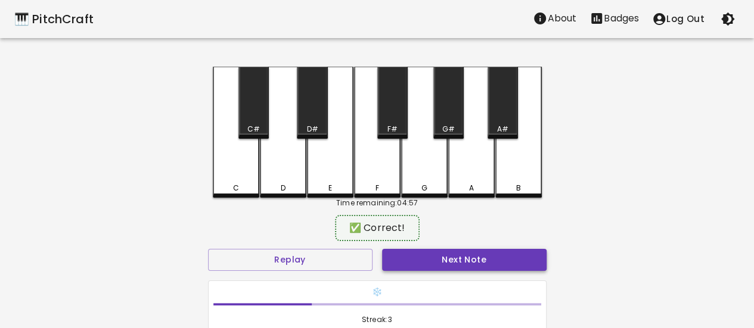
click at [408, 254] on button "Next Note" at bounding box center [464, 260] width 164 height 22
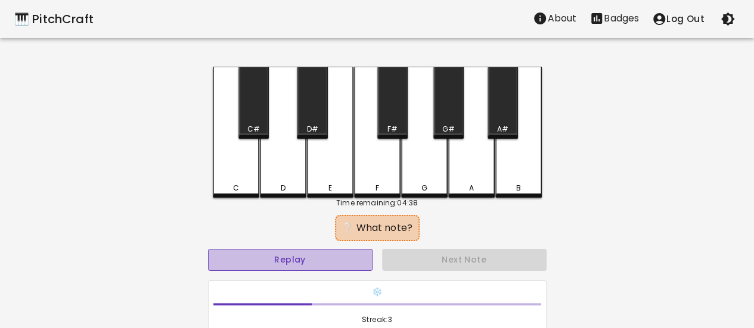
click at [291, 252] on button "Replay" at bounding box center [290, 260] width 164 height 22
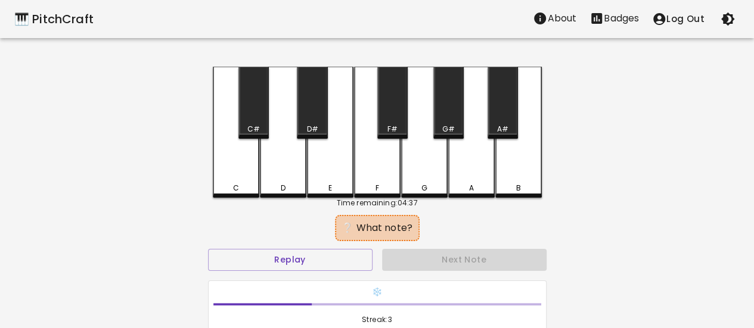
click at [313, 108] on div "D#" at bounding box center [312, 103] width 30 height 72
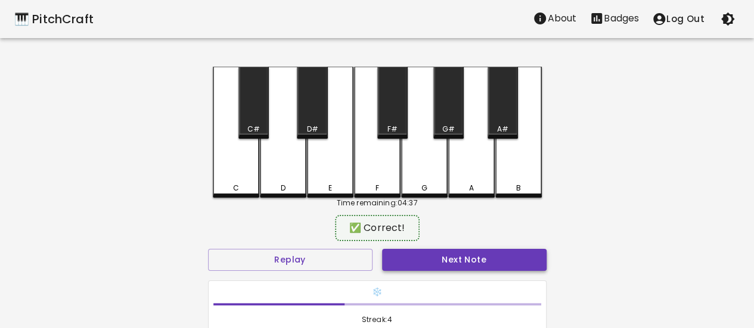
click at [431, 256] on button "Next Note" at bounding box center [464, 260] width 164 height 22
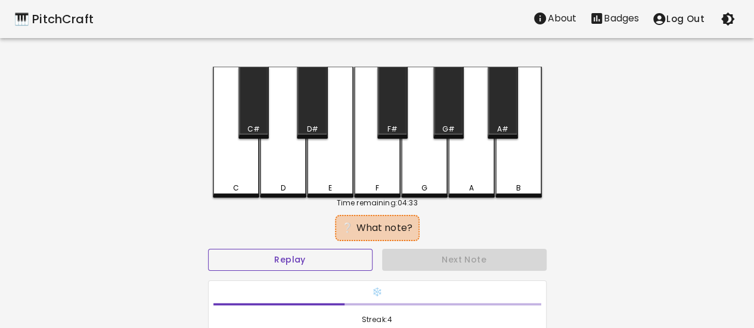
click at [343, 263] on button "Replay" at bounding box center [290, 260] width 164 height 22
click at [470, 184] on div "A" at bounding box center [470, 188] width 5 height 11
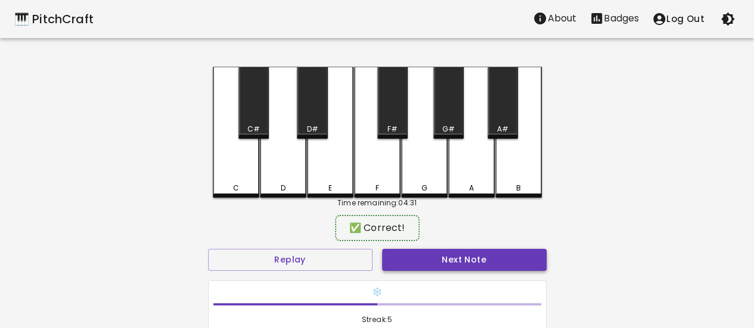
click at [479, 266] on button "Next Note" at bounding box center [464, 260] width 164 height 22
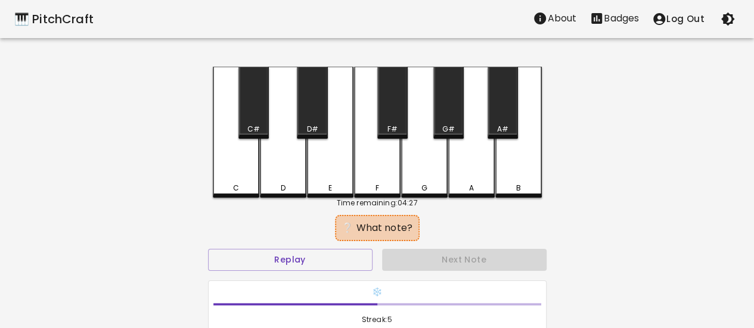
click at [422, 183] on div "G" at bounding box center [424, 188] width 6 height 11
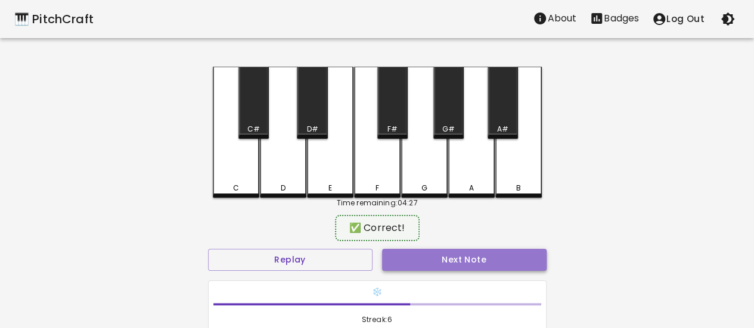
click at [459, 257] on button "Next Note" at bounding box center [464, 260] width 164 height 22
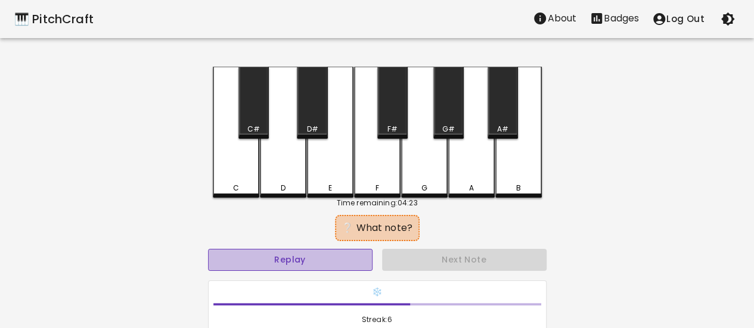
click at [347, 266] on button "Replay" at bounding box center [290, 260] width 164 height 22
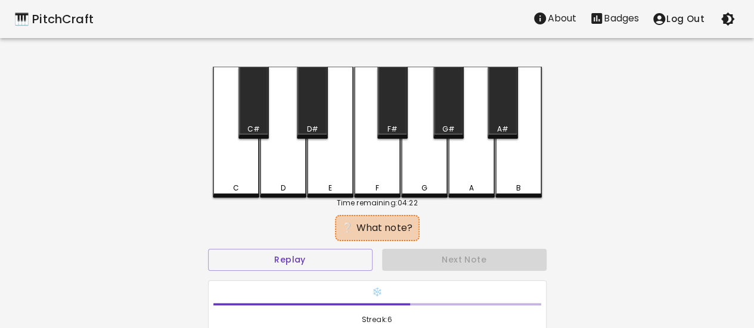
click at [287, 189] on div "D" at bounding box center [283, 188] width 44 height 11
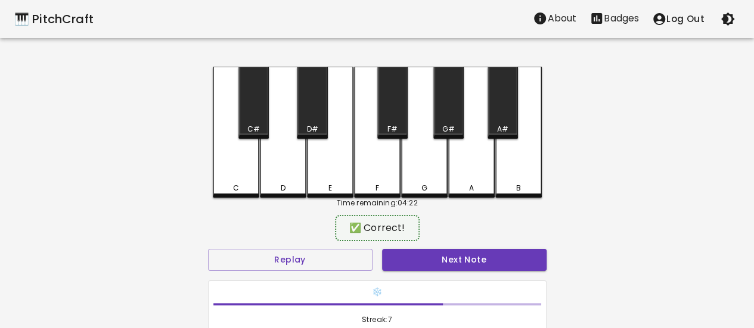
click at [406, 260] on button "Next Note" at bounding box center [464, 260] width 164 height 22
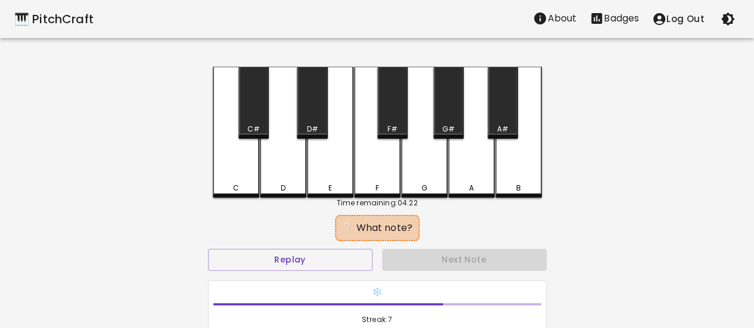
click at [318, 170] on div "E" at bounding box center [330, 132] width 46 height 131
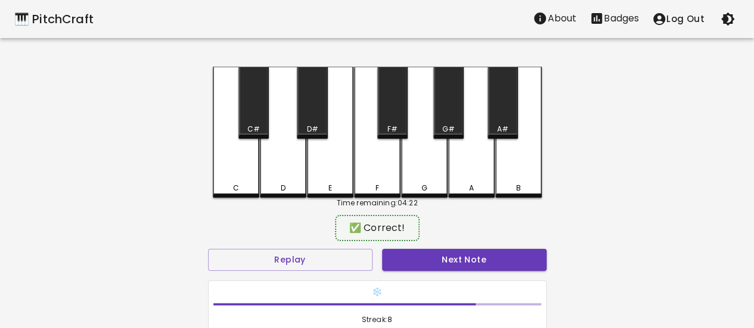
click at [411, 258] on button "Next Note" at bounding box center [464, 260] width 164 height 22
click at [249, 120] on div "C#" at bounding box center [253, 103] width 30 height 72
click at [427, 264] on button "Next Note" at bounding box center [464, 260] width 164 height 22
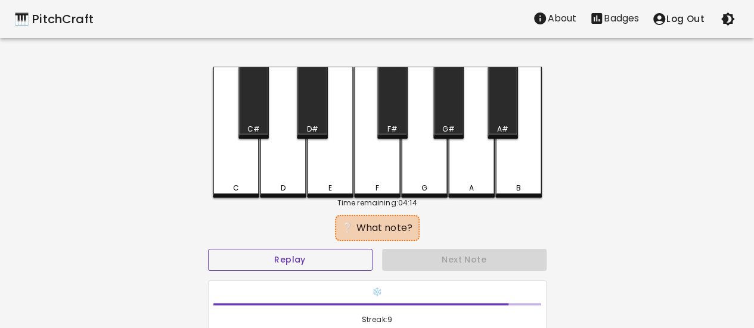
click at [364, 258] on button "Replay" at bounding box center [290, 260] width 164 height 22
click at [476, 160] on div "A" at bounding box center [471, 132] width 46 height 131
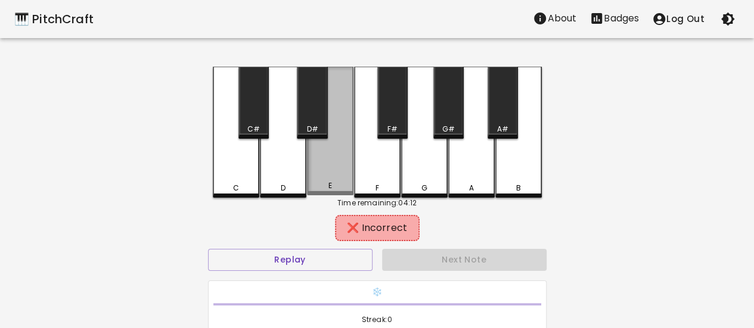
click at [332, 161] on div "E" at bounding box center [330, 131] width 46 height 129
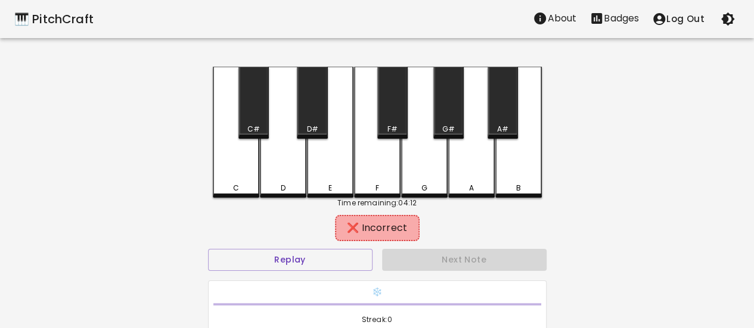
click at [367, 142] on div "F" at bounding box center [377, 132] width 46 height 131
click at [378, 123] on div "F#" at bounding box center [392, 103] width 30 height 72
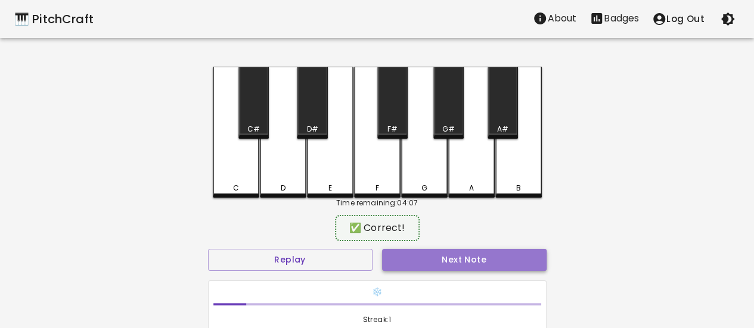
click at [447, 257] on button "Next Note" at bounding box center [464, 260] width 164 height 22
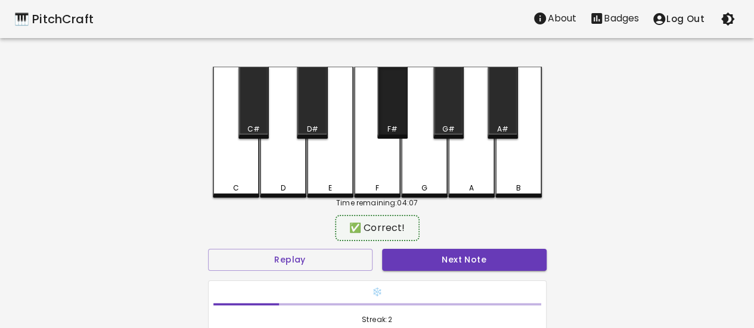
drag, startPoint x: 398, startPoint y: 120, endPoint x: 433, endPoint y: 209, distance: 96.1
click at [398, 120] on div "F#" at bounding box center [392, 103] width 30 height 72
click at [446, 259] on button "Next Note" at bounding box center [464, 260] width 164 height 22
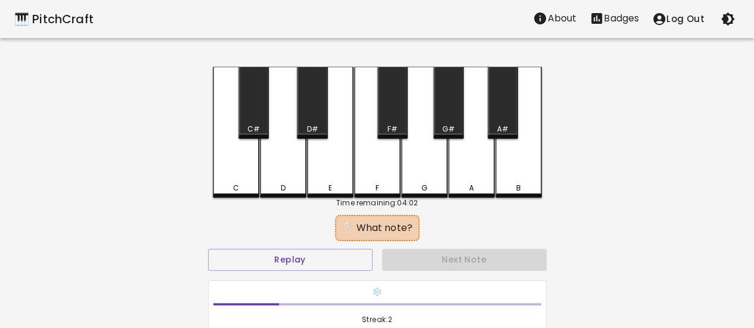
click at [447, 125] on div "G#" at bounding box center [448, 129] width 13 height 11
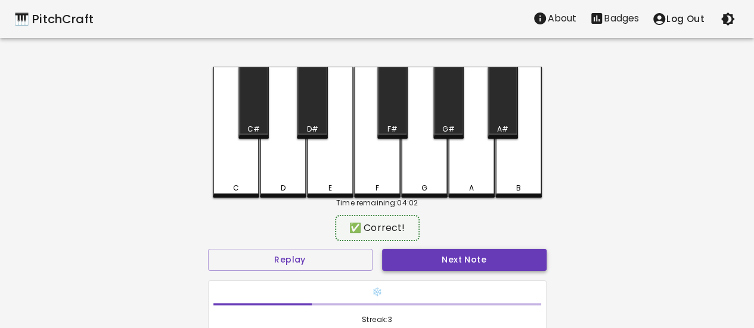
drag, startPoint x: 461, startPoint y: 275, endPoint x: 461, endPoint y: 268, distance: 7.2
click at [462, 269] on div "Next Note" at bounding box center [464, 260] width 174 height 32
click at [459, 262] on button "Next Note" at bounding box center [464, 260] width 164 height 22
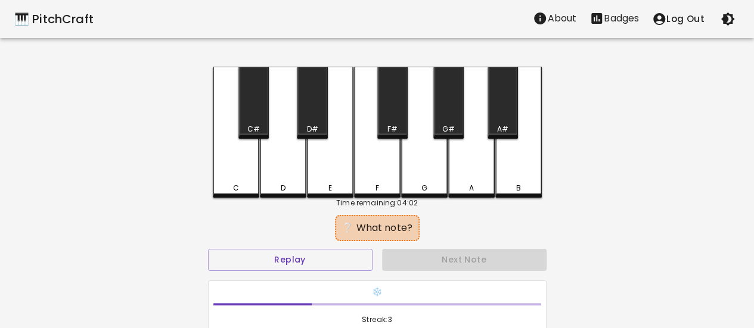
click at [417, 163] on div "G" at bounding box center [424, 132] width 46 height 131
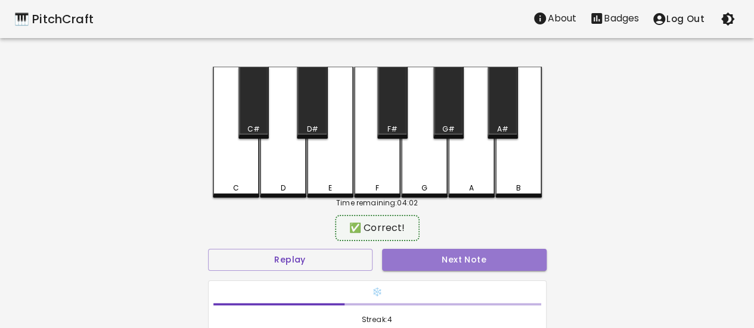
click at [456, 255] on button "Next Note" at bounding box center [464, 260] width 164 height 22
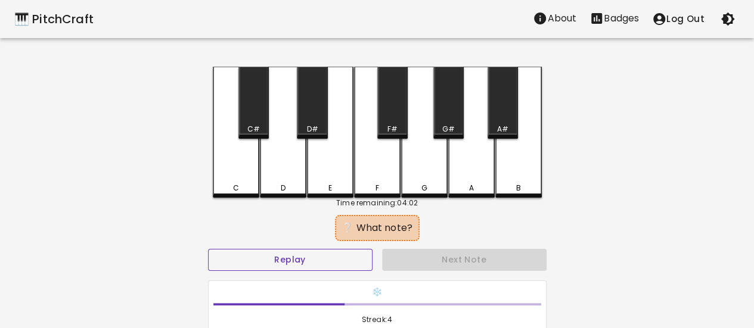
click at [294, 254] on button "Replay" at bounding box center [290, 260] width 164 height 22
click at [303, 123] on div "D#" at bounding box center [312, 103] width 30 height 72
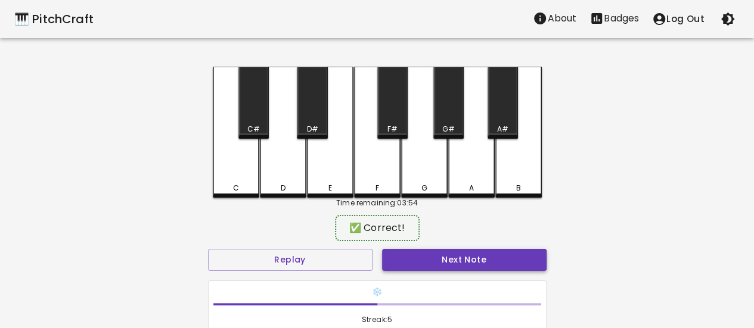
click at [411, 256] on button "Next Note" at bounding box center [464, 260] width 164 height 22
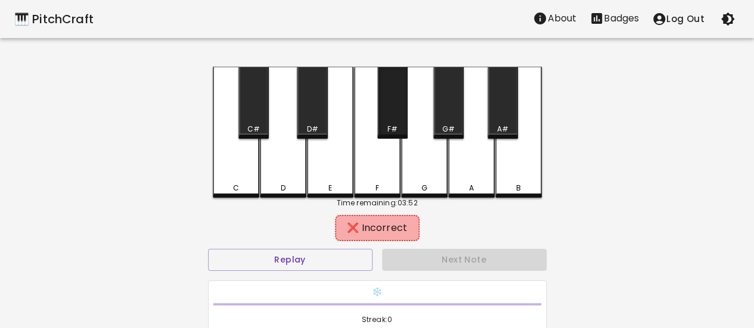
drag, startPoint x: 402, startPoint y: 122, endPoint x: 407, endPoint y: 148, distance: 26.1
click at [402, 122] on div "F#" at bounding box center [392, 103] width 30 height 72
click at [436, 111] on div "G#" at bounding box center [448, 103] width 30 height 72
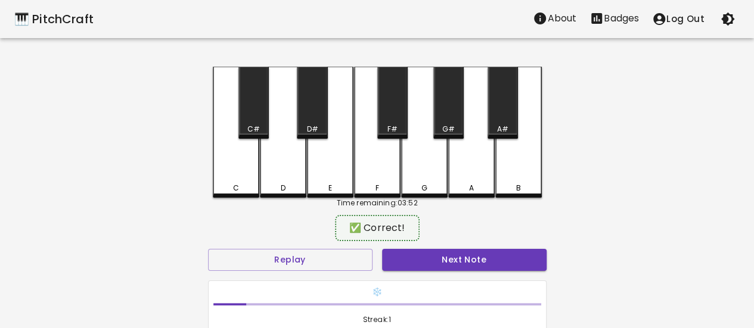
click at [471, 252] on button "Next Note" at bounding box center [464, 260] width 164 height 22
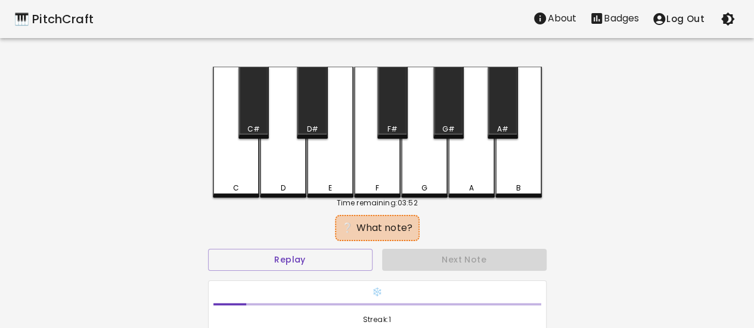
click at [499, 126] on div "A#" at bounding box center [502, 129] width 11 height 11
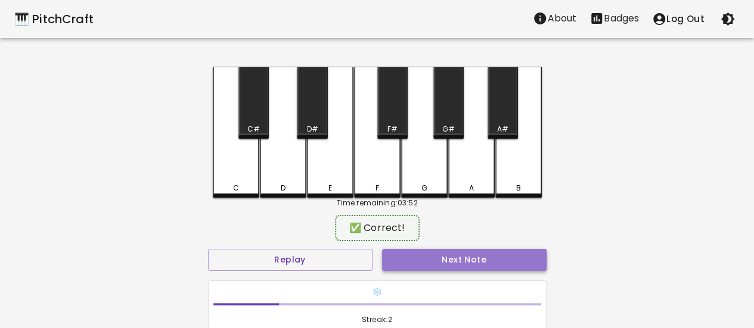
click at [483, 258] on button "Next Note" at bounding box center [464, 260] width 164 height 22
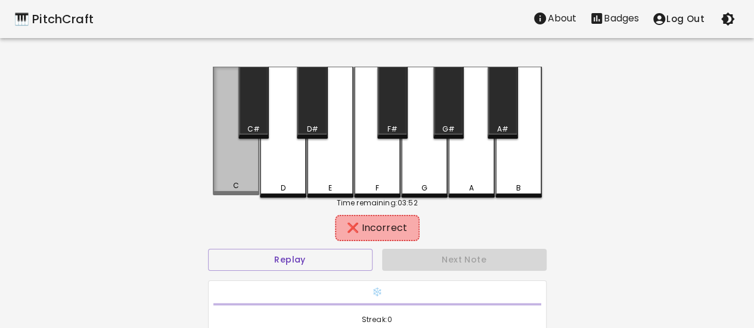
click at [243, 185] on div "C" at bounding box center [236, 186] width 44 height 11
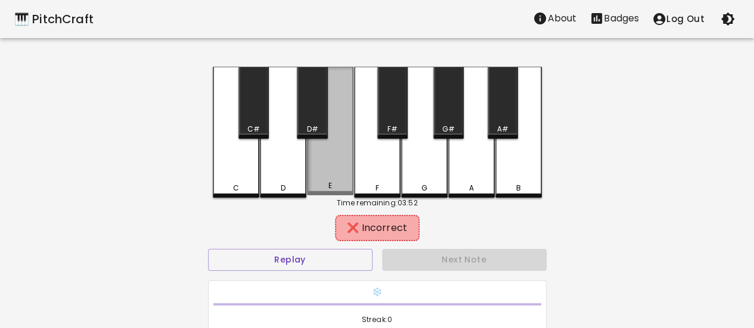
click at [321, 178] on div "E" at bounding box center [330, 131] width 46 height 129
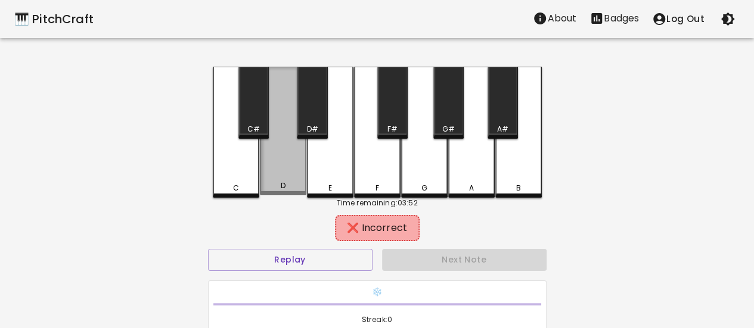
click at [297, 173] on div "D" at bounding box center [283, 131] width 46 height 129
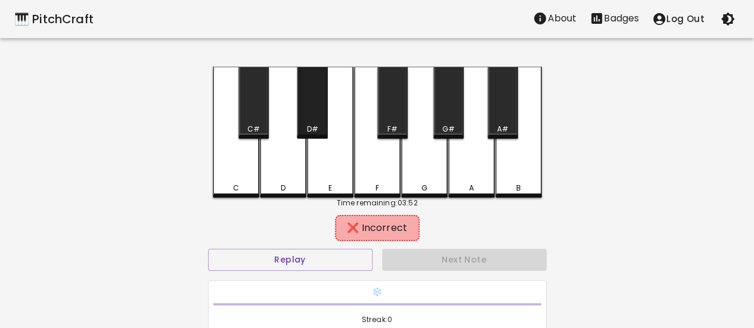
click at [307, 122] on div "D#" at bounding box center [312, 103] width 30 height 72
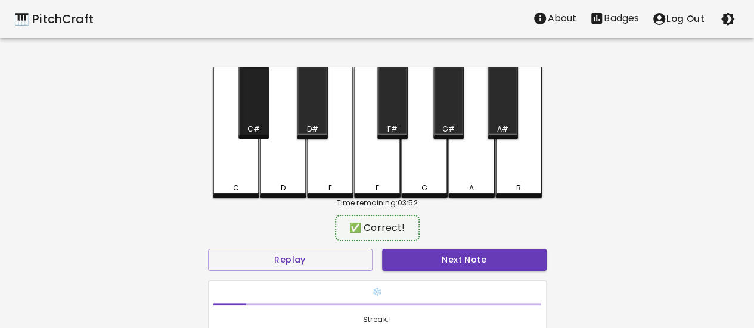
click at [241, 116] on div "C#" at bounding box center [253, 103] width 30 height 72
click at [406, 252] on button "Next Note" at bounding box center [464, 260] width 164 height 22
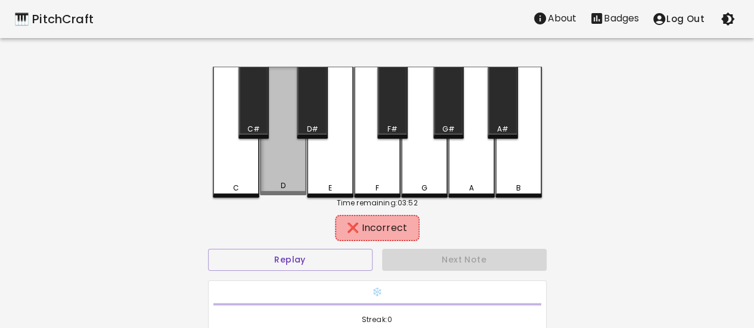
drag, startPoint x: 260, startPoint y: 165, endPoint x: 254, endPoint y: 166, distance: 6.1
click at [260, 165] on div "D" at bounding box center [283, 131] width 46 height 129
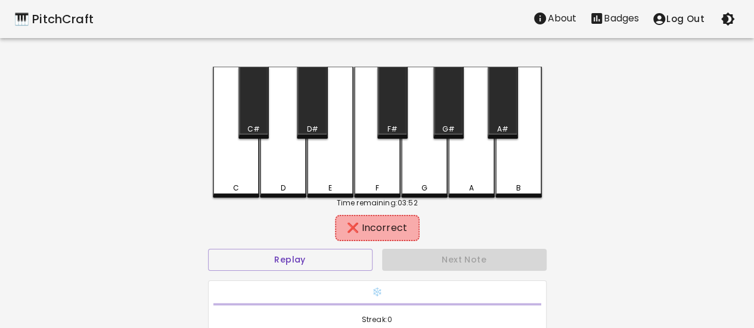
click at [243, 166] on div "C" at bounding box center [236, 132] width 46 height 131
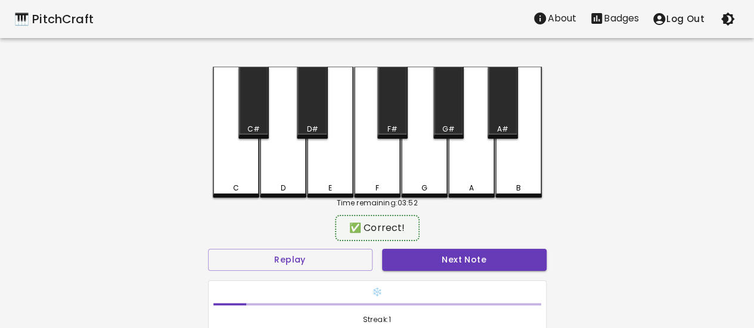
click at [410, 257] on button "Next Note" at bounding box center [464, 260] width 164 height 22
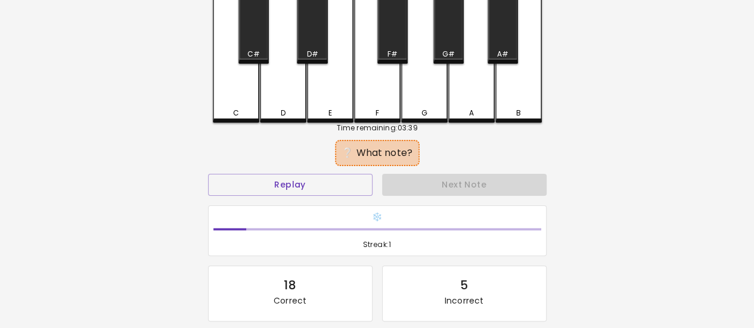
scroll to position [89, 0]
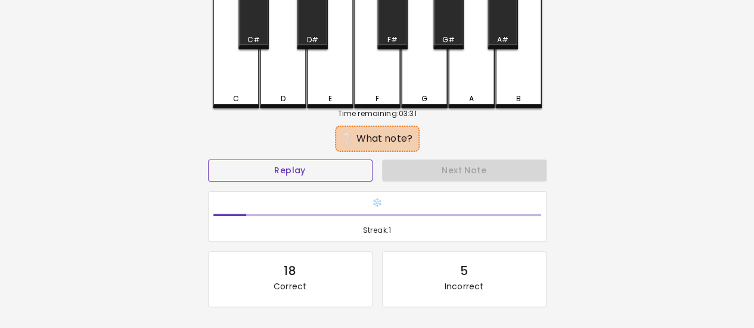
click at [337, 169] on button "Replay" at bounding box center [290, 171] width 164 height 22
click at [509, 85] on div "B" at bounding box center [518, 42] width 46 height 131
click at [435, 78] on div "G" at bounding box center [424, 42] width 46 height 131
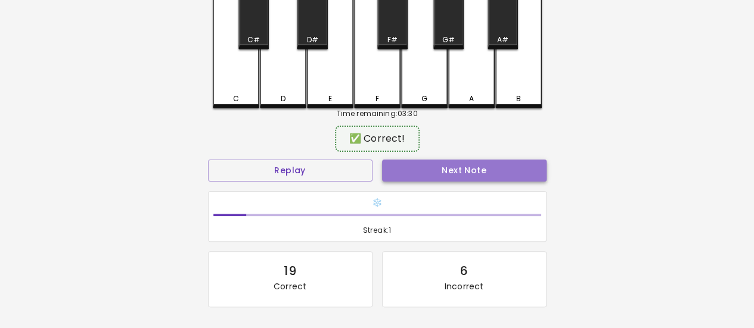
click at [447, 170] on button "Next Note" at bounding box center [464, 171] width 164 height 22
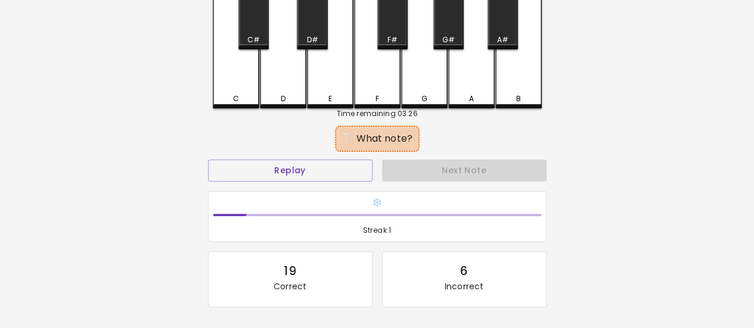
click at [396, 39] on div "F#" at bounding box center [392, 40] width 10 height 11
click at [440, 35] on div "G#" at bounding box center [448, 13] width 30 height 72
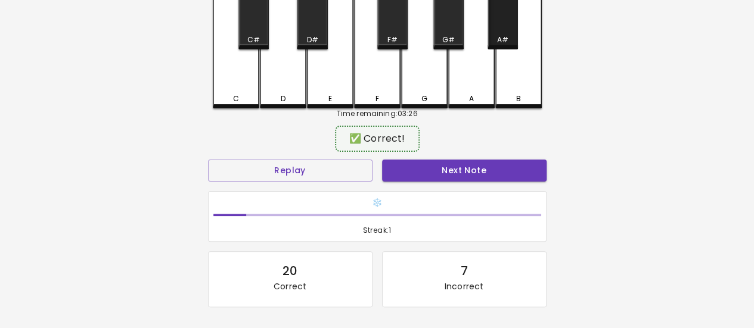
drag, startPoint x: 496, startPoint y: 40, endPoint x: 466, endPoint y: 49, distance: 31.9
click at [495, 40] on div "A#" at bounding box center [503, 40] width 28 height 11
click at [406, 170] on button "Next Note" at bounding box center [464, 171] width 164 height 22
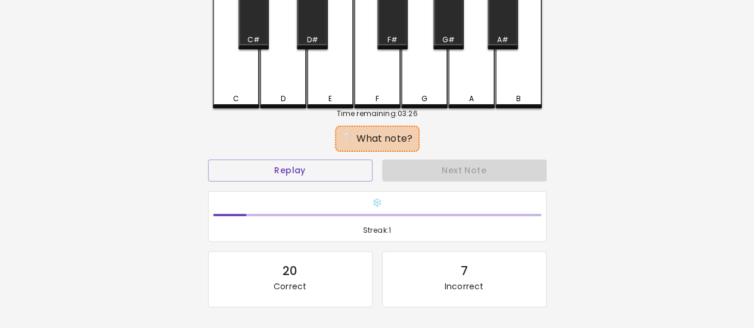
click at [245, 91] on div "C" at bounding box center [236, 42] width 46 height 131
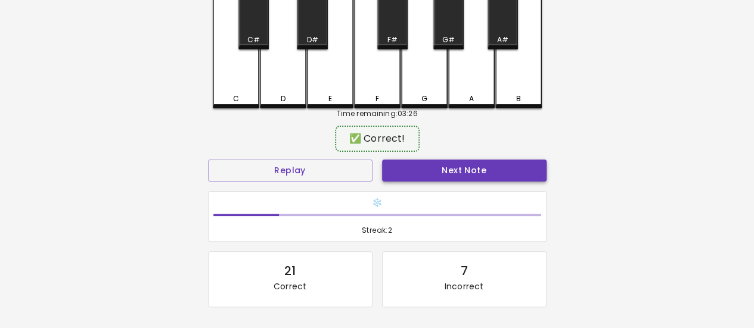
click at [404, 169] on button "Next Note" at bounding box center [464, 171] width 164 height 22
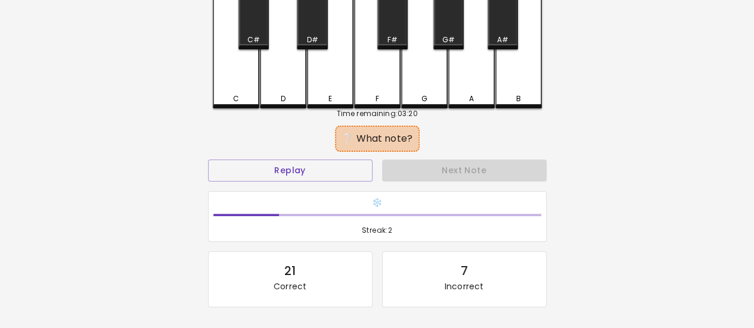
click at [498, 37] on div "A#" at bounding box center [502, 40] width 11 height 11
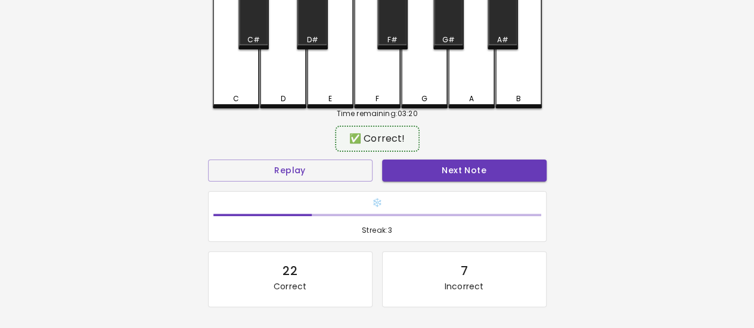
click at [489, 172] on button "Next Note" at bounding box center [464, 171] width 164 height 22
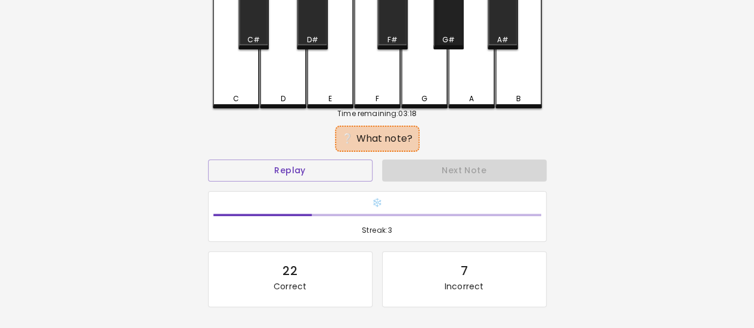
click at [454, 37] on div "G#" at bounding box center [448, 40] width 28 height 11
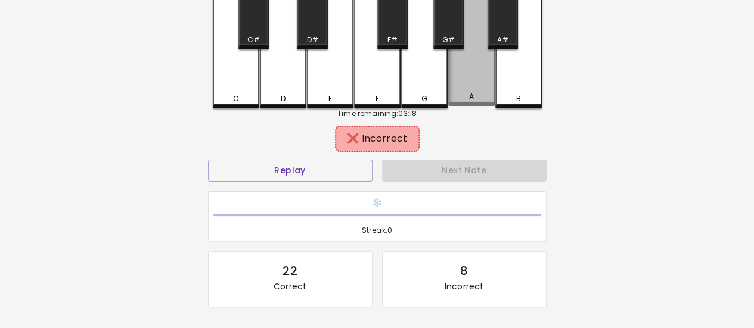
drag, startPoint x: 469, startPoint y: 80, endPoint x: 462, endPoint y: 74, distance: 9.3
click at [468, 78] on div "A" at bounding box center [471, 41] width 46 height 129
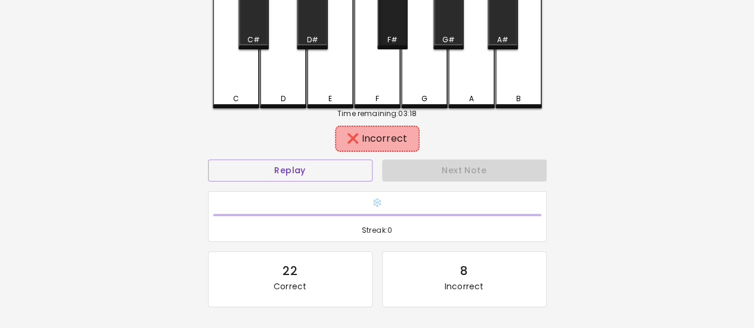
click at [402, 47] on div "F#" at bounding box center [392, 13] width 30 height 72
click at [324, 39] on div "D#" at bounding box center [312, 40] width 28 height 11
click at [328, 73] on div "E" at bounding box center [330, 42] width 46 height 131
click at [323, 169] on button "Replay" at bounding box center [290, 171] width 164 height 22
click at [253, 20] on div "C#" at bounding box center [253, 13] width 30 height 72
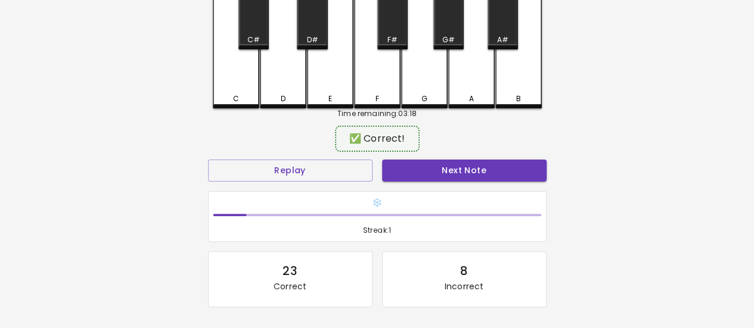
click at [414, 177] on button "Next Note" at bounding box center [464, 171] width 164 height 22
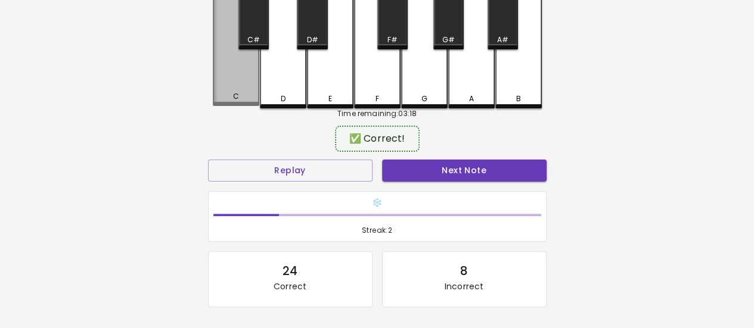
click at [249, 77] on div "C" at bounding box center [236, 41] width 46 height 129
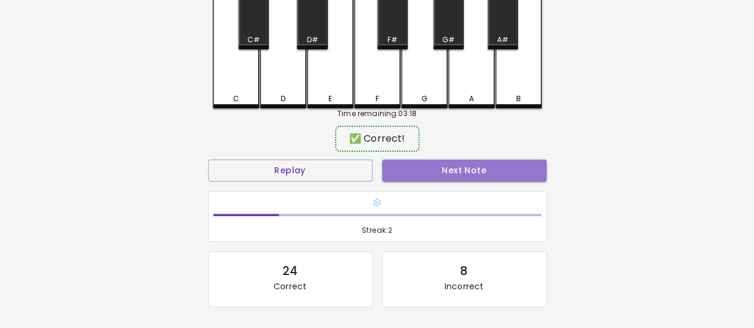
click at [402, 170] on button "Next Note" at bounding box center [464, 171] width 164 height 22
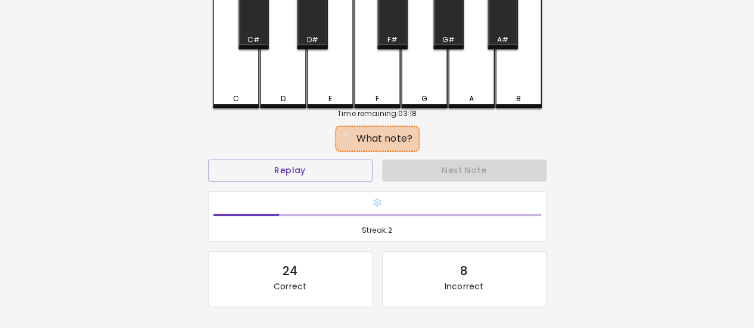
click at [252, 77] on div "C" at bounding box center [236, 42] width 46 height 131
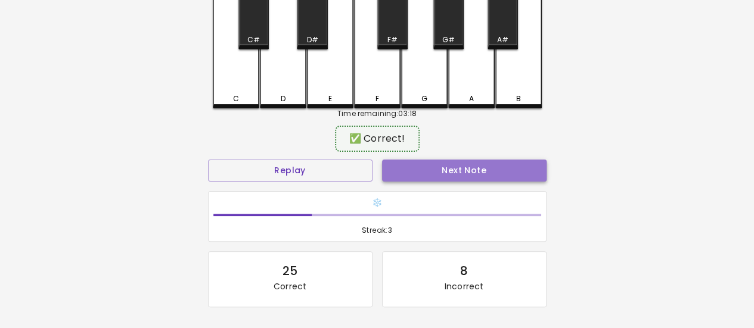
click at [403, 171] on button "Next Note" at bounding box center [464, 171] width 164 height 22
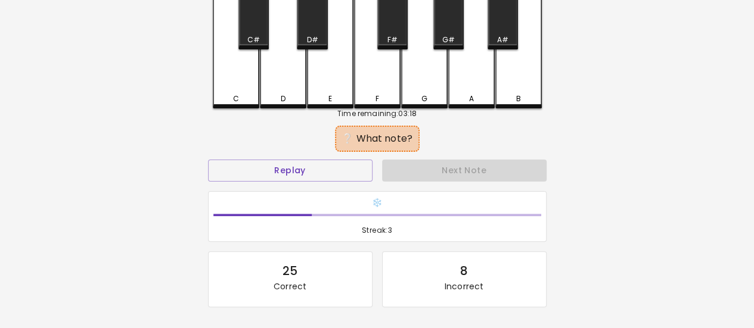
click at [474, 84] on div "A" at bounding box center [471, 42] width 46 height 131
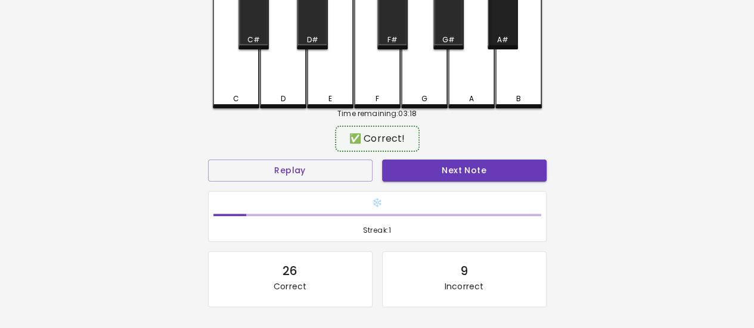
click at [510, 35] on div "A#" at bounding box center [502, 13] width 30 height 72
click at [499, 160] on div "Next Note" at bounding box center [464, 171] width 174 height 32
click at [496, 161] on button "Next Note" at bounding box center [464, 171] width 164 height 22
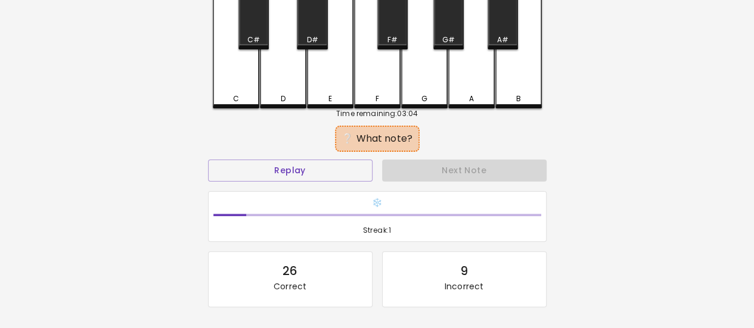
click at [476, 68] on div "A" at bounding box center [471, 42] width 46 height 131
click at [261, 39] on div "C#" at bounding box center [254, 40] width 28 height 11
click at [311, 46] on div "D#" at bounding box center [312, 13] width 30 height 72
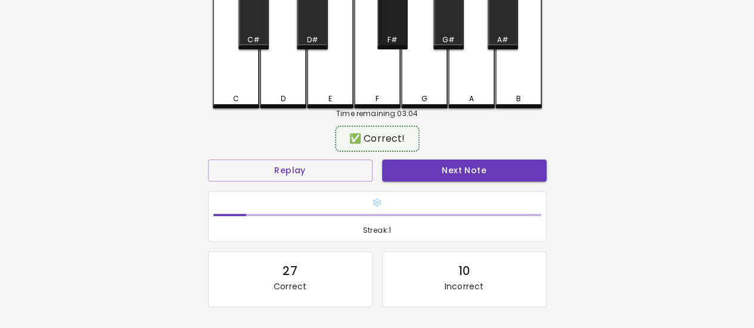
click at [390, 33] on div "F#" at bounding box center [392, 13] width 30 height 72
click at [425, 168] on button "Next Note" at bounding box center [464, 171] width 164 height 22
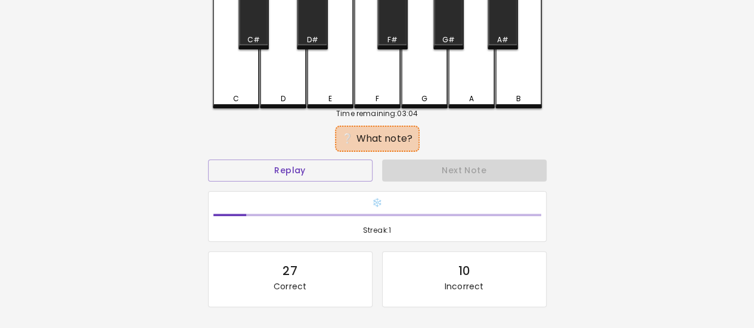
click at [399, 42] on div "F#" at bounding box center [392, 40] width 28 height 11
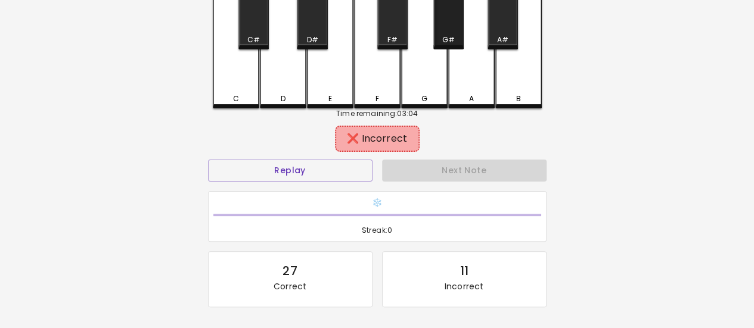
click at [446, 41] on div "G#" at bounding box center [448, 40] width 13 height 11
click at [366, 49] on div "F" at bounding box center [377, 42] width 46 height 131
click at [320, 101] on div "E" at bounding box center [330, 99] width 44 height 11
click at [341, 169] on button "Replay" at bounding box center [290, 171] width 164 height 22
click at [499, 38] on div "A#" at bounding box center [502, 40] width 11 height 11
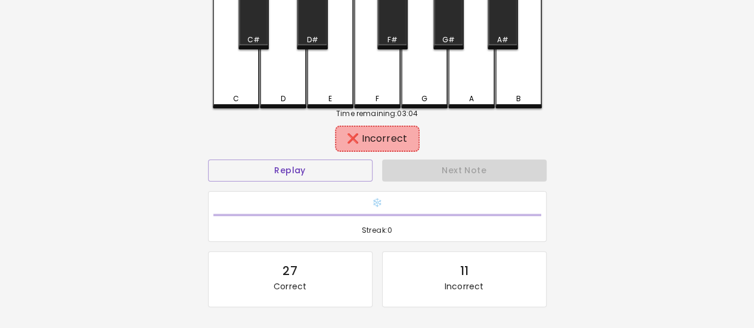
click at [459, 70] on div "A" at bounding box center [471, 42] width 46 height 131
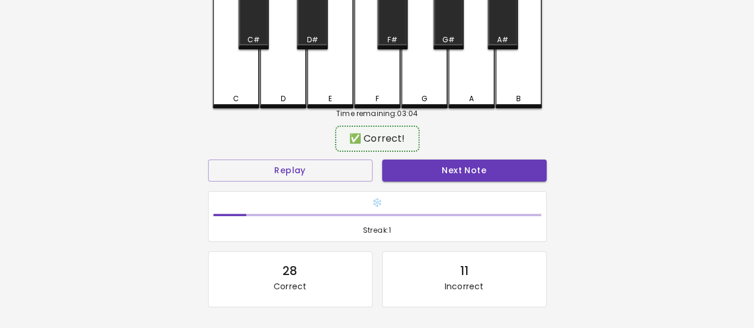
click at [455, 173] on button "Next Note" at bounding box center [464, 171] width 164 height 22
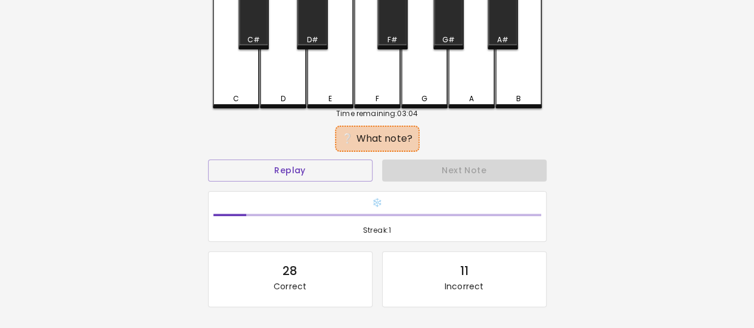
drag, startPoint x: 476, startPoint y: 81, endPoint x: 474, endPoint y: 98, distance: 17.4
click at [476, 83] on div "A" at bounding box center [471, 42] width 46 height 131
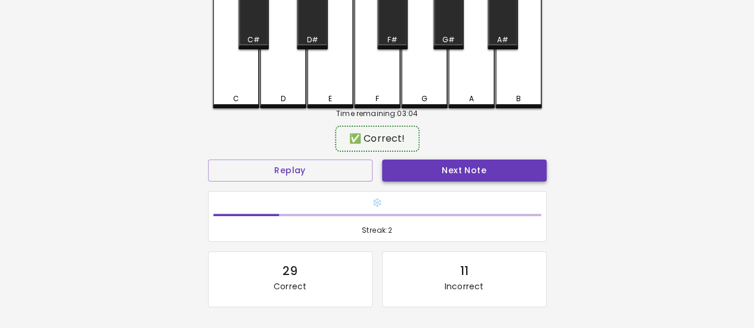
click at [473, 169] on button "Next Note" at bounding box center [464, 171] width 164 height 22
drag, startPoint x: 456, startPoint y: 36, endPoint x: 467, endPoint y: 138, distance: 102.5
click at [455, 39] on div "G#" at bounding box center [448, 40] width 28 height 11
click at [469, 170] on button "Next Note" at bounding box center [464, 171] width 164 height 22
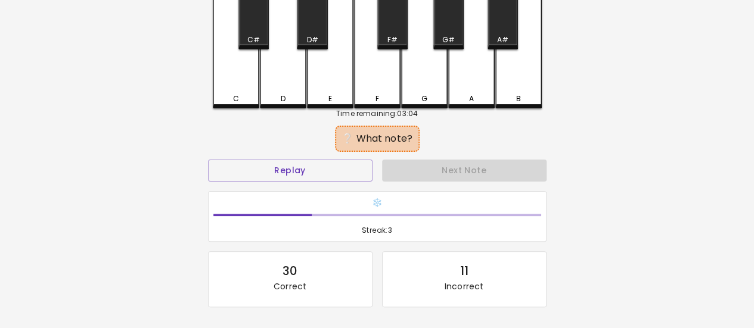
click at [433, 83] on div "G" at bounding box center [424, 42] width 46 height 131
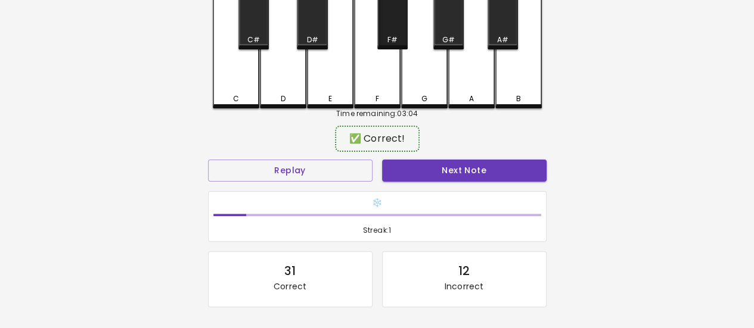
click at [387, 26] on div "F#" at bounding box center [392, 13] width 30 height 72
click at [443, 176] on button "Next Note" at bounding box center [464, 171] width 164 height 22
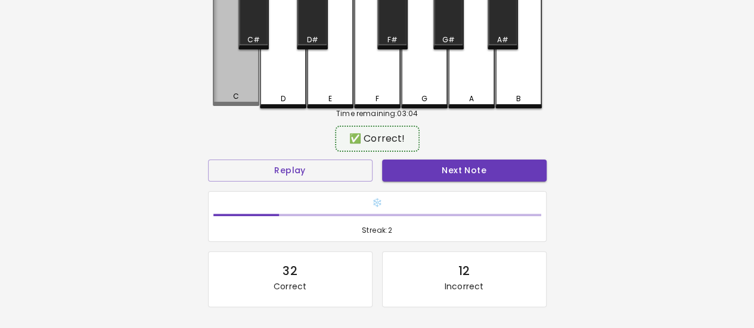
click at [247, 78] on div "C" at bounding box center [236, 41] width 46 height 129
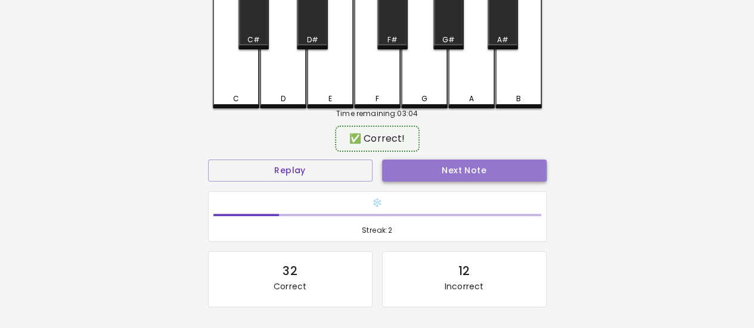
click at [411, 162] on button "Next Note" at bounding box center [464, 171] width 164 height 22
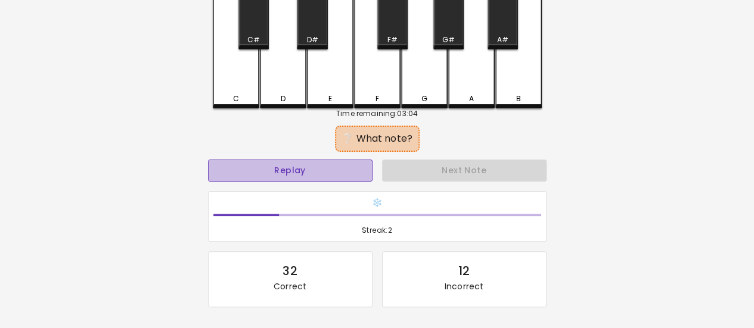
click at [290, 170] on button "Replay" at bounding box center [290, 171] width 164 height 22
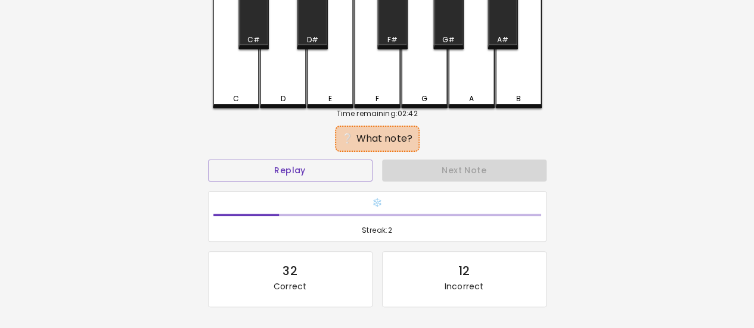
click at [329, 159] on div "Replay" at bounding box center [290, 171] width 174 height 32
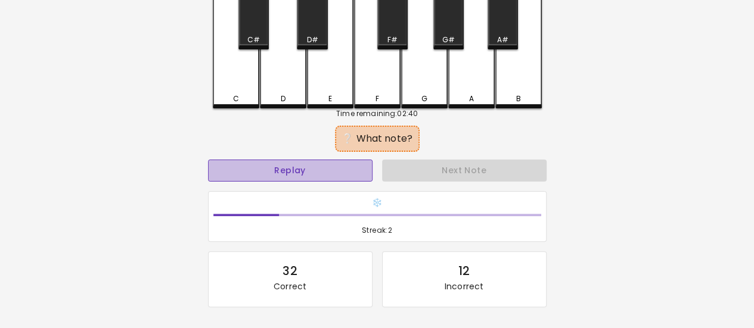
click at [328, 168] on button "Replay" at bounding box center [290, 171] width 164 height 22
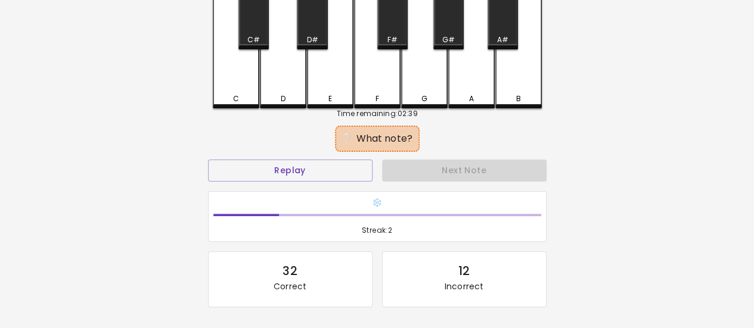
click at [309, 29] on div "D#" at bounding box center [312, 13] width 30 height 72
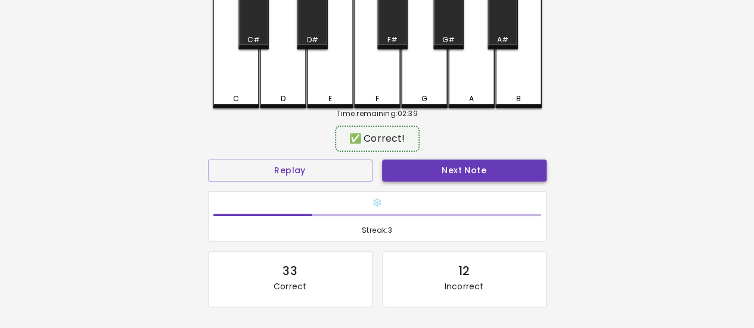
click at [431, 166] on button "Next Note" at bounding box center [464, 171] width 164 height 22
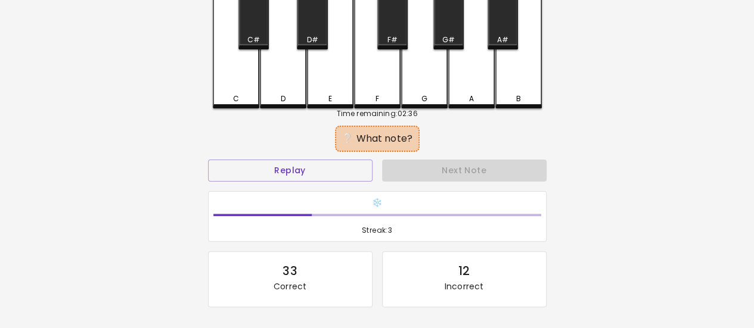
scroll to position [37, 0]
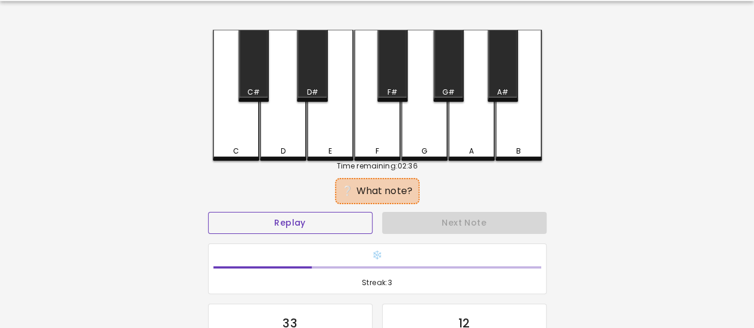
click at [313, 221] on button "Replay" at bounding box center [290, 223] width 164 height 22
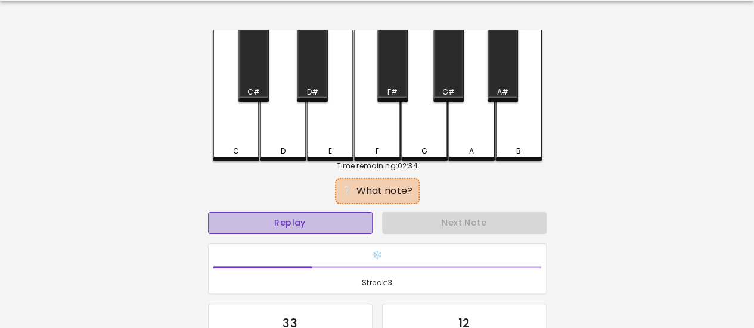
click at [313, 221] on button "Replay" at bounding box center [290, 223] width 164 height 22
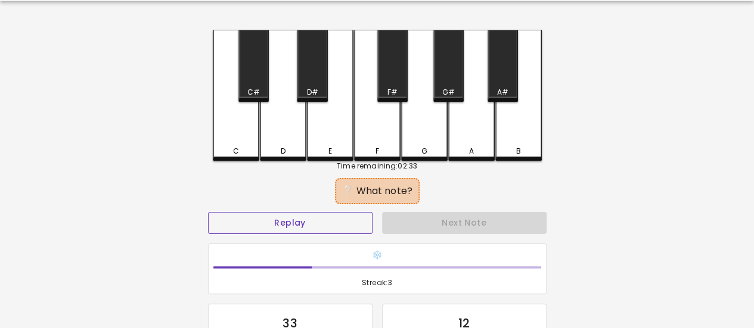
click at [272, 226] on button "Replay" at bounding box center [290, 223] width 164 height 22
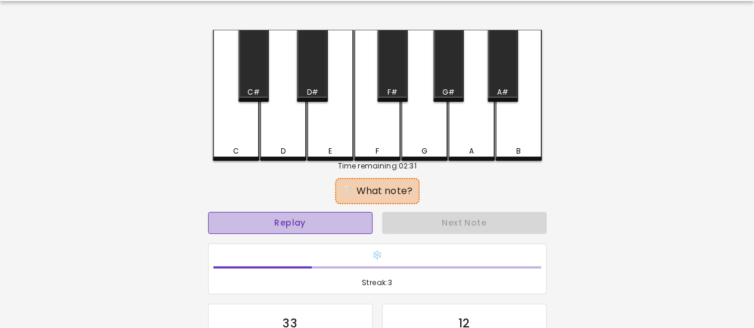
click at [272, 226] on button "Replay" at bounding box center [290, 223] width 164 height 22
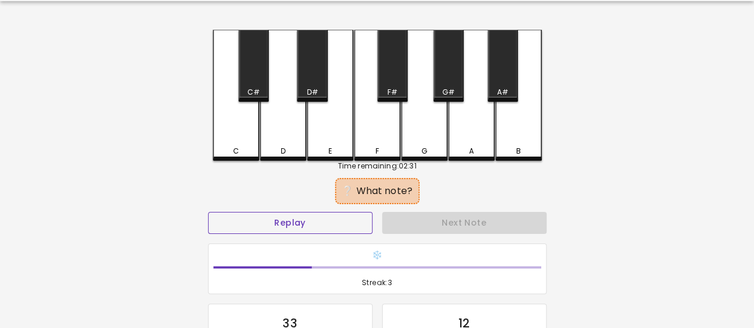
click at [272, 226] on button "Replay" at bounding box center [290, 223] width 164 height 22
click at [499, 147] on div "B" at bounding box center [518, 151] width 44 height 11
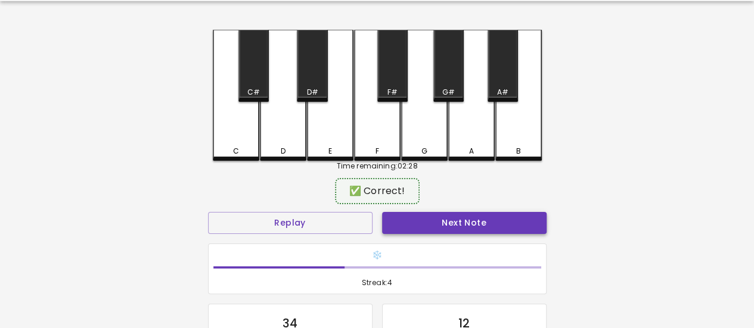
click at [473, 221] on button "Next Note" at bounding box center [464, 223] width 164 height 22
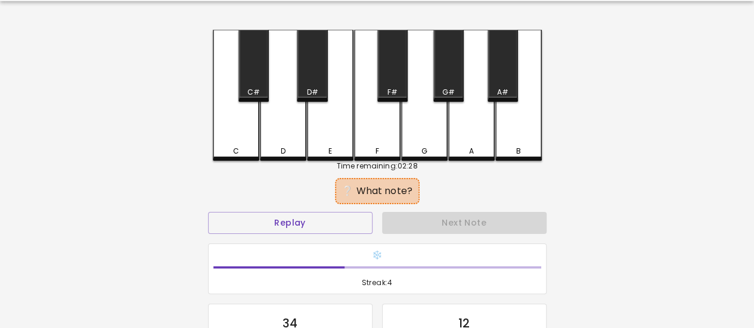
drag, startPoint x: 515, startPoint y: 142, endPoint x: 491, endPoint y: 185, distance: 48.6
click at [511, 146] on div "B" at bounding box center [518, 95] width 46 height 131
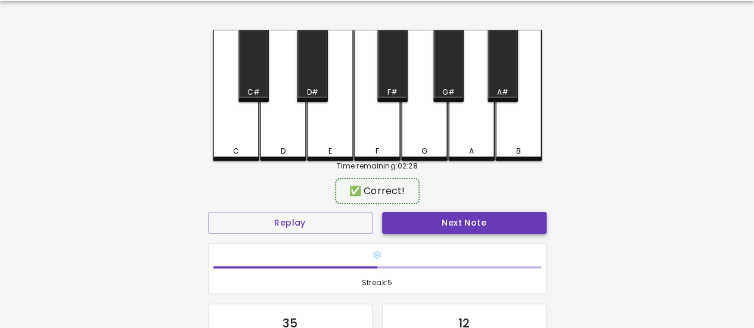
click at [471, 224] on button "Next Note" at bounding box center [464, 223] width 164 height 22
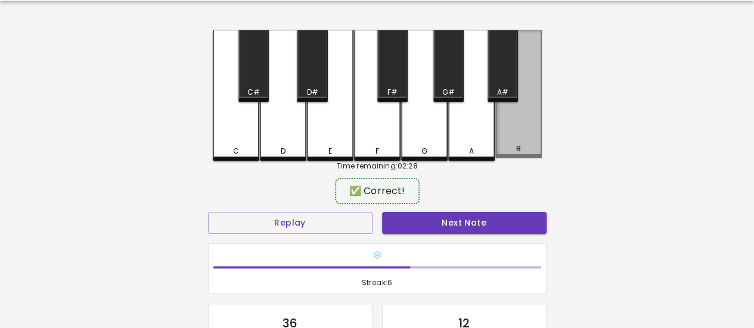
drag, startPoint x: 527, startPoint y: 146, endPoint x: 517, endPoint y: 176, distance: 32.0
click at [526, 146] on div "B" at bounding box center [518, 149] width 44 height 11
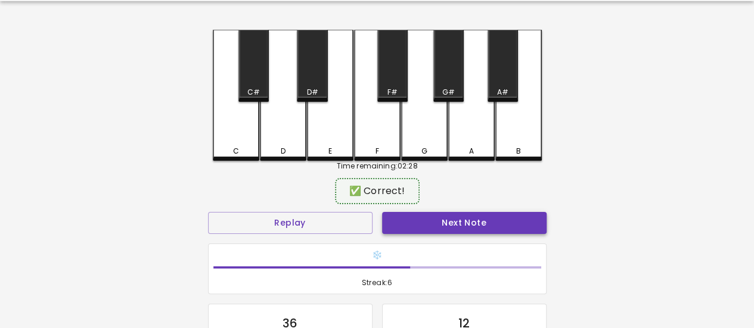
click at [489, 223] on button "Next Note" at bounding box center [464, 223] width 164 height 22
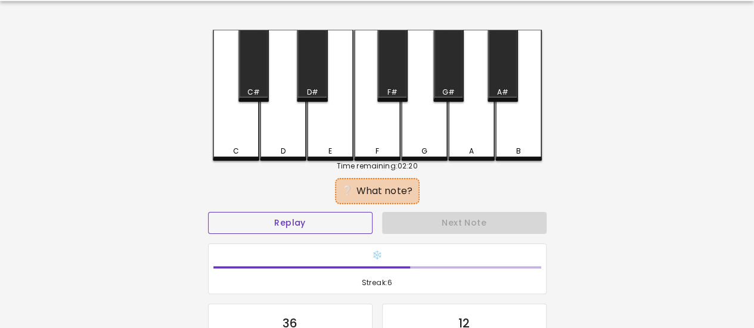
click at [321, 225] on button "Replay" at bounding box center [290, 223] width 164 height 22
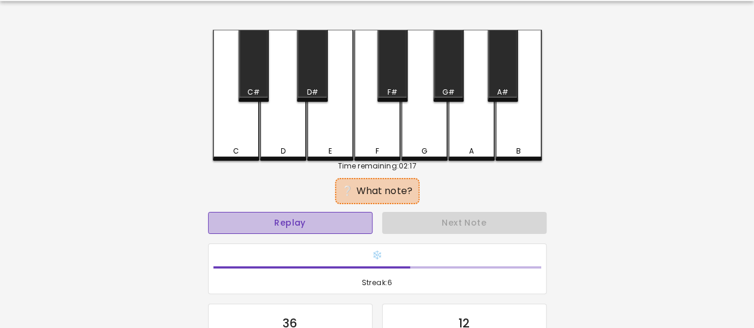
click at [321, 225] on button "Replay" at bounding box center [290, 223] width 164 height 22
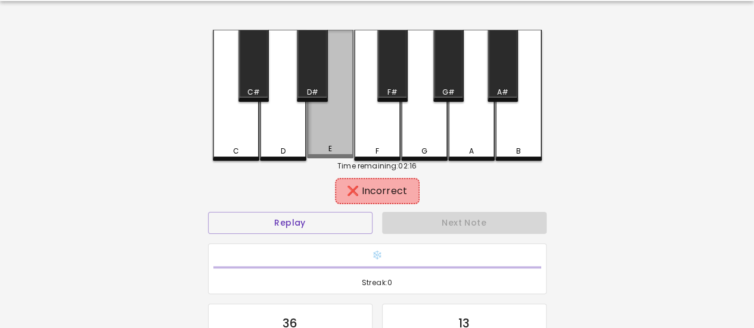
click at [335, 141] on div "E" at bounding box center [330, 94] width 46 height 129
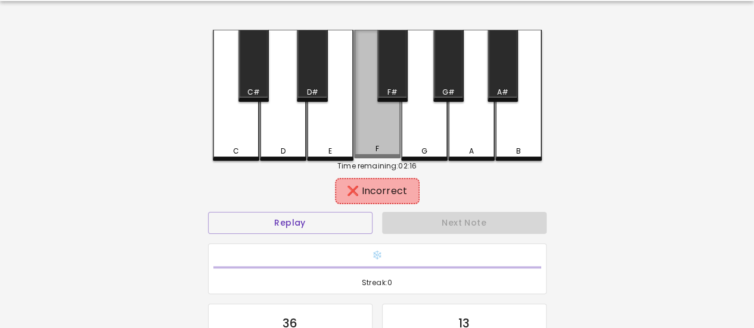
click at [366, 141] on div "F" at bounding box center [377, 94] width 46 height 129
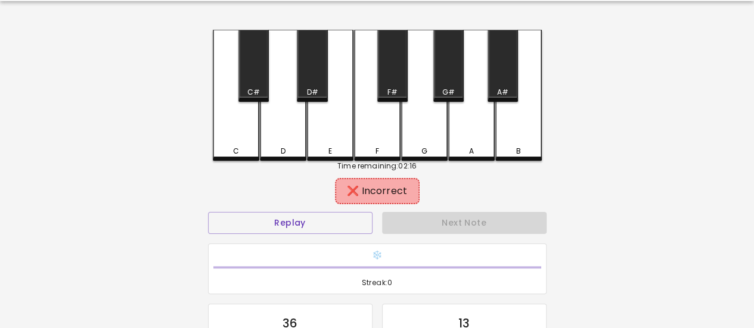
click at [433, 151] on div "G" at bounding box center [424, 151] width 44 height 11
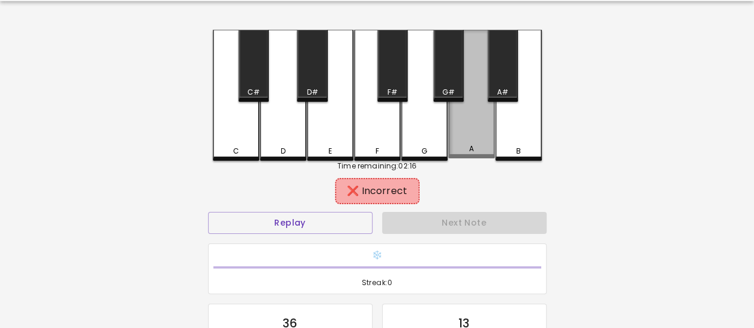
click at [455, 151] on div "A" at bounding box center [471, 149] width 44 height 11
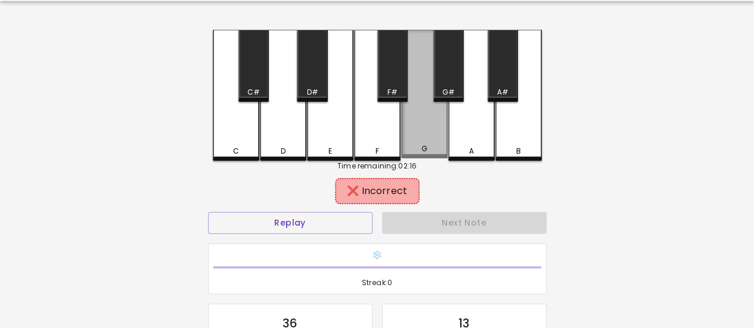
click at [436, 110] on div "G" at bounding box center [424, 94] width 46 height 129
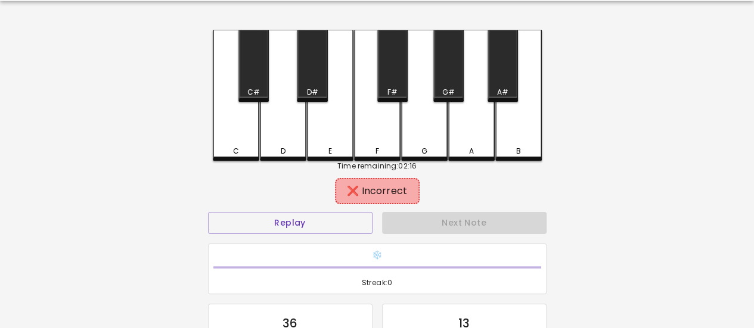
click at [446, 94] on div "G#" at bounding box center [448, 92] width 13 height 11
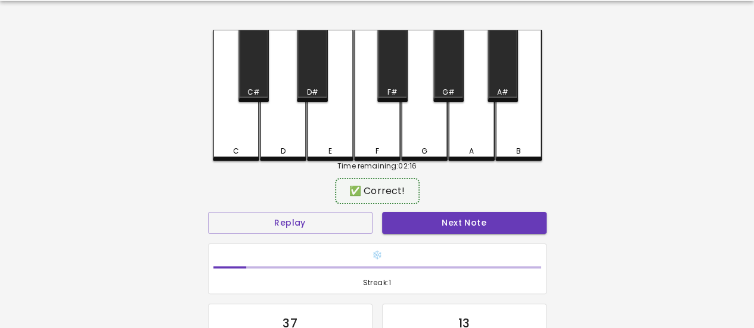
click at [430, 222] on button "Next Note" at bounding box center [464, 223] width 164 height 22
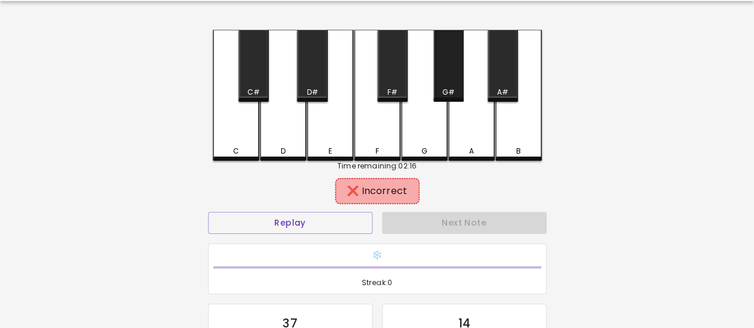
drag, startPoint x: 440, startPoint y: 86, endPoint x: 462, endPoint y: 141, distance: 59.4
click at [441, 86] on div "G#" at bounding box center [448, 66] width 30 height 72
click at [452, 89] on div "G#" at bounding box center [448, 92] width 13 height 11
click at [452, 86] on div "G#" at bounding box center [448, 66] width 30 height 72
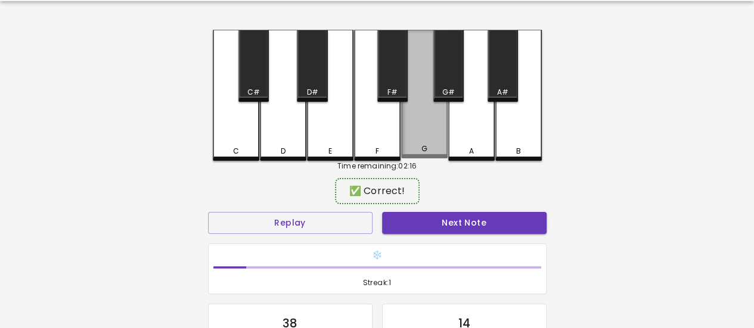
click at [430, 127] on div "G" at bounding box center [424, 94] width 46 height 129
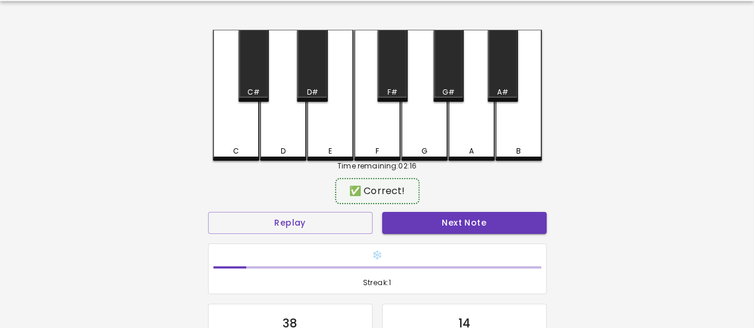
click at [452, 220] on button "Next Note" at bounding box center [464, 223] width 164 height 22
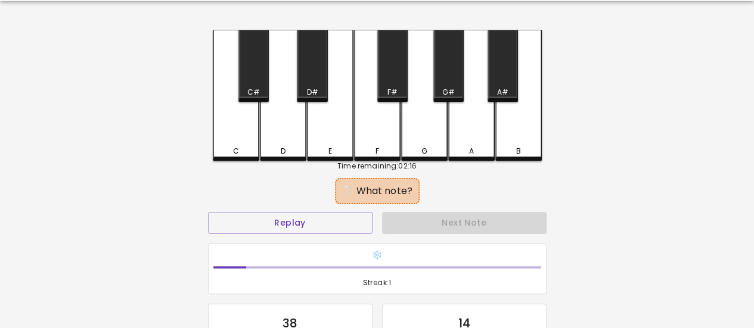
click at [435, 132] on div "G" at bounding box center [424, 95] width 46 height 131
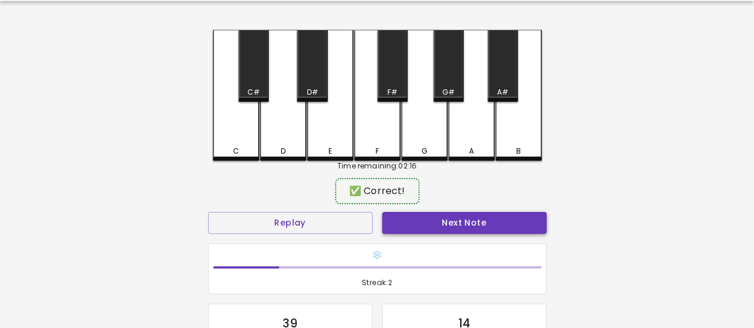
click at [449, 218] on button "Next Note" at bounding box center [464, 223] width 164 height 22
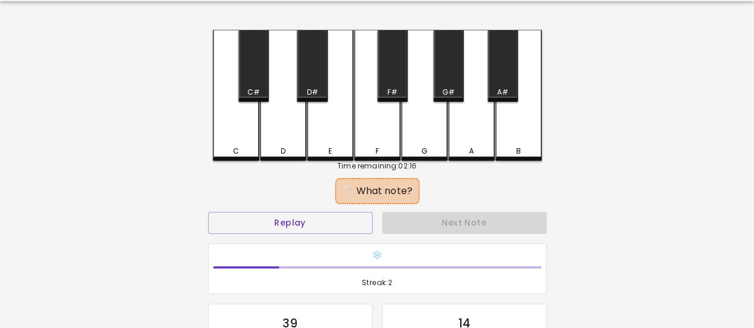
drag, startPoint x: 394, startPoint y: 88, endPoint x: 395, endPoint y: 94, distance: 6.0
click at [394, 88] on div "F#" at bounding box center [392, 92] width 10 height 11
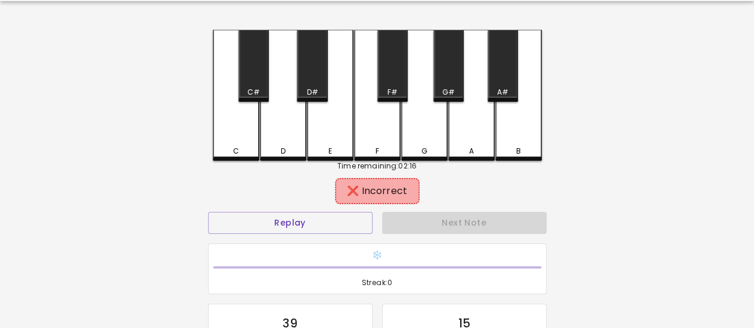
click at [388, 158] on div "F" at bounding box center [377, 95] width 46 height 131
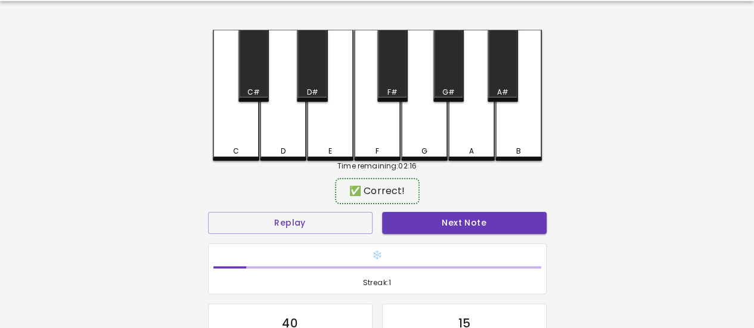
click at [439, 226] on button "Next Note" at bounding box center [464, 223] width 164 height 22
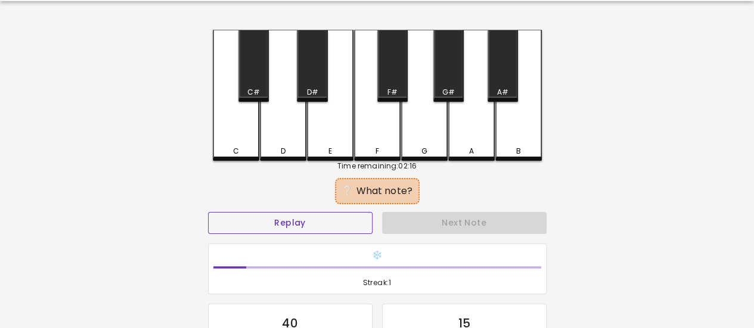
click at [340, 217] on button "Replay" at bounding box center [290, 223] width 164 height 22
click at [471, 126] on div "A" at bounding box center [471, 95] width 46 height 131
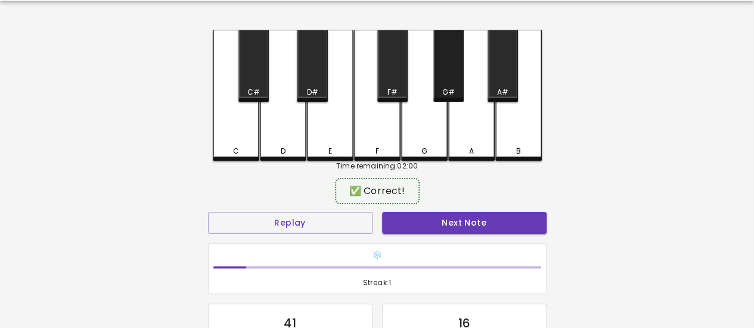
drag, startPoint x: 443, startPoint y: 91, endPoint x: 437, endPoint y: 102, distance: 13.1
click at [440, 94] on div "G#" at bounding box center [448, 92] width 28 height 11
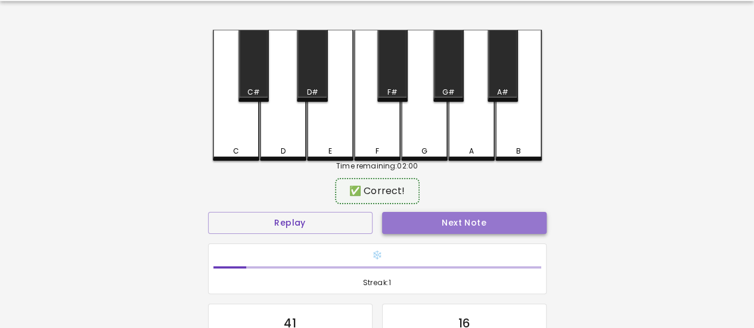
click at [439, 221] on button "Next Note" at bounding box center [464, 223] width 164 height 22
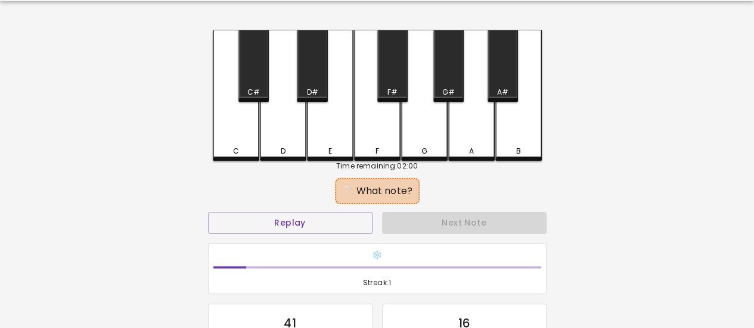
click at [211, 139] on div "C C# D D# E F F# G G# A A# B Time remaining: 02:00 ❔ What note? Replay Next Not…" at bounding box center [377, 233] width 358 height 407
click at [226, 144] on div "C" at bounding box center [236, 95] width 46 height 131
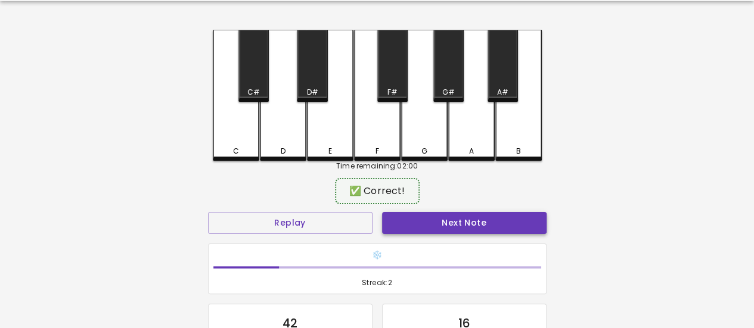
click at [395, 215] on button "Next Note" at bounding box center [464, 223] width 164 height 22
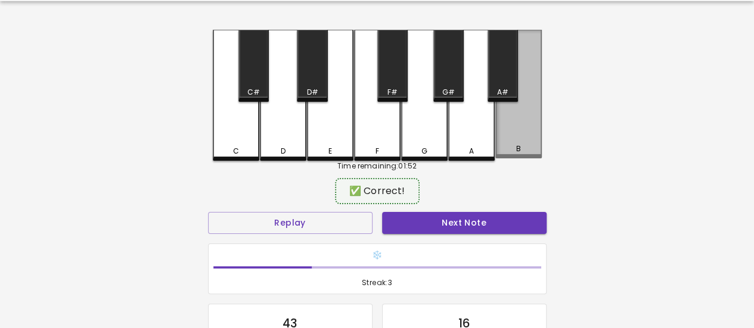
click at [511, 150] on div "B" at bounding box center [518, 149] width 44 height 11
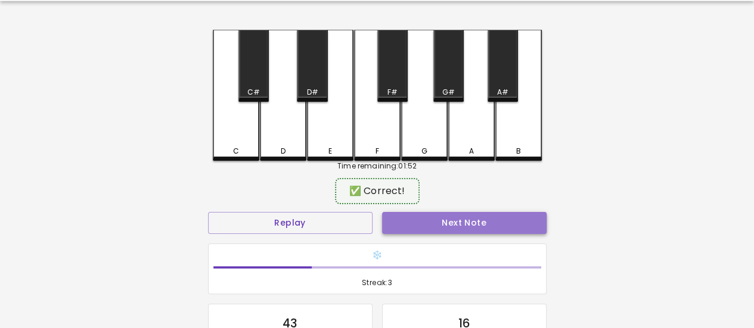
click at [505, 221] on button "Next Note" at bounding box center [464, 223] width 164 height 22
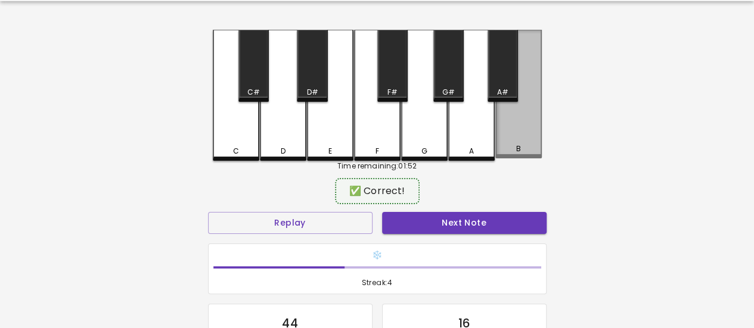
click at [505, 141] on div "B" at bounding box center [518, 94] width 46 height 129
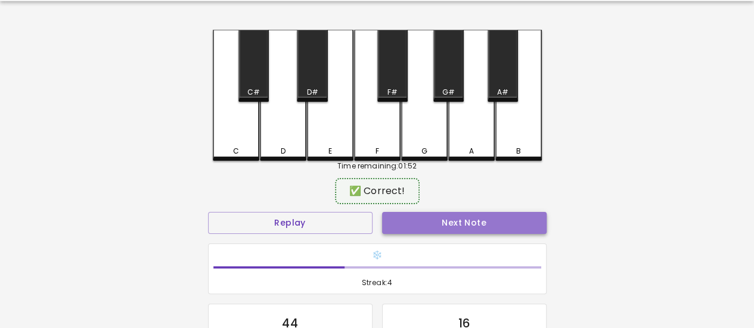
click at [499, 220] on button "Next Note" at bounding box center [464, 223] width 164 height 22
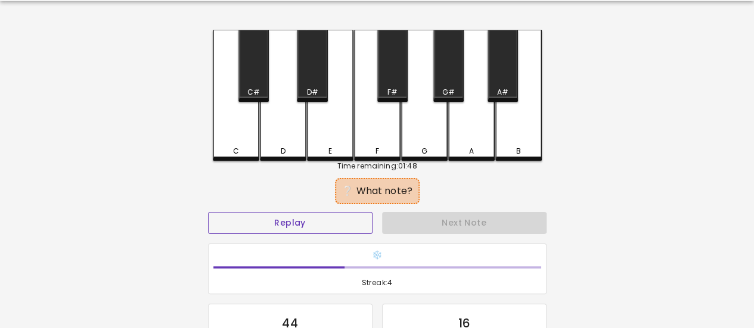
click at [354, 222] on button "Replay" at bounding box center [290, 223] width 164 height 22
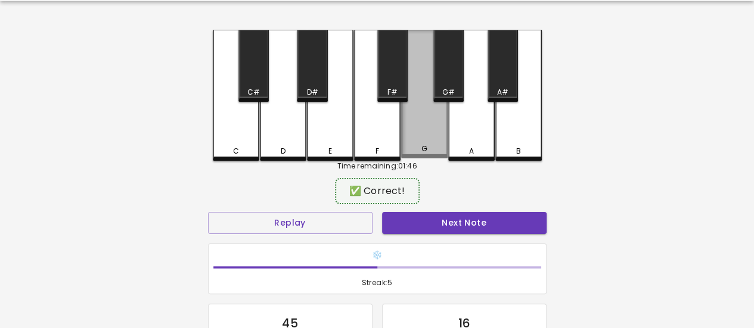
click at [415, 150] on div "G" at bounding box center [424, 149] width 44 height 11
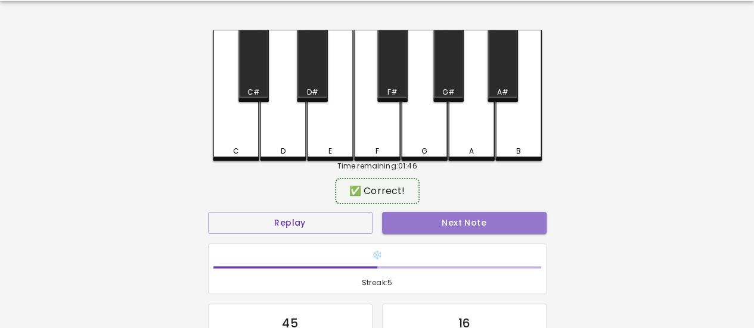
click at [428, 228] on button "Next Note" at bounding box center [464, 223] width 164 height 22
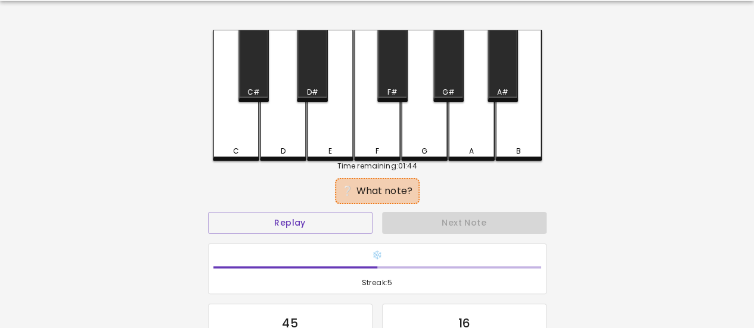
click at [287, 125] on div "D" at bounding box center [283, 95] width 46 height 131
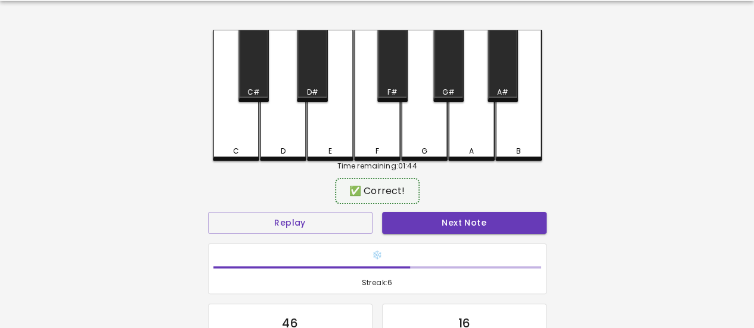
click at [423, 205] on div "✅ Correct!" at bounding box center [377, 191] width 338 height 30
click at [427, 216] on button "Next Note" at bounding box center [464, 223] width 164 height 22
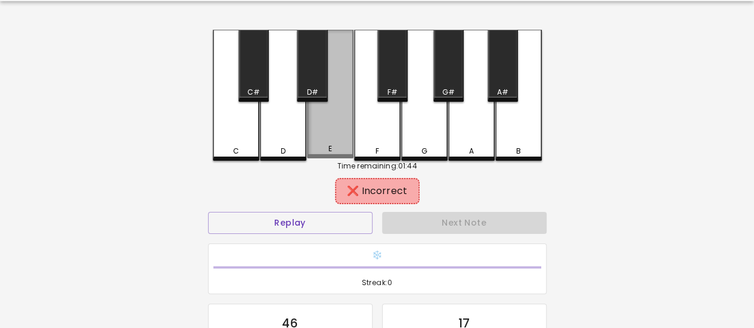
click at [321, 148] on div "E" at bounding box center [330, 149] width 44 height 11
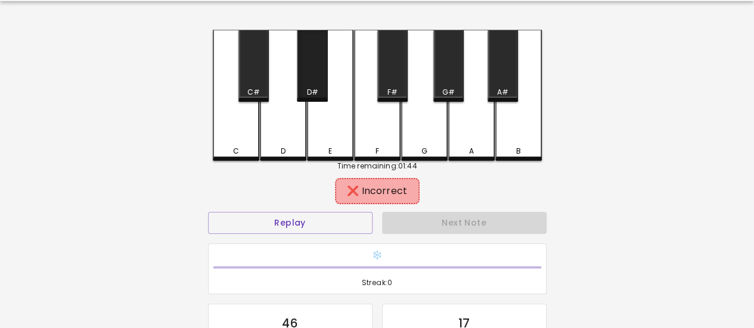
drag, startPoint x: 310, startPoint y: 81, endPoint x: 316, endPoint y: 88, distance: 8.9
click at [311, 82] on div "D#" at bounding box center [312, 66] width 30 height 72
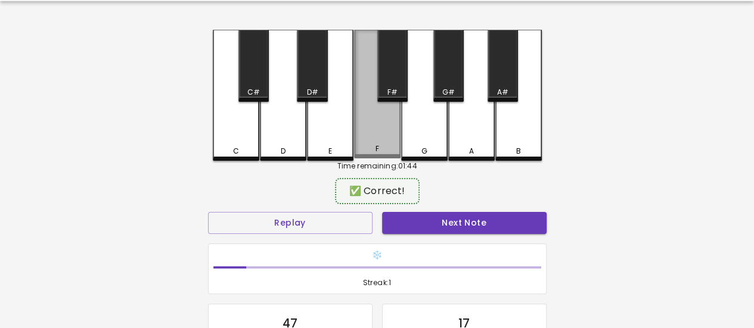
click at [379, 143] on div "F" at bounding box center [377, 94] width 46 height 129
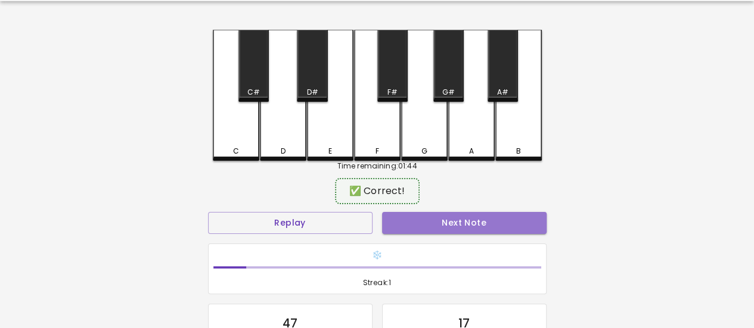
click at [428, 222] on button "Next Note" at bounding box center [464, 223] width 164 height 22
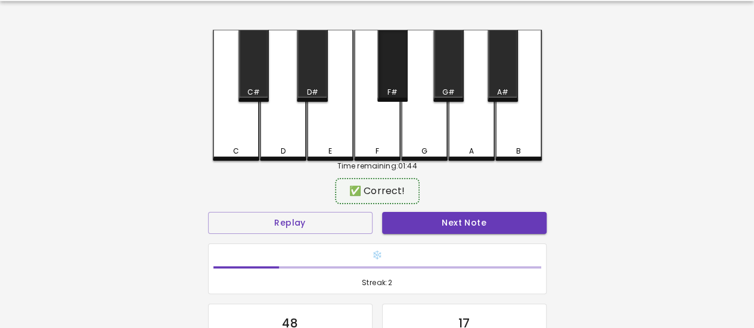
drag, startPoint x: 386, startPoint y: 85, endPoint x: 395, endPoint y: 126, distance: 41.5
click at [386, 88] on div "F#" at bounding box center [392, 66] width 30 height 72
click at [440, 231] on button "Next Note" at bounding box center [464, 223] width 164 height 22
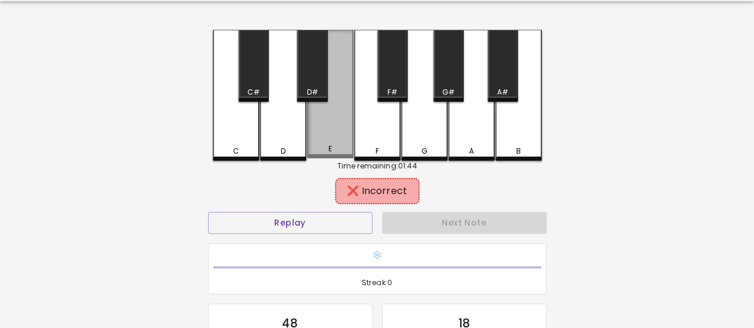
click at [328, 122] on div "E" at bounding box center [330, 94] width 46 height 129
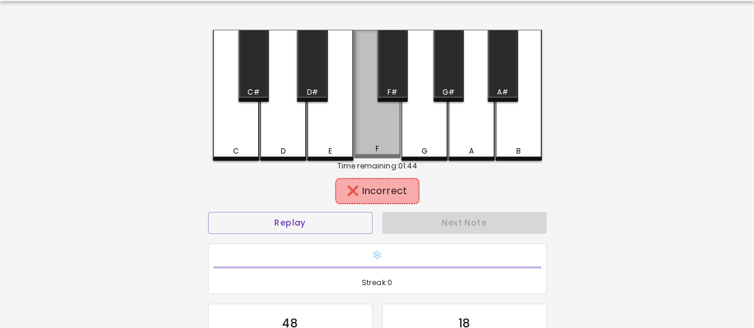
drag, startPoint x: 368, startPoint y: 122, endPoint x: 361, endPoint y: 122, distance: 7.2
click at [365, 122] on div "F" at bounding box center [377, 94] width 46 height 129
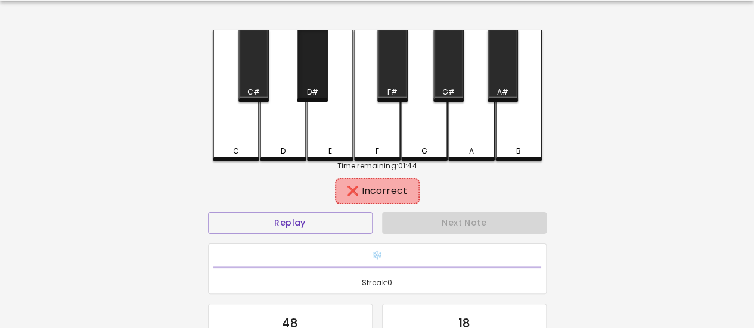
click at [315, 96] on div "D#" at bounding box center [311, 92] width 11 height 11
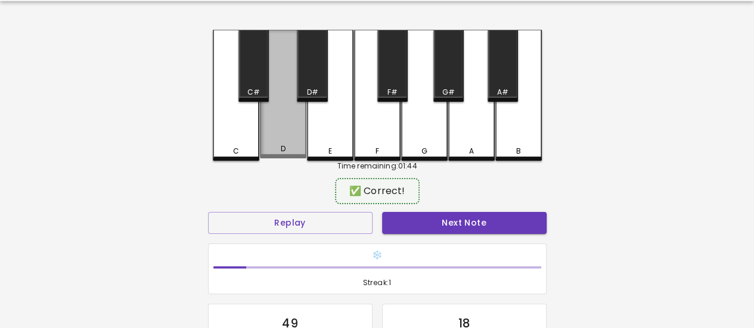
click at [291, 126] on div "D" at bounding box center [283, 94] width 46 height 129
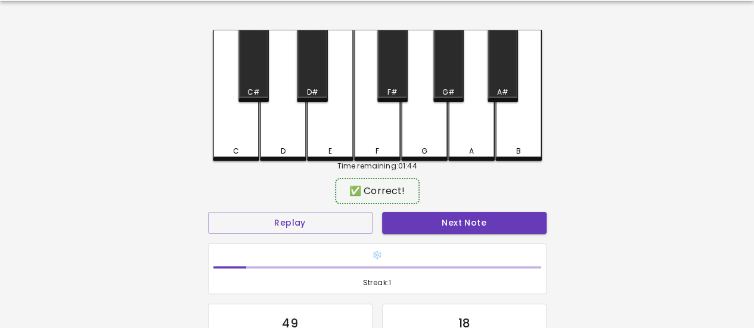
click at [421, 225] on button "Next Note" at bounding box center [464, 223] width 164 height 22
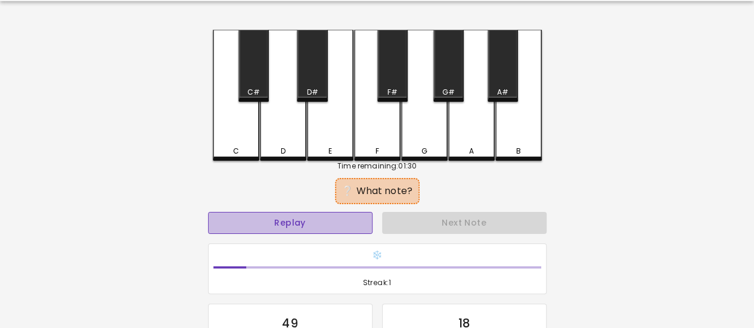
click at [344, 223] on button "Replay" at bounding box center [290, 223] width 164 height 22
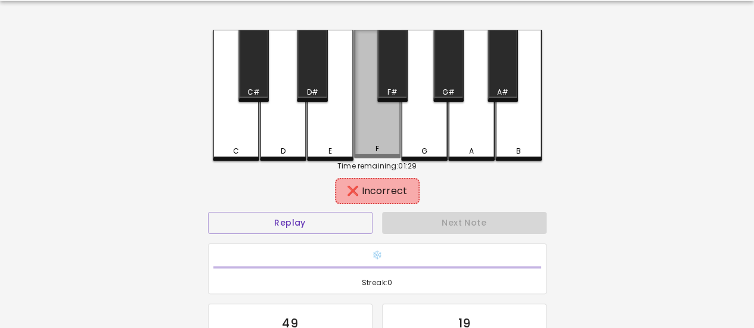
click at [368, 145] on div "F" at bounding box center [377, 94] width 46 height 129
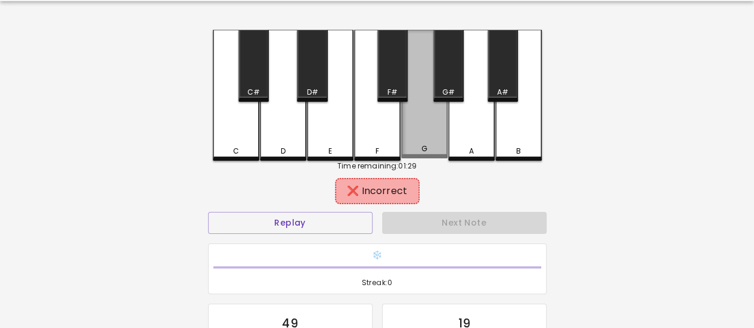
click at [445, 145] on div "G" at bounding box center [424, 149] width 44 height 11
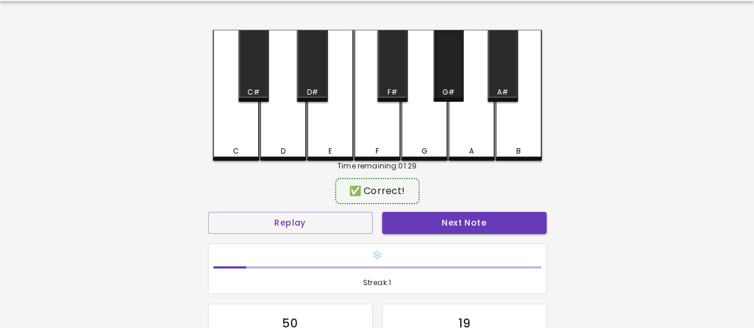
drag, startPoint x: 449, startPoint y: 83, endPoint x: 453, endPoint y: 105, distance: 22.4
click at [451, 94] on div "G#" at bounding box center [448, 66] width 30 height 72
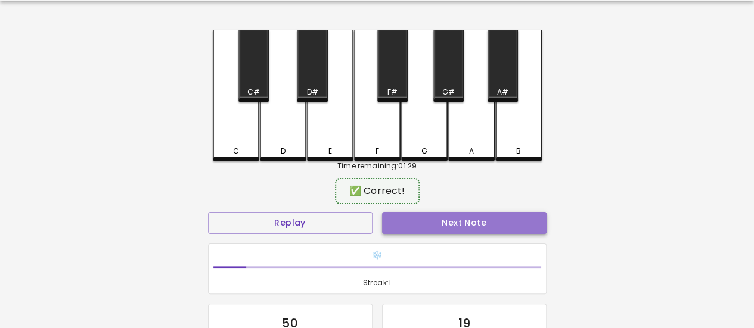
click at [469, 226] on button "Next Note" at bounding box center [464, 223] width 164 height 22
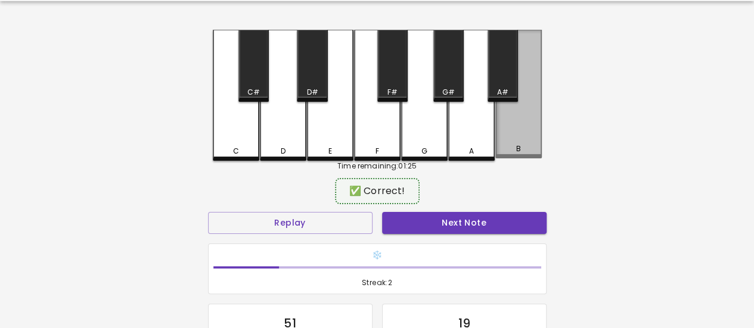
drag, startPoint x: 515, startPoint y: 125, endPoint x: 511, endPoint y: 132, distance: 8.5
click at [513, 129] on div "B" at bounding box center [518, 94] width 46 height 129
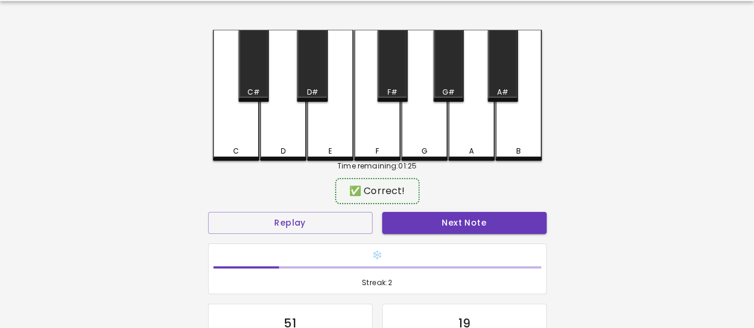
click at [498, 227] on button "Next Note" at bounding box center [464, 223] width 164 height 22
drag, startPoint x: 499, startPoint y: 69, endPoint x: 498, endPoint y: 76, distance: 7.2
click at [499, 72] on div "A#" at bounding box center [502, 66] width 30 height 72
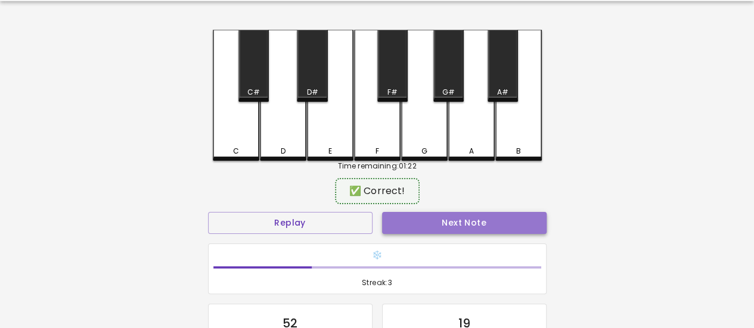
click at [497, 218] on button "Next Note" at bounding box center [464, 223] width 164 height 22
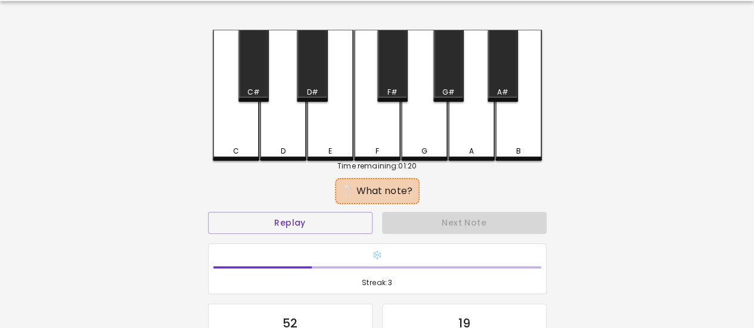
click at [237, 144] on div "C" at bounding box center [236, 95] width 46 height 131
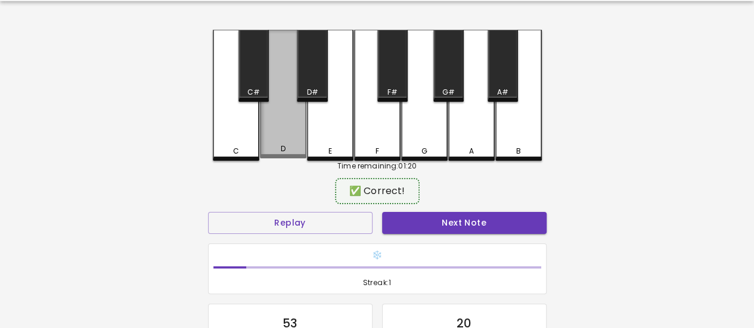
click at [275, 142] on div "D" at bounding box center [283, 94] width 46 height 129
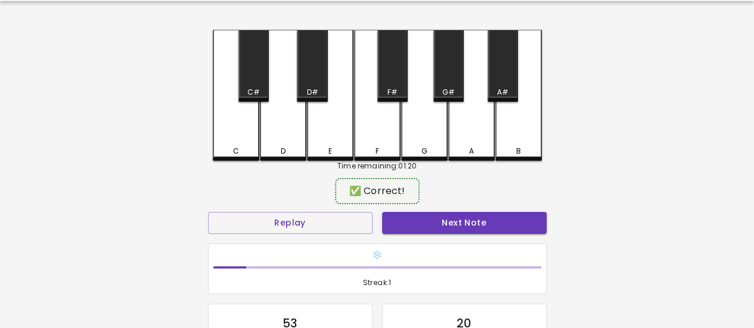
click at [429, 223] on button "Next Note" at bounding box center [464, 223] width 164 height 22
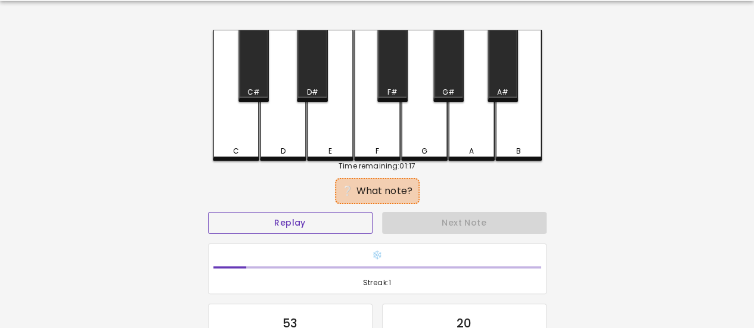
click at [337, 218] on button "Replay" at bounding box center [290, 223] width 164 height 22
click at [509, 71] on div "A#" at bounding box center [502, 66] width 30 height 72
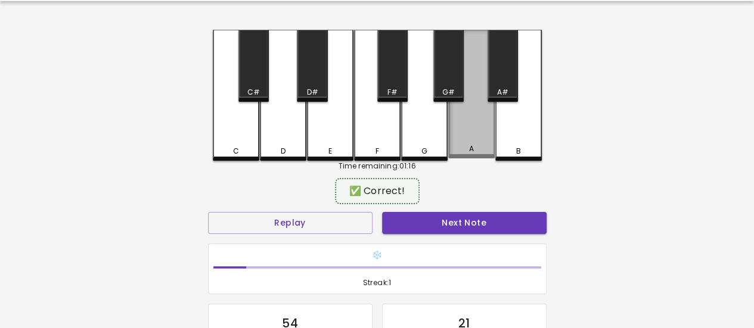
drag, startPoint x: 478, startPoint y: 137, endPoint x: 473, endPoint y: 170, distance: 33.1
click at [478, 139] on div "A" at bounding box center [471, 94] width 46 height 129
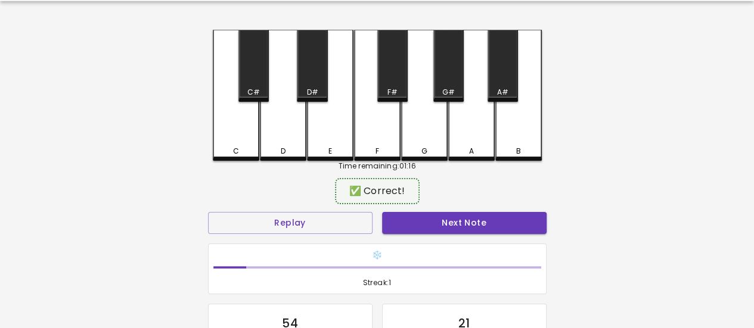
click at [486, 215] on button "Next Note" at bounding box center [464, 223] width 164 height 22
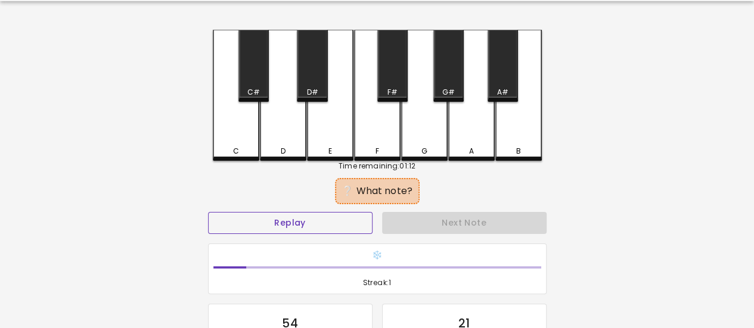
click at [334, 222] on button "Replay" at bounding box center [290, 223] width 164 height 22
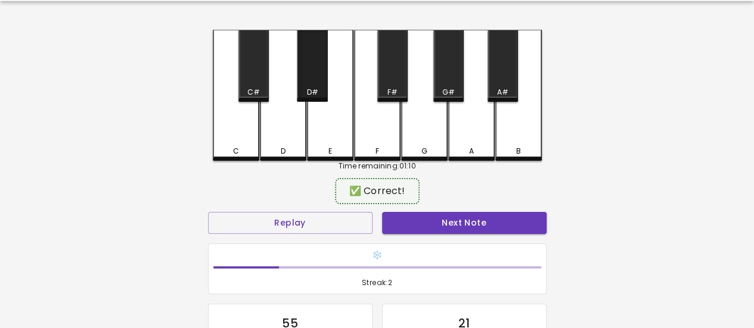
click at [312, 82] on div "D#" at bounding box center [312, 66] width 30 height 72
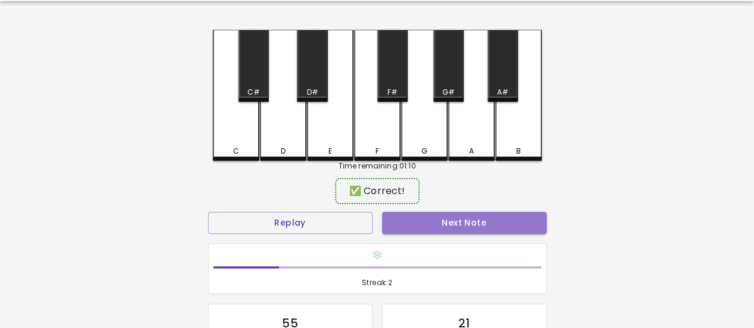
click at [428, 220] on button "Next Note" at bounding box center [464, 223] width 164 height 22
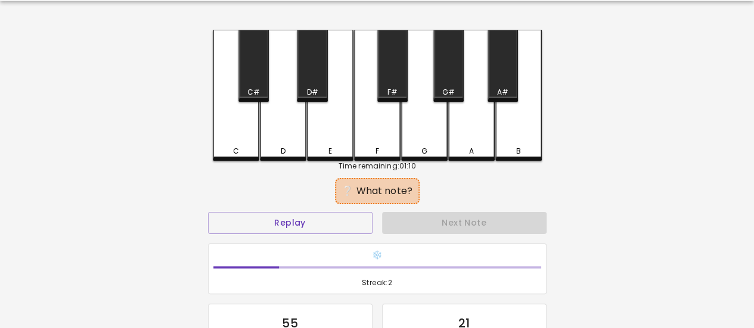
click at [331, 140] on div "E" at bounding box center [330, 95] width 46 height 131
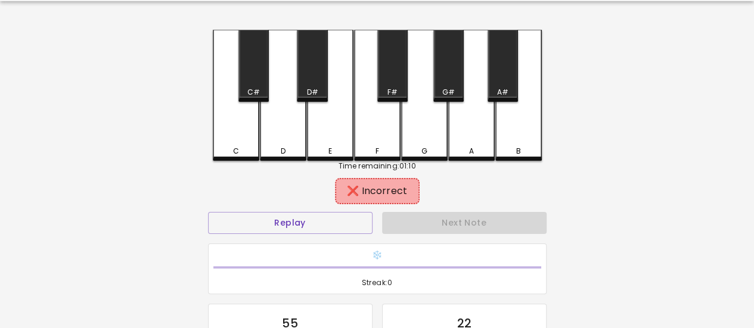
click at [383, 131] on div "F" at bounding box center [377, 95] width 46 height 131
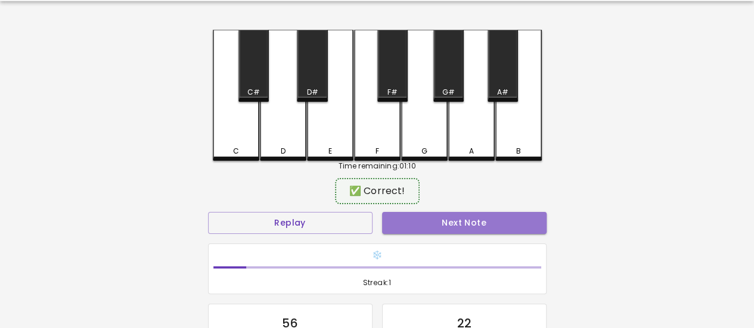
click at [441, 219] on button "Next Note" at bounding box center [464, 223] width 164 height 22
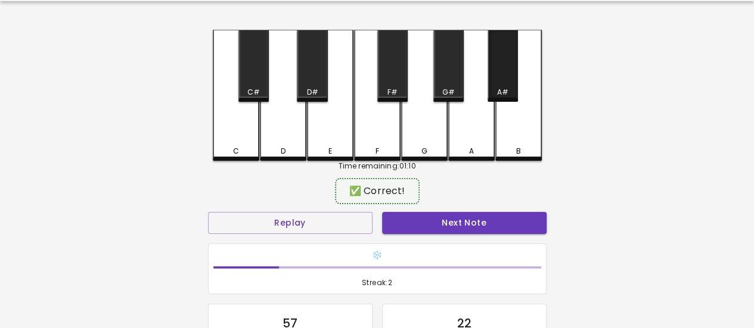
click at [496, 89] on div "A#" at bounding box center [503, 92] width 28 height 11
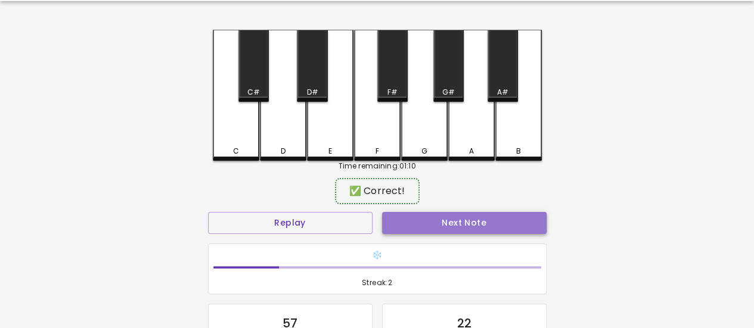
click at [501, 226] on button "Next Note" at bounding box center [464, 223] width 164 height 22
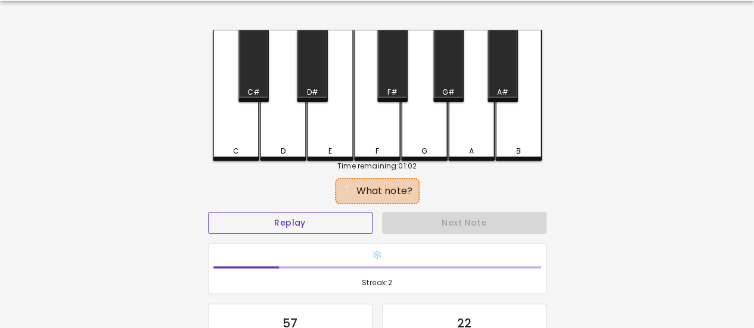
click at [328, 218] on button "Replay" at bounding box center [290, 223] width 164 height 22
click at [256, 89] on div "C#" at bounding box center [253, 92] width 13 height 11
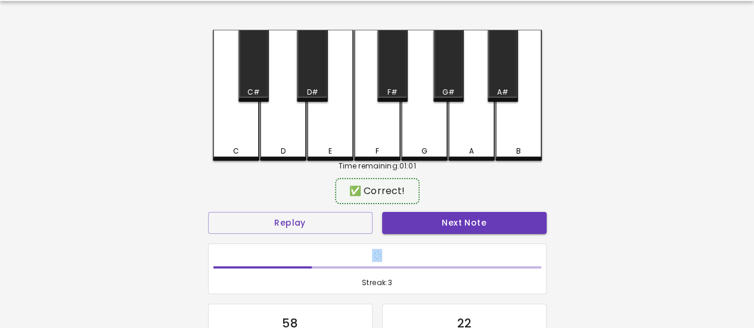
click at [464, 236] on div "Replay Next Note ❄️ Streak: 3 58 Correct 22 Incorrect Placeholder for layout co…" at bounding box center [377, 297] width 348 height 181
click at [460, 229] on button "Next Note" at bounding box center [464, 223] width 164 height 22
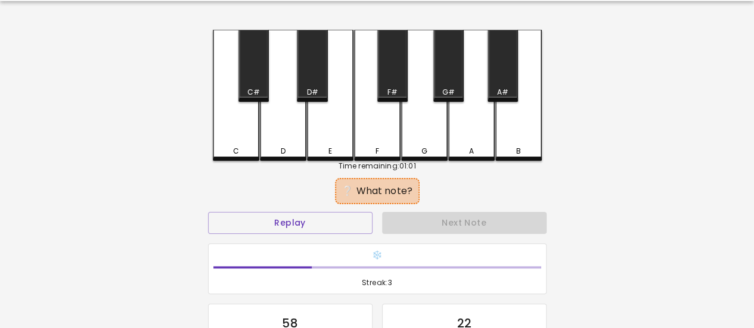
drag, startPoint x: 560, startPoint y: 225, endPoint x: 551, endPoint y: 223, distance: 8.4
click at [558, 225] on div "🎹 PitchCraft About Badges Log Out C C# D D# E F F# G G# A A# B Time remaining: …" at bounding box center [377, 200] width 754 height 474
click at [238, 154] on div "C" at bounding box center [236, 151] width 44 height 11
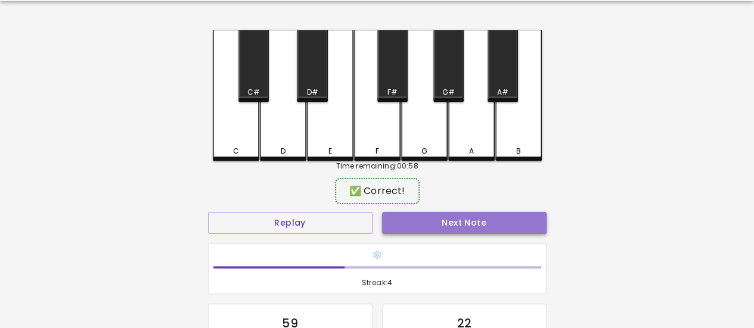
click at [405, 220] on button "Next Note" at bounding box center [464, 223] width 164 height 22
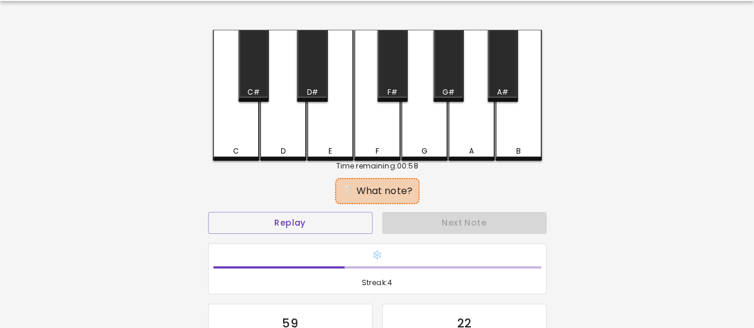
click at [248, 63] on div "C#" at bounding box center [253, 66] width 30 height 72
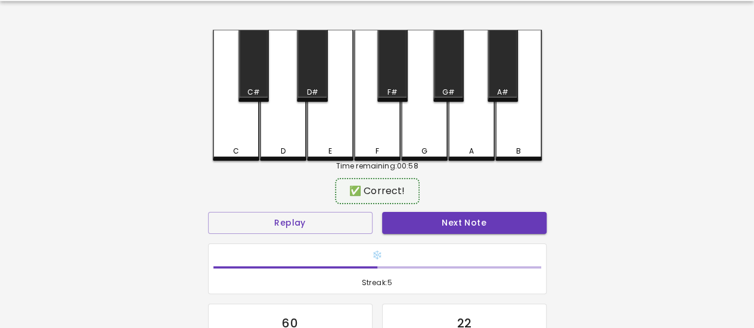
click at [419, 217] on button "Next Note" at bounding box center [464, 223] width 164 height 22
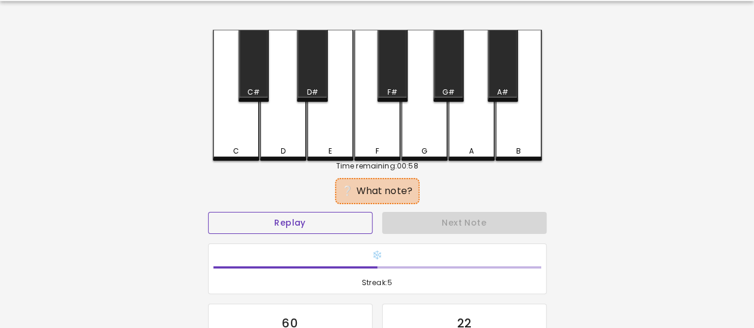
click at [344, 219] on button "Replay" at bounding box center [290, 223] width 164 height 22
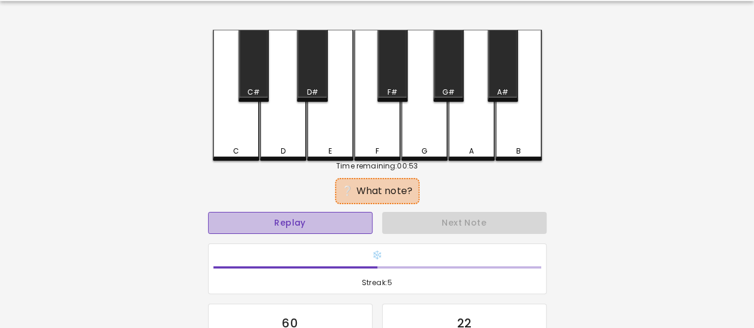
click at [336, 221] on button "Replay" at bounding box center [290, 223] width 164 height 22
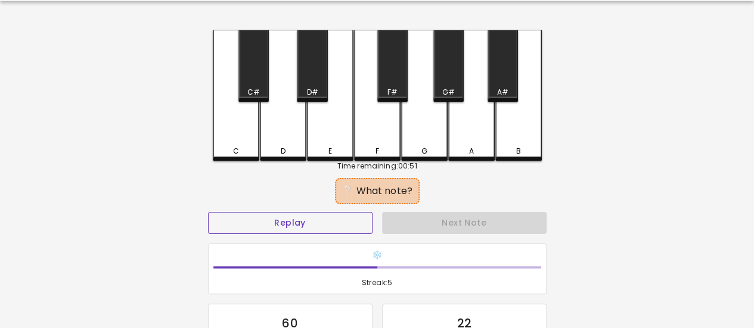
click at [266, 218] on button "Replay" at bounding box center [290, 223] width 164 height 22
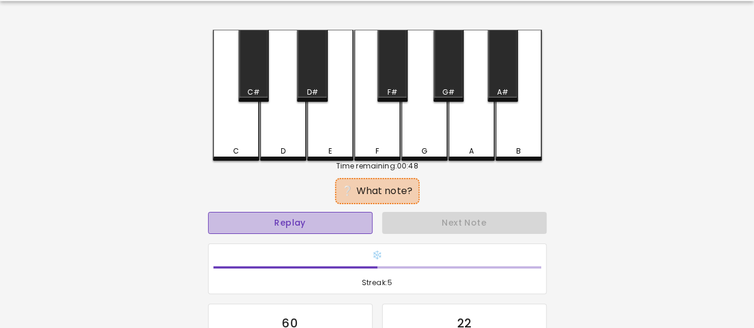
click at [346, 232] on button "Replay" at bounding box center [290, 223] width 164 height 22
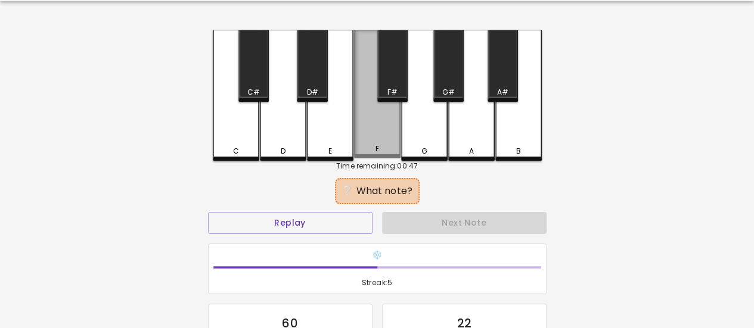
click at [394, 127] on div "F" at bounding box center [377, 94] width 46 height 129
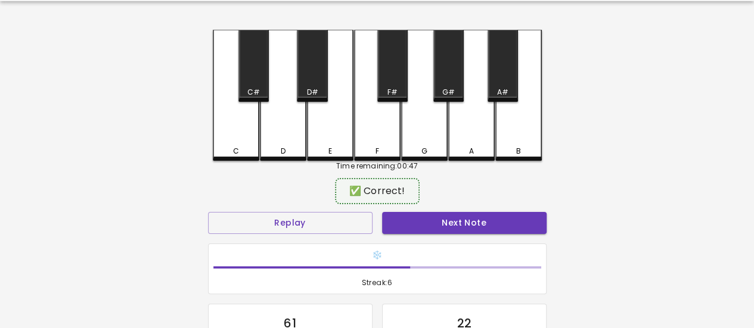
click at [454, 225] on button "Next Note" at bounding box center [464, 223] width 164 height 22
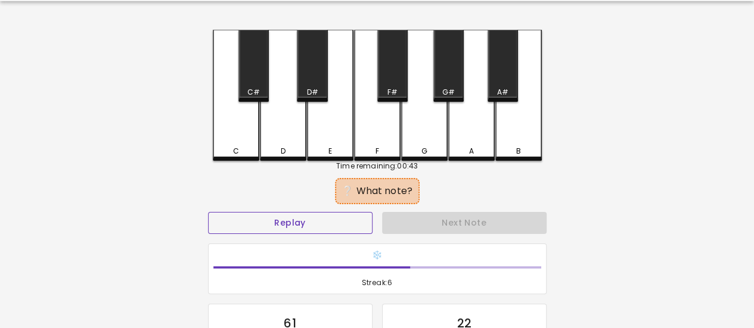
click at [313, 220] on button "Replay" at bounding box center [290, 223] width 164 height 22
click at [274, 147] on div "D" at bounding box center [283, 151] width 44 height 11
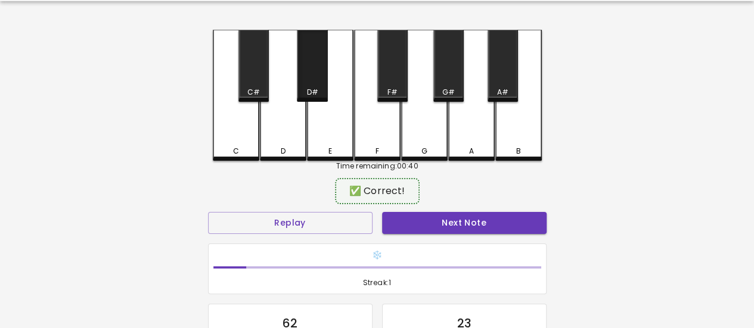
drag, startPoint x: 314, startPoint y: 84, endPoint x: 323, endPoint y: 105, distance: 23.2
click at [315, 89] on div "D#" at bounding box center [312, 66] width 30 height 72
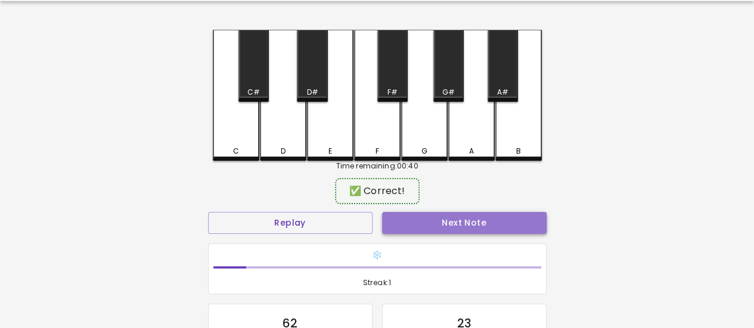
click at [433, 224] on button "Next Note" at bounding box center [464, 223] width 164 height 22
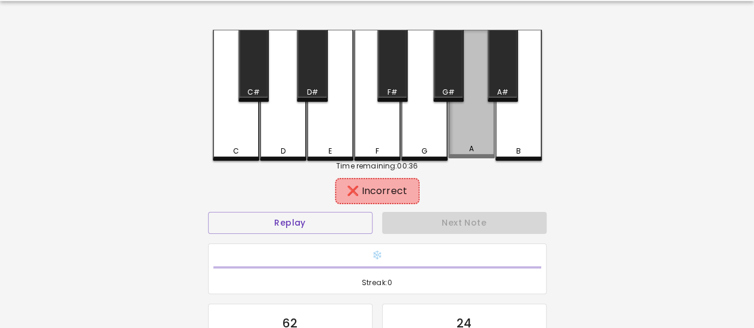
drag, startPoint x: 471, startPoint y: 130, endPoint x: 468, endPoint y: 136, distance: 6.7
click at [470, 132] on div "A" at bounding box center [471, 94] width 46 height 129
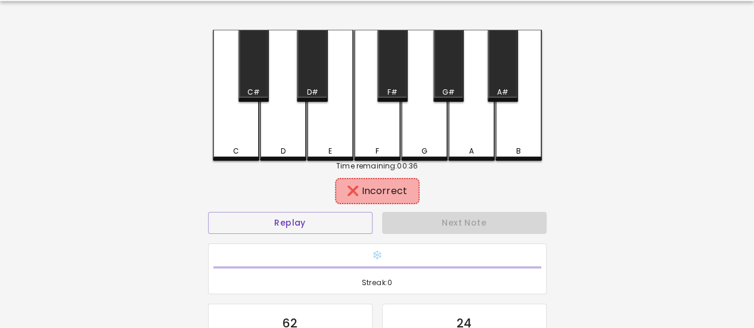
click at [427, 133] on div "G" at bounding box center [424, 95] width 46 height 131
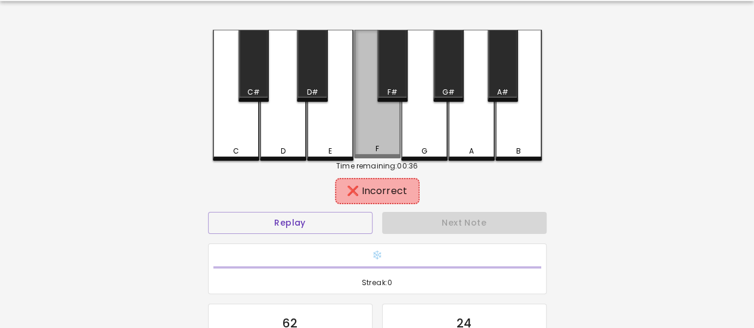
drag, startPoint x: 383, startPoint y: 132, endPoint x: 384, endPoint y: 118, distance: 13.8
click at [384, 130] on div "F" at bounding box center [377, 94] width 46 height 129
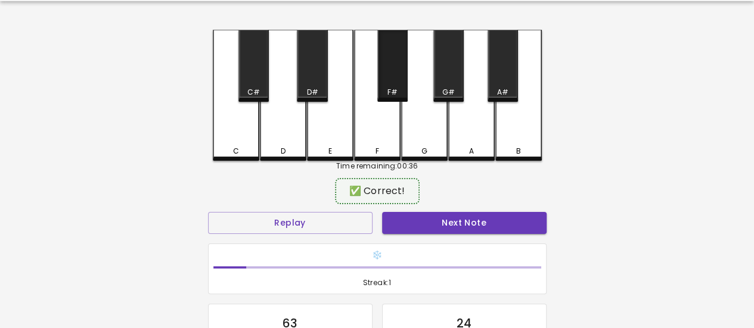
drag, startPoint x: 385, startPoint y: 80, endPoint x: 420, endPoint y: 120, distance: 52.4
click at [400, 93] on div "F#" at bounding box center [392, 66] width 30 height 72
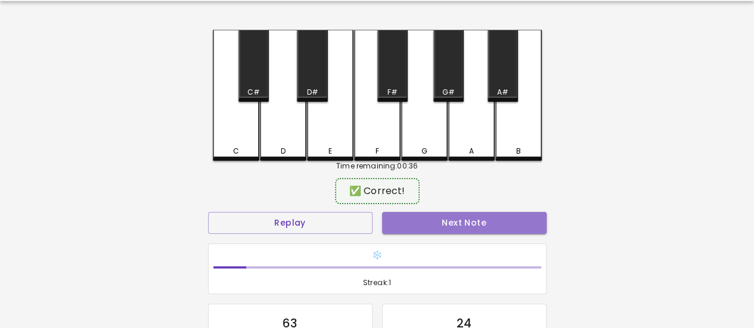
click at [474, 221] on button "Next Note" at bounding box center [464, 223] width 164 height 22
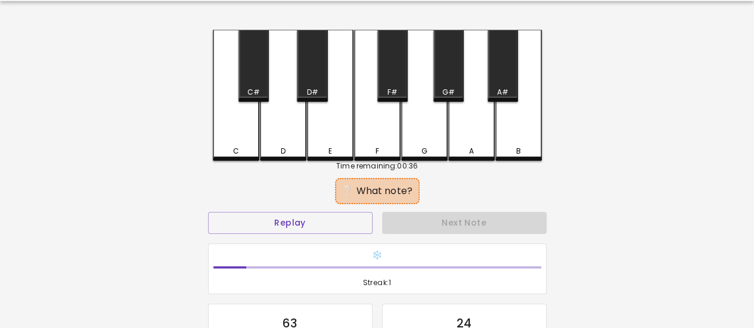
scroll to position [39, 0]
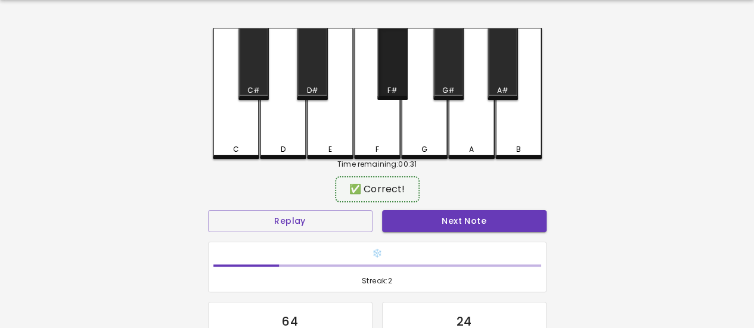
click at [388, 83] on div "F#" at bounding box center [392, 64] width 30 height 72
click at [473, 226] on button "Next Note" at bounding box center [464, 221] width 164 height 22
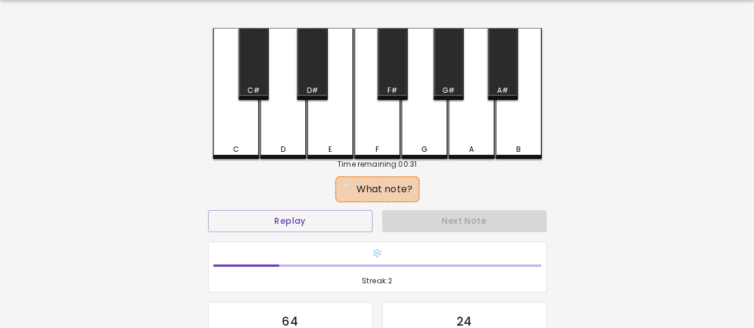
drag, startPoint x: 378, startPoint y: 108, endPoint x: 387, endPoint y: 121, distance: 15.9
click at [379, 109] on div "F" at bounding box center [377, 93] width 46 height 131
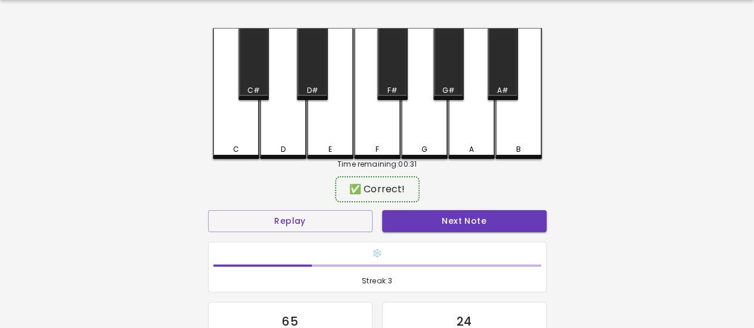
click at [437, 215] on button "Next Note" at bounding box center [464, 221] width 164 height 22
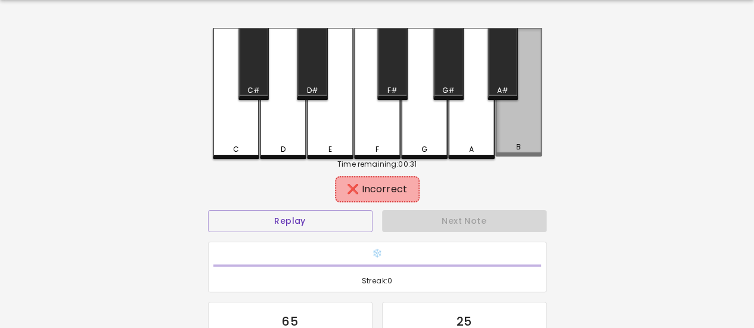
click at [515, 117] on div "B" at bounding box center [518, 92] width 46 height 129
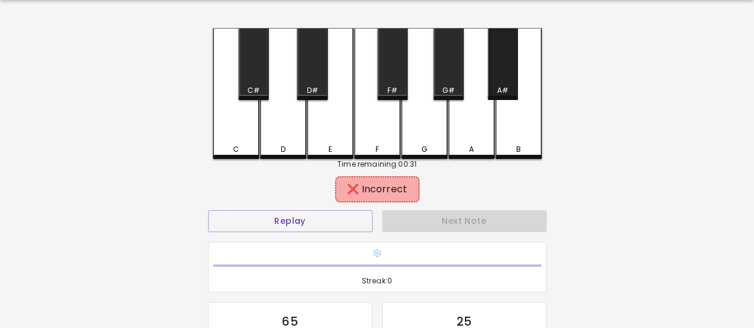
click at [504, 92] on div "A#" at bounding box center [502, 90] width 11 height 11
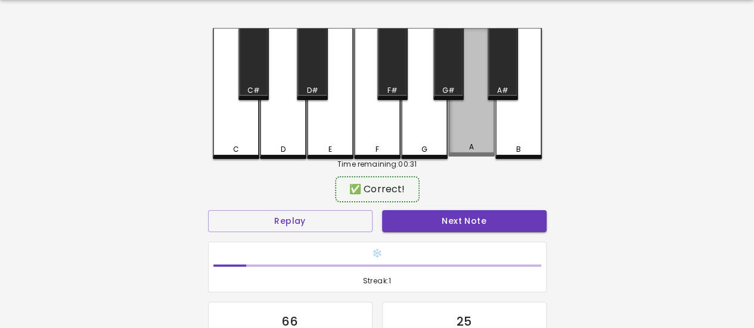
click at [474, 120] on div "A" at bounding box center [471, 92] width 46 height 129
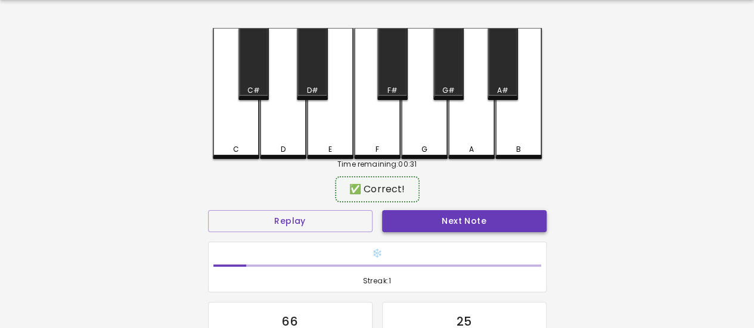
click at [483, 220] on button "Next Note" at bounding box center [464, 221] width 164 height 22
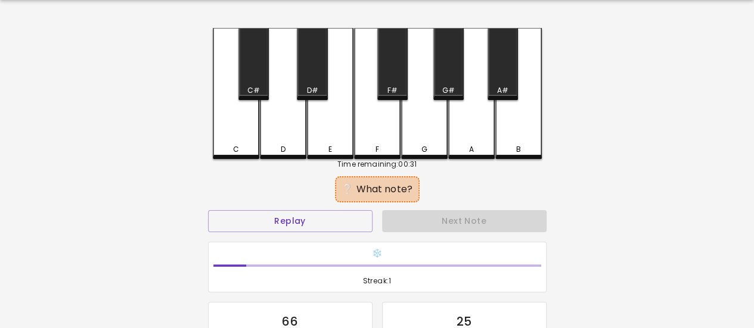
click at [232, 132] on div "C" at bounding box center [236, 93] width 46 height 131
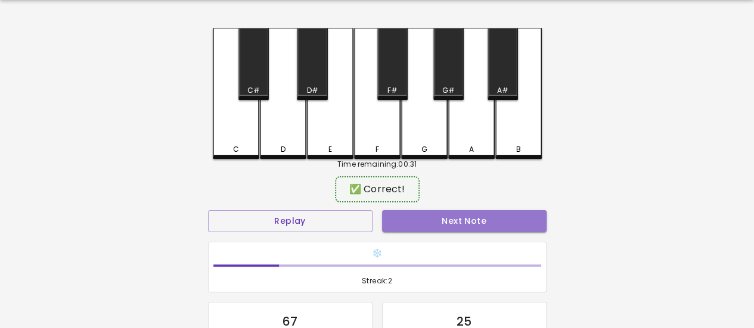
click at [424, 216] on button "Next Note" at bounding box center [464, 221] width 164 height 22
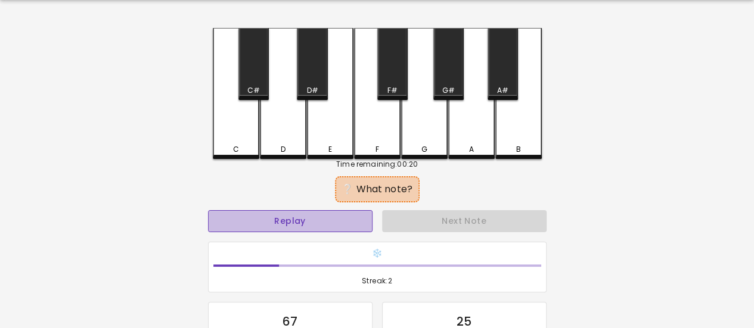
click at [333, 219] on button "Replay" at bounding box center [290, 221] width 164 height 22
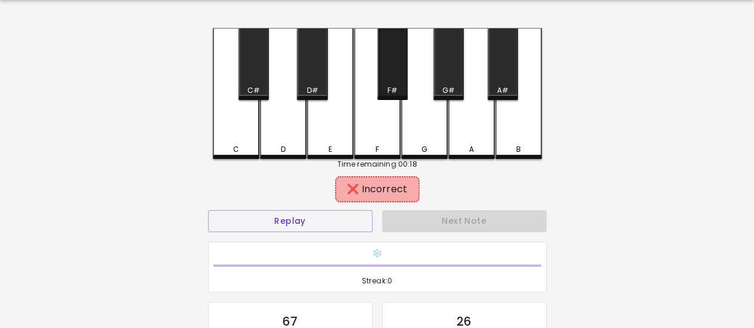
drag, startPoint x: 394, startPoint y: 79, endPoint x: 394, endPoint y: 105, distance: 26.2
click at [393, 84] on div "F#" at bounding box center [392, 64] width 30 height 72
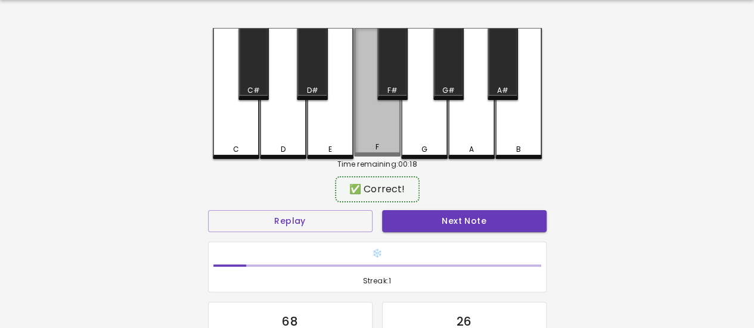
click at [372, 133] on div "F" at bounding box center [377, 92] width 46 height 129
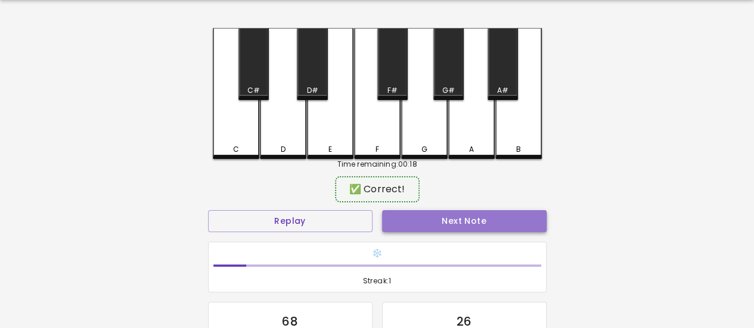
click at [419, 225] on button "Next Note" at bounding box center [464, 221] width 164 height 22
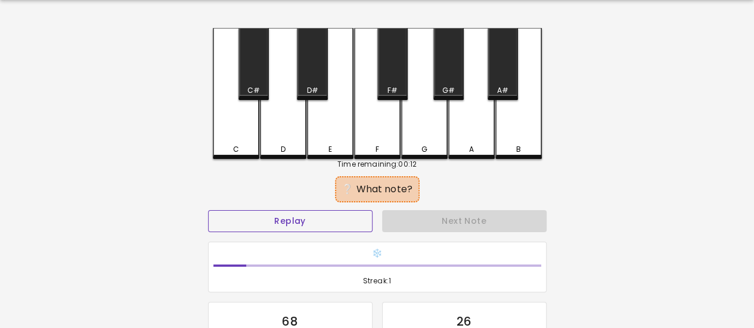
click at [284, 213] on button "Replay" at bounding box center [290, 221] width 164 height 22
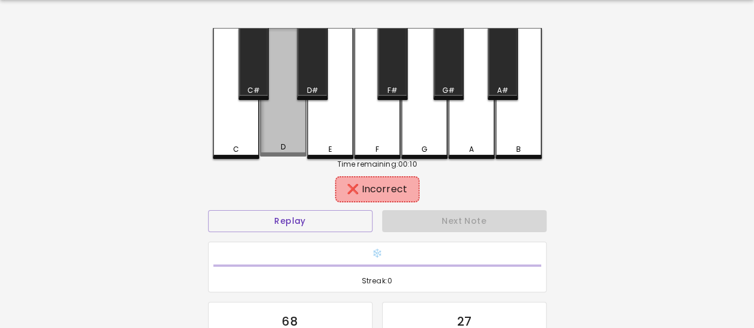
click at [285, 150] on div "D" at bounding box center [282, 147] width 5 height 11
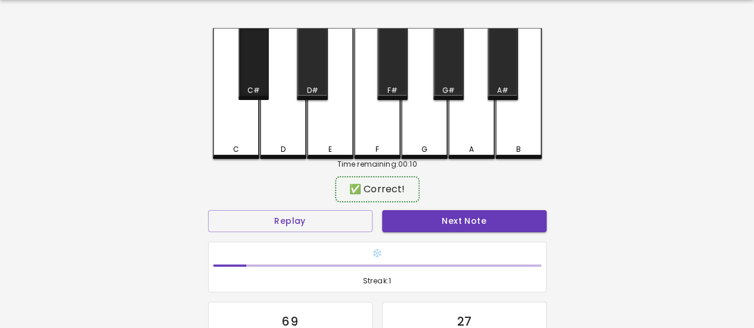
drag, startPoint x: 249, startPoint y: 82, endPoint x: 265, endPoint y: 97, distance: 21.9
click at [251, 86] on div "C#" at bounding box center [253, 64] width 30 height 72
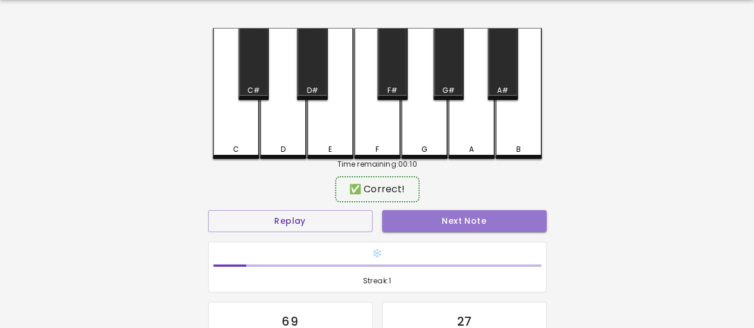
click at [411, 212] on button "Next Note" at bounding box center [464, 221] width 164 height 22
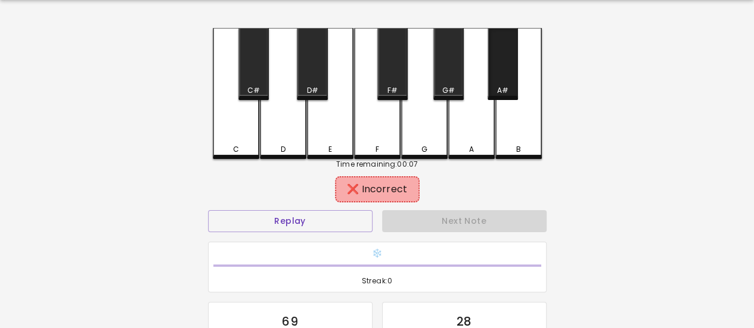
drag, startPoint x: 502, startPoint y: 74, endPoint x: 499, endPoint y: 83, distance: 9.8
click at [500, 82] on div "A#" at bounding box center [502, 64] width 30 height 72
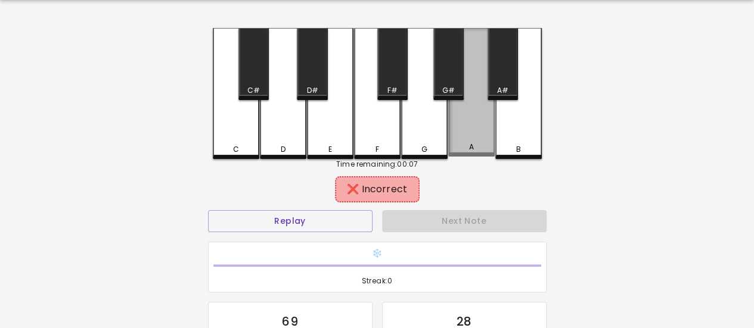
drag, startPoint x: 475, startPoint y: 118, endPoint x: 470, endPoint y: 108, distance: 10.9
click at [472, 113] on div "A" at bounding box center [471, 92] width 46 height 129
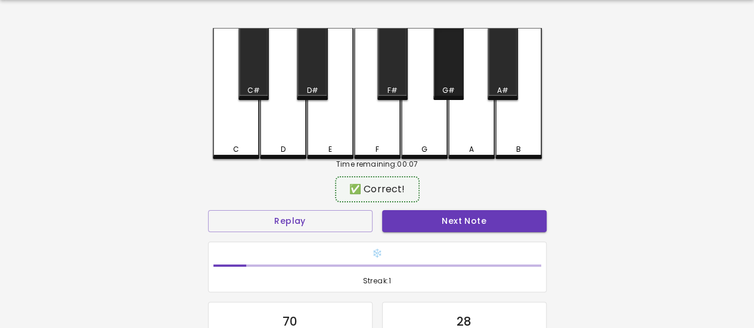
click at [448, 81] on div "G#" at bounding box center [448, 64] width 30 height 72
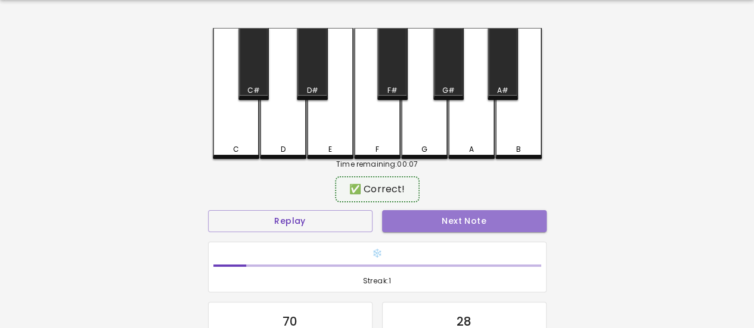
click at [461, 227] on button "Next Note" at bounding box center [464, 221] width 164 height 22
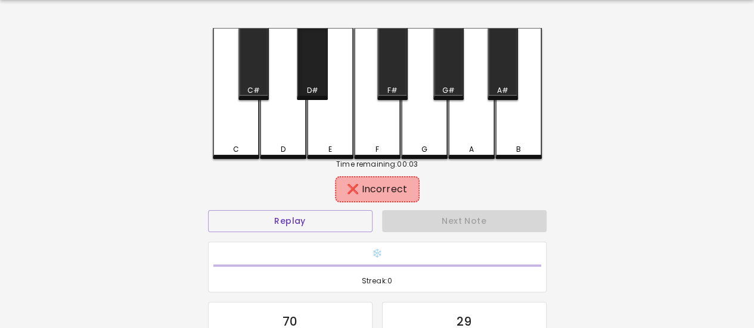
drag, startPoint x: 312, startPoint y: 85, endPoint x: 317, endPoint y: 91, distance: 7.6
click at [311, 85] on div "D#" at bounding box center [311, 90] width 11 height 11
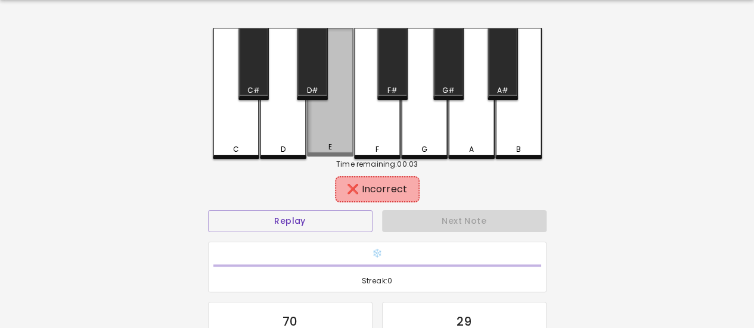
click at [337, 125] on div "E" at bounding box center [330, 92] width 46 height 129
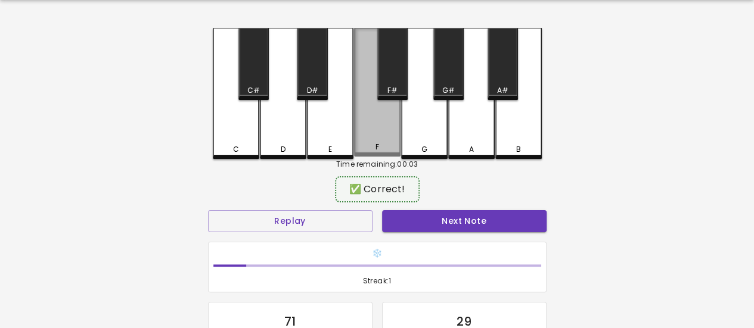
click at [370, 117] on div "F" at bounding box center [377, 92] width 46 height 129
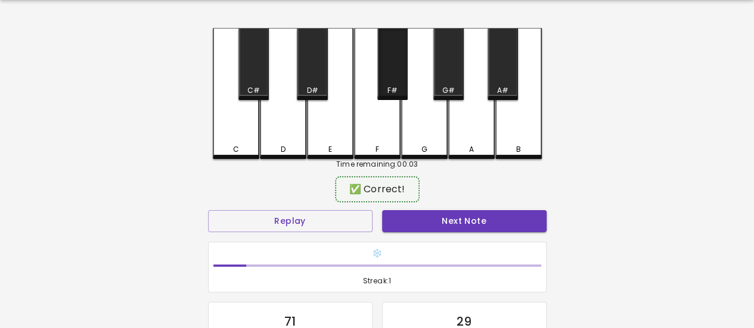
drag, startPoint x: 385, startPoint y: 83, endPoint x: 381, endPoint y: 91, distance: 9.1
click at [381, 91] on div "F#" at bounding box center [392, 64] width 30 height 72
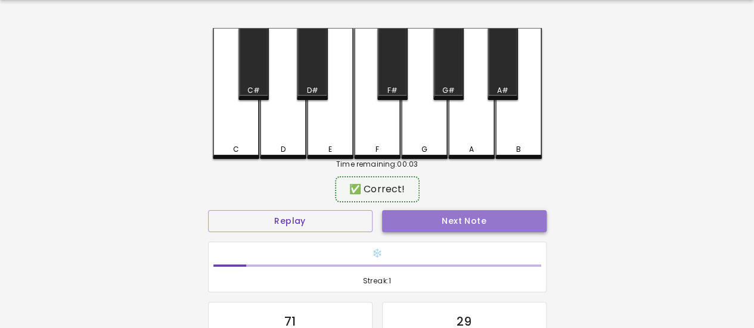
click at [425, 222] on button "Next Note" at bounding box center [464, 221] width 164 height 22
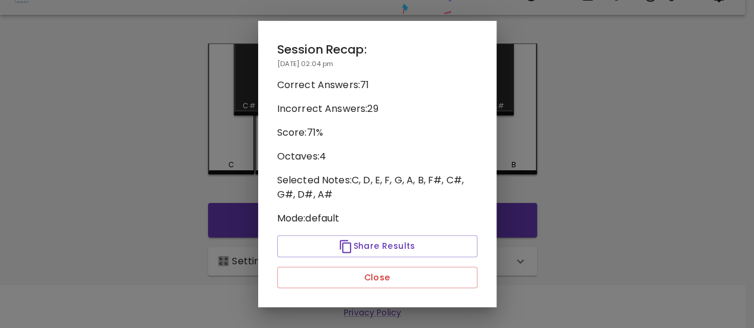
scroll to position [23, 0]
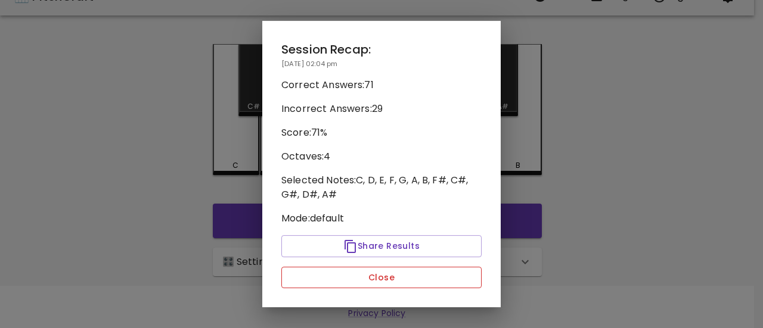
click at [408, 275] on button "Close" at bounding box center [381, 278] width 200 height 22
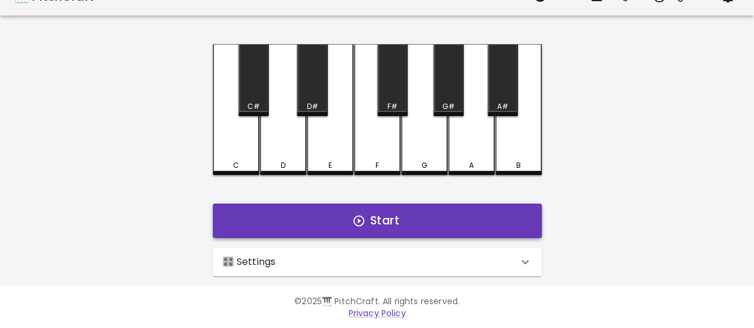
click at [351, 215] on button "Start" at bounding box center [377, 221] width 329 height 35
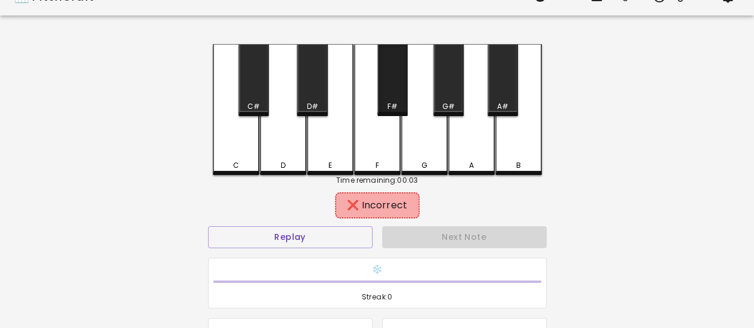
click at [377, 85] on div "C C# D D# E F F# G G# A A# B" at bounding box center [377, 109] width 329 height 131
click at [390, 87] on div "F#" at bounding box center [392, 80] width 30 height 72
click at [448, 95] on div "G#" at bounding box center [448, 80] width 30 height 72
click at [499, 94] on div "A#" at bounding box center [502, 80] width 30 height 72
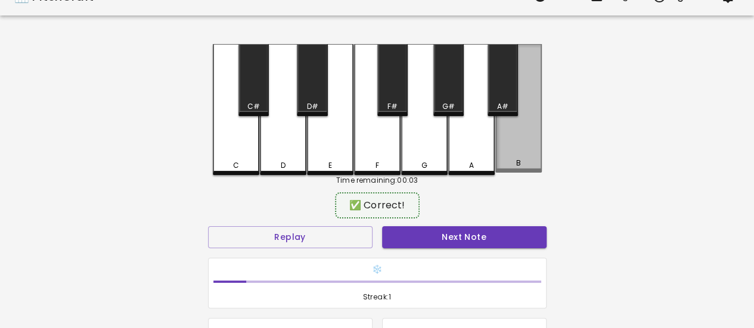
click at [508, 148] on div "B" at bounding box center [518, 108] width 46 height 129
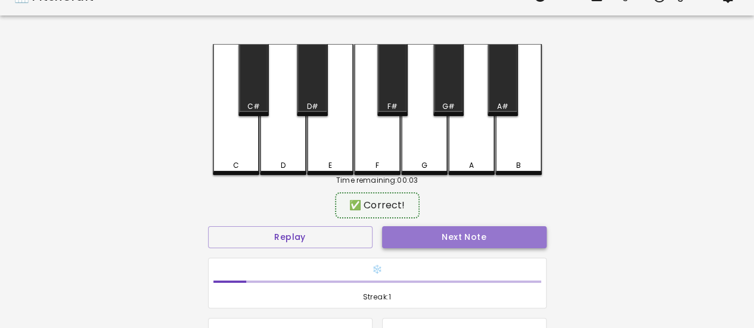
click at [473, 234] on button "Next Note" at bounding box center [464, 237] width 164 height 22
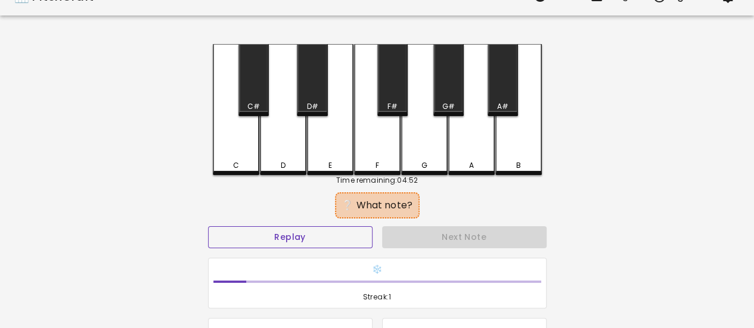
click at [310, 238] on button "Replay" at bounding box center [290, 237] width 164 height 22
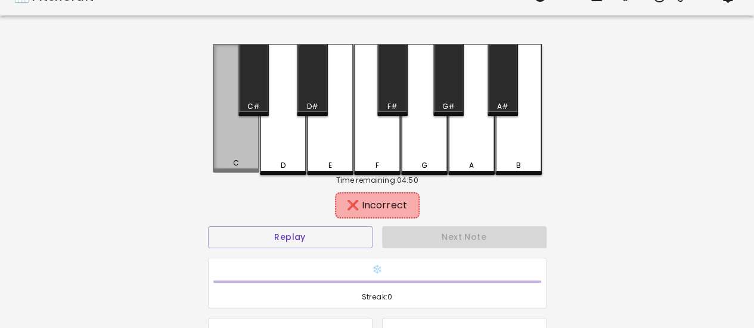
click at [237, 156] on div "C" at bounding box center [236, 108] width 46 height 129
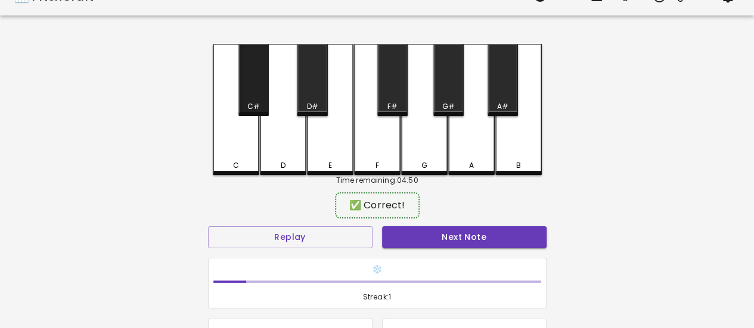
drag, startPoint x: 261, startPoint y: 103, endPoint x: 289, endPoint y: 135, distance: 42.7
click at [263, 107] on div "C#" at bounding box center [254, 106] width 28 height 11
click at [417, 233] on button "Next Note" at bounding box center [464, 237] width 164 height 22
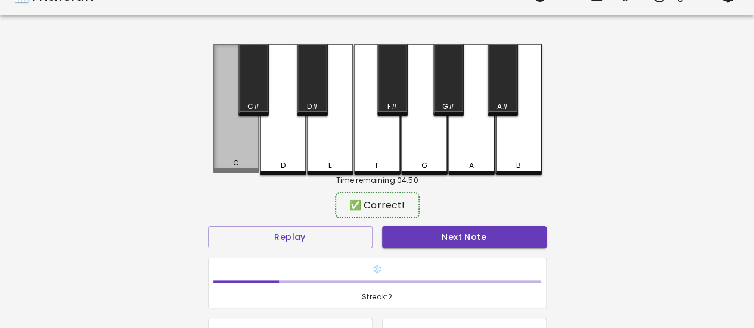
click at [234, 122] on div "C" at bounding box center [236, 108] width 46 height 129
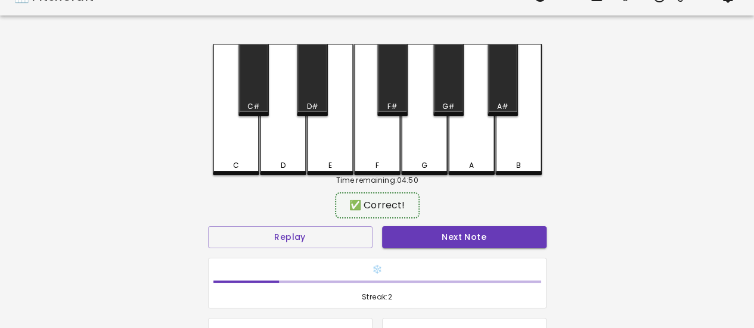
click at [241, 131] on div "C" at bounding box center [236, 109] width 46 height 131
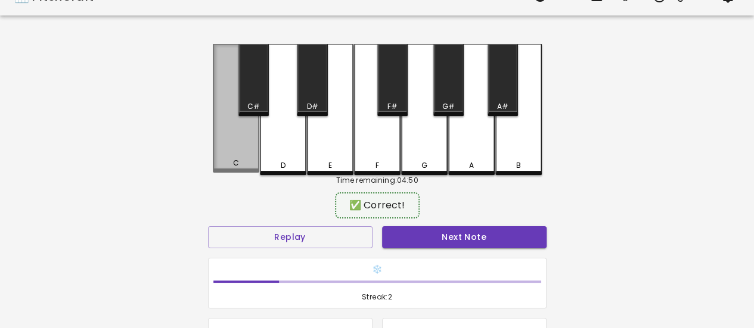
click at [241, 131] on div "C" at bounding box center [236, 108] width 46 height 129
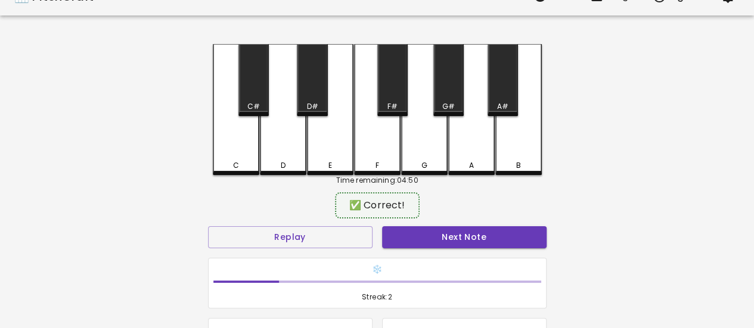
click at [436, 235] on button "Next Note" at bounding box center [464, 237] width 164 height 22
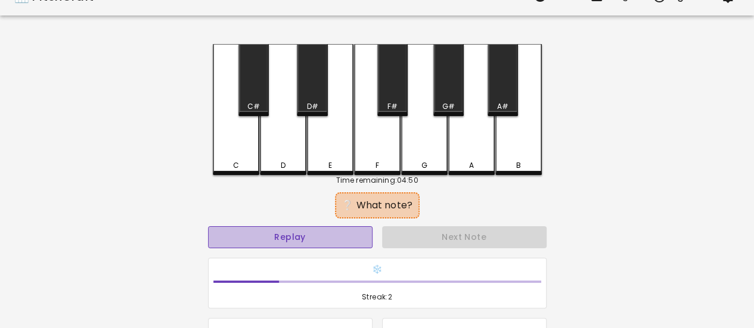
click at [350, 237] on button "Replay" at bounding box center [290, 237] width 164 height 22
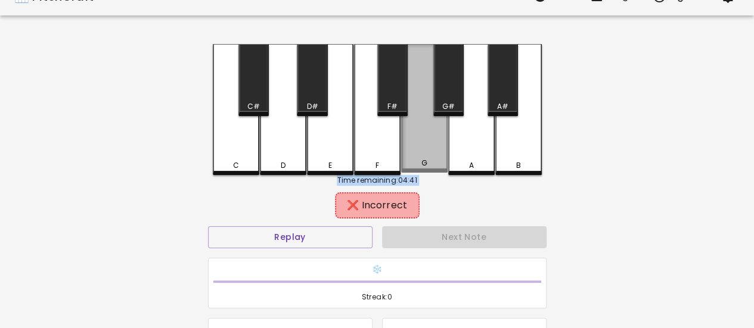
click at [425, 148] on div "G" at bounding box center [424, 108] width 46 height 129
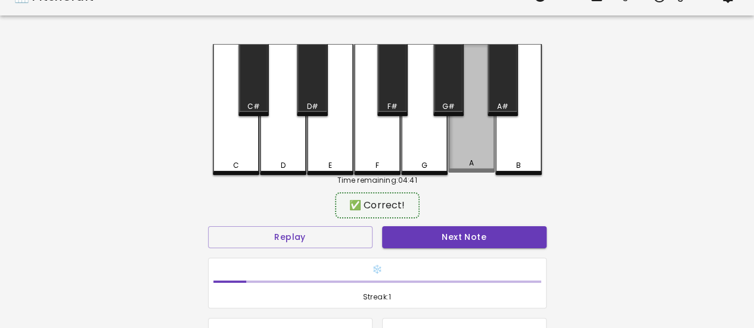
click at [453, 148] on div "A" at bounding box center [471, 108] width 46 height 129
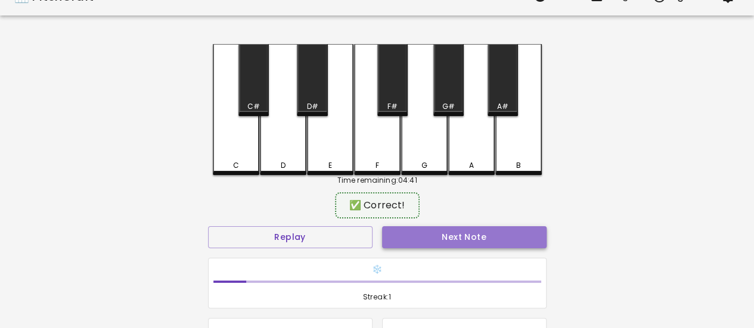
click at [467, 242] on button "Next Note" at bounding box center [464, 237] width 164 height 22
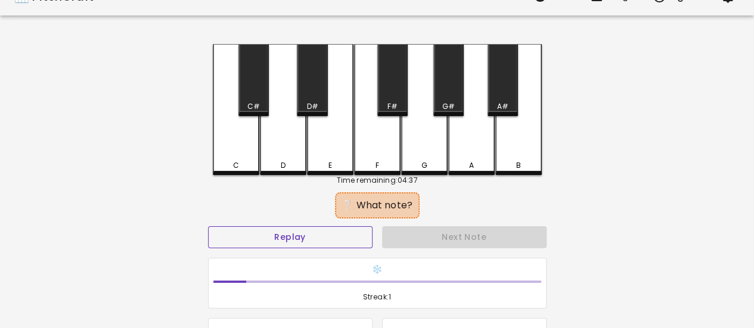
click at [299, 247] on button "Replay" at bounding box center [290, 237] width 164 height 22
click at [297, 237] on button "Replay" at bounding box center [290, 237] width 164 height 22
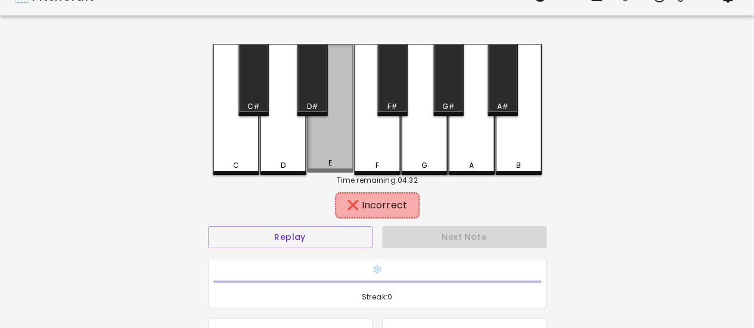
click at [316, 160] on div "E" at bounding box center [330, 163] width 44 height 11
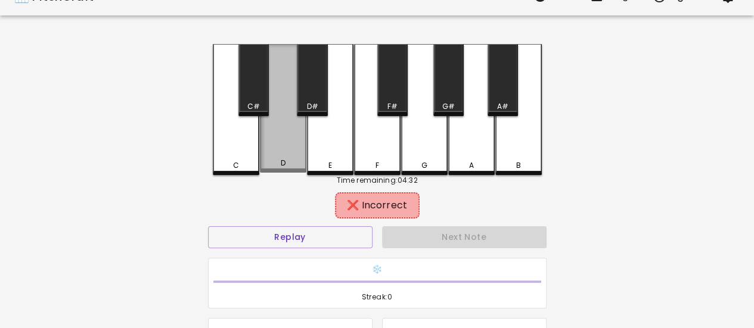
drag, startPoint x: 283, startPoint y: 159, endPoint x: 277, endPoint y: 148, distance: 12.3
click at [283, 158] on div "D" at bounding box center [282, 163] width 5 height 11
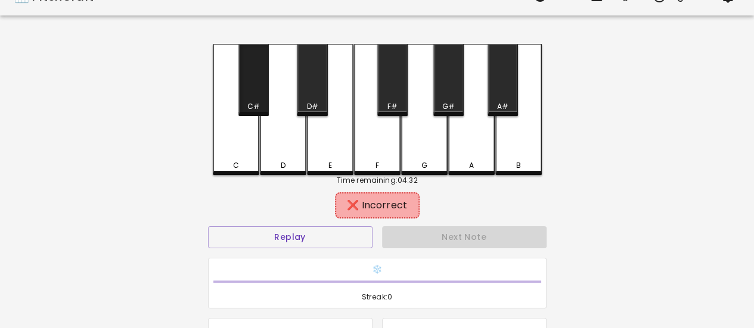
drag, startPoint x: 246, startPoint y: 92, endPoint x: 253, endPoint y: 95, distance: 7.0
click at [249, 94] on div "C#" at bounding box center [253, 80] width 30 height 72
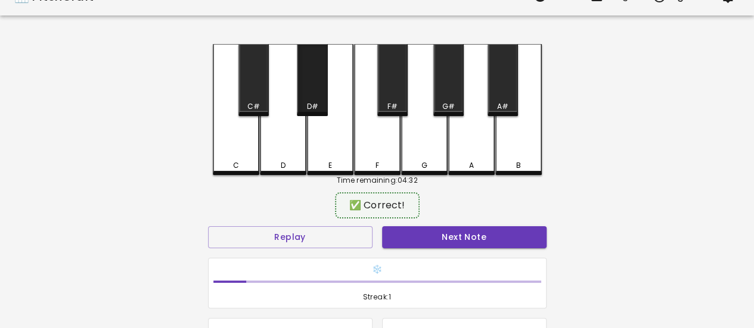
drag, startPoint x: 313, startPoint y: 104, endPoint x: 315, endPoint y: 125, distance: 20.4
click at [307, 105] on div "D#" at bounding box center [311, 106] width 11 height 11
